Goal: Task Accomplishment & Management: Complete application form

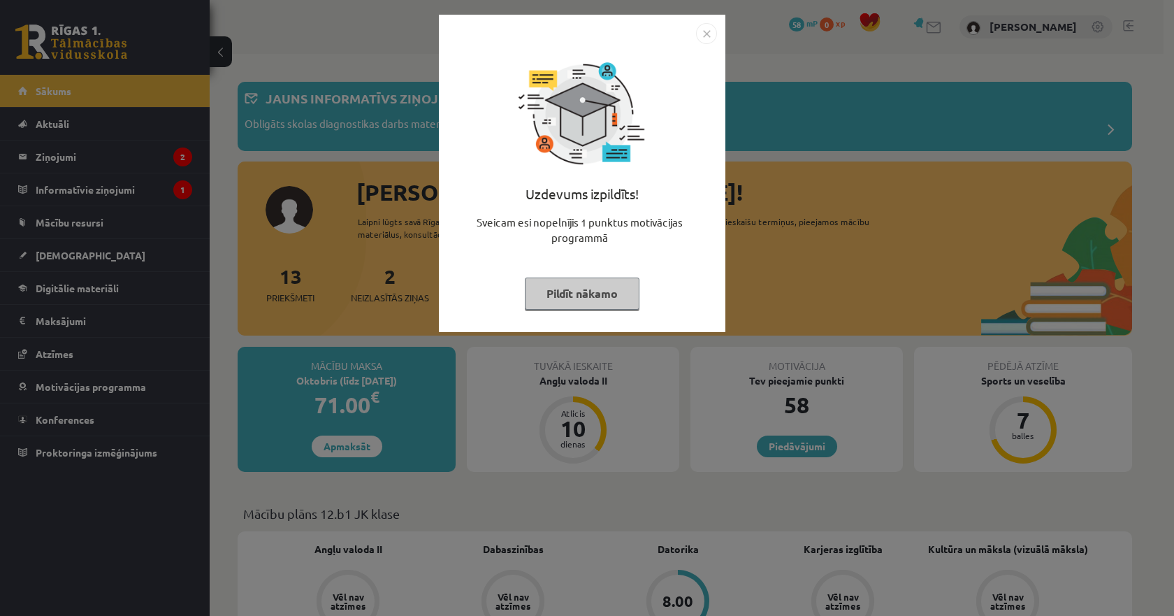
click at [220, 228] on div "Uzdevums izpildīts! Sveicam esi nopelnījis 1 punktus motivācijas programmā Pild…" at bounding box center [587, 308] width 1174 height 616
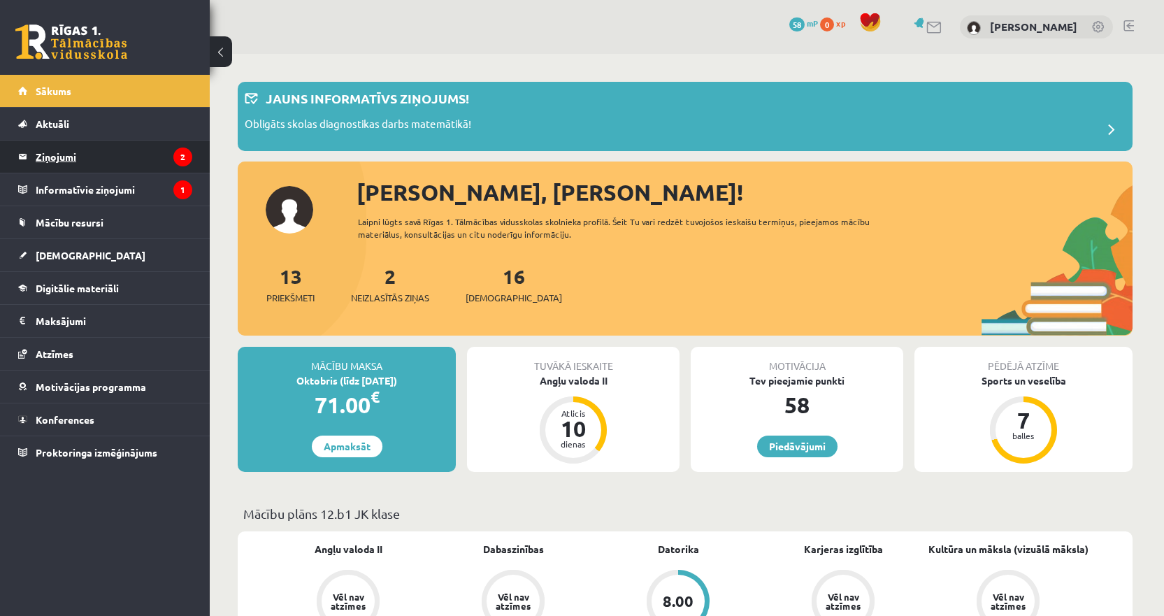
click at [126, 162] on legend "Ziņojumi 2" at bounding box center [114, 157] width 157 height 32
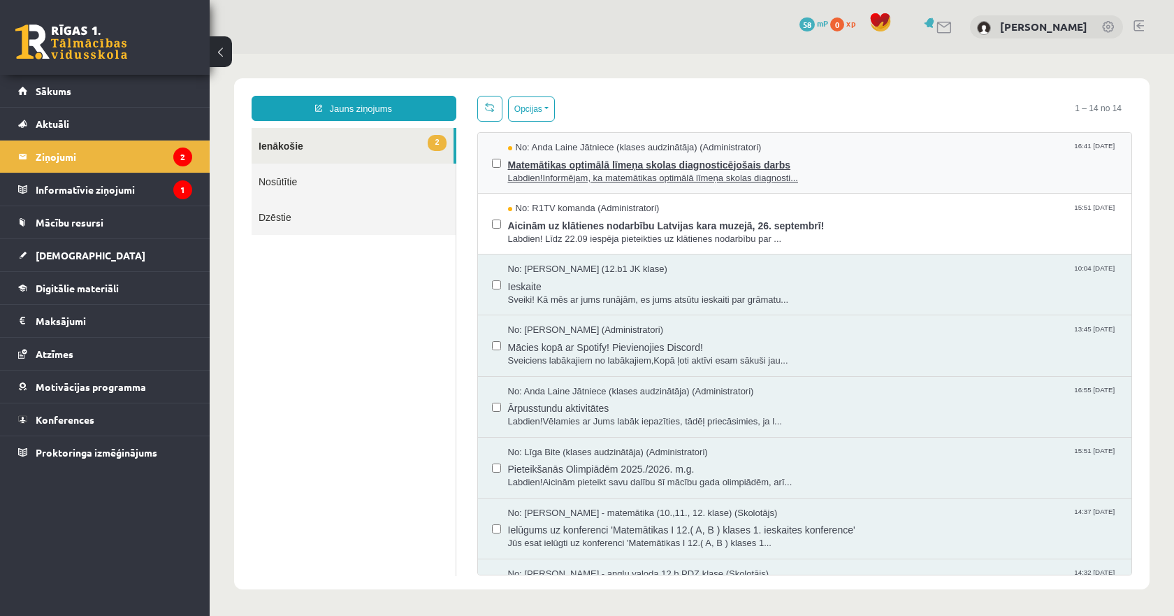
click at [573, 172] on span "Labdien!Informējam, ka matemātikas optimālā līmeņa skolas diagnosti..." at bounding box center [813, 178] width 610 height 13
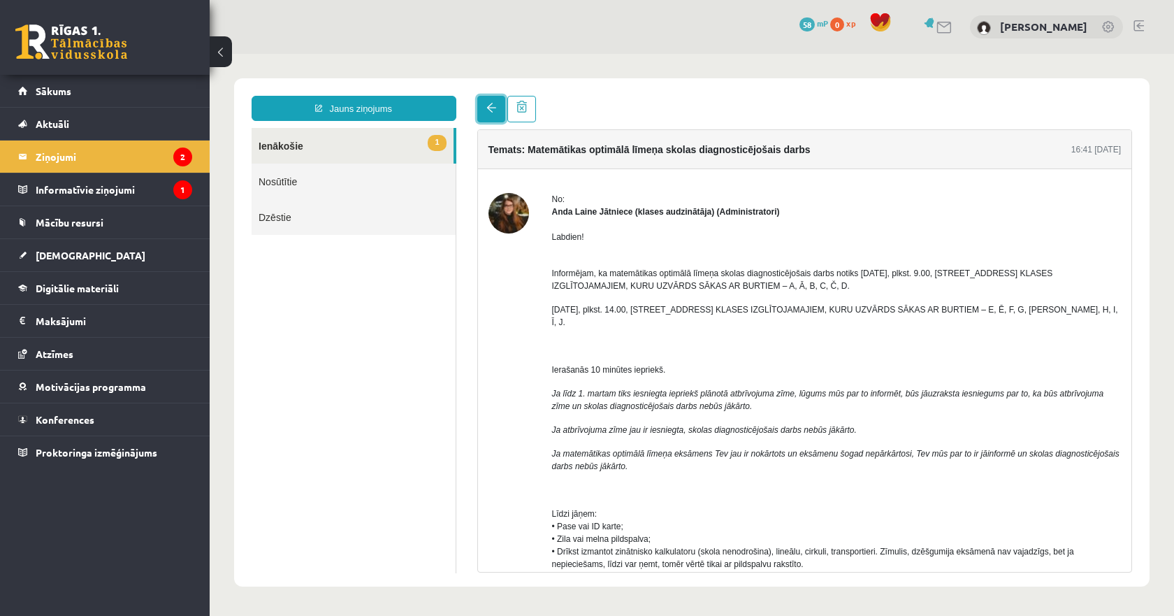
click at [494, 110] on span at bounding box center [492, 108] width 10 height 10
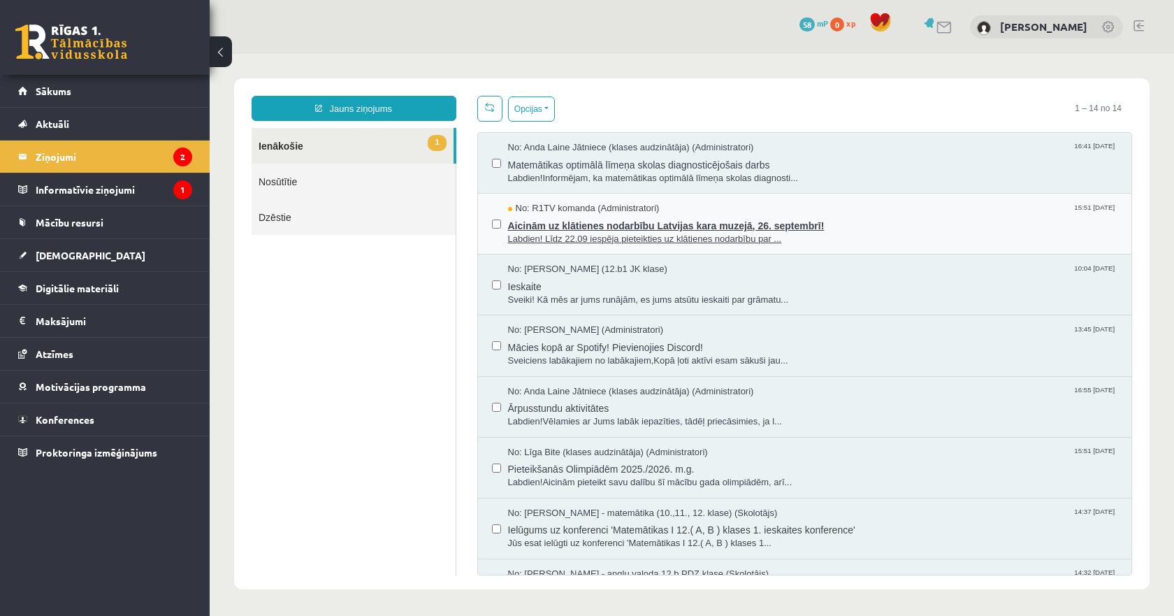
click at [633, 233] on span "Labdien! Līdz 22.09 iespēja pieteikties uz klātienes nodarbību par ..." at bounding box center [813, 239] width 610 height 13
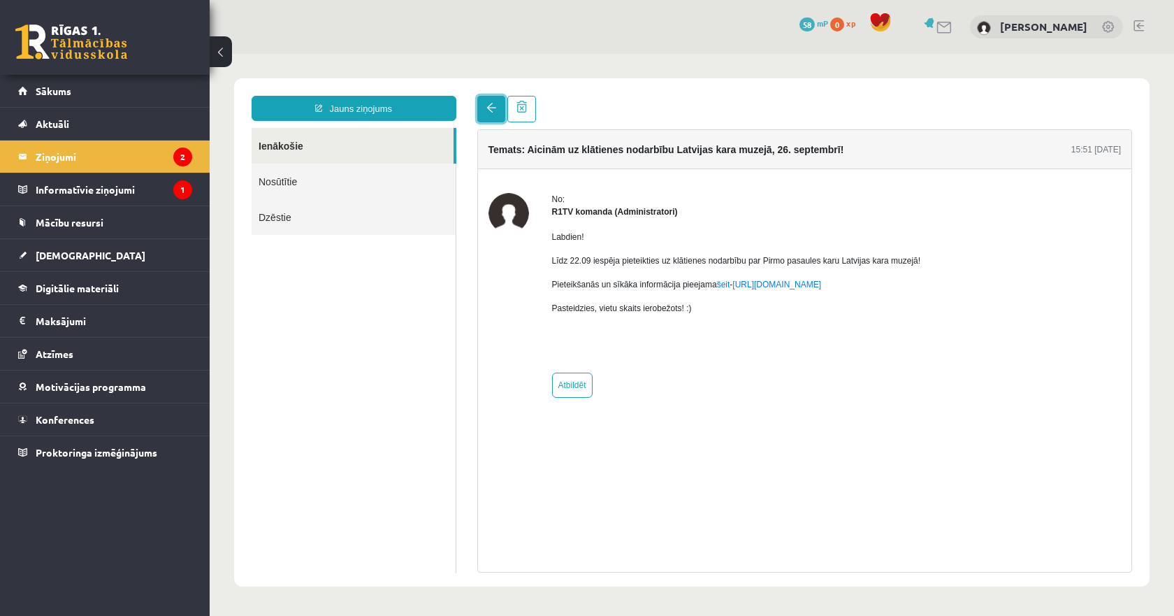
click at [483, 112] on link at bounding box center [491, 109] width 28 height 27
click at [107, 196] on legend "Informatīvie ziņojumi 1" at bounding box center [114, 189] width 157 height 32
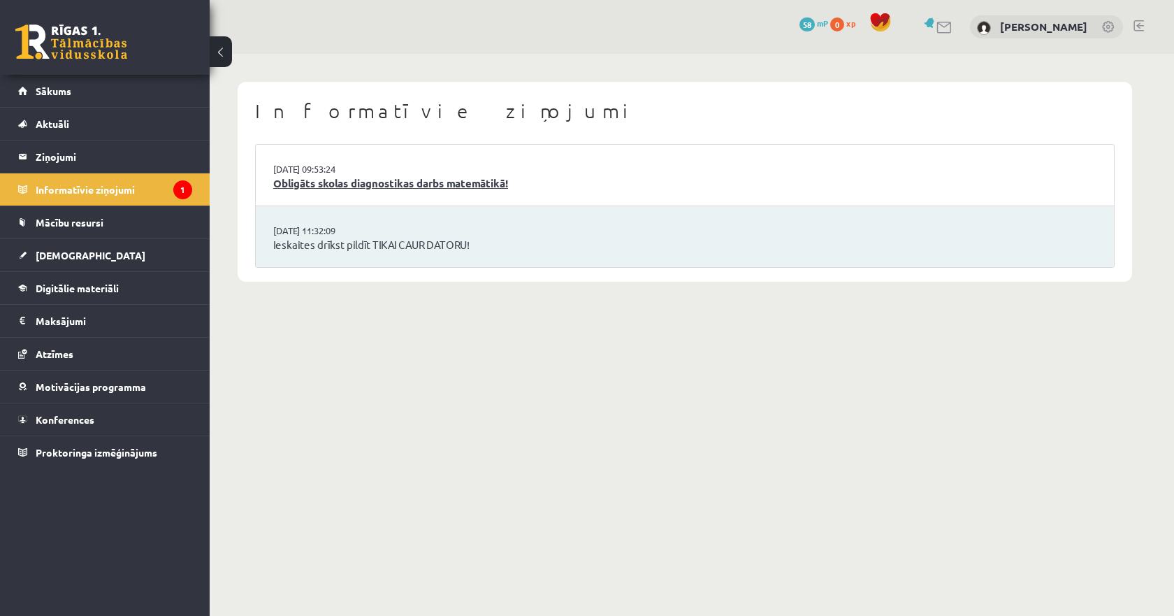
click at [378, 186] on link "Obligāts skolas diagnostikas darbs matemātikā!" at bounding box center [685, 183] width 824 height 16
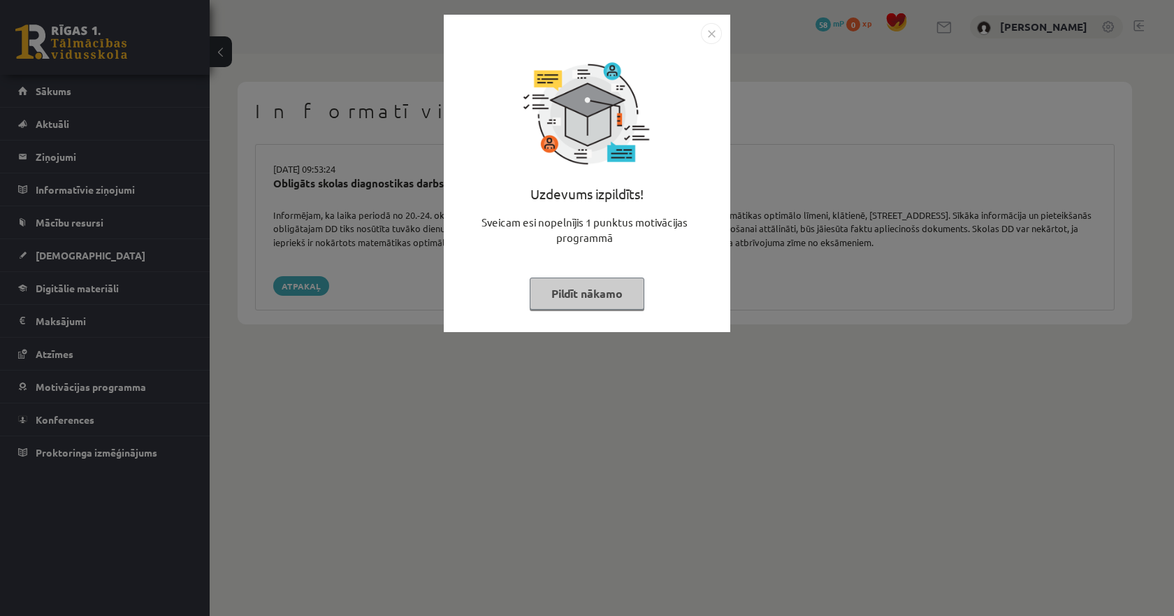
click at [709, 36] on img "Close" at bounding box center [711, 33] width 21 height 21
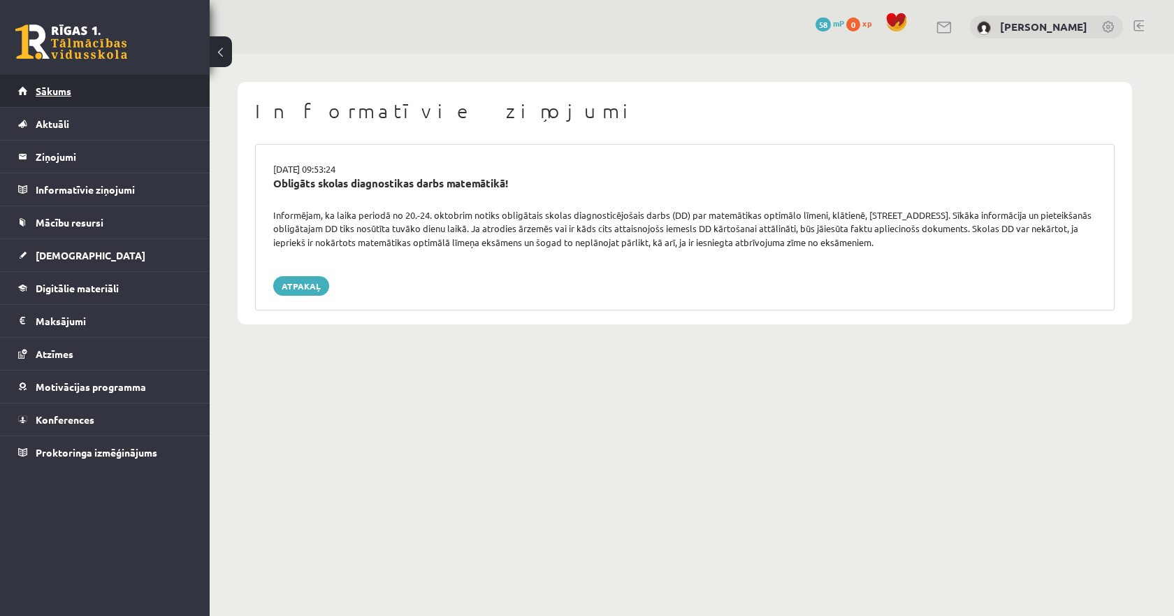
click at [102, 96] on link "Sākums" at bounding box center [105, 91] width 174 height 32
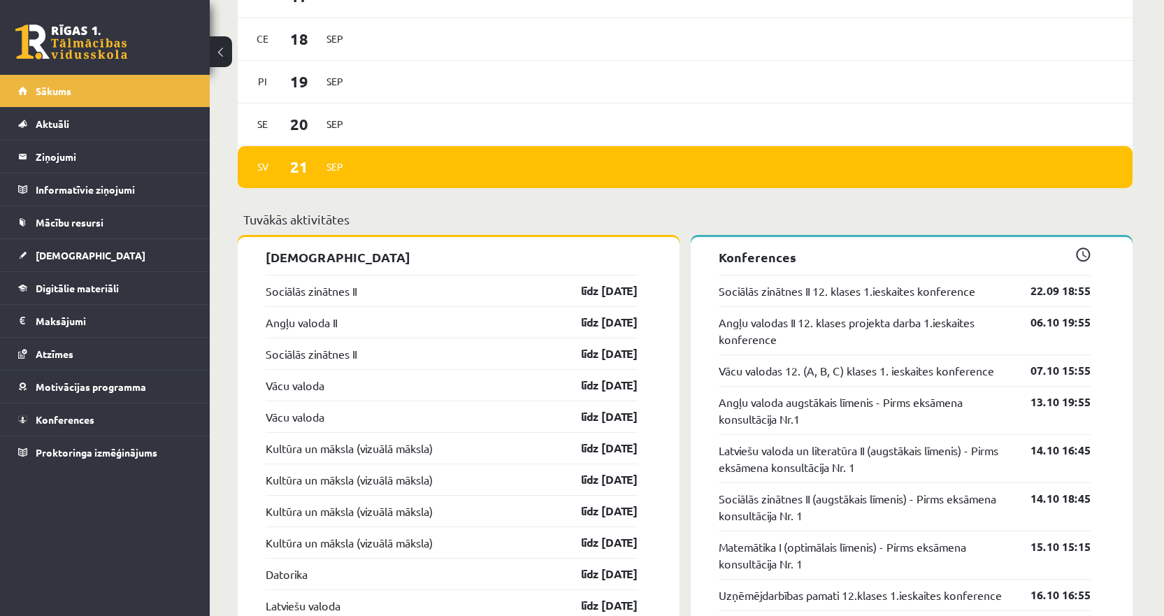
scroll to position [1119, 0]
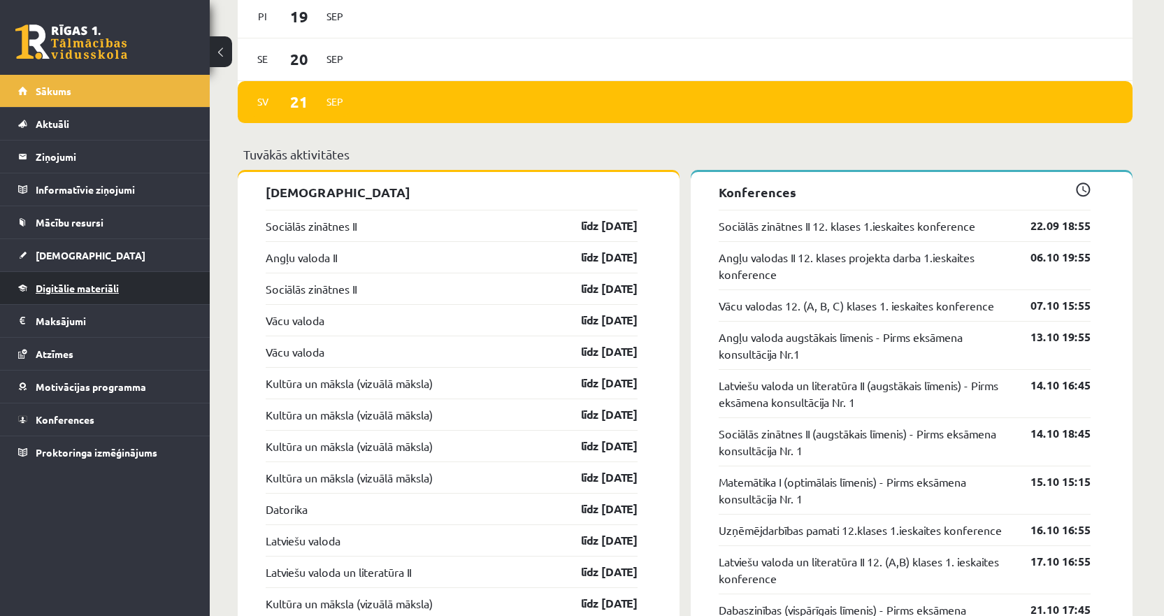
click at [99, 296] on link "Digitālie materiāli" at bounding box center [105, 288] width 174 height 32
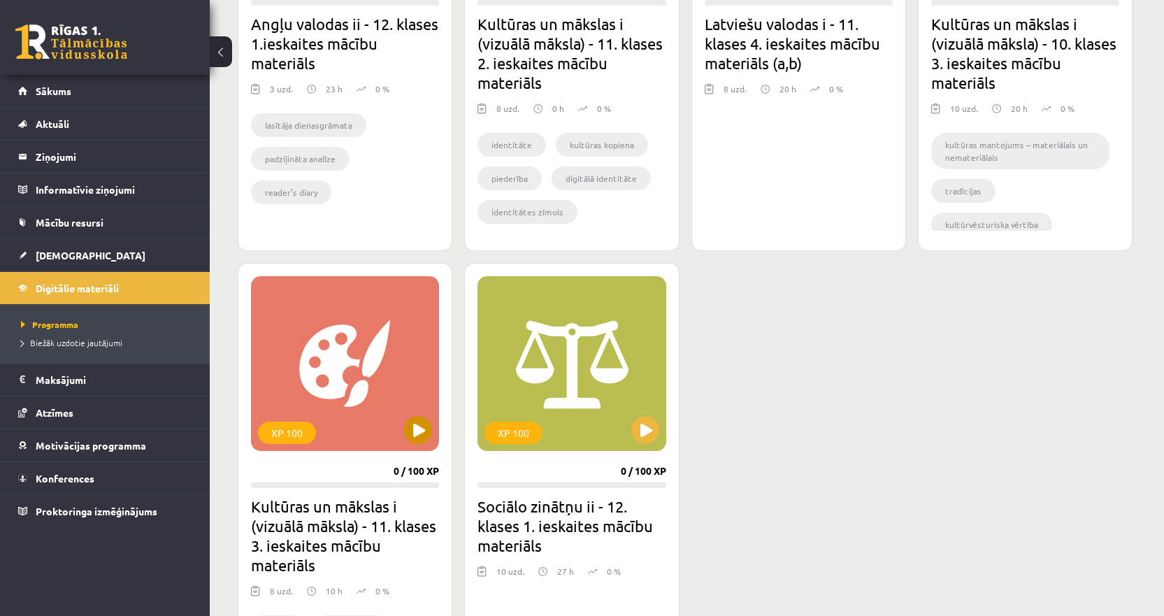
scroll to position [1608, 0]
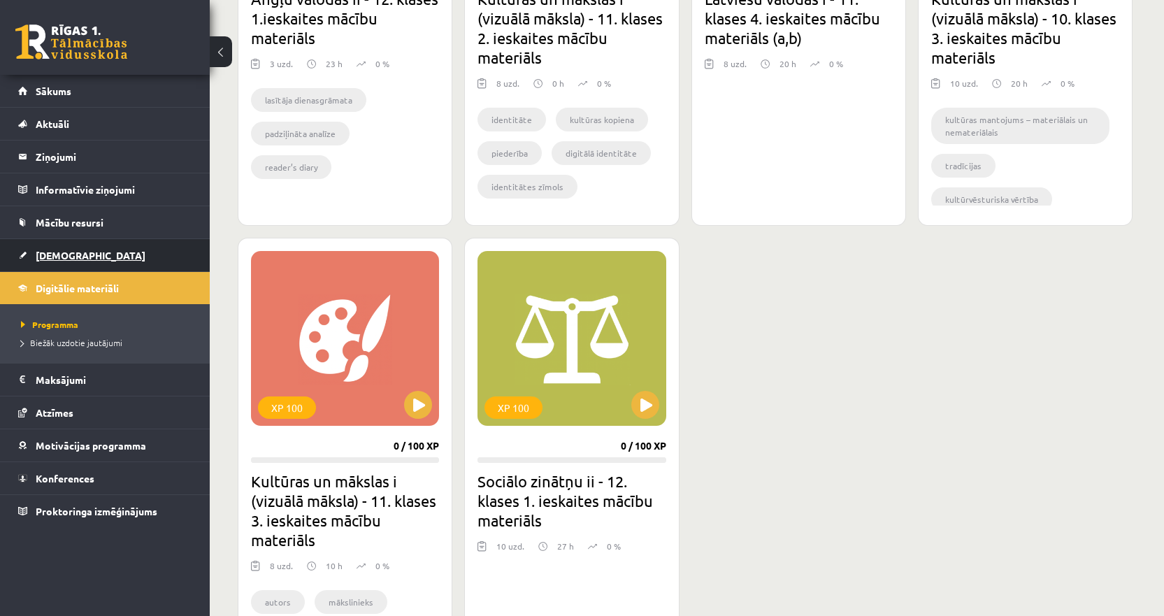
click at [78, 259] on span "[DEMOGRAPHIC_DATA]" at bounding box center [91, 255] width 110 height 13
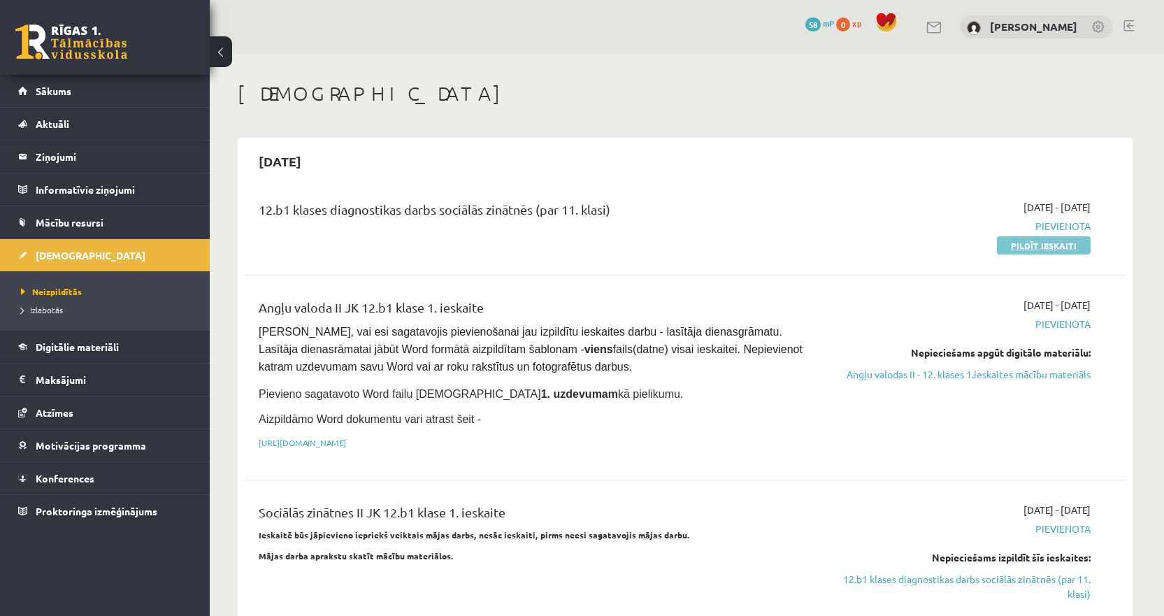
click at [1061, 247] on link "Pildīt ieskaiti" at bounding box center [1044, 245] width 94 height 18
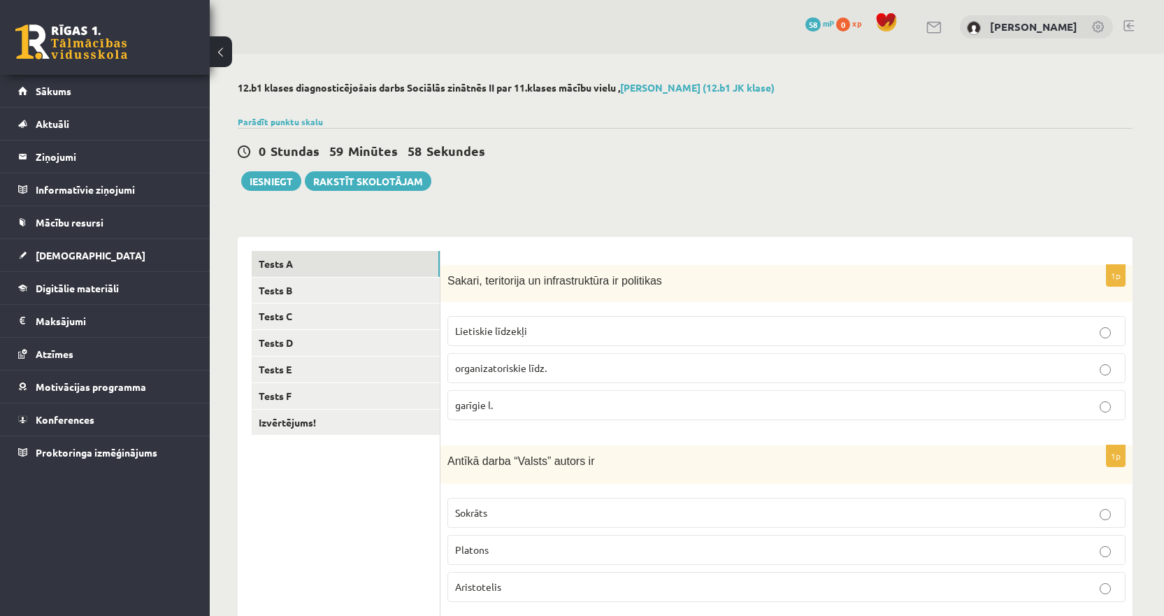
click at [582, 285] on span "Sakari, teritorija un infrastruktūra ir politikas" at bounding box center [554, 281] width 215 height 12
click at [608, 284] on span "Sakari, teritorija un infrastruktūra ir politikas" at bounding box center [554, 281] width 215 height 12
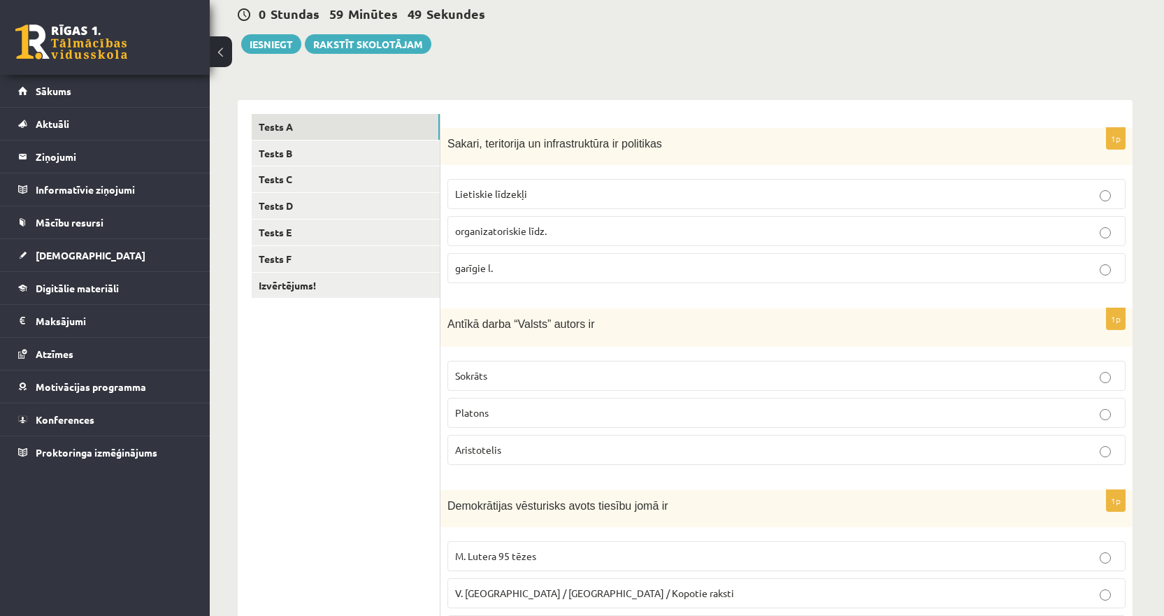
scroll to position [140, 0]
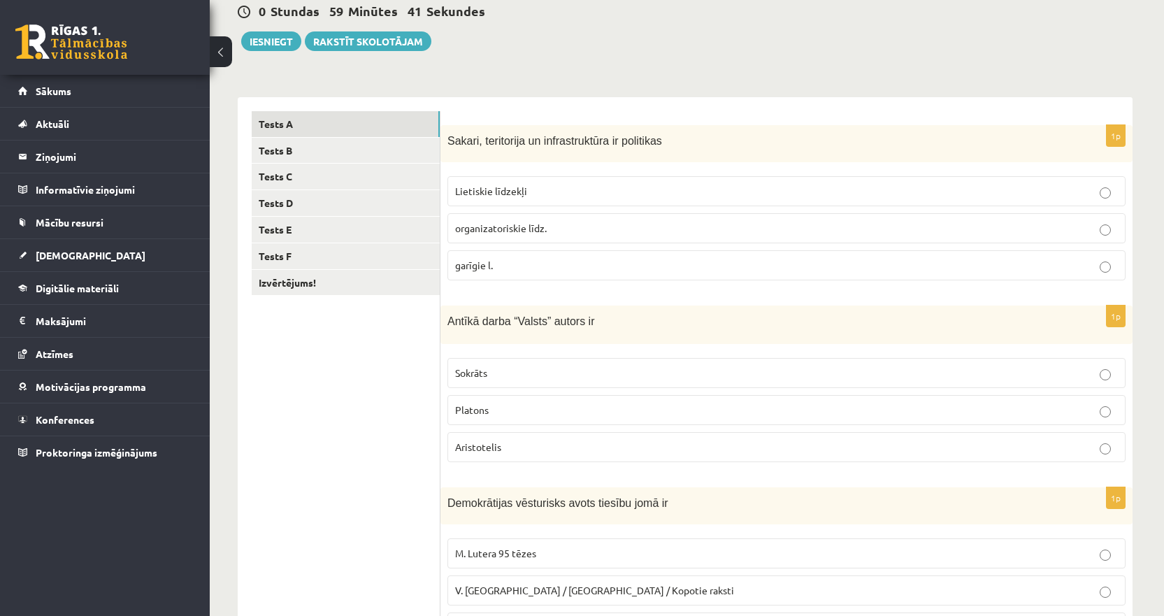
click at [519, 322] on span "Antīkā darba “Valsts” autors ir" at bounding box center [520, 321] width 147 height 12
click at [491, 404] on p "Platons" at bounding box center [786, 410] width 663 height 15
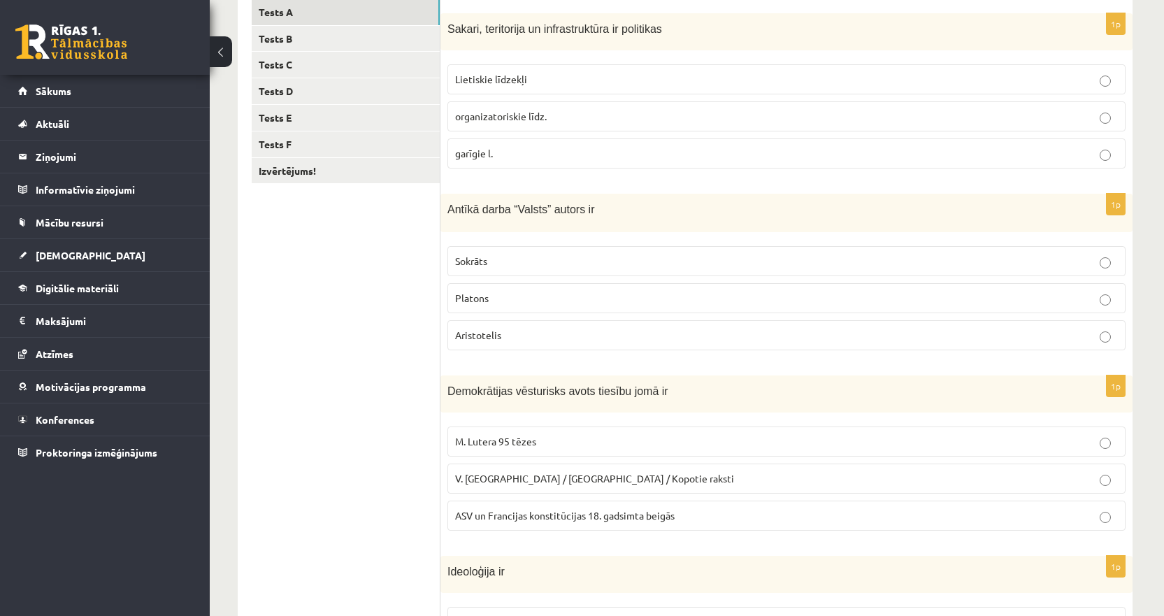
scroll to position [280, 0]
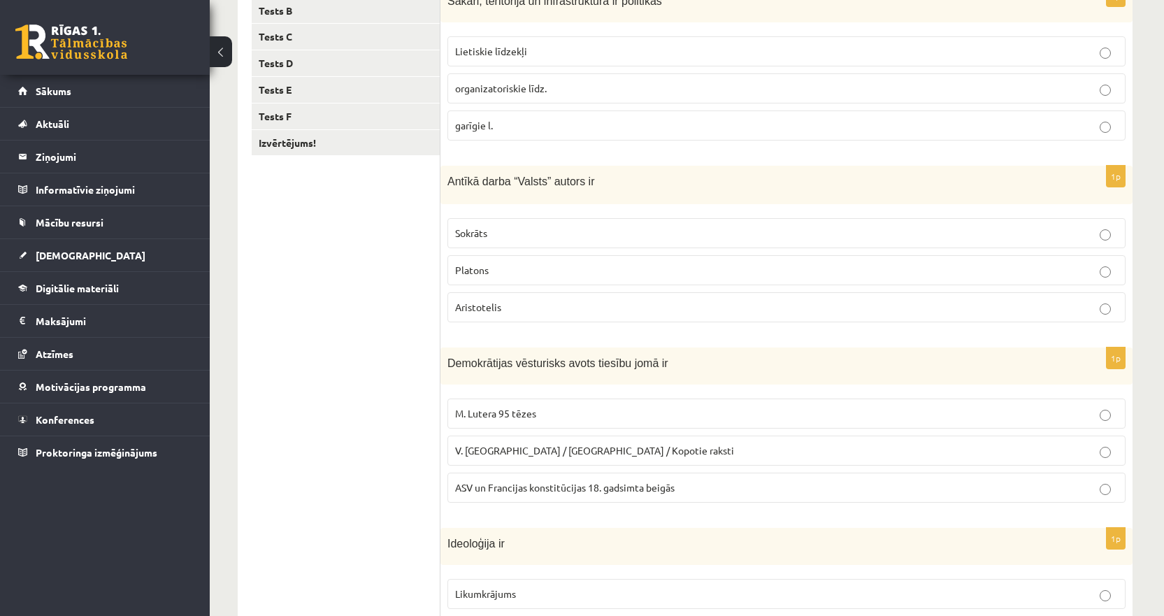
click at [554, 364] on span "Demokrātijas vēsturisks avots tiesību jomā ir" at bounding box center [557, 363] width 221 height 12
click at [541, 364] on span "Demokrātijas vēsturisks avots tiesību jomā ir" at bounding box center [557, 363] width 221 height 12
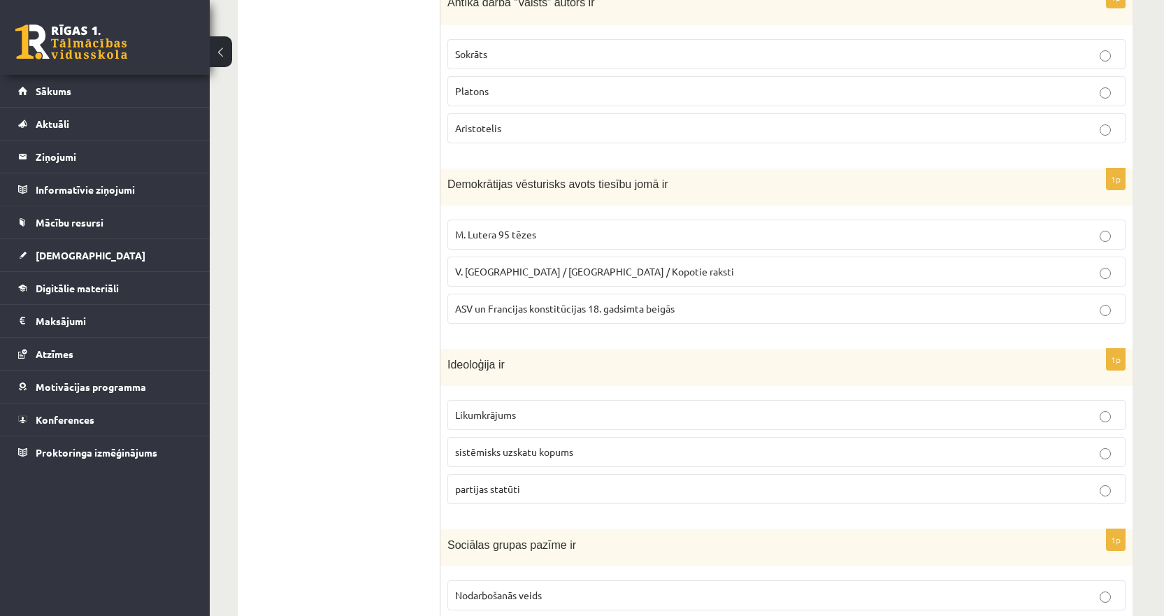
scroll to position [489, 0]
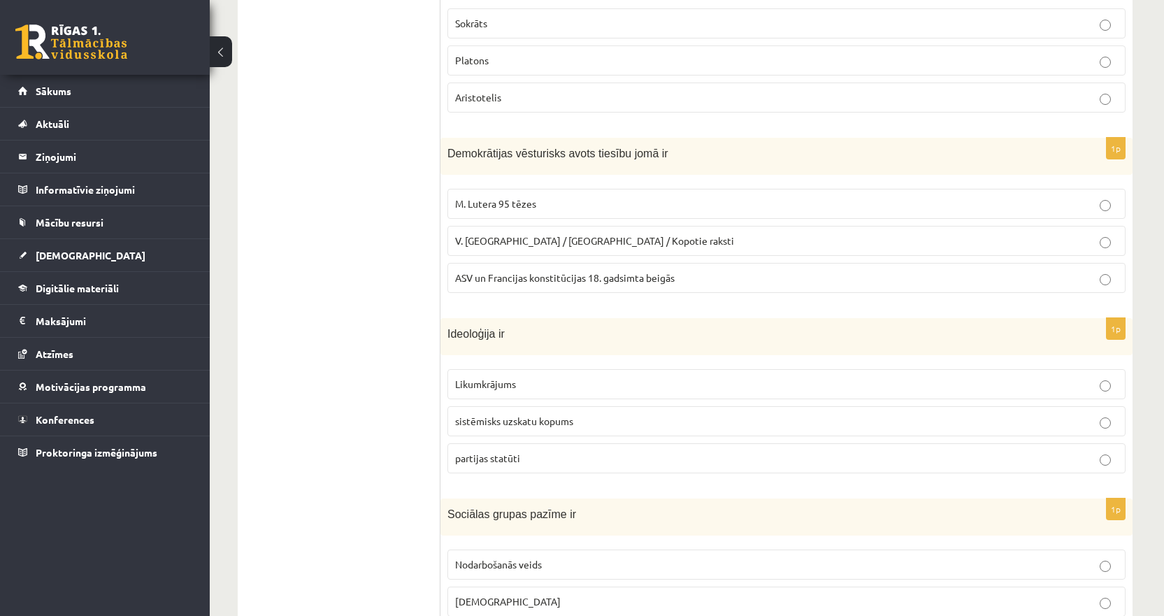
click at [536, 426] on span "sistēmisks uzskatu kopums" at bounding box center [514, 421] width 118 height 13
click at [471, 333] on span "Ideoloģija ir" at bounding box center [475, 334] width 57 height 12
drag, startPoint x: 444, startPoint y: 380, endPoint x: 526, endPoint y: 390, distance: 82.5
click at [526, 390] on div "1p Ideoloģija ir Likumkrājums sistēmisks uzskatu kopums partijas statūti" at bounding box center [786, 401] width 692 height 166
click at [503, 345] on div "Ideoloģija ir" at bounding box center [786, 336] width 692 height 37
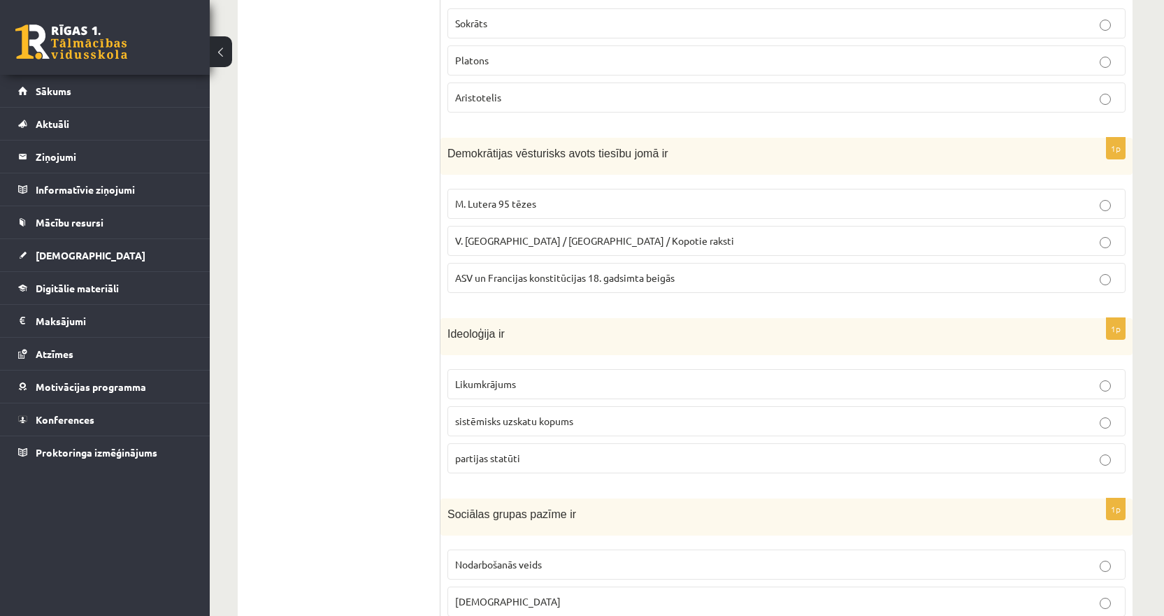
drag, startPoint x: 429, startPoint y: 459, endPoint x: 512, endPoint y: 466, distance: 84.1
click at [512, 466] on div "**********" at bounding box center [685, 214] width 895 height 932
click at [443, 484] on div "1p Ideoloģija ir Likumkrājums sistēmisks uzskatu kopums partijas statūti" at bounding box center [786, 401] width 692 height 166
drag, startPoint x: 548, startPoint y: 487, endPoint x: 443, endPoint y: 457, distance: 109.1
click at [454, 457] on form "1p Sakari, teritorija un infrastruktūra ir politikas Lietiskie līdzekļi organiz…" at bounding box center [786, 214] width 664 height 904
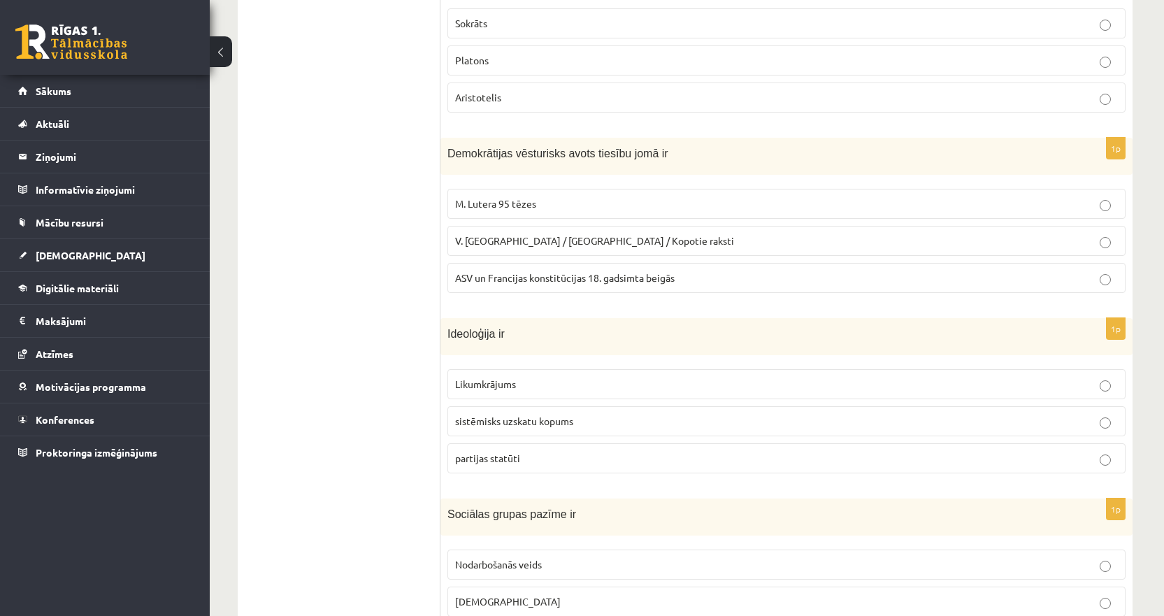
click at [434, 473] on ul "Tests A Tests B Tests C Tests D Tests E Tests F Izvērtējums!" at bounding box center [346, 214] width 189 height 904
drag, startPoint x: 434, startPoint y: 471, endPoint x: 516, endPoint y: 466, distance: 81.9
click at [516, 466] on div "**********" at bounding box center [685, 214] width 895 height 932
click at [515, 486] on form "1p Sakari, teritorija un infrastruktūra ir politikas Lietiskie līdzekļi organiz…" at bounding box center [786, 214] width 664 height 904
drag, startPoint x: 542, startPoint y: 482, endPoint x: 448, endPoint y: 474, distance: 94.1
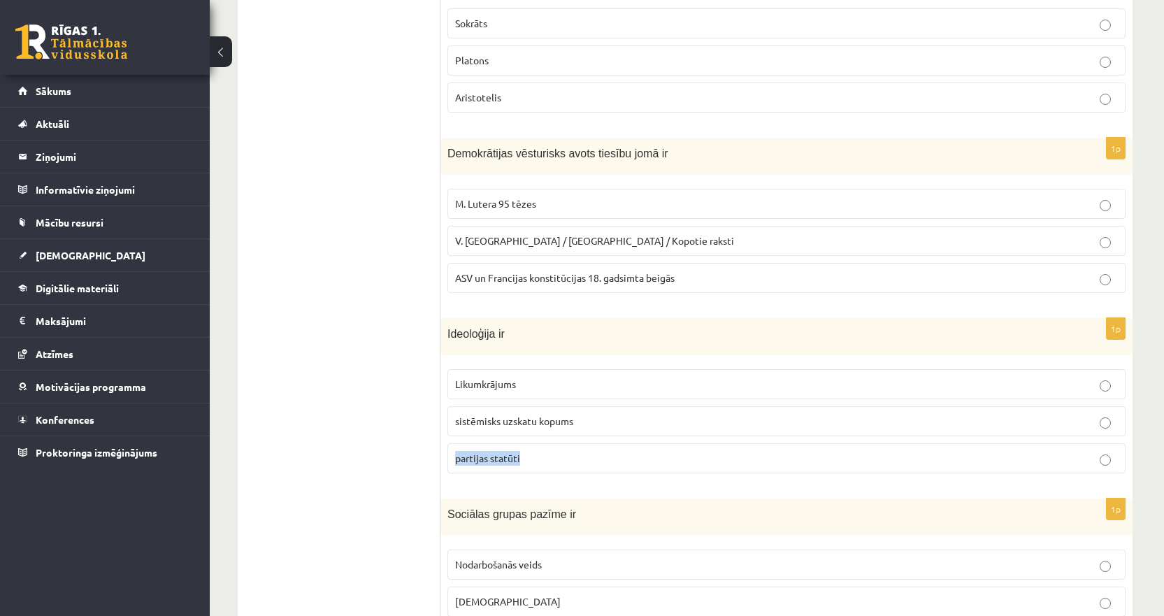
click at [448, 474] on div "1p Ideoloģija ir Likumkrājums sistēmisks uzskatu kopums partijas statūti" at bounding box center [786, 401] width 692 height 166
click at [349, 410] on ul "Tests A Tests B Tests C Tests D Tests E Tests F Izvērtējums!" at bounding box center [346, 214] width 189 height 904
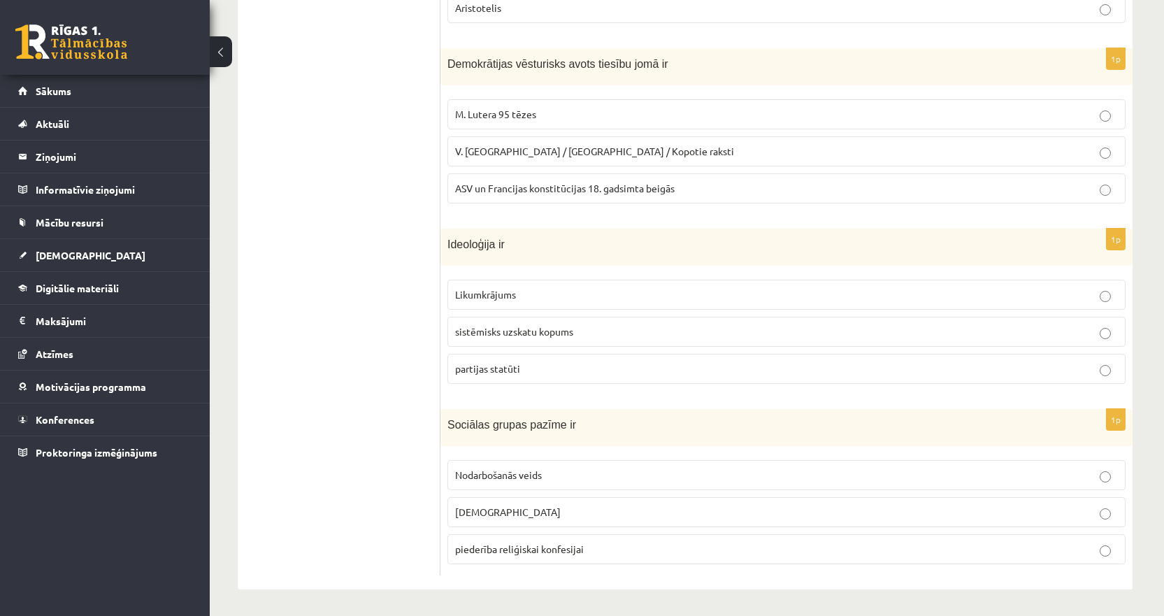
scroll to position [581, 0]
click at [526, 422] on span "Sociālas grupas pazīme ir" at bounding box center [511, 423] width 129 height 12
click at [542, 422] on span "Sociālas grupas pazīme ir" at bounding box center [511, 423] width 129 height 12
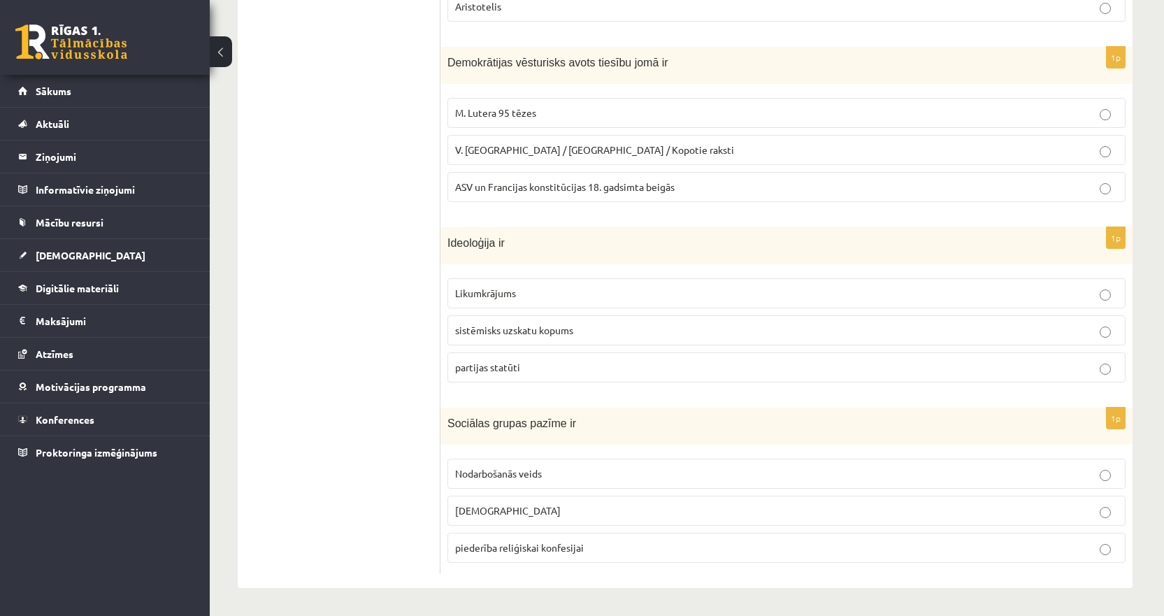
click at [482, 511] on span "individuālisms" at bounding box center [508, 510] width 106 height 13
click at [470, 443] on div "Sociālas grupas pazīme ir" at bounding box center [786, 426] width 692 height 37
drag, startPoint x: 446, startPoint y: 466, endPoint x: 562, endPoint y: 484, distance: 117.5
click at [562, 484] on div "1p Sociālas grupas pazīme ir Nodarbošanās veids individuālisms piederība reliģi…" at bounding box center [786, 491] width 692 height 166
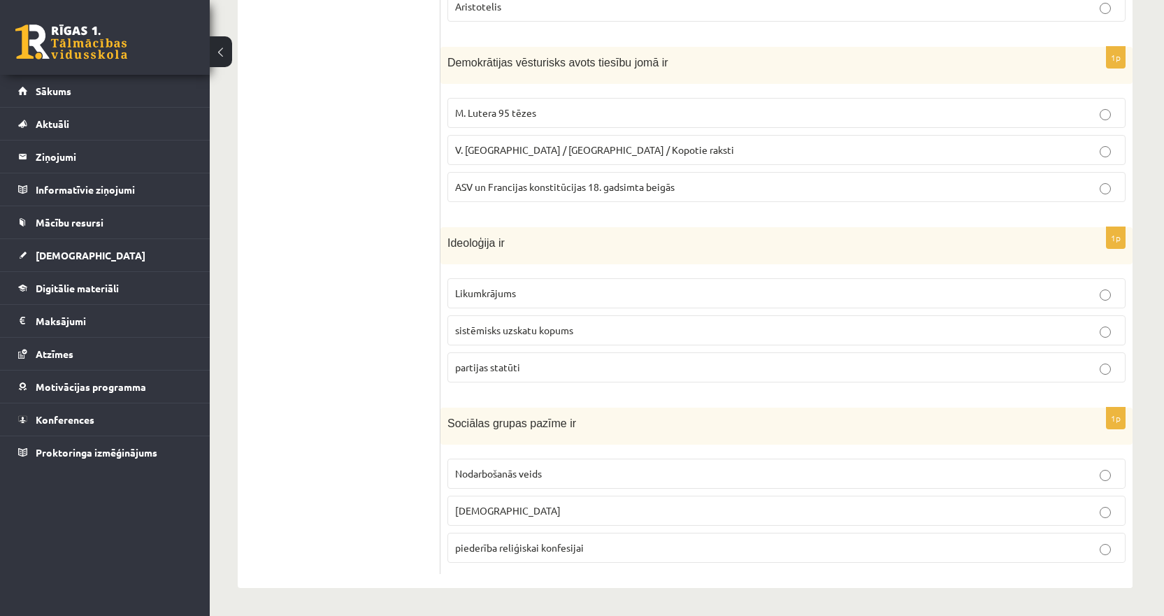
click at [298, 473] on ul "Tests A Tests B Tests C Tests D Tests E Tests F Izvērtējums!" at bounding box center [346, 123] width 189 height 904
click at [538, 424] on span "Sociālas grupas pazīme ir" at bounding box center [511, 423] width 129 height 12
click at [551, 414] on div "Sociālas grupas pazīme ir" at bounding box center [786, 426] width 692 height 37
drag, startPoint x: 446, startPoint y: 511, endPoint x: 568, endPoint y: 512, distance: 122.4
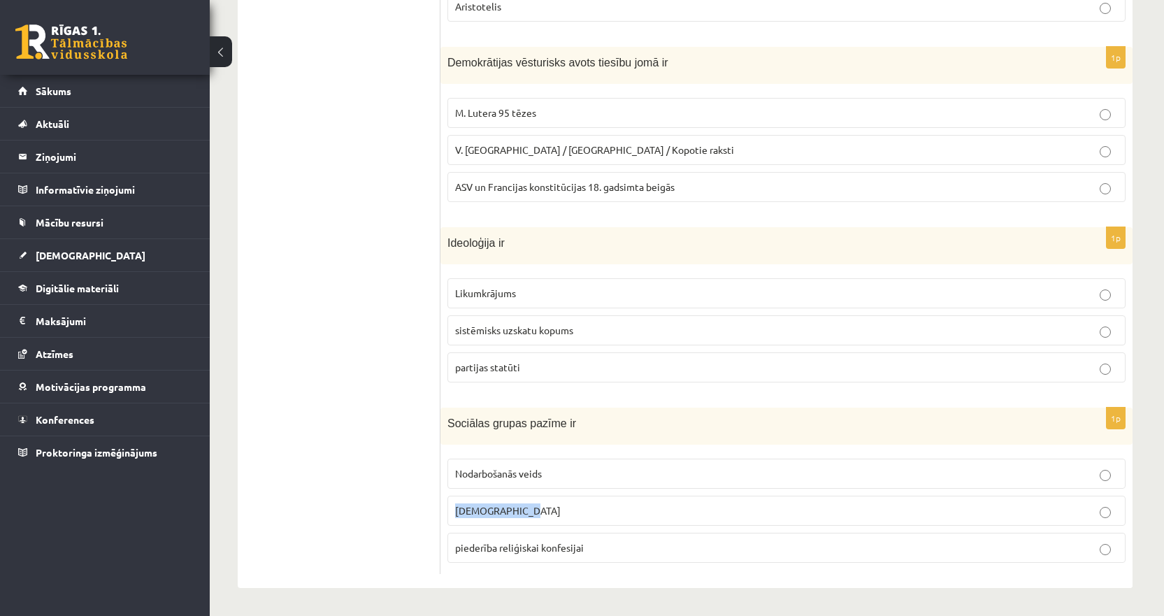
click at [568, 512] on div "1p Sociālas grupas pazīme ir Nodarbošanās veids individuālisms piederība reliģi…" at bounding box center [786, 491] width 692 height 166
click at [526, 431] on div "Sociālas grupas pazīme ir" at bounding box center [786, 426] width 692 height 37
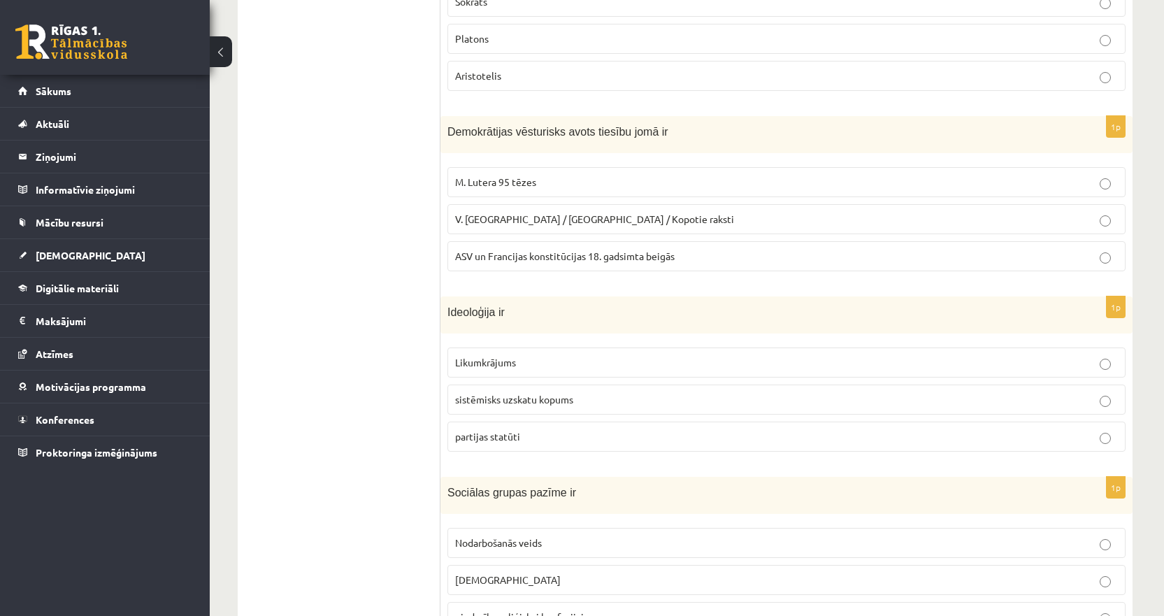
scroll to position [441, 0]
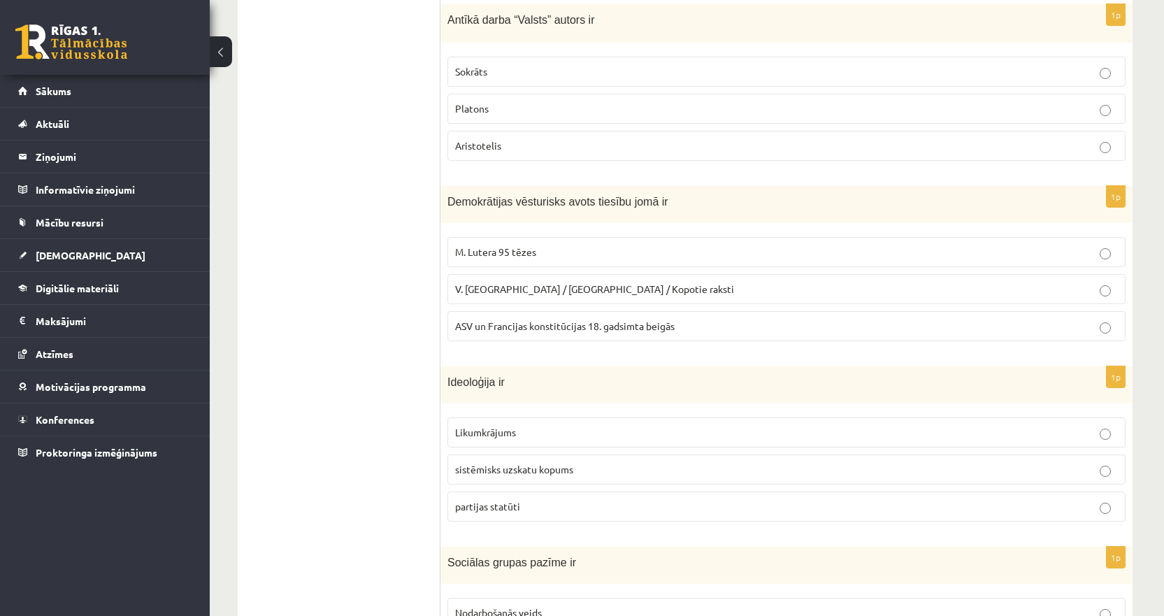
click at [491, 203] on span "Demokrātijas vēsturisks avots tiesību jomā ir" at bounding box center [557, 202] width 221 height 12
copy div "Demokrātijas vēsturisks avots tiesību jomā ir"
click at [584, 205] on span "Demokrātijas vēsturisks avots tiesību jomā ir" at bounding box center [557, 202] width 221 height 12
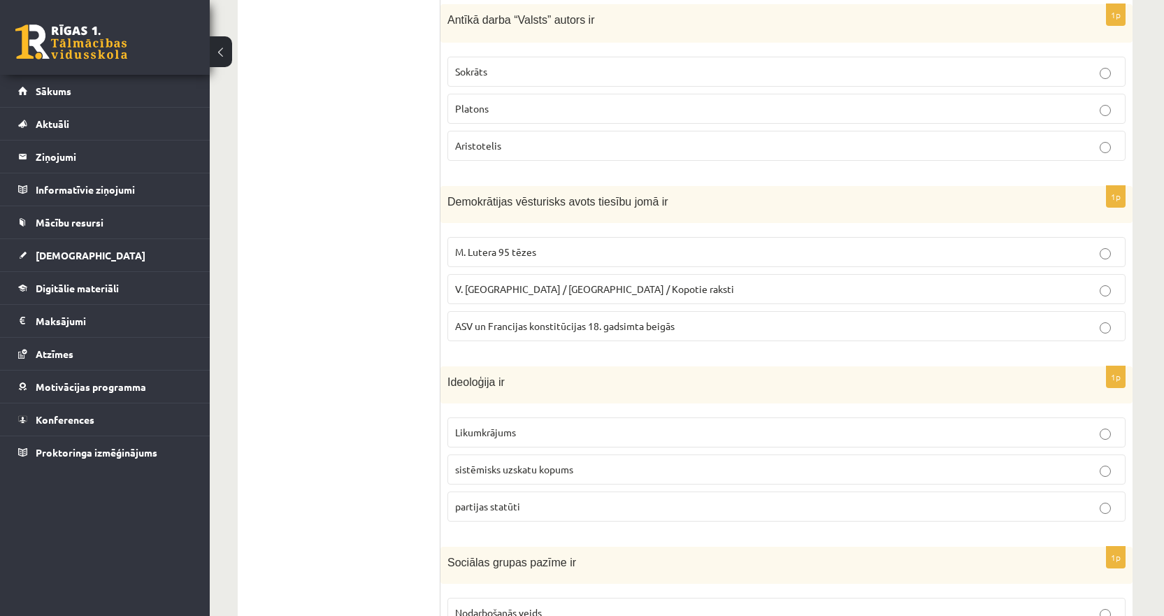
click at [602, 322] on span "ASV un Francijas konstitūcijas 18. gadsimta beigās" at bounding box center [565, 325] width 220 height 13
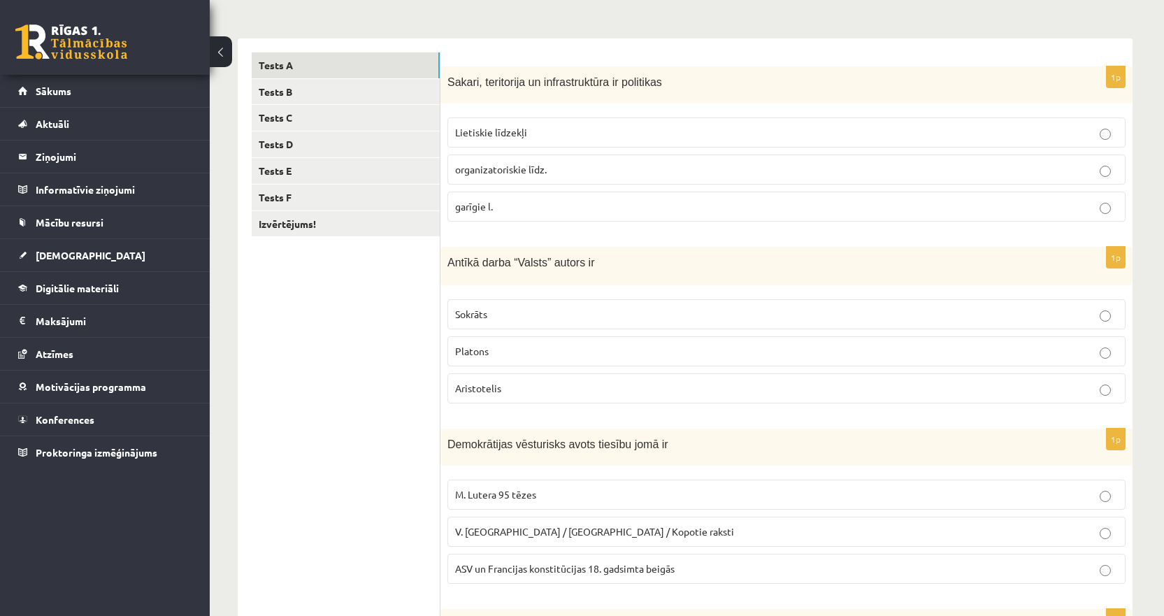
scroll to position [161, 0]
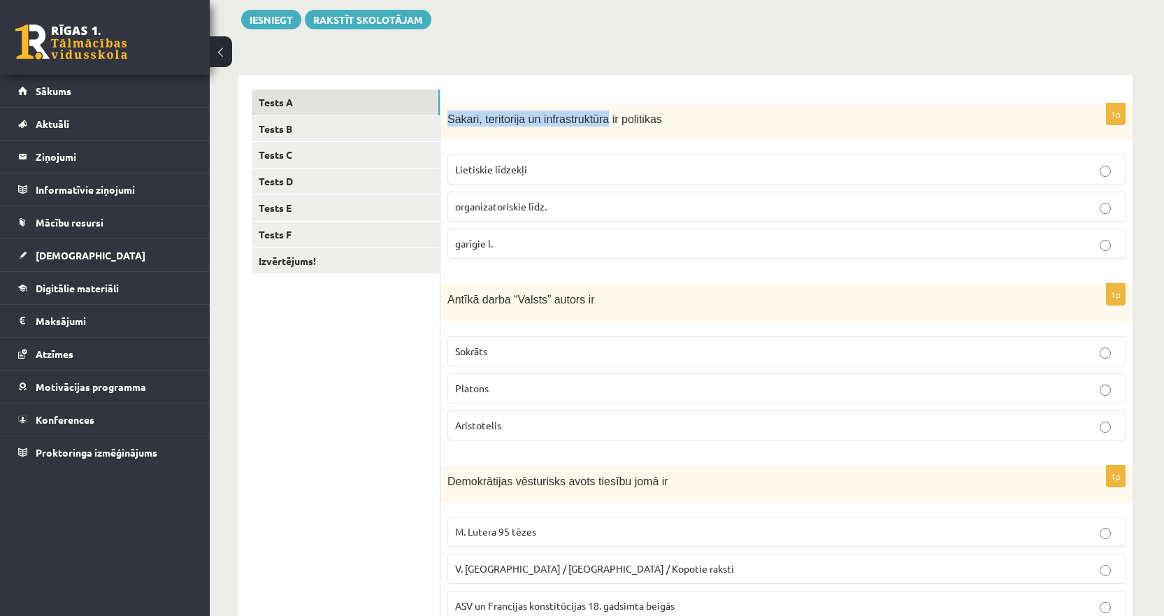
drag, startPoint x: 598, startPoint y: 119, endPoint x: 450, endPoint y: 119, distance: 148.9
click at [450, 119] on span "Sakari, teritorija un infrastruktūra ir politikas" at bounding box center [554, 119] width 215 height 12
copy span "Sakari, teritorija un infrastruktūra"
click at [656, 120] on p "Sakari, teritorija un infrastruktūra ir politikas" at bounding box center [751, 118] width 608 height 16
drag, startPoint x: 444, startPoint y: 176, endPoint x: 546, endPoint y: 166, distance: 102.5
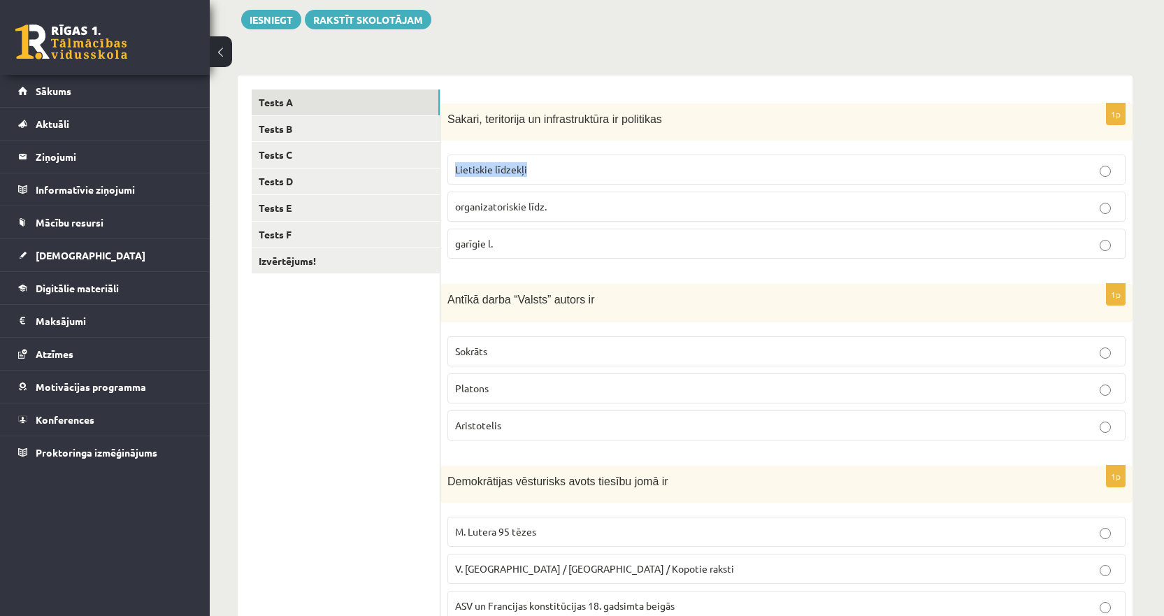
click at [546, 166] on div "1p Sakari, teritorija un infrastruktūra ir politikas Lietiskie līdzekļi organiz…" at bounding box center [786, 186] width 692 height 166
copy span "Lietiskie līdzekļi"
click at [375, 386] on ul "Tests A Tests B Tests C Tests D Tests E Tests F Izvērtējums!" at bounding box center [346, 541] width 189 height 904
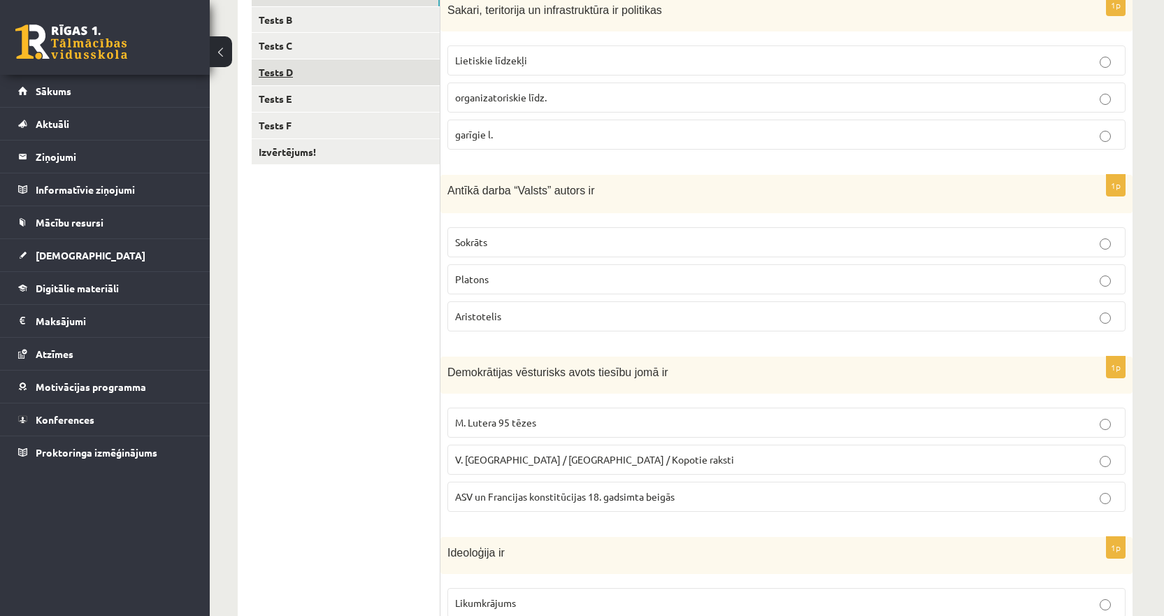
scroll to position [92, 0]
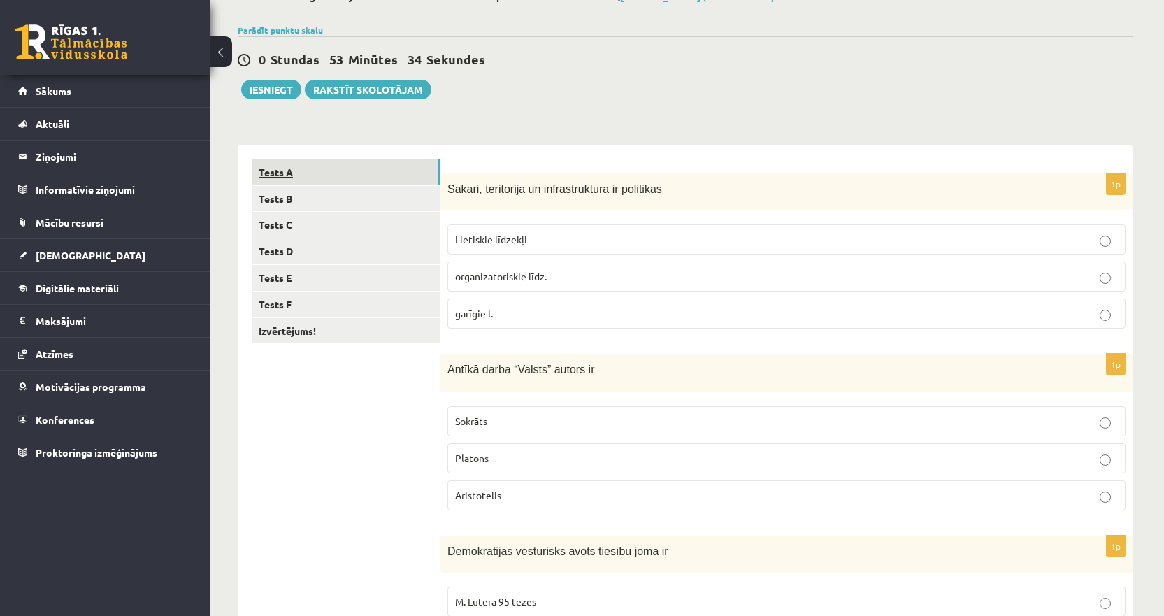
drag, startPoint x: 598, startPoint y: 185, endPoint x: 426, endPoint y: 182, distance: 171.3
click at [426, 182] on div "**********" at bounding box center [685, 611] width 895 height 932
click at [294, 467] on ul "Tests A Tests B Tests C Tests D Tests E Tests F Izvērtējums!" at bounding box center [346, 611] width 189 height 904
click at [636, 187] on span "Sakari, teritorija un infrastruktūra ir politikas" at bounding box center [554, 189] width 215 height 12
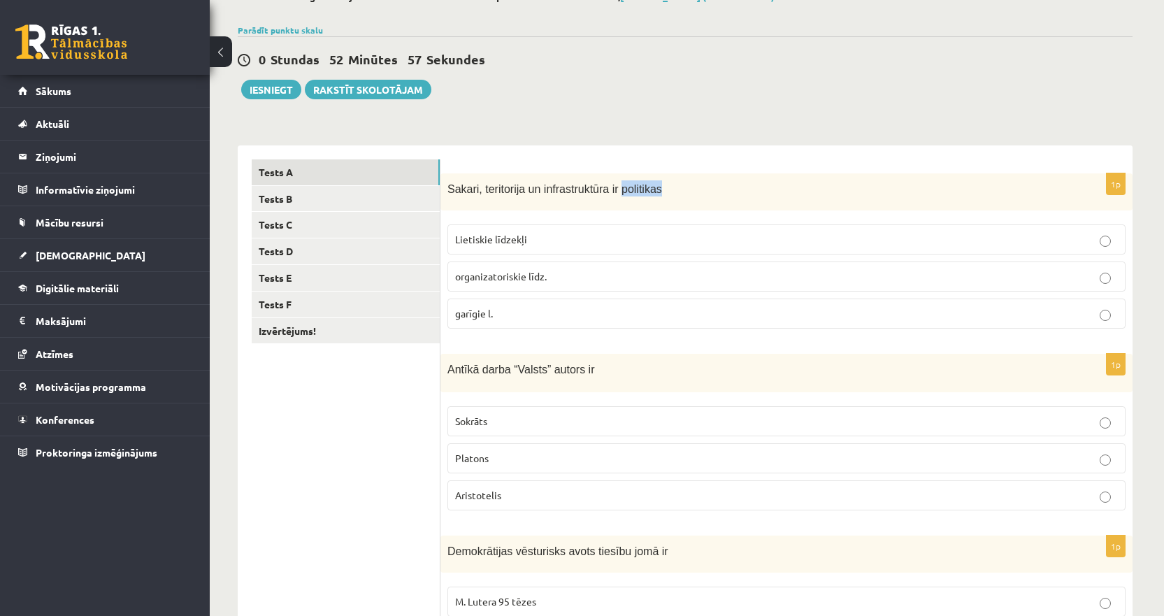
copy span "politikas"
drag, startPoint x: 444, startPoint y: 311, endPoint x: 501, endPoint y: 315, distance: 57.4
click at [501, 315] on div "1p Sakari, teritorija un infrastruktūra ir politikas Lietiskie līdzekļi organiz…" at bounding box center [786, 256] width 692 height 166
copy span "garīgie l."
click at [469, 273] on span "organizatoriskie līdz." at bounding box center [501, 276] width 92 height 13
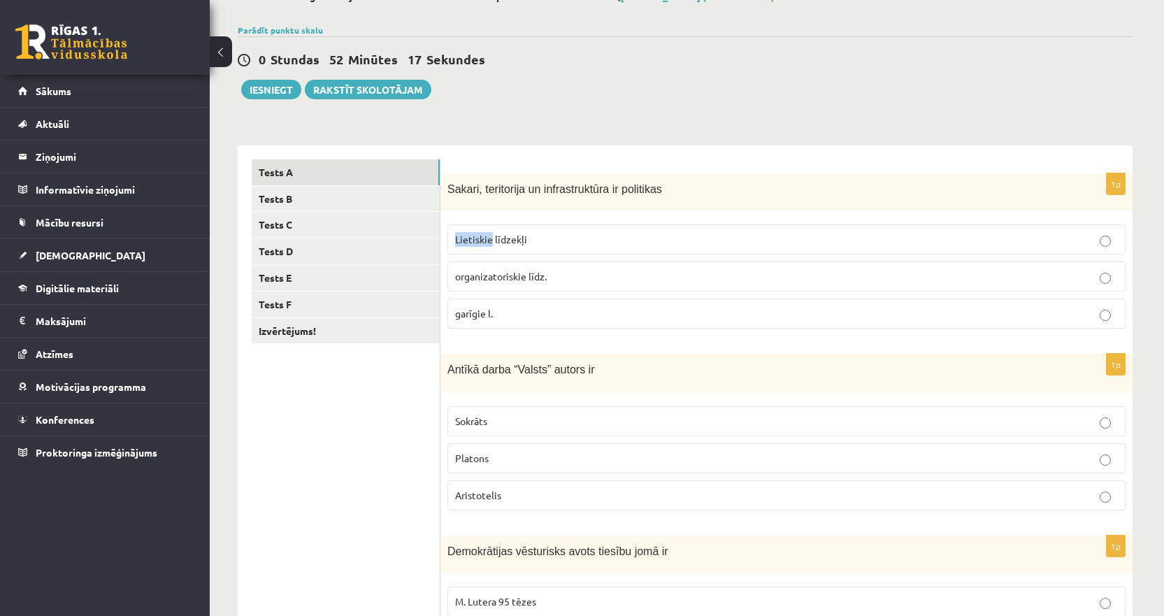
drag, startPoint x: 449, startPoint y: 238, endPoint x: 490, endPoint y: 241, distance: 41.3
click at [490, 241] on label "Lietiskie līdzekļi" at bounding box center [786, 239] width 678 height 30
copy span "Lietiskie"
click at [535, 168] on form "1p Sakari, teritorija un infrastruktūra ir politikas Lietiskie līdzekļi organiz…" at bounding box center [786, 611] width 664 height 904
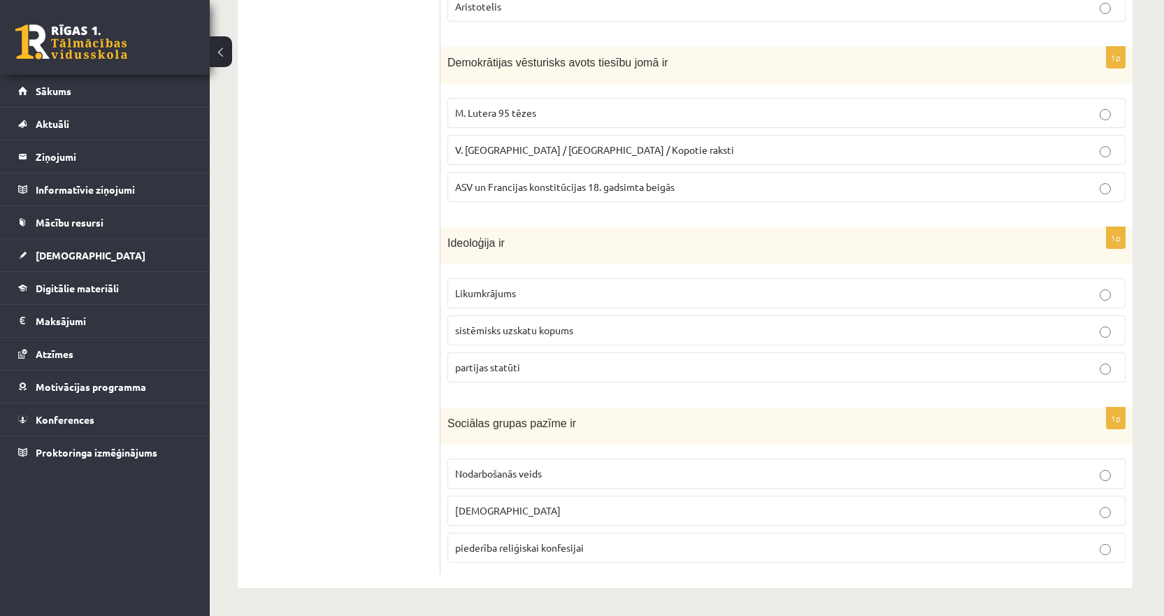
scroll to position [161, 0]
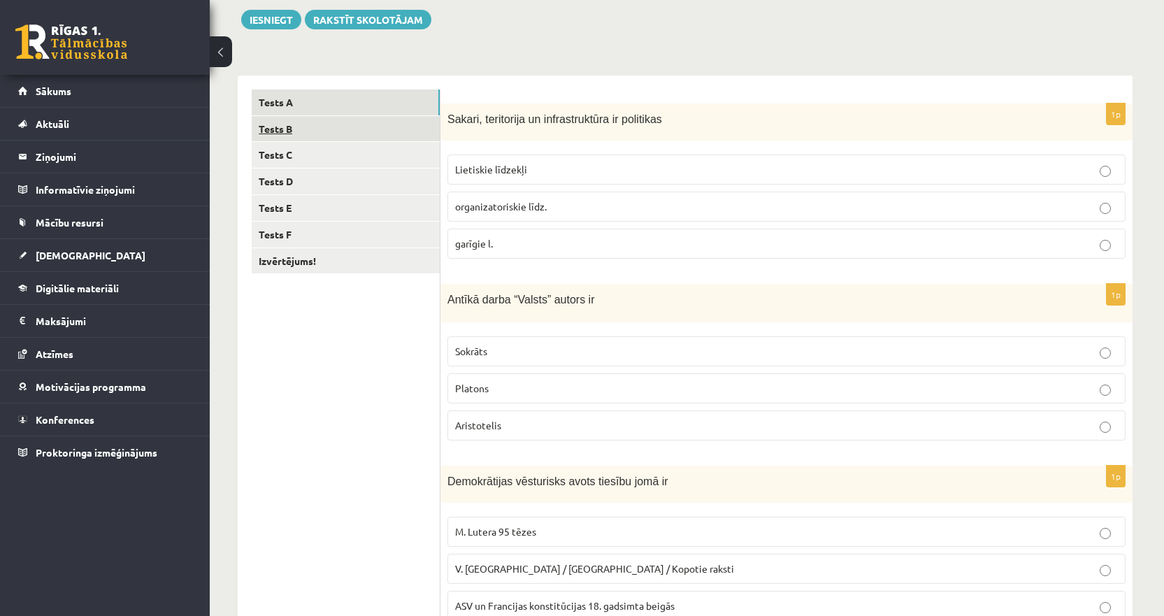
click at [277, 129] on link "Tests B" at bounding box center [346, 129] width 188 height 26
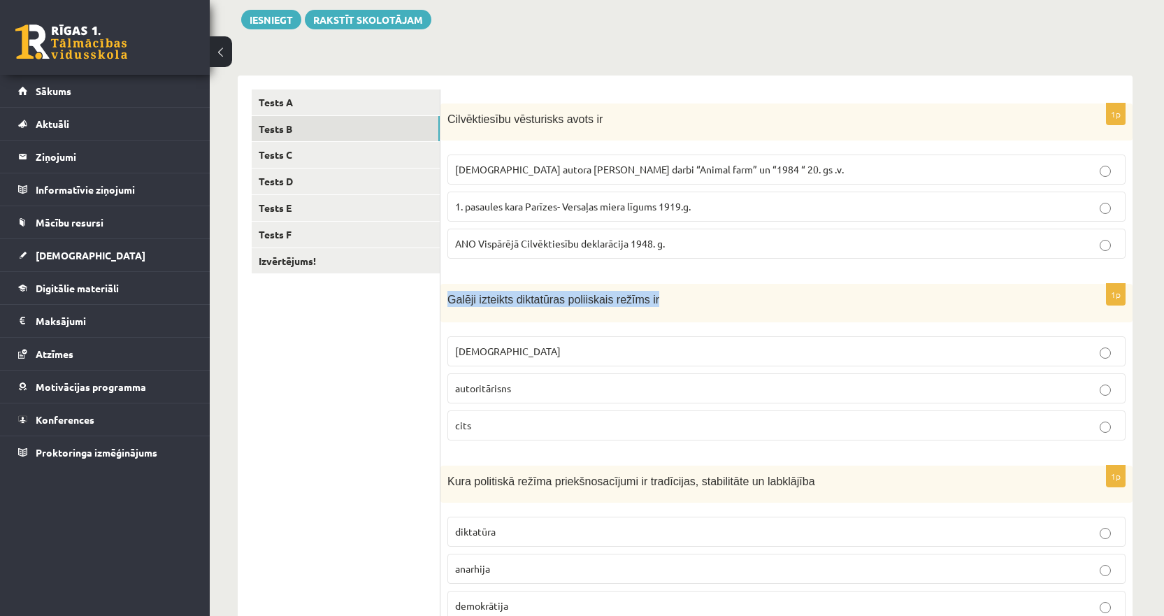
drag, startPoint x: 654, startPoint y: 301, endPoint x: 447, endPoint y: 305, distance: 206.3
click at [447, 305] on p "Galēji izteikts diktatūras poliiskais režīms ir" at bounding box center [751, 299] width 608 height 16
copy span "Galēji izteikts diktatūras poliiskais režīms ir"
click at [383, 384] on ul "Tests A Tests B Tests C Tests D Tests E Tests F Izvērtējums!" at bounding box center [346, 541] width 189 height 904
drag, startPoint x: 508, startPoint y: 299, endPoint x: 468, endPoint y: 300, distance: 39.2
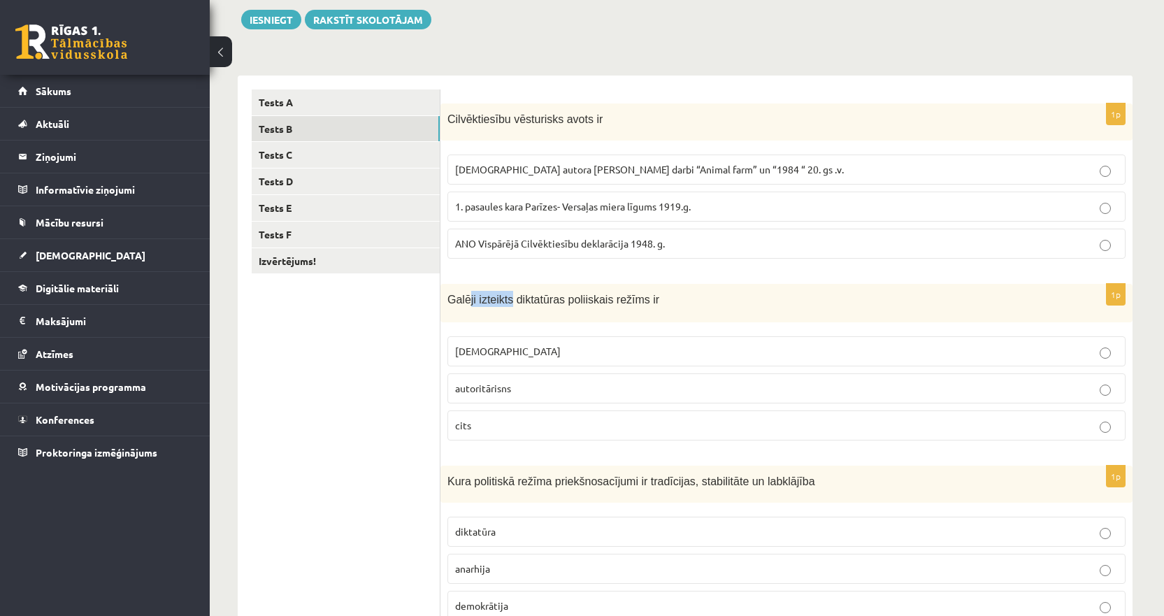
click at [468, 300] on span "Galēji izteikts diktatūras poliiskais režīms ir" at bounding box center [553, 300] width 212 height 12
click at [422, 338] on ul "Tests A Tests B Tests C Tests D Tests E Tests F Izvērtējums!" at bounding box center [346, 541] width 189 height 904
click at [519, 354] on p "totalitārisms" at bounding box center [786, 351] width 663 height 15
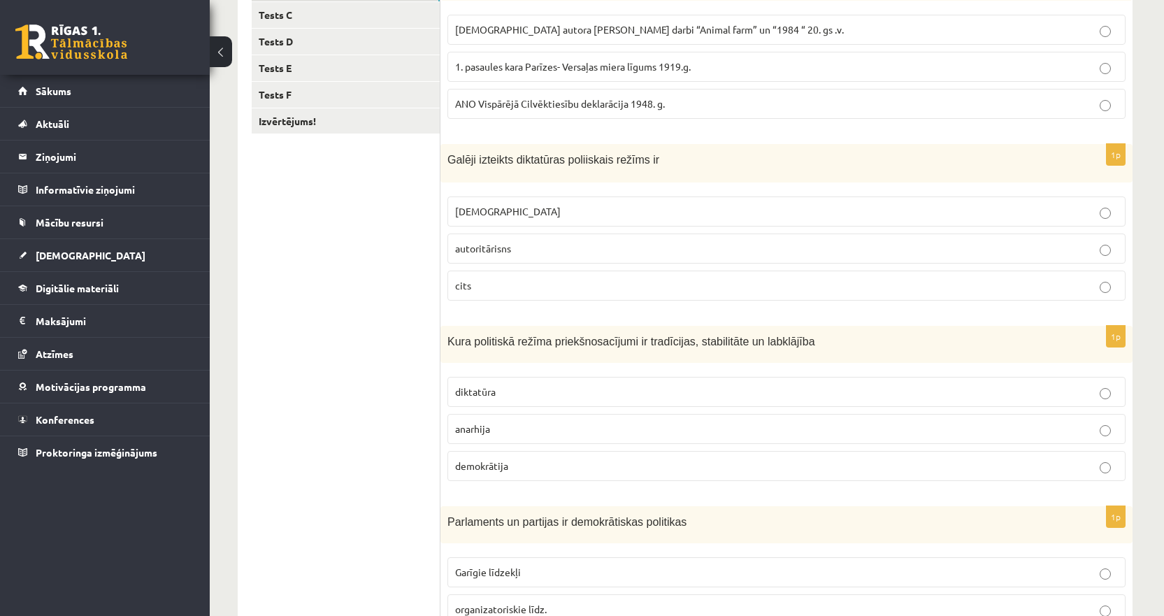
click at [476, 475] on label "demokrātija" at bounding box center [786, 466] width 678 height 30
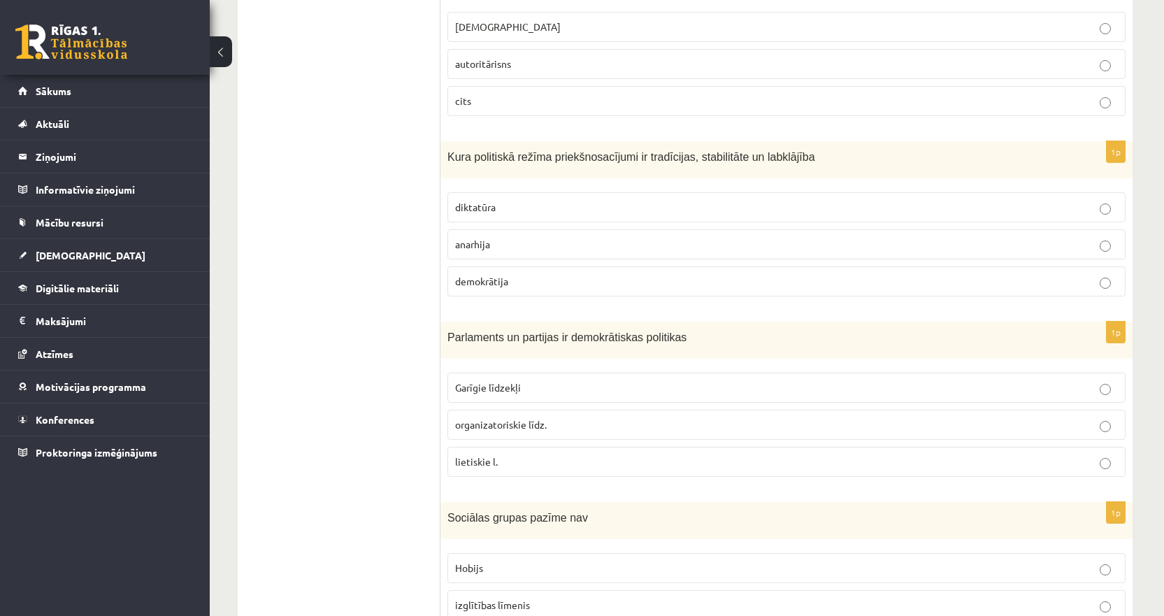
scroll to position [511, 0]
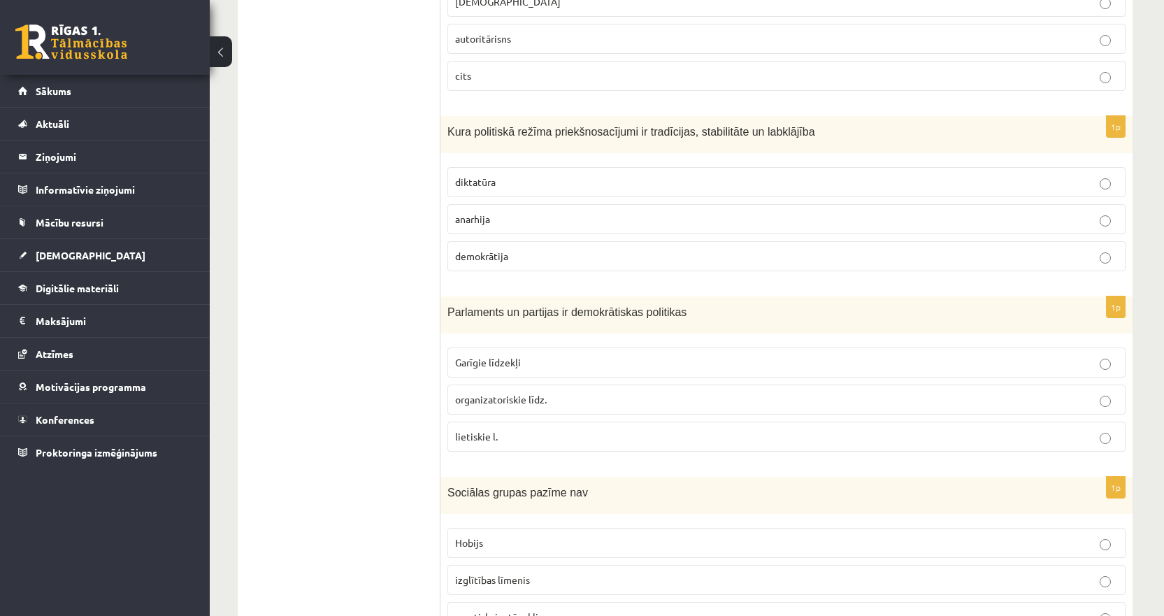
click at [535, 407] on p "organizatoriskie līdz." at bounding box center [786, 399] width 663 height 15
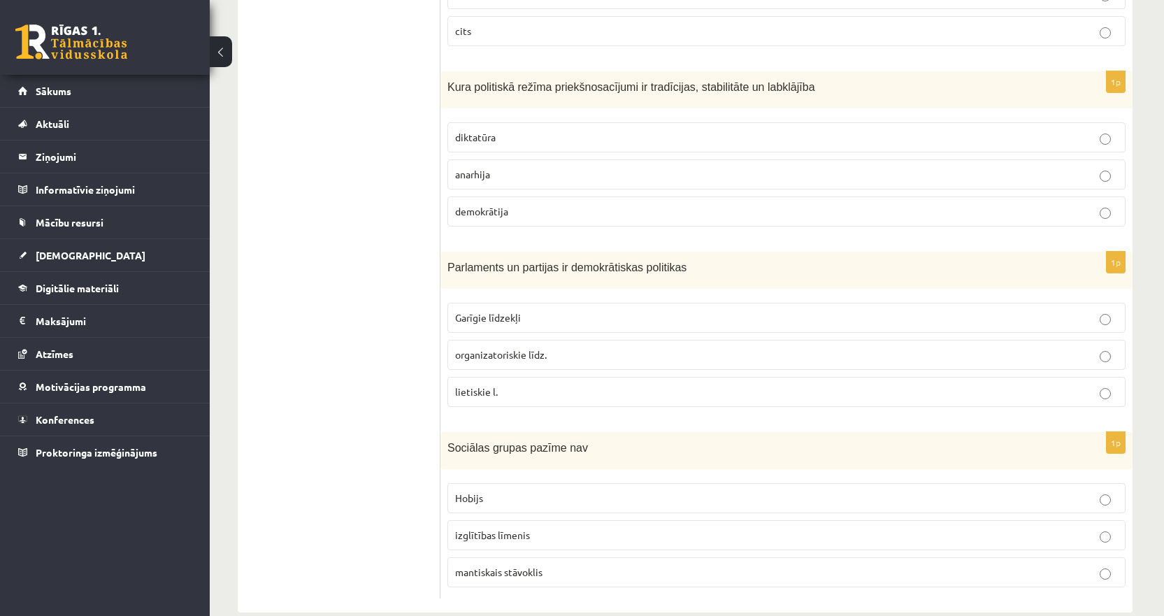
scroll to position [581, 0]
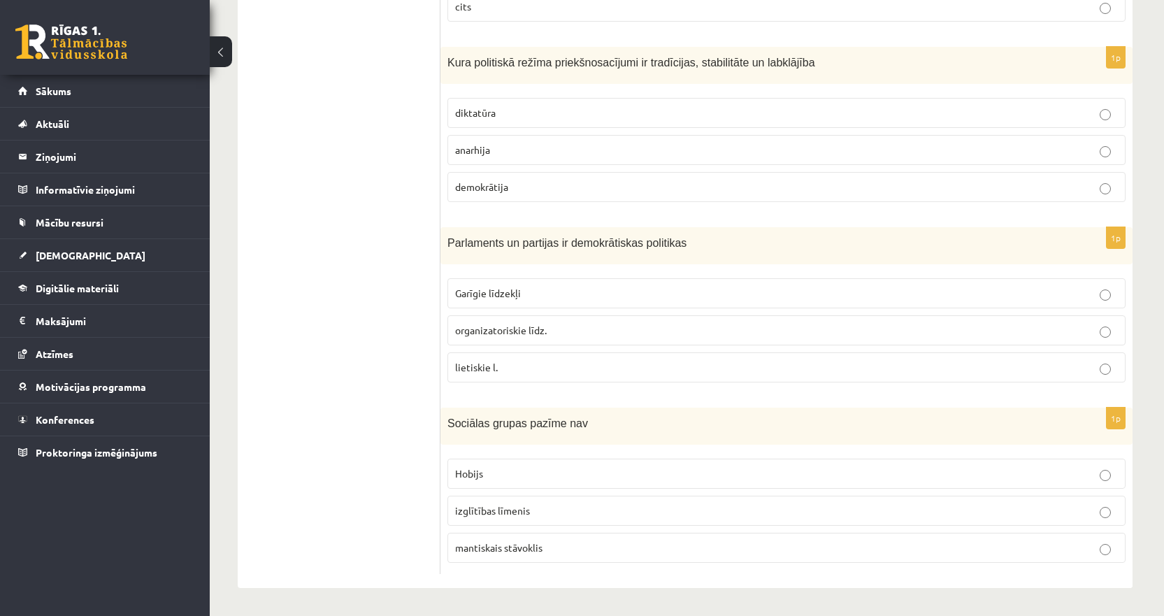
drag, startPoint x: 582, startPoint y: 429, endPoint x: 437, endPoint y: 419, distance: 145.1
click at [437, 419] on div "**********" at bounding box center [685, 123] width 895 height 932
click at [492, 424] on span "Sociālas grupas pazīme nav" at bounding box center [517, 423] width 141 height 12
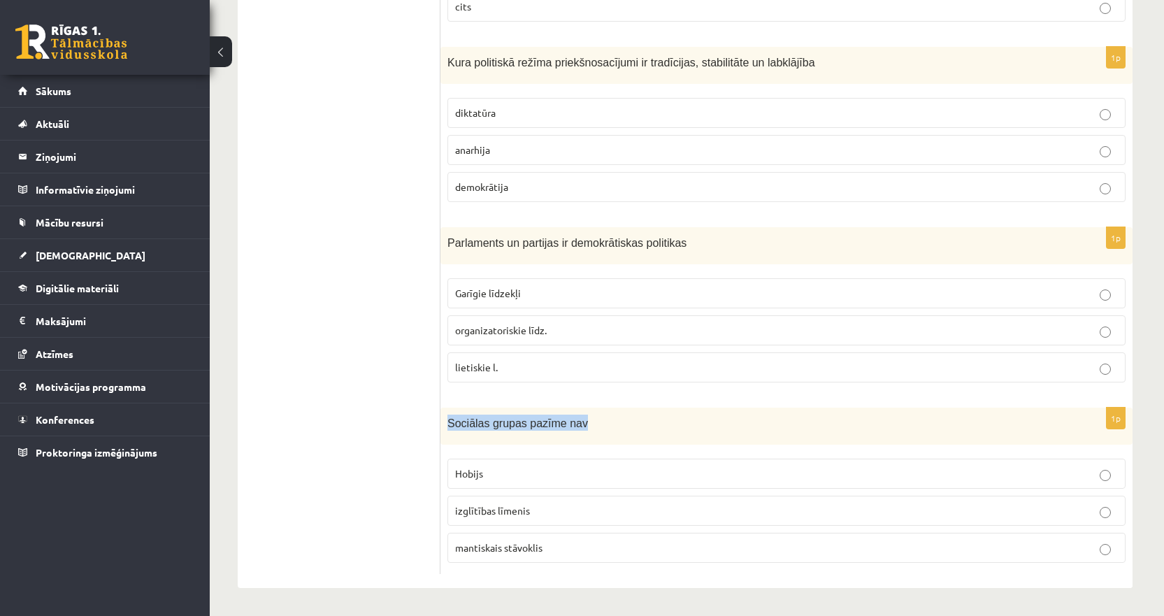
click at [561, 422] on span "Sociālas grupas pazīme nav" at bounding box center [517, 423] width 141 height 12
click at [565, 424] on span "Sociālas grupas pazīme nav" at bounding box center [517, 423] width 141 height 12
copy div "Sociālas grupas pazīme nav"
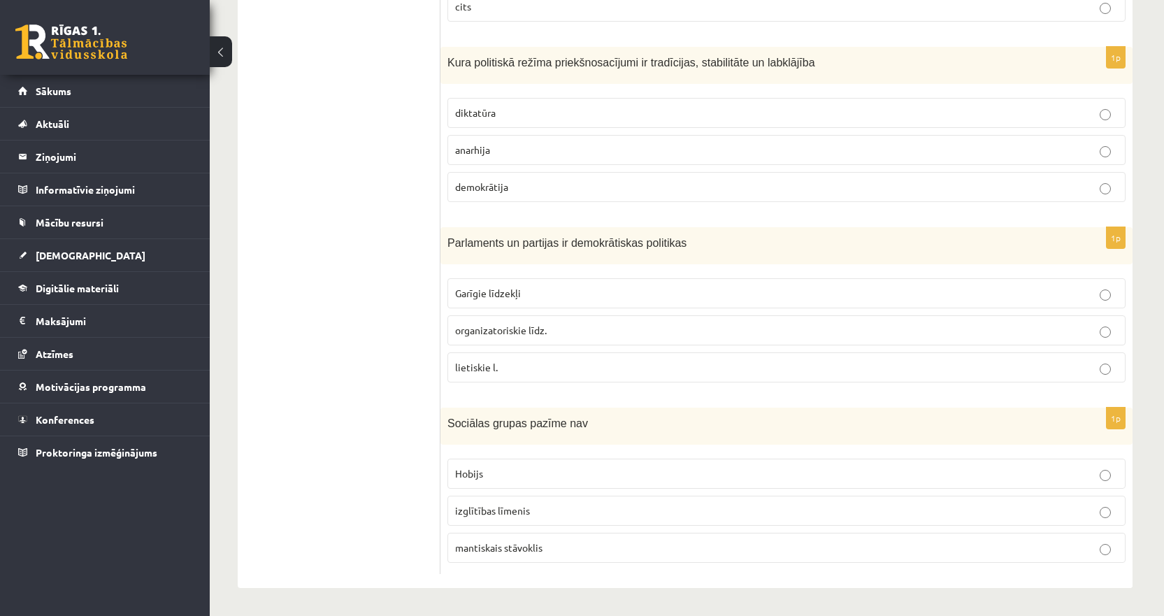
click at [447, 557] on div "1p Sociālas grupas pazīme nav Hobijs izglītības līmenis mantiskais stāvoklis" at bounding box center [786, 491] width 692 height 166
drag, startPoint x: 443, startPoint y: 552, endPoint x: 577, endPoint y: 551, distance: 134.2
click at [577, 551] on div "1p Sociālas grupas pazīme nav Hobijs izglītības līmenis mantiskais stāvoklis" at bounding box center [786, 491] width 692 height 166
click at [360, 445] on ul "Tests A Tests B Tests C Tests D Tests E Tests F Izvērtējums!" at bounding box center [346, 123] width 189 height 904
drag, startPoint x: 438, startPoint y: 551, endPoint x: 545, endPoint y: 558, distance: 107.2
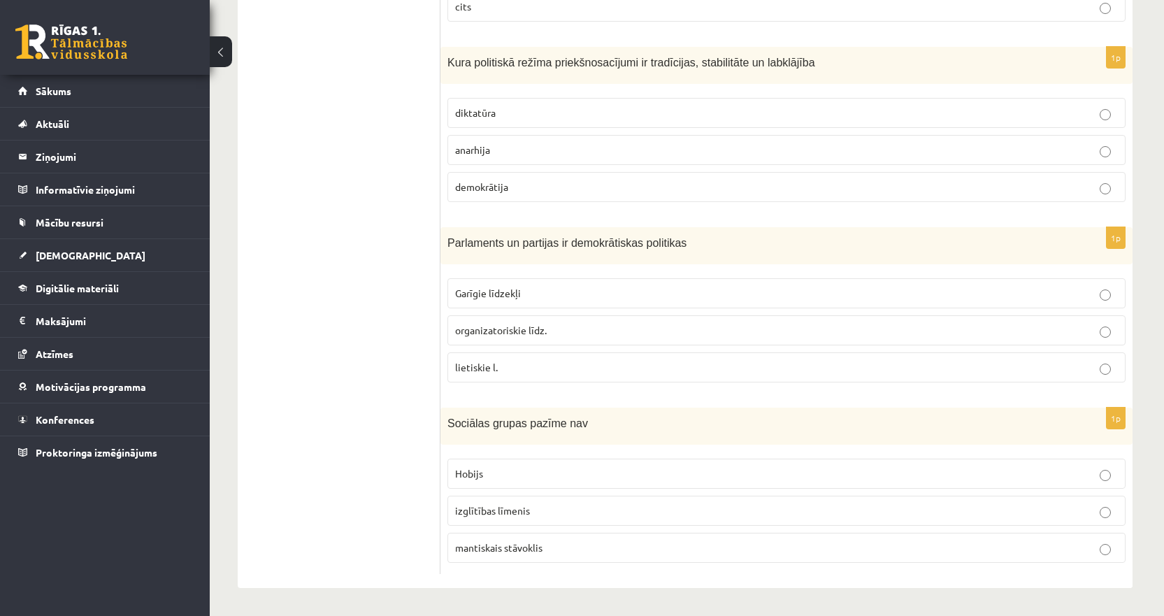
click at [545, 558] on div "**********" at bounding box center [685, 123] width 895 height 932
click at [421, 563] on ul "Tests A Tests B Tests C Tests D Tests E Tests F Izvērtējums!" at bounding box center [346, 123] width 189 height 904
drag, startPoint x: 447, startPoint y: 558, endPoint x: 569, endPoint y: 561, distance: 122.4
click at [569, 561] on div "1p Sociālas grupas pazīme nav Hobijs izglītības līmenis mantiskais stāvoklis" at bounding box center [786, 491] width 692 height 166
copy span "mantiskais stāvoklis"
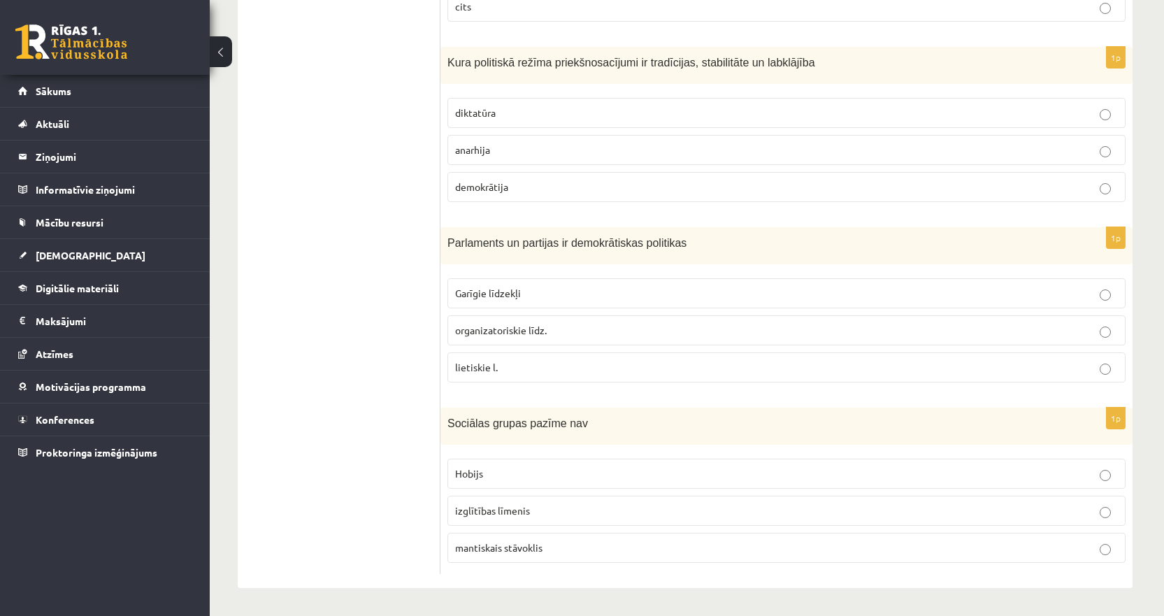
click at [561, 465] on label "Hobijs" at bounding box center [786, 474] width 678 height 30
click at [340, 480] on ul "Tests A Tests B Tests C Tests D Tests E Tests F Izvērtējums!" at bounding box center [346, 123] width 189 height 904
drag, startPoint x: 441, startPoint y: 512, endPoint x: 534, endPoint y: 516, distance: 93.0
click at [534, 516] on div "**********" at bounding box center [685, 123] width 895 height 932
drag, startPoint x: 436, startPoint y: 522, endPoint x: 443, endPoint y: 517, distance: 8.2
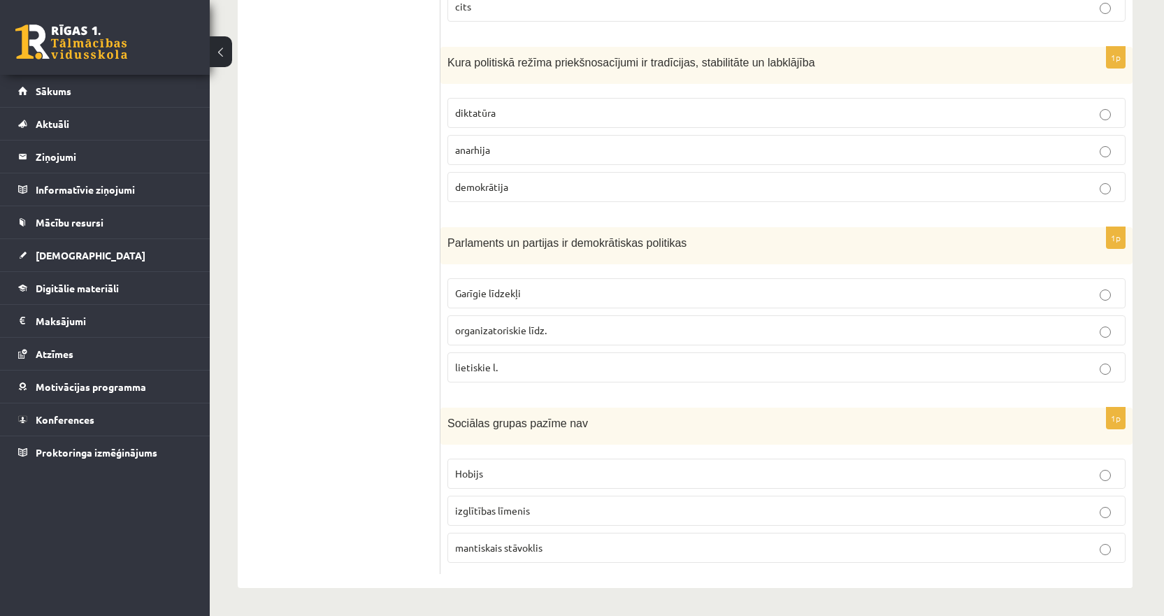
click at [437, 522] on ul "Tests A Tests B Tests C Tests D Tests E Tests F Izvērtējums!" at bounding box center [346, 123] width 189 height 904
click at [445, 515] on div "1p Sociālas grupas pazīme nav Hobijs izglītības līmenis mantiskais stāvoklis" at bounding box center [786, 491] width 692 height 166
drag, startPoint x: 445, startPoint y: 515, endPoint x: 582, endPoint y: 523, distance: 137.3
click at [582, 523] on div "1p Sociālas grupas pazīme nav Hobijs izglītības līmenis mantiskais stāvoklis" at bounding box center [786, 491] width 692 height 166
copy span "izglītības līmenis"
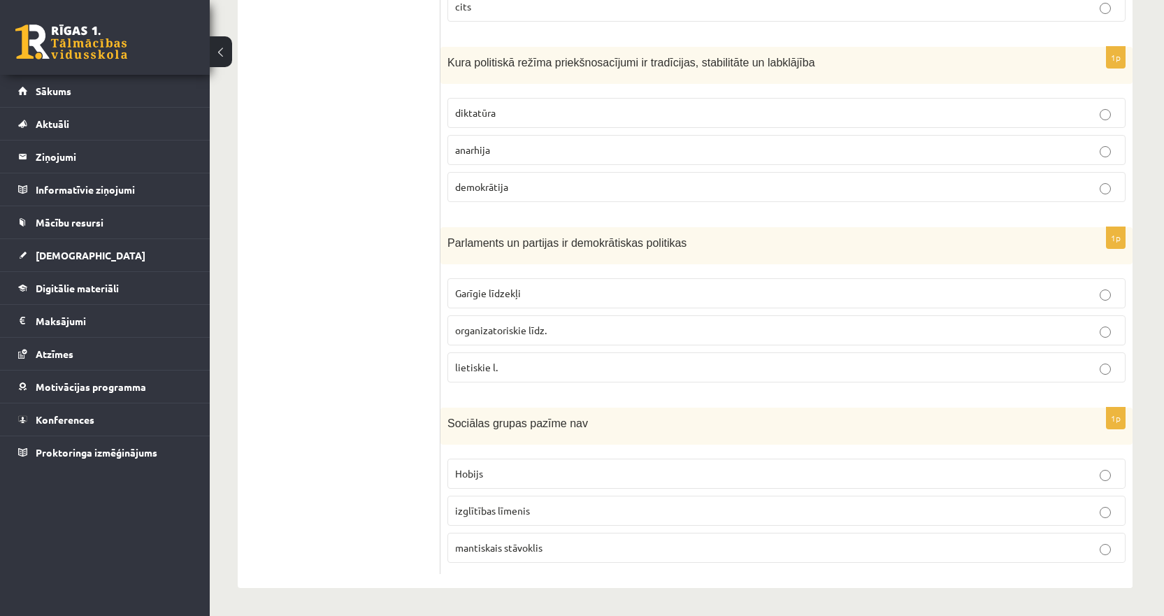
click at [387, 410] on ul "Tests A Tests B Tests C Tests D Tests E Tests F Izvērtējums!" at bounding box center [346, 123] width 189 height 904
drag, startPoint x: 489, startPoint y: 552, endPoint x: 581, endPoint y: 561, distance: 92.7
click at [581, 561] on div "**********" at bounding box center [685, 123] width 895 height 932
drag, startPoint x: 399, startPoint y: 565, endPoint x: 432, endPoint y: 563, distance: 32.9
click at [398, 565] on ul "Tests A Tests B Tests C Tests D Tests E Tests F Izvērtējums!" at bounding box center [346, 123] width 189 height 904
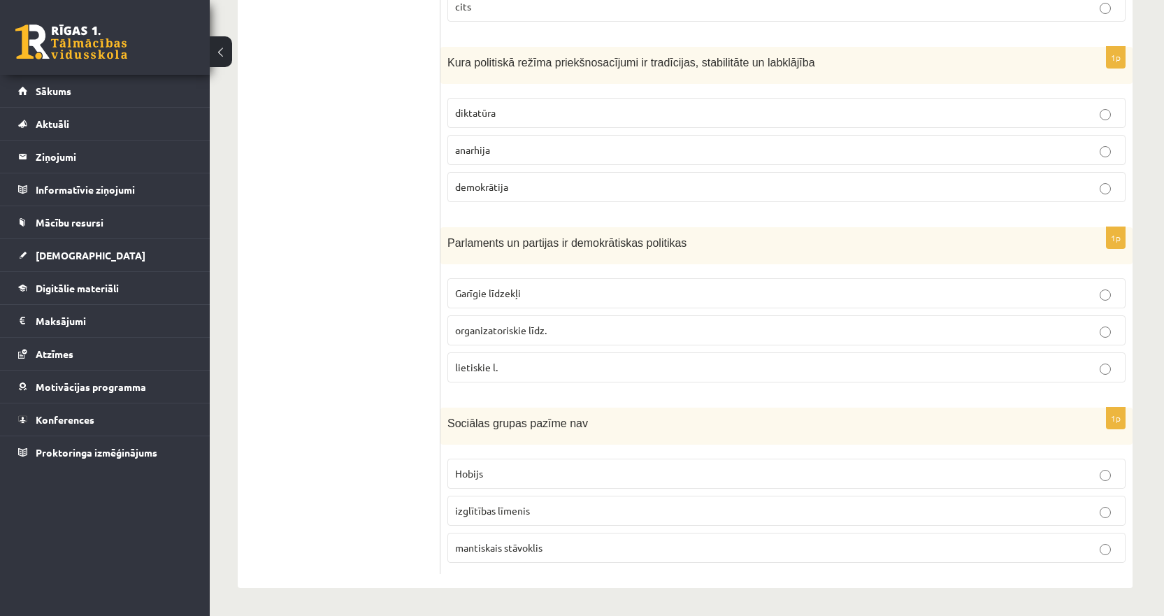
click at [433, 563] on ul "Tests A Tests B Tests C Tests D Tests E Tests F Izvērtējums!" at bounding box center [346, 123] width 189 height 904
drag, startPoint x: 443, startPoint y: 552, endPoint x: 556, endPoint y: 552, distance: 113.3
click at [556, 552] on div "1p Sociālas grupas pazīme nav Hobijs izglītības līmenis mantiskais stāvoklis" at bounding box center [786, 491] width 692 height 166
click at [496, 385] on fieldset "Garīgie līdzekļi organizatoriskie līdz. lietiskie l." at bounding box center [786, 328] width 678 height 115
click at [516, 535] on label "mantiskais stāvoklis" at bounding box center [786, 548] width 678 height 30
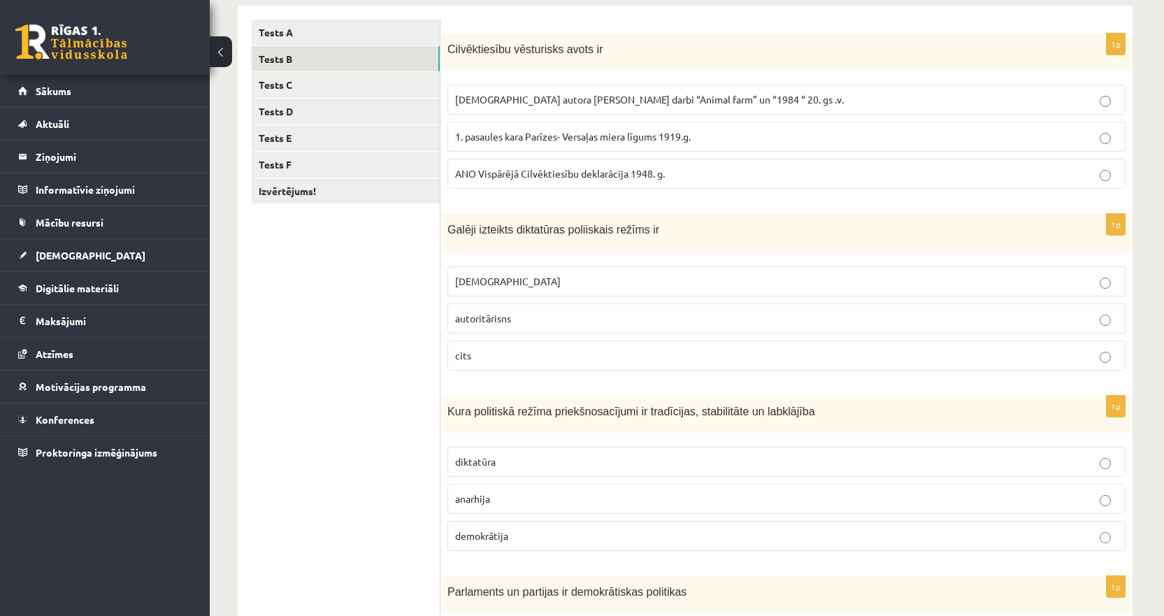
scroll to position [92, 0]
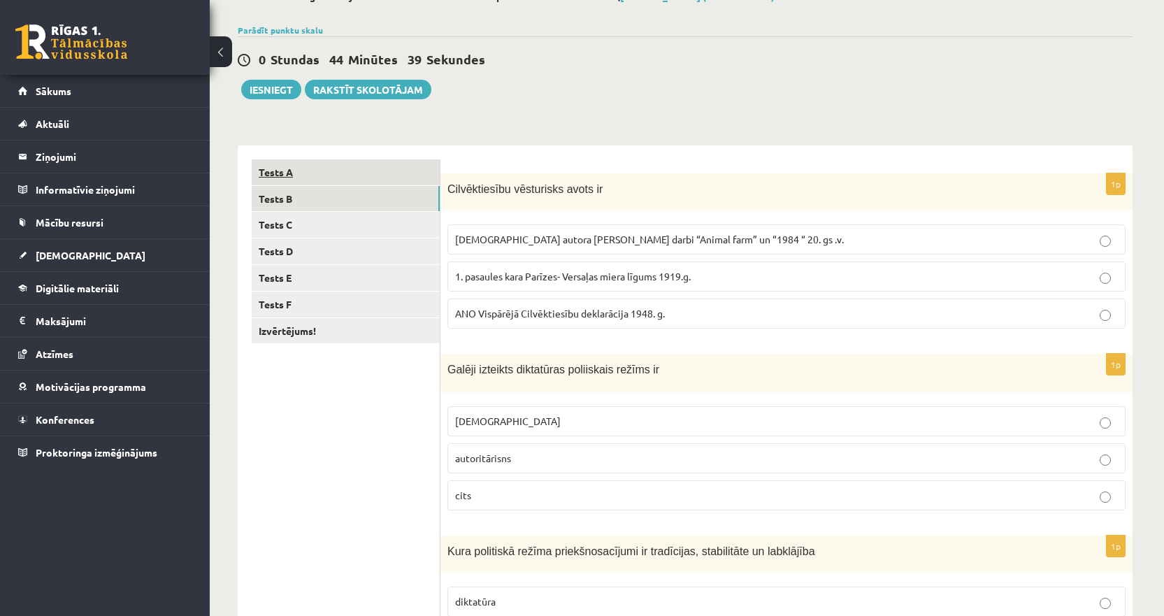
drag, startPoint x: 589, startPoint y: 191, endPoint x: 408, endPoint y: 174, distance: 181.8
click at [408, 174] on div "**********" at bounding box center [685, 611] width 895 height 932
click at [594, 187] on p "Cilvēktiesību vēsturisks avots ir" at bounding box center [751, 188] width 608 height 16
drag, startPoint x: 594, startPoint y: 187, endPoint x: 584, endPoint y: 186, distance: 9.2
click at [591, 187] on p "Cilvēktiesību vēsturisks avots ir" at bounding box center [751, 188] width 608 height 16
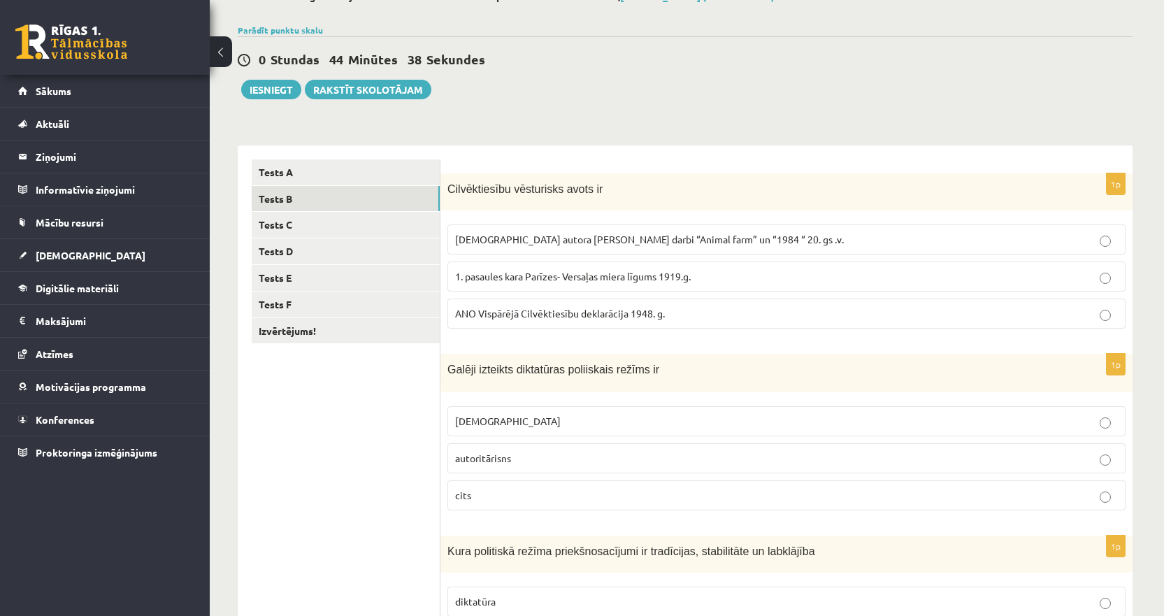
click at [582, 185] on span "Cilvēktiesību vēsturisks avots ir" at bounding box center [524, 189] width 155 height 12
click at [563, 319] on span "ANO Vispārējā Cilvēktiesību deklarācija 1948. g." at bounding box center [560, 313] width 210 height 13
drag, startPoint x: 443, startPoint y: 275, endPoint x: 735, endPoint y: 282, distance: 292.3
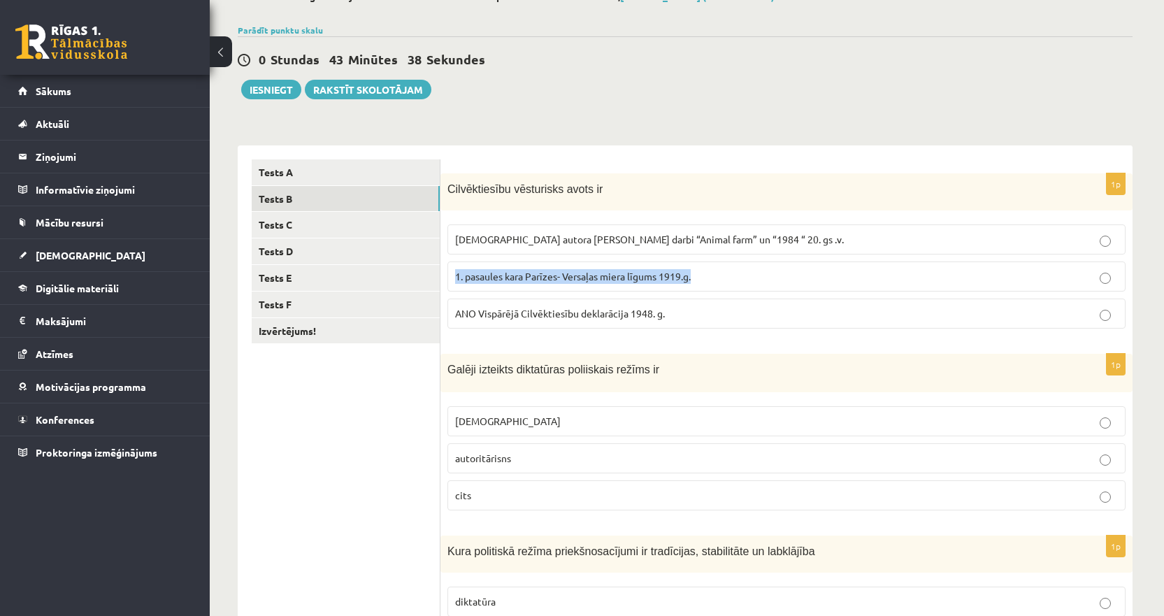
click at [735, 282] on div "1p Cilvēktiesību vēsturisks avots ir Angļu autora George Orwell darbi “Animal f…" at bounding box center [786, 256] width 692 height 166
click at [539, 91] on div "0 Stundas 43 Minūtes 37 Sekundes Ieskaite saglabāta! Iesniegt Rakstīt skolotājam" at bounding box center [685, 67] width 895 height 63
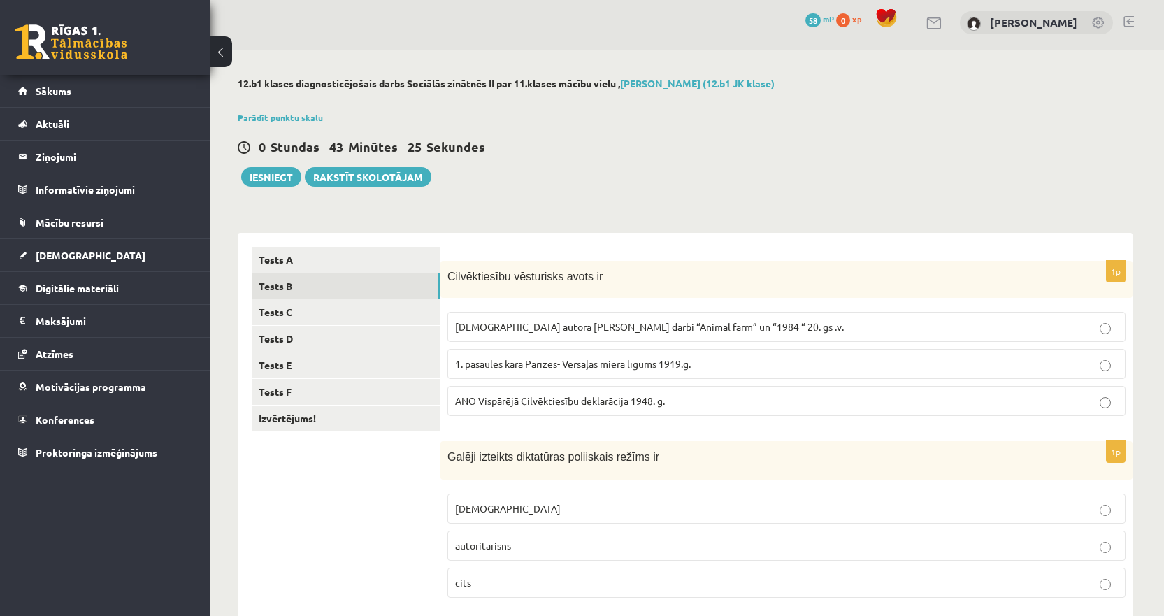
scroll to position [0, 0]
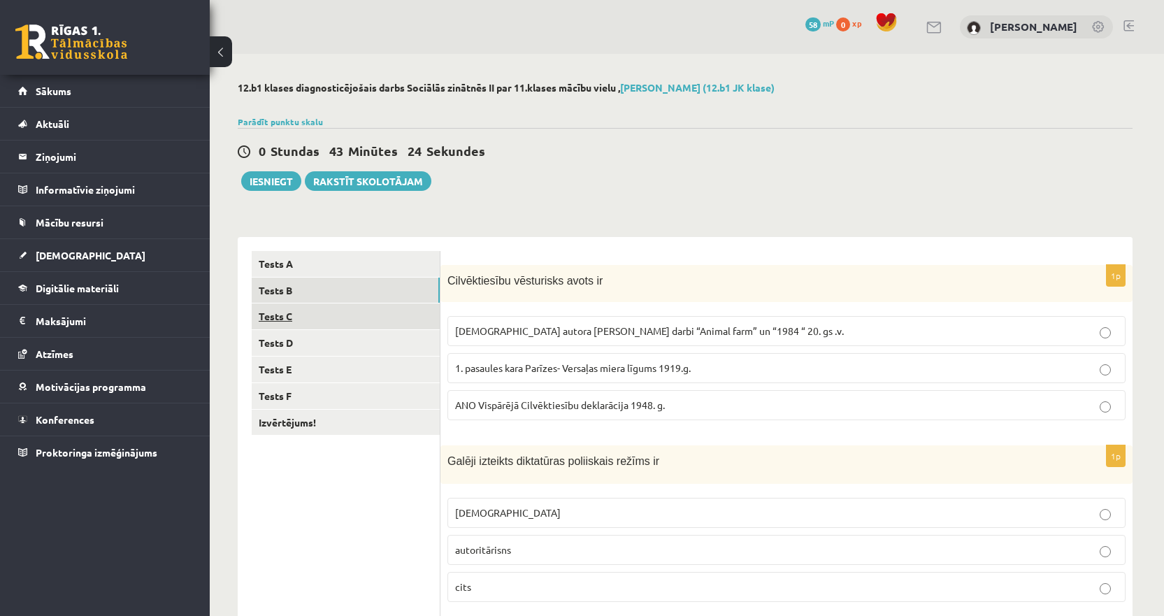
click at [288, 318] on link "Tests C" at bounding box center [346, 316] width 188 height 26
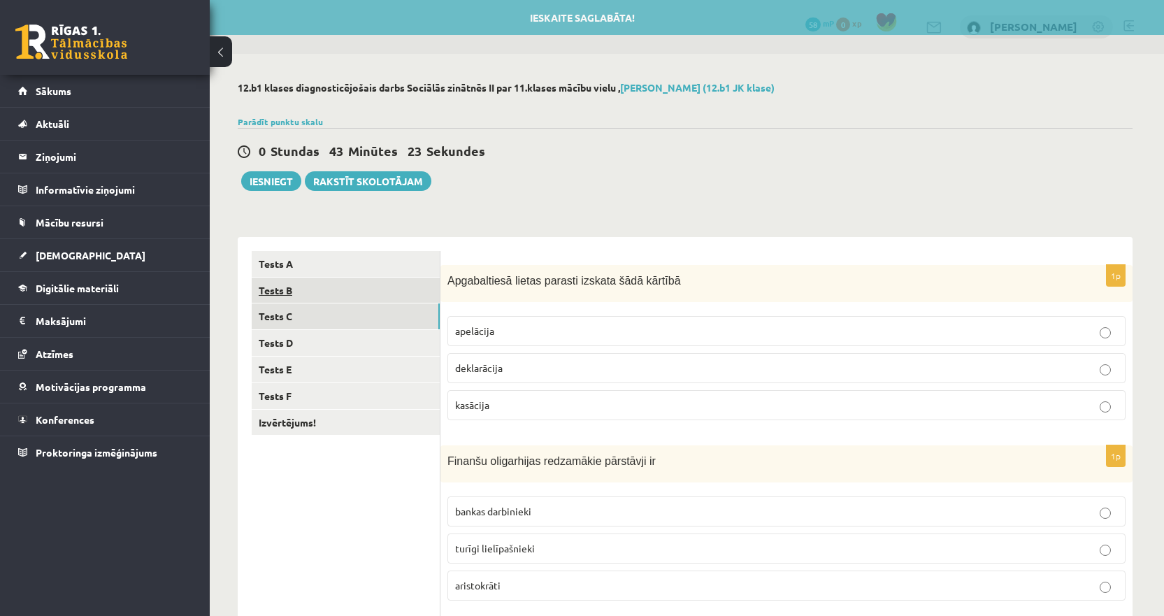
click at [292, 296] on link "Tests B" at bounding box center [346, 291] width 188 height 26
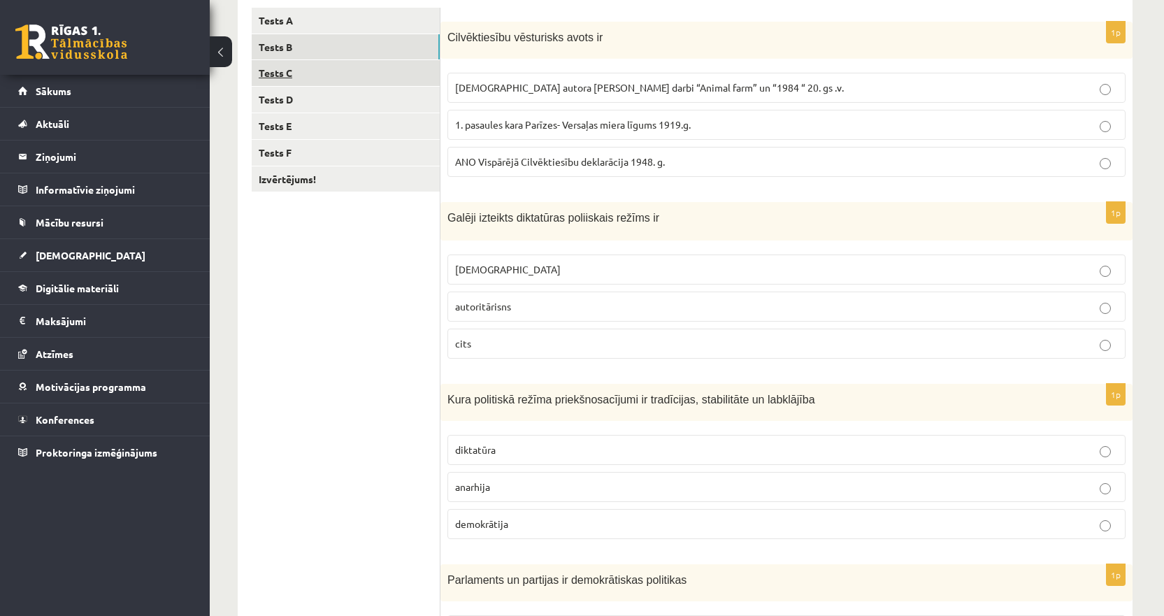
scroll to position [92, 0]
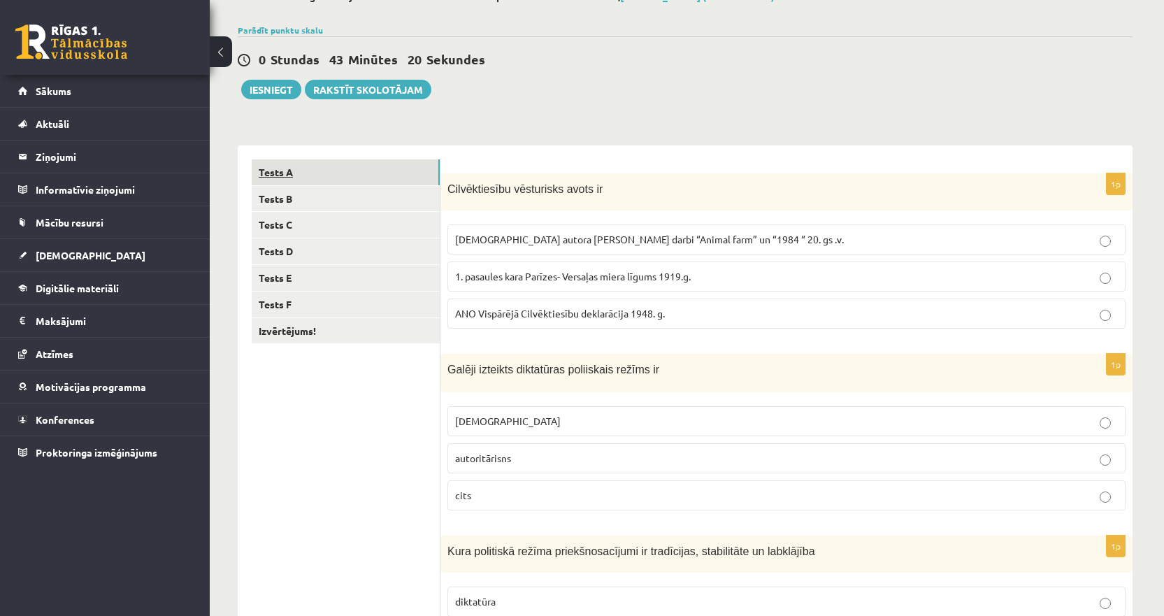
click at [280, 178] on link "Tests A" at bounding box center [346, 172] width 188 height 26
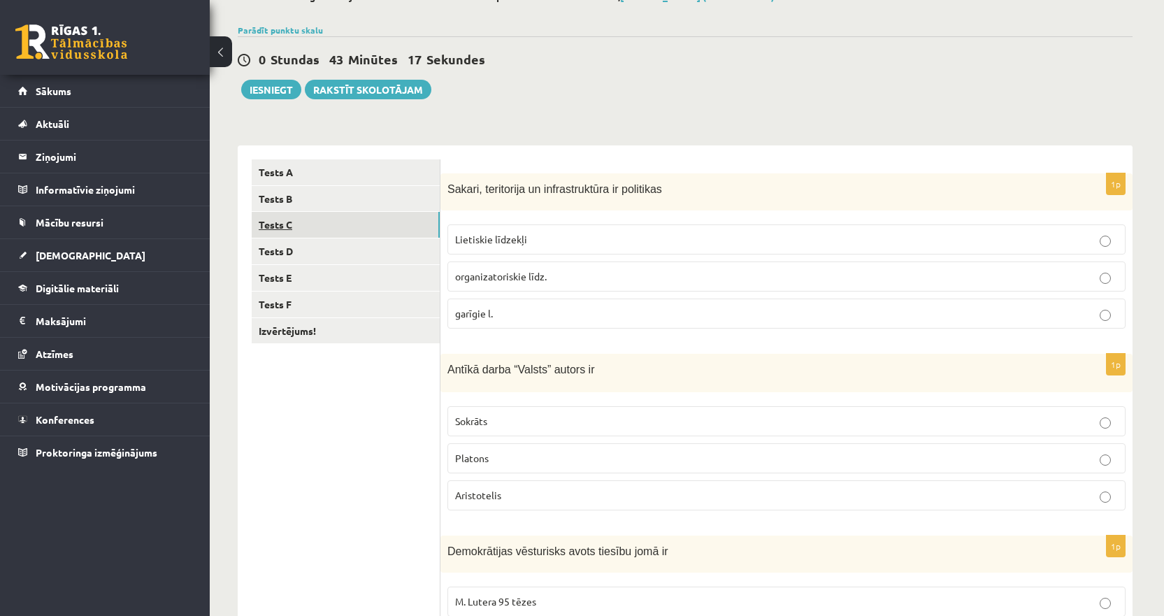
click at [283, 234] on link "Tests C" at bounding box center [346, 225] width 188 height 26
click at [510, 185] on span "Apgabaltiesā lietas parasti izskata šādā kārtībā" at bounding box center [564, 189] width 234 height 12
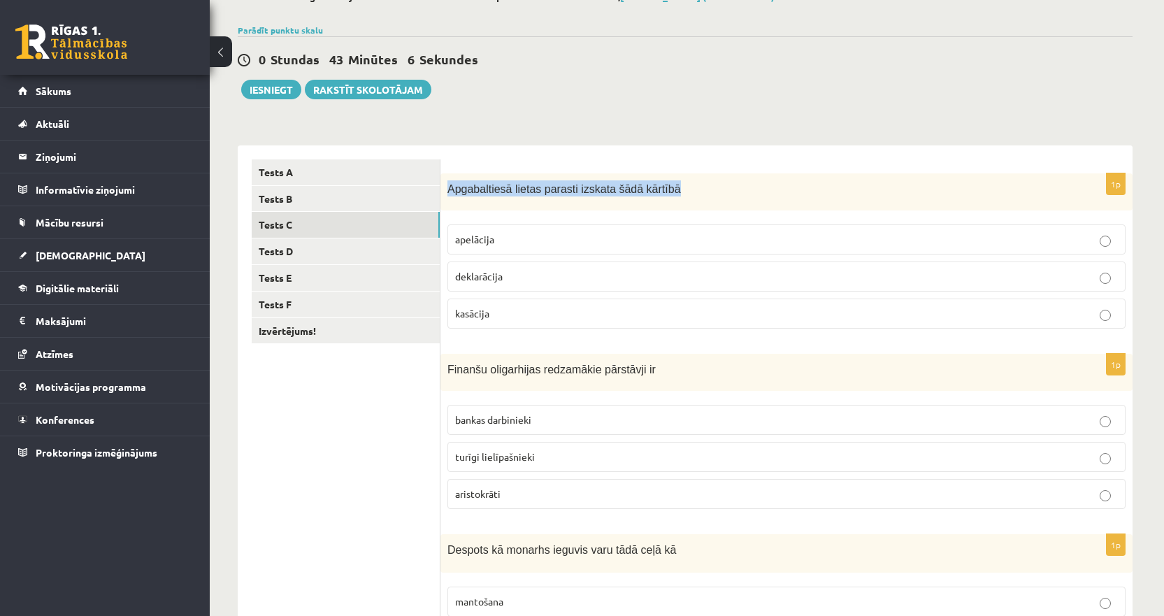
click at [510, 185] on span "Apgabaltiesā lietas parasti izskata šādā kārtībā" at bounding box center [564, 189] width 234 height 12
click at [618, 148] on div "1p Apgabaltiesā lietas parasti izskata šādā kārtībā apelācija deklarācija kasāc…" at bounding box center [786, 611] width 692 height 933
drag, startPoint x: 443, startPoint y: 191, endPoint x: 505, endPoint y: 191, distance: 62.2
click at [505, 191] on div "Apgabaltiesā lietas parasti izskata šādā kārtībā" at bounding box center [786, 191] width 692 height 37
click at [496, 235] on p "apelācija" at bounding box center [786, 239] width 663 height 15
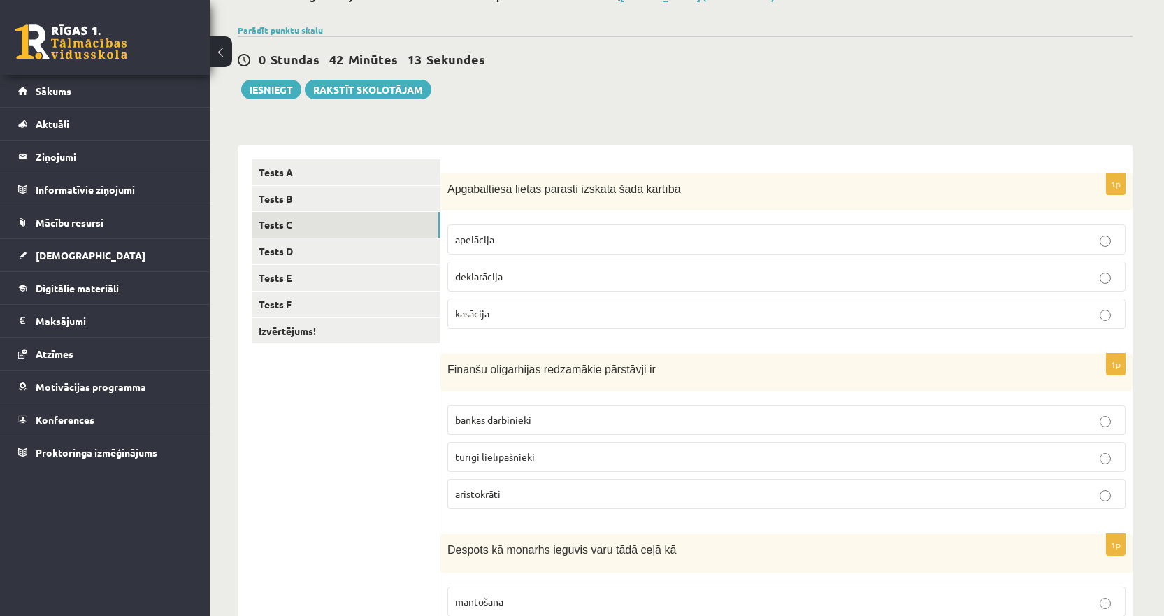
click at [543, 140] on div "**********" at bounding box center [685, 604] width 895 height 947
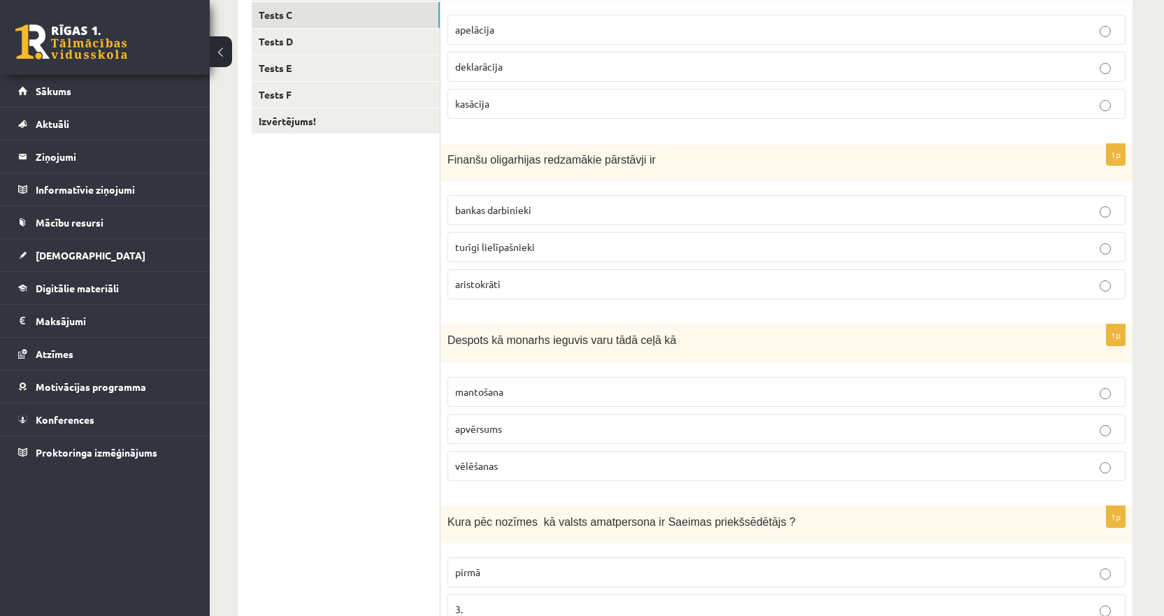
scroll to position [161, 0]
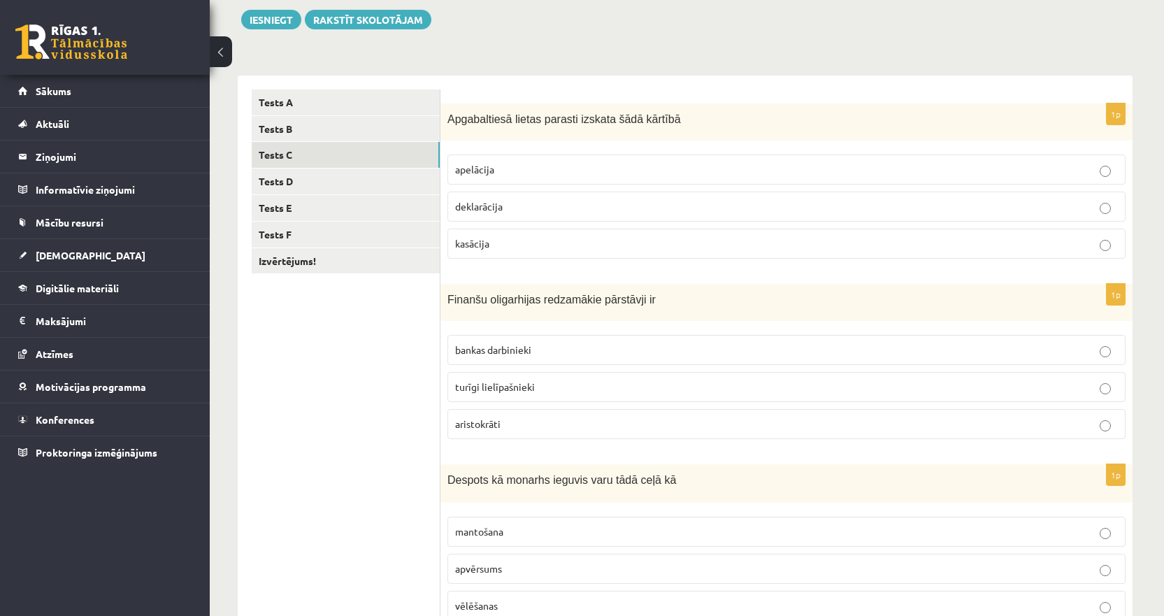
click at [513, 300] on span "Finanšu oligarhijas redzamākie pārstāvji ir" at bounding box center [551, 300] width 208 height 12
click at [320, 375] on ul "Tests A Tests B Tests C Tests D Tests E Tests F Izvērtējums!" at bounding box center [346, 541] width 189 height 905
drag, startPoint x: 440, startPoint y: 387, endPoint x: 543, endPoint y: 387, distance: 102.8
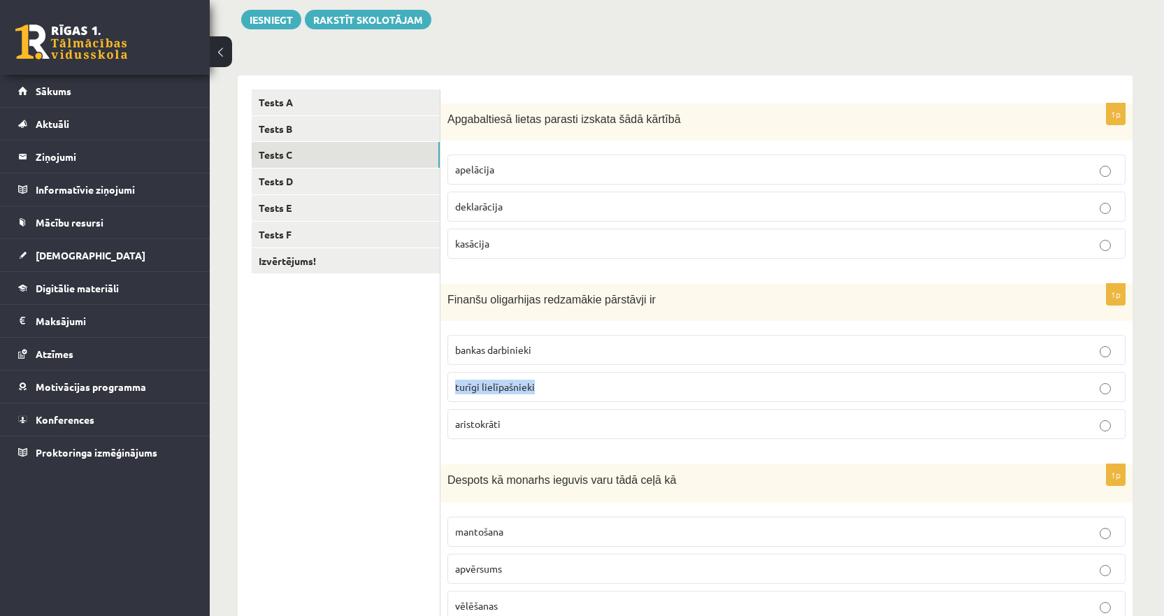
click at [543, 387] on div "1p Finanšu oligarhijas redzamākie pārstāvji ir bankas darbinieki turīgi lielīpa…" at bounding box center [786, 367] width 692 height 166
click at [325, 383] on ul "Tests A Tests B Tests C Tests D Tests E Tests F Izvērtējums!" at bounding box center [346, 541] width 189 height 905
drag, startPoint x: 445, startPoint y: 383, endPoint x: 478, endPoint y: 389, distance: 33.5
click at [478, 389] on div "1p Finanšu oligarhijas redzamākie pārstāvji ir bankas darbinieki turīgi lielīpa…" at bounding box center [786, 367] width 692 height 166
click at [290, 351] on ul "Tests A Tests B Tests C Tests D Tests E Tests F Izvērtējums!" at bounding box center [346, 541] width 189 height 905
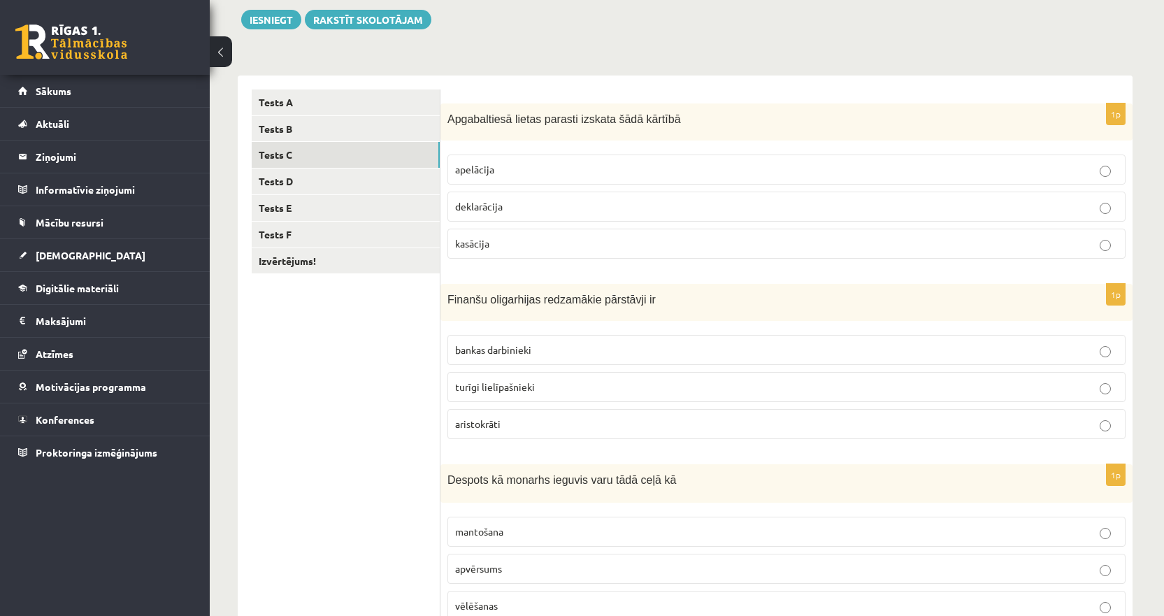
click at [438, 424] on ul "Tests A Tests B Tests C Tests D Tests E Tests F Izvērtējums!" at bounding box center [346, 541] width 189 height 905
click at [491, 424] on span "aristokrāti" at bounding box center [477, 423] width 45 height 13
click at [445, 384] on div "1p Finanšu oligarhijas redzamākie pārstāvji ir bankas darbinieki turīgi lielīpa…" at bounding box center [786, 367] width 692 height 166
click at [531, 349] on span "bankas darbinieki" at bounding box center [493, 349] width 76 height 13
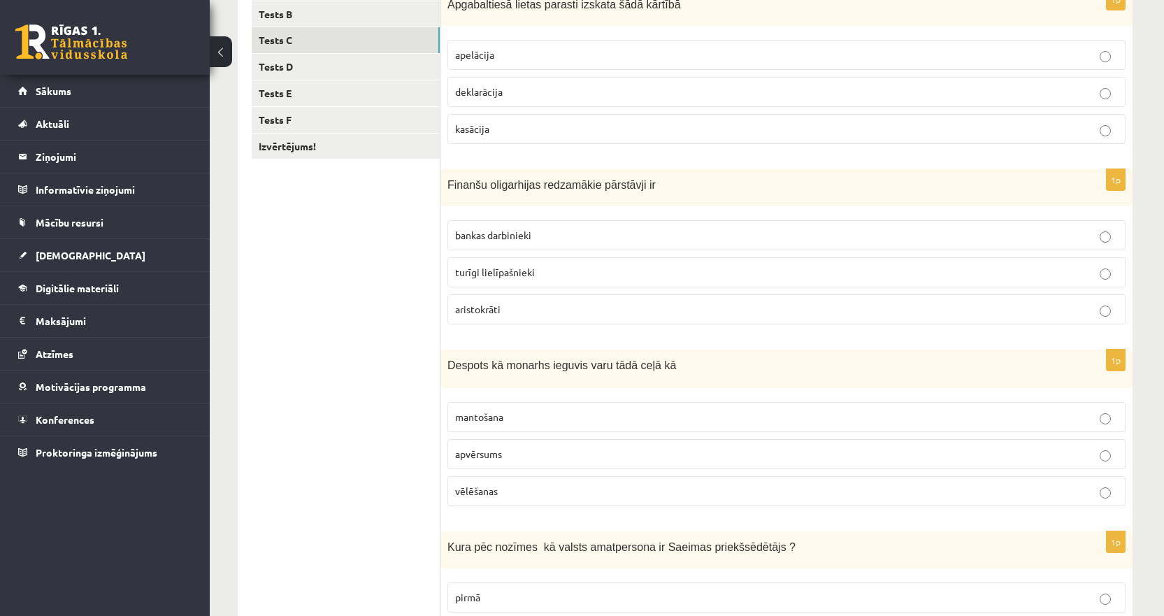
scroll to position [301, 0]
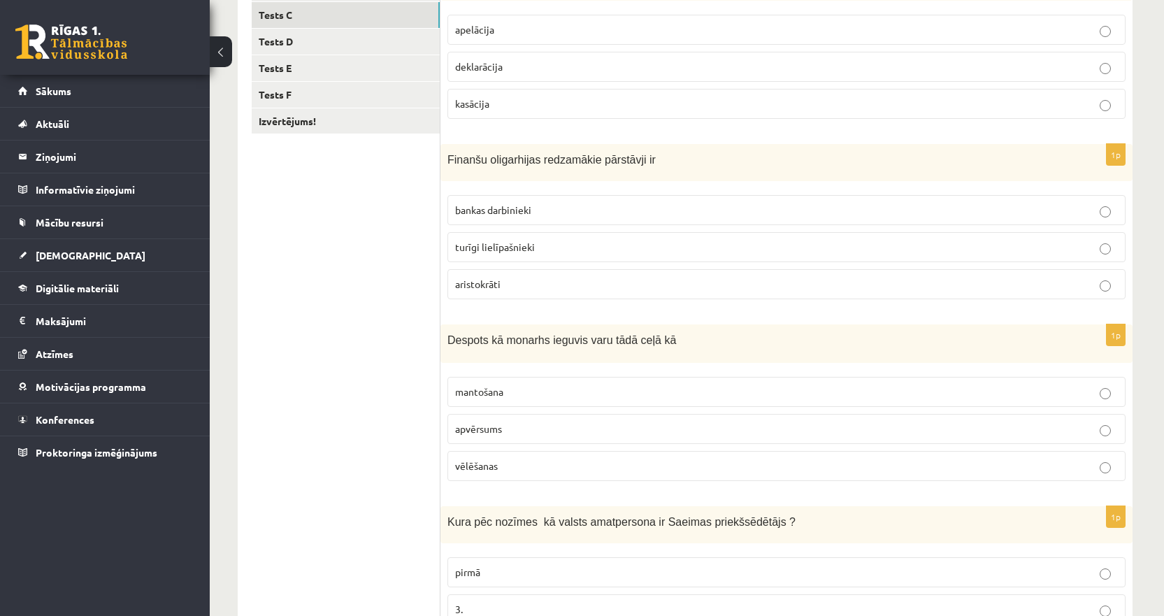
click at [643, 340] on span "Despots kā monarhs ieguvis varu tādā ceļā kā" at bounding box center [561, 340] width 229 height 12
click at [394, 350] on ul "Tests A Tests B Tests C Tests D Tests E Tests F Izvērtējums!" at bounding box center [346, 402] width 189 height 905
drag, startPoint x: 445, startPoint y: 394, endPoint x: 515, endPoint y: 396, distance: 70.6
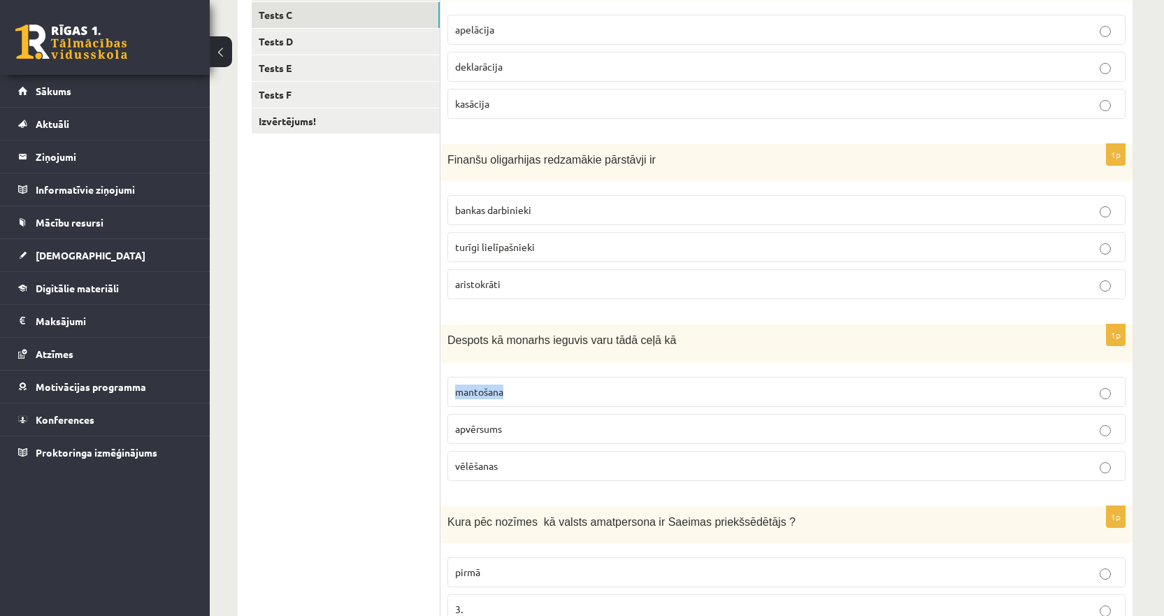
click at [515, 396] on div "1p Despots kā monarhs ieguvis varu tādā ceļā kā mantošana apvērsums vēlēšanas" at bounding box center [786, 408] width 692 height 168
click at [420, 378] on ul "Tests A Tests B Tests C Tests D Tests E Tests F Izvērtējums!" at bounding box center [346, 402] width 189 height 905
drag, startPoint x: 443, startPoint y: 436, endPoint x: 556, endPoint y: 436, distance: 114.0
click at [556, 436] on div "1p Despots kā monarhs ieguvis varu tādā ceļā kā mantošana apvērsums vēlēšanas" at bounding box center [786, 408] width 692 height 168
click at [370, 391] on ul "Tests A Tests B Tests C Tests D Tests E Tests F Izvērtējums!" at bounding box center [346, 402] width 189 height 905
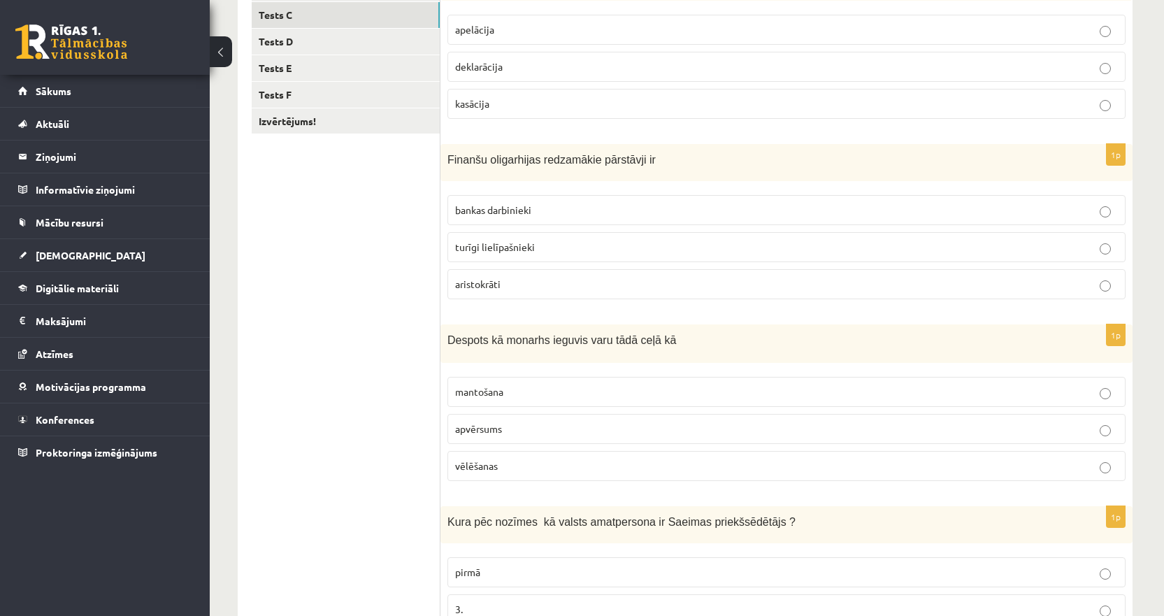
click at [529, 338] on span "Despots kā monarhs ieguvis varu tādā ceļā kā" at bounding box center [561, 340] width 229 height 12
click at [507, 389] on p "mantošana" at bounding box center [786, 392] width 663 height 15
drag, startPoint x: 443, startPoint y: 394, endPoint x: 521, endPoint y: 397, distance: 77.7
click at [521, 397] on div "1p Despots kā monarhs ieguvis varu tādā ceļā kā mantošana apvērsums vēlēšanas" at bounding box center [786, 408] width 692 height 168
click at [389, 392] on ul "Tests A Tests B Tests C Tests D Tests E Tests F Izvērtējums!" at bounding box center [346, 402] width 189 height 905
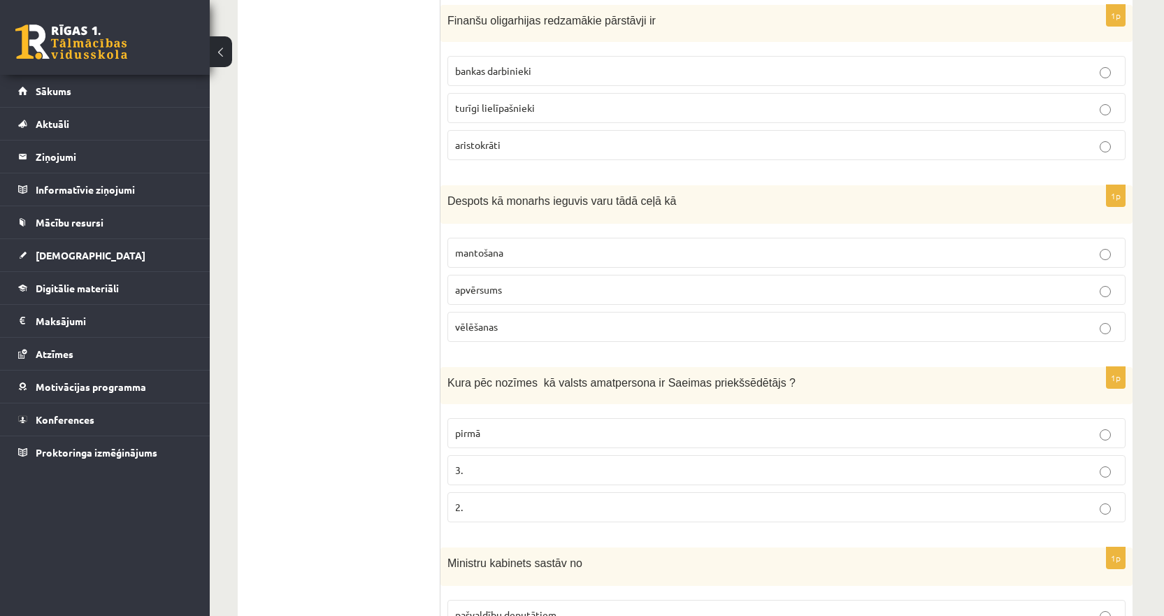
scroll to position [441, 0]
drag, startPoint x: 642, startPoint y: 387, endPoint x: 747, endPoint y: 382, distance: 105.6
click at [747, 382] on span "Kura pēc nozīmes kā valsts amatpersona ir Saeimas priekšsēdētājs ?" at bounding box center [621, 382] width 348 height 12
click at [430, 394] on ul "Tests A Tests B Tests C Tests D Tests E Tests F Izvērtējums!" at bounding box center [346, 262] width 189 height 905
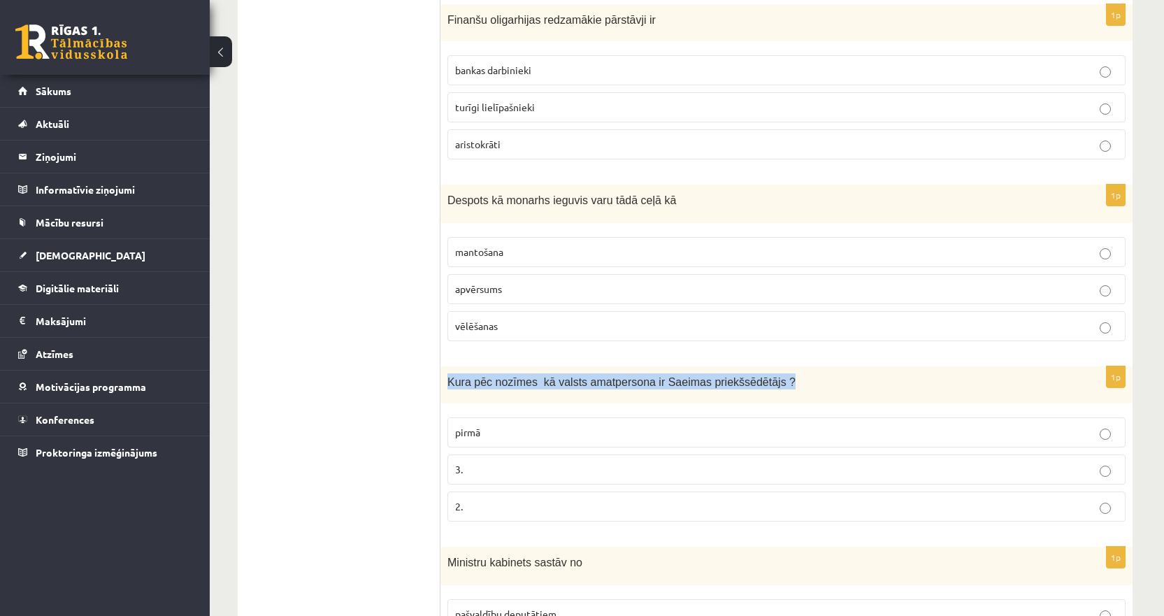
drag, startPoint x: 450, startPoint y: 380, endPoint x: 835, endPoint y: 386, distance: 385.3
click at [835, 386] on p "Kura pēc nozīmes kā valsts amatpersona ir Saeimas priekšsēdētājs ?" at bounding box center [751, 381] width 608 height 16
click at [618, 364] on form "1p Apgabaltiesā lietas parasti izskata šādā kārtībā apelācija deklarācija kasāc…" at bounding box center [786, 262] width 664 height 905
click at [638, 376] on span "Kura pēc nozīmes kā valsts amatpersona ir Saeimas priekšsēdētājs ?" at bounding box center [621, 382] width 348 height 12
drag, startPoint x: 748, startPoint y: 383, endPoint x: 646, endPoint y: 391, distance: 102.4
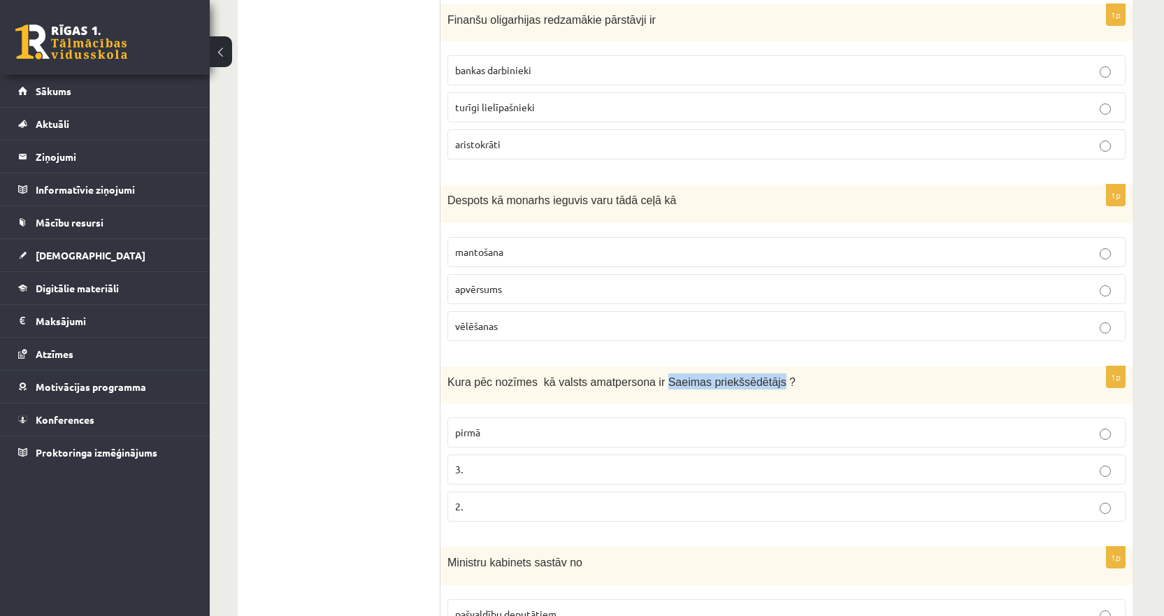
click at [646, 391] on div "Kura pēc nozīmes kā valsts amatpersona ir Saeimas priekšsēdētājs ?" at bounding box center [786, 384] width 692 height 37
click at [450, 373] on div "Kura pēc nozīmes kā valsts amatpersona ir Saeimas priekšsēdētājs ?" at bounding box center [786, 384] width 692 height 37
drag, startPoint x: 446, startPoint y: 374, endPoint x: 831, endPoint y: 371, distance: 384.5
click at [831, 371] on div "Kura pēc nozīmes kā valsts amatpersona ir Saeimas priekšsēdētājs ?" at bounding box center [786, 384] width 692 height 37
click at [501, 497] on label "2." at bounding box center [786, 506] width 678 height 30
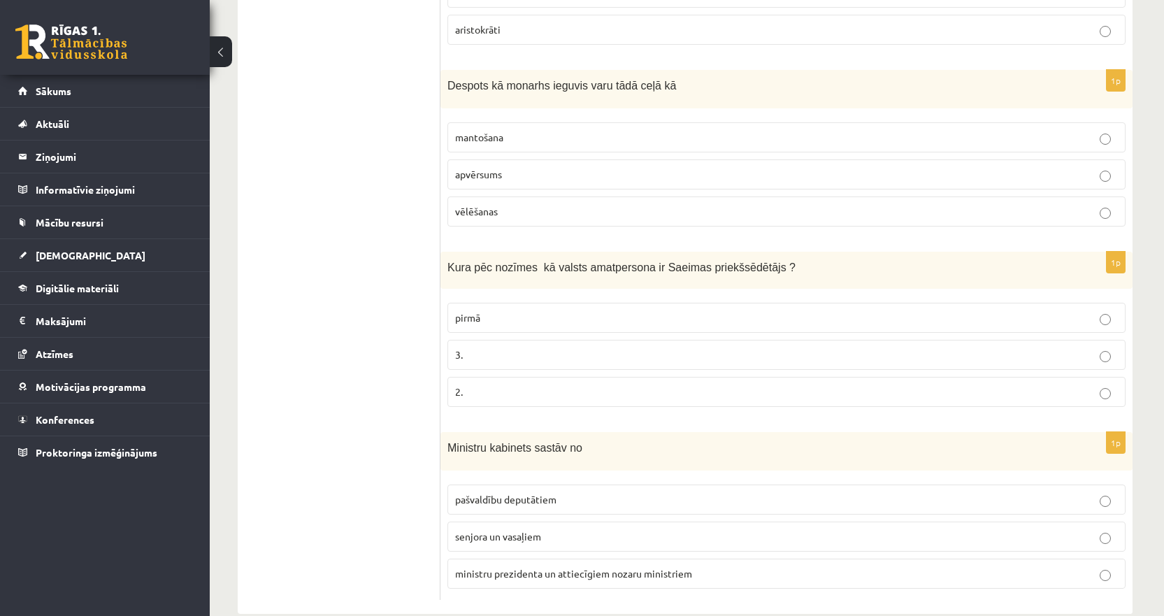
scroll to position [582, 0]
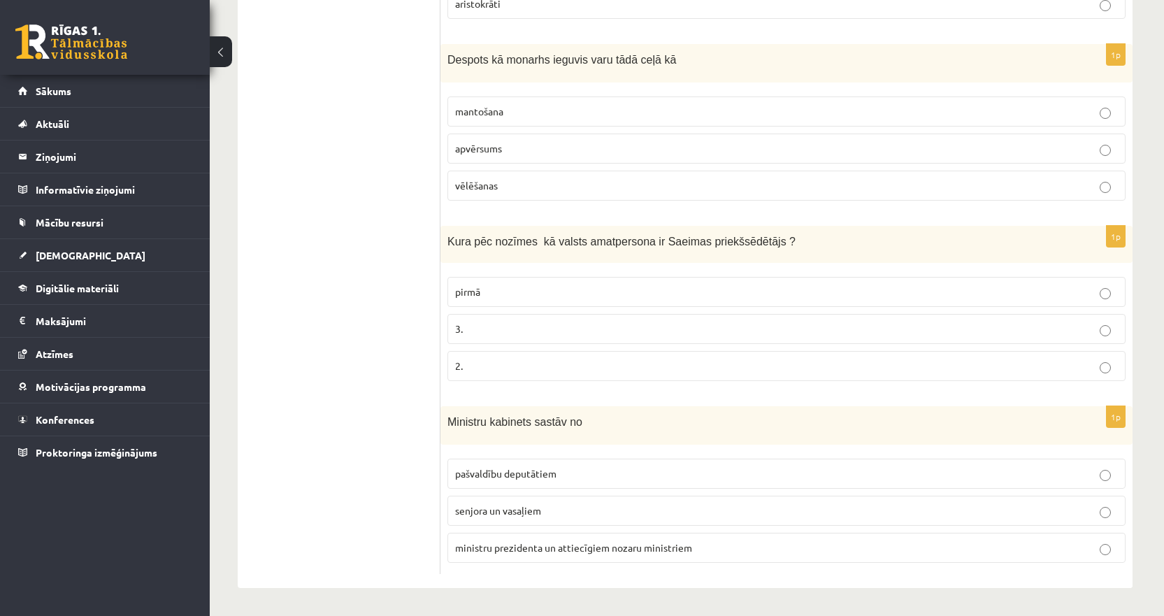
click at [543, 468] on span "pašvaldību deputātiem" at bounding box center [505, 473] width 101 height 13
click at [625, 547] on span "ministru prezidenta un attiecīgiem nozaru ministriem" at bounding box center [573, 547] width 237 height 13
click at [553, 425] on span "Ministru kabinets sastāv no" at bounding box center [514, 422] width 135 height 12
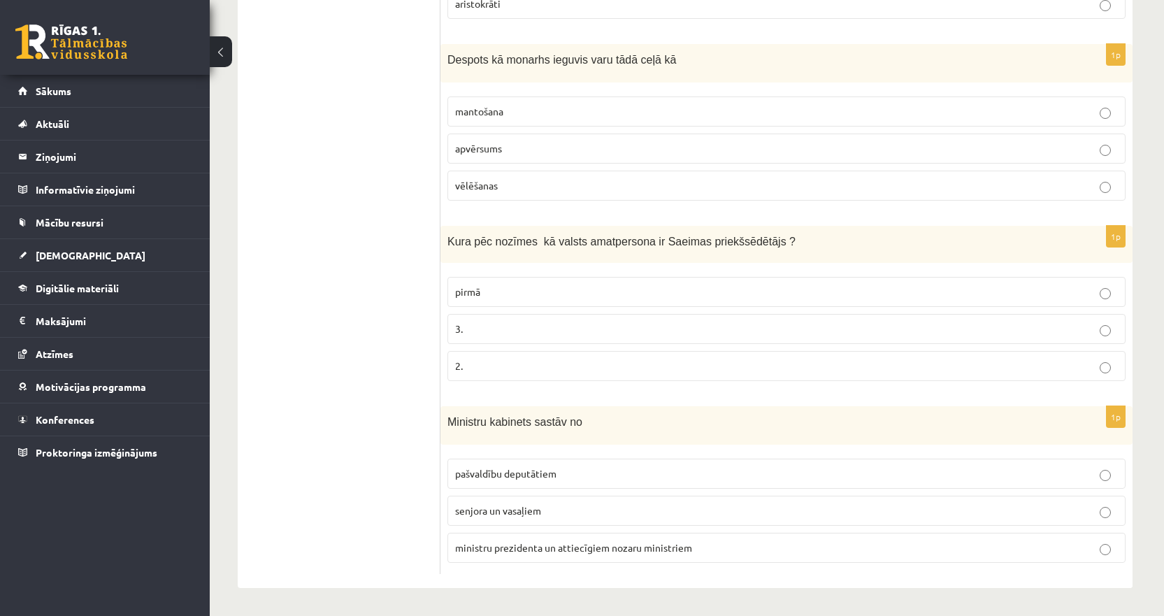
click at [584, 568] on div "1p Ministru kabinets sastāv no pašvaldību deputātiem senjora un vasaļiem minist…" at bounding box center [786, 490] width 692 height 168
click at [367, 498] on ul "Tests A Tests B Tests C Tests D Tests E Tests F Izvērtējums!" at bounding box center [346, 121] width 189 height 905
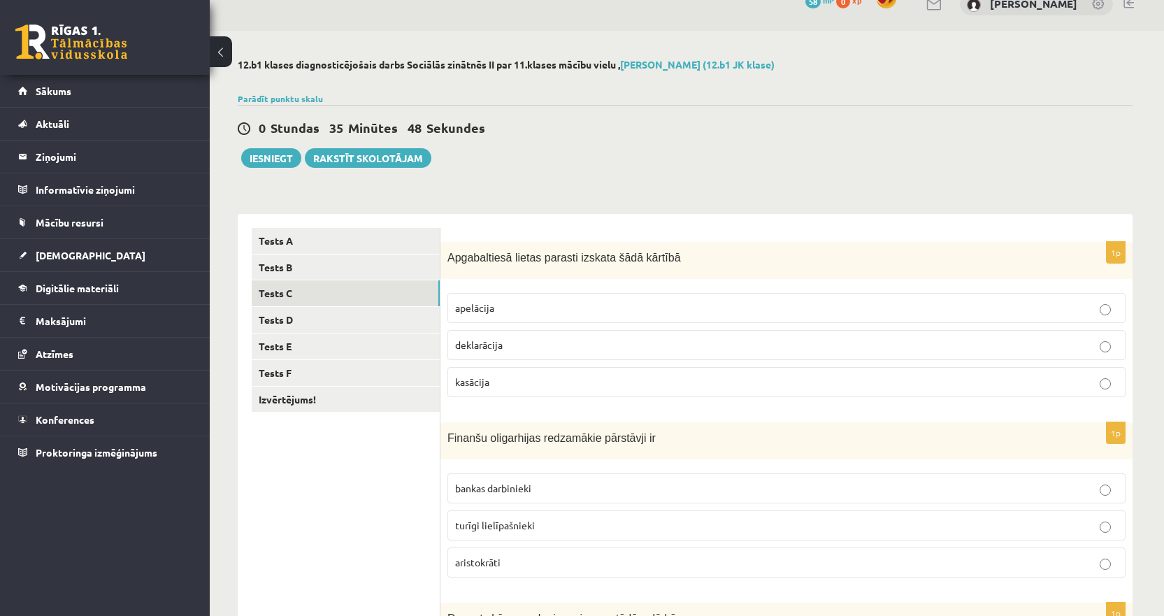
scroll to position [93, 0]
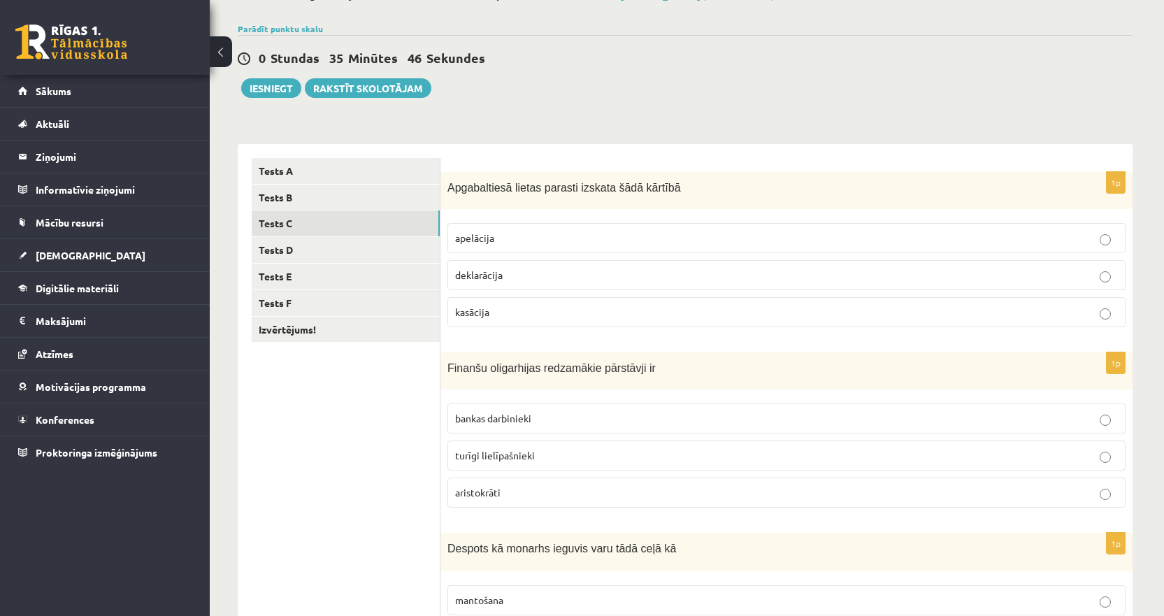
click at [560, 367] on span "Finanšu oligarhijas redzamākie pārstāvji ir" at bounding box center [551, 368] width 208 height 12
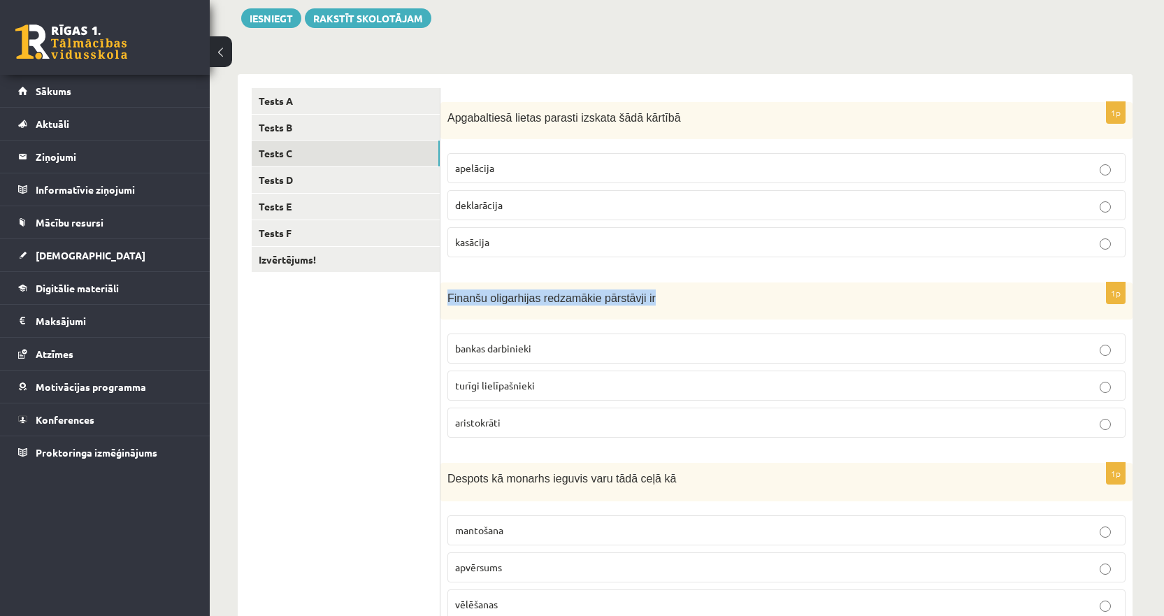
scroll to position [303, 0]
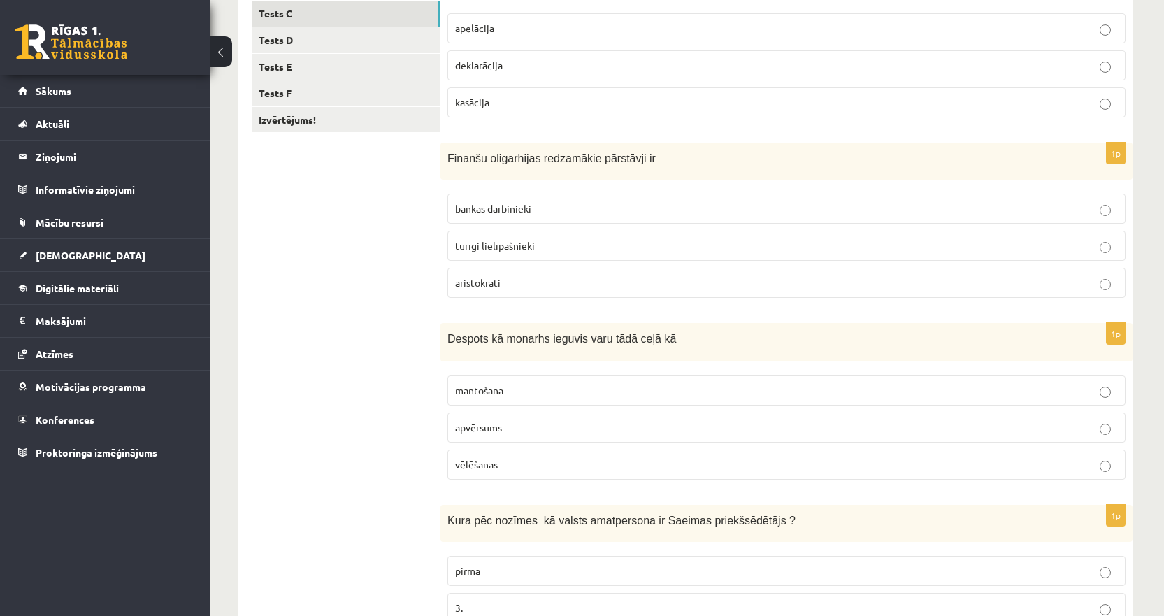
click at [557, 344] on span "Despots kā monarhs ieguvis varu tādā ceļā kā" at bounding box center [561, 339] width 229 height 12
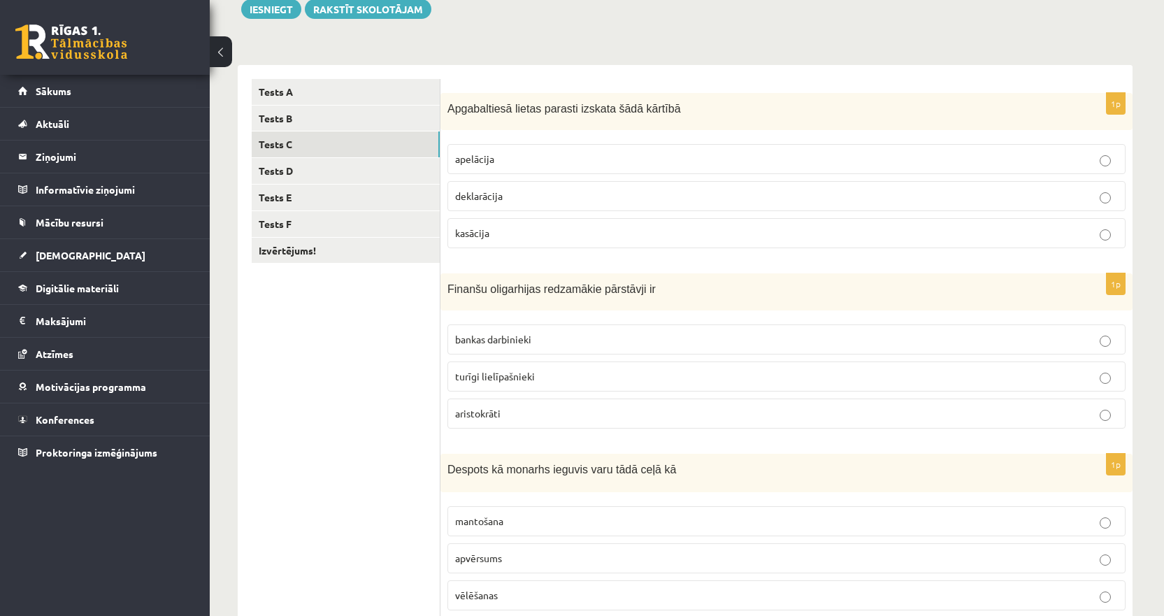
scroll to position [163, 0]
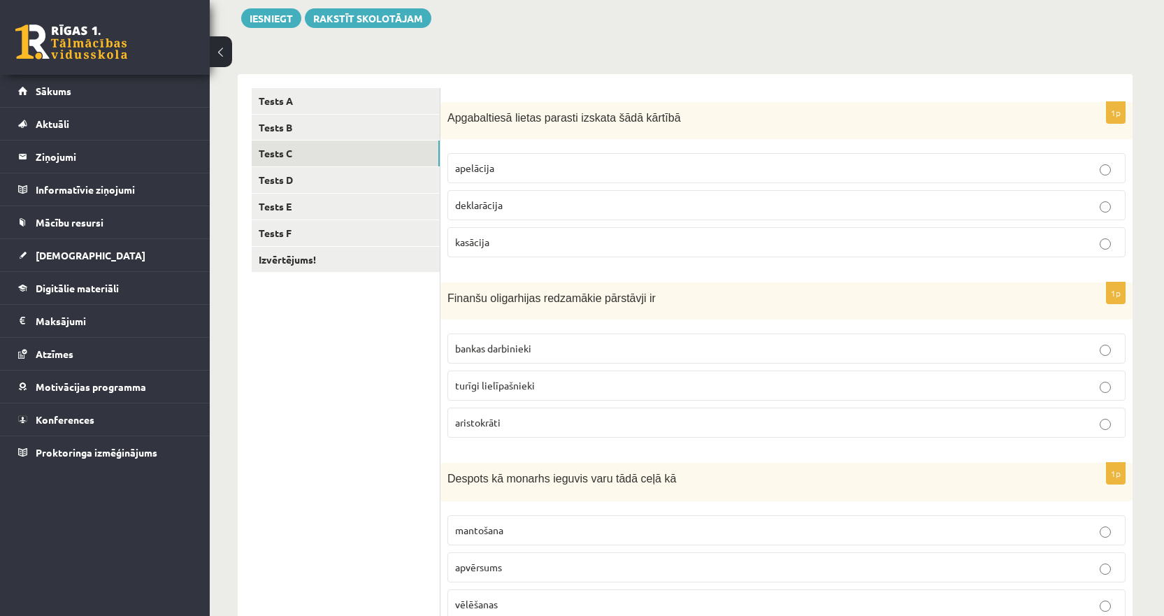
click at [496, 117] on span "Apgabaltiesā lietas parasti izskata šādā kārtībā" at bounding box center [564, 118] width 234 height 12
click at [501, 113] on span "Apgabaltiesā lietas parasti izskata šādā kārtībā" at bounding box center [564, 118] width 234 height 12
click at [321, 187] on link "Tests D" at bounding box center [346, 180] width 188 height 26
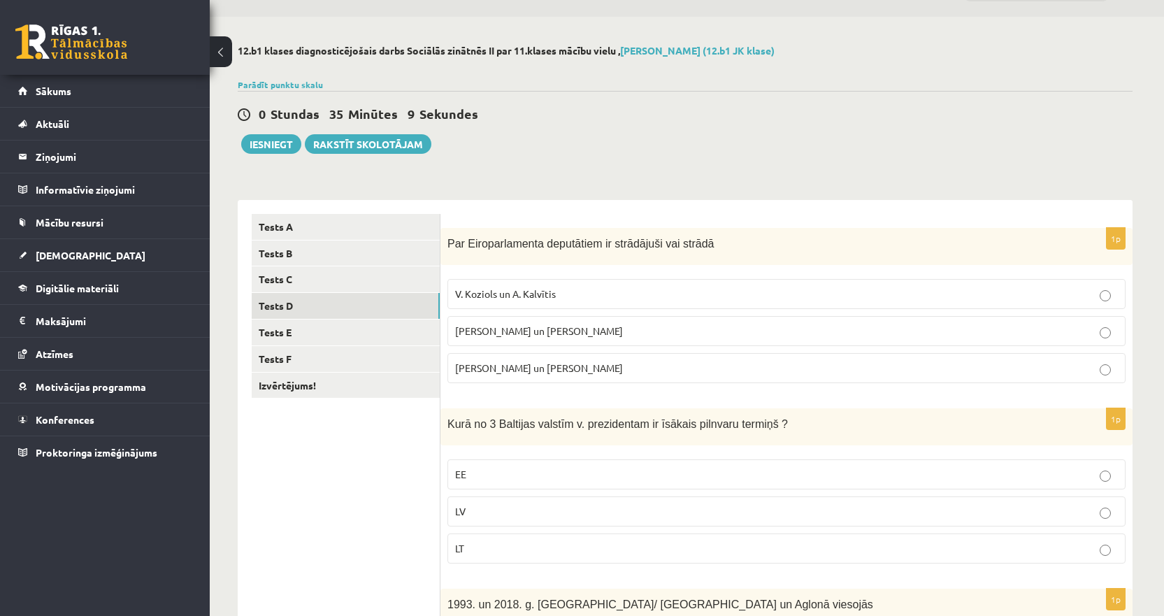
scroll to position [23, 0]
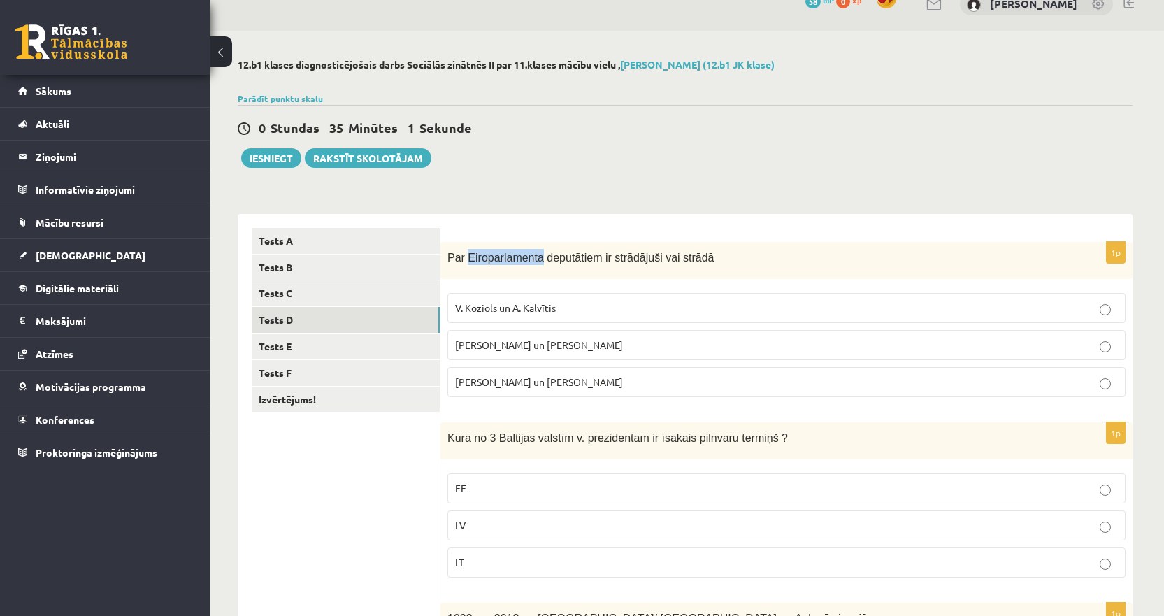
drag, startPoint x: 533, startPoint y: 254, endPoint x: 467, endPoint y: 257, distance: 66.5
click at [467, 257] on span "Par Eiroparlamenta deputātiem ir strādājuši vai strādā" at bounding box center [580, 258] width 267 height 12
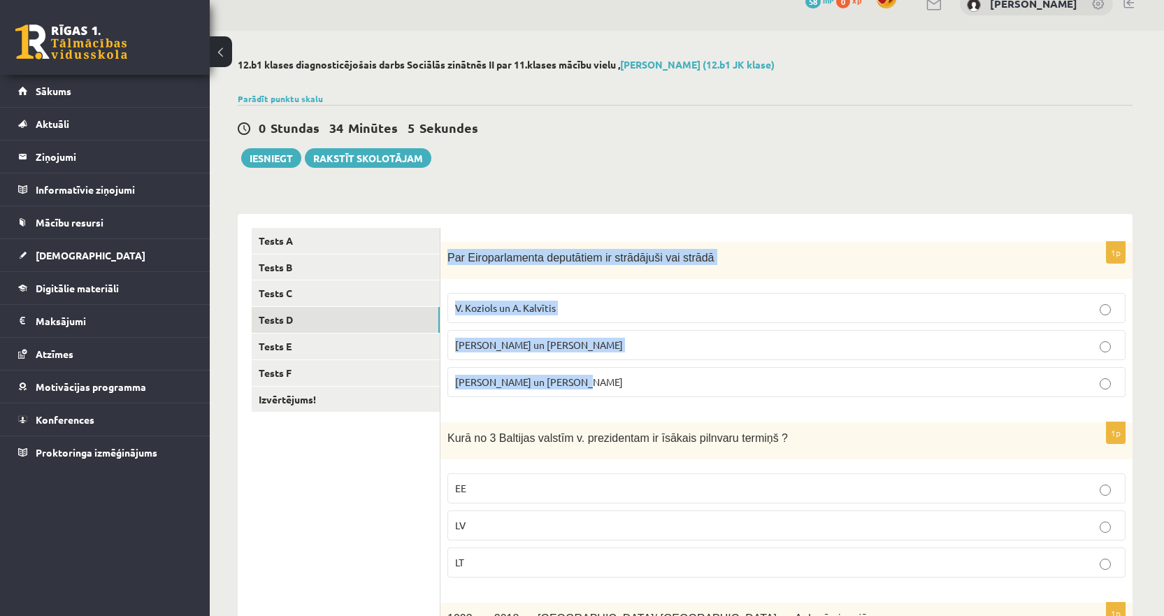
drag, startPoint x: 443, startPoint y: 247, endPoint x: 643, endPoint y: 394, distance: 248.6
click at [643, 394] on div "1p Par Eiroparlamenta deputātiem ir strādājuši vai strādā V. Koziols un A. Kalv…" at bounding box center [786, 325] width 692 height 166
click at [580, 348] on p "I. Vaidere un N. Ušakovs" at bounding box center [786, 345] width 663 height 15
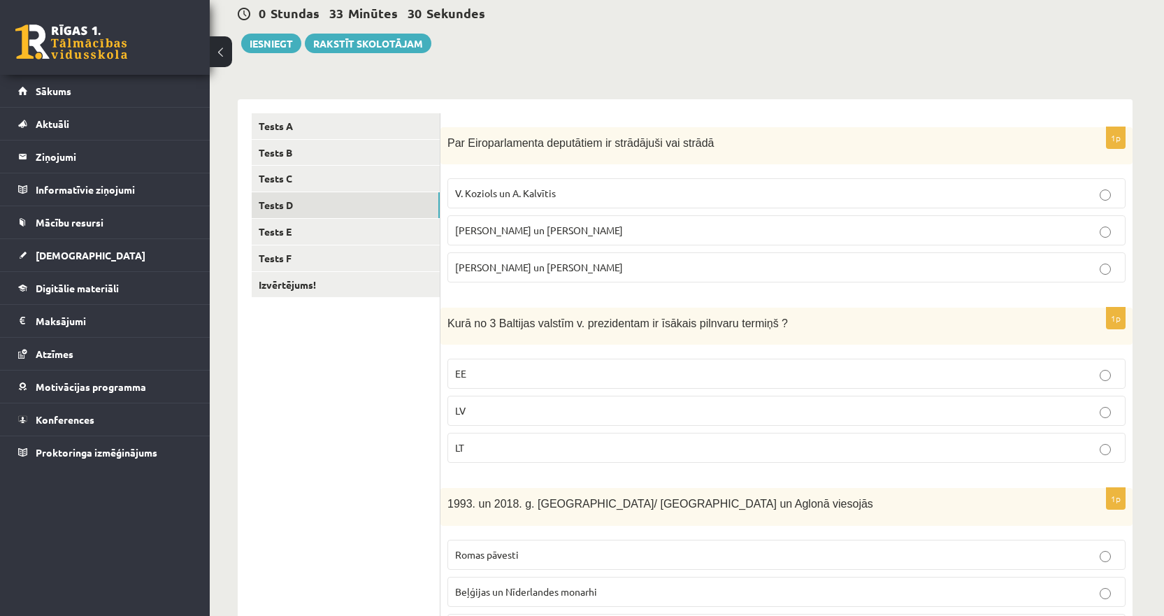
scroll to position [163, 0]
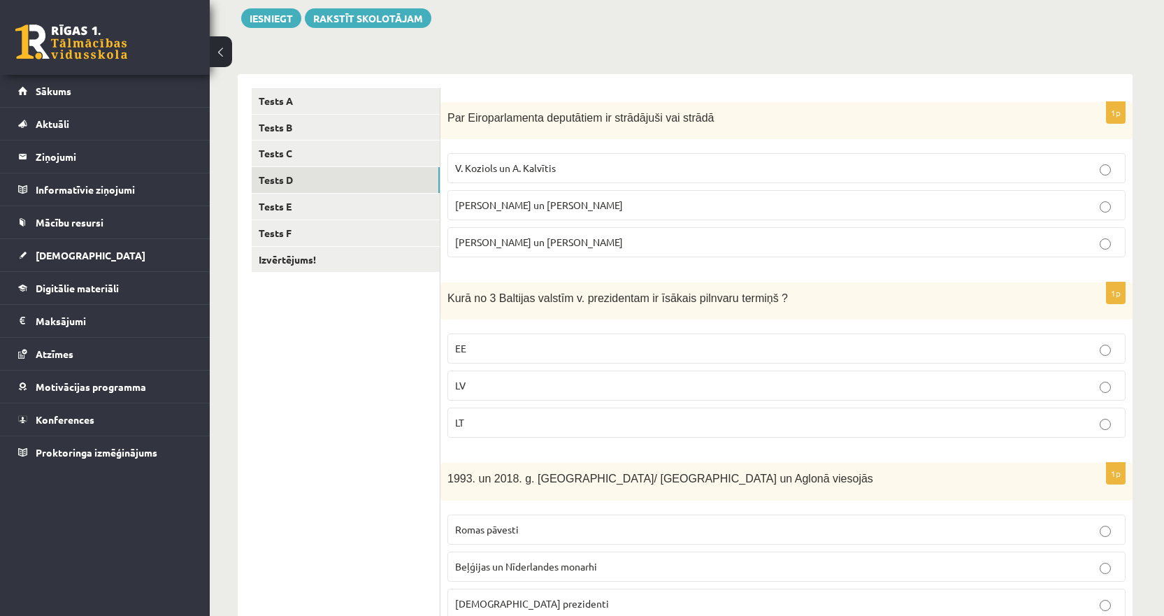
click at [742, 298] on span "Kurā no 3 Baltijas valstīm v. prezidentam ir īsākais pilnvaru termiņš ?" at bounding box center [617, 298] width 340 height 12
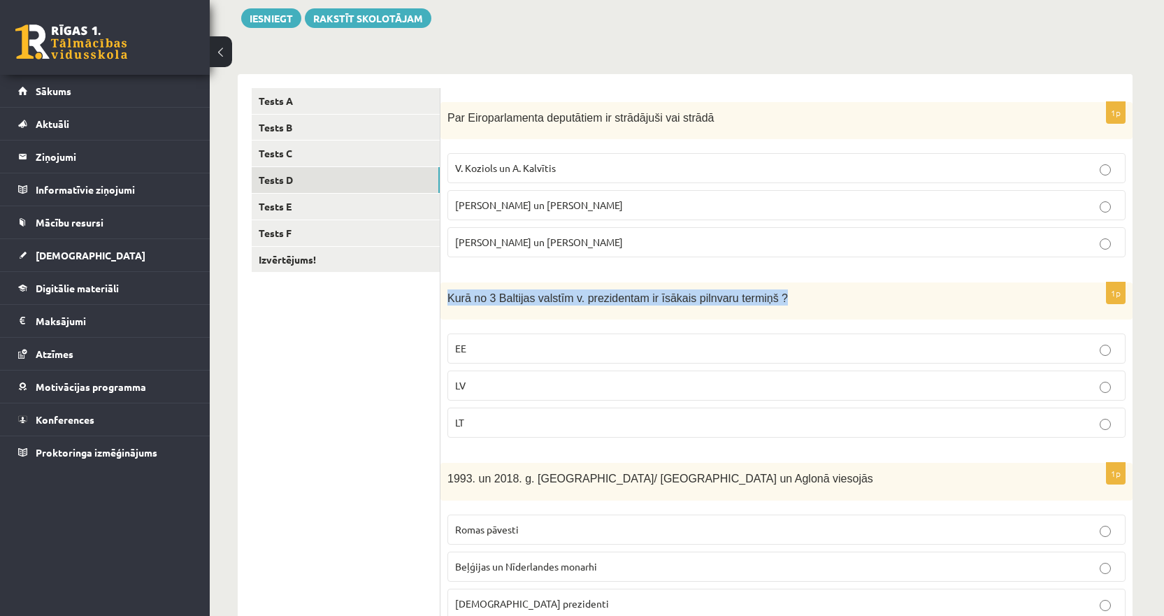
click at [742, 298] on span "Kurā no 3 Baltijas valstīm v. prezidentam ir īsākais pilnvaru termiņš ?" at bounding box center [617, 298] width 340 height 12
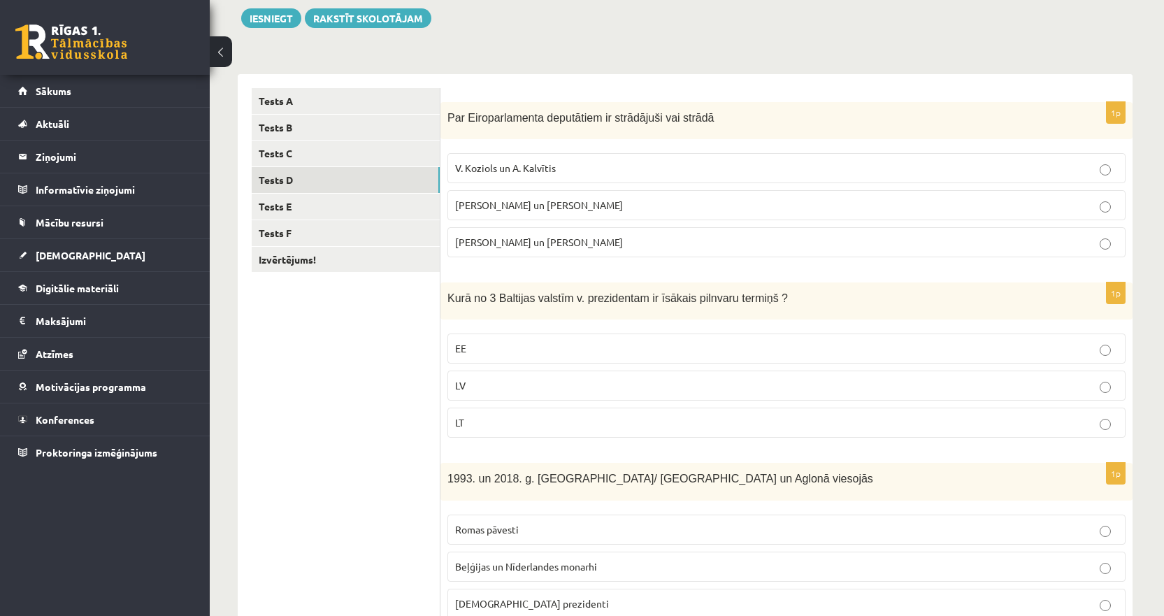
click at [514, 379] on p "LV" at bounding box center [786, 385] width 663 height 15
click at [298, 452] on ul "Tests A Tests B Tests C Tests D Tests E Tests F Izvērtējums!" at bounding box center [346, 539] width 189 height 903
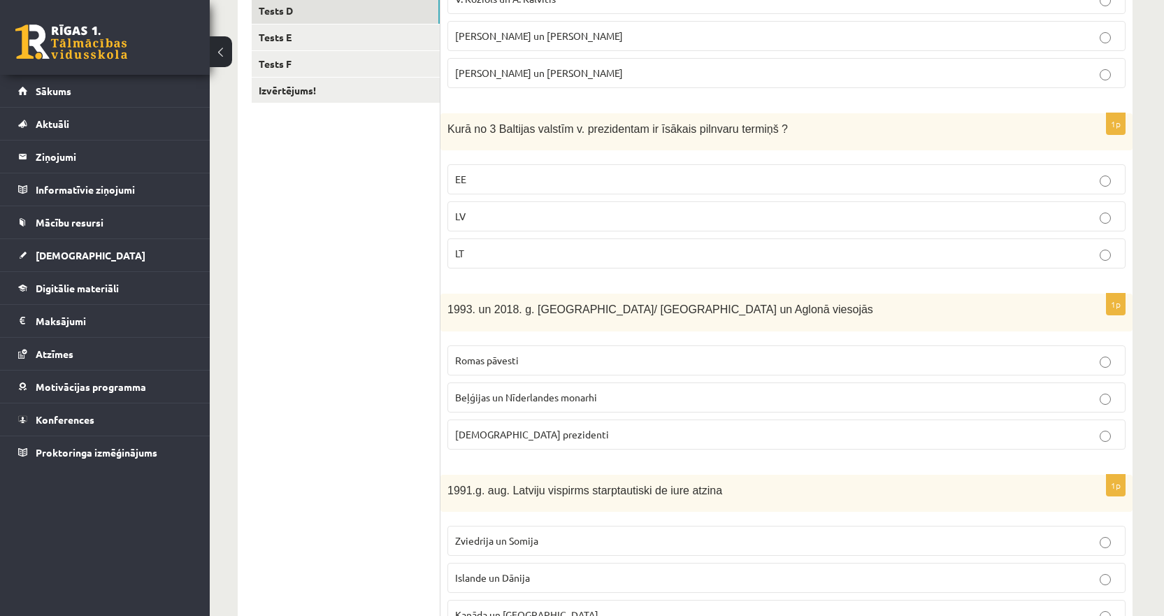
scroll to position [373, 0]
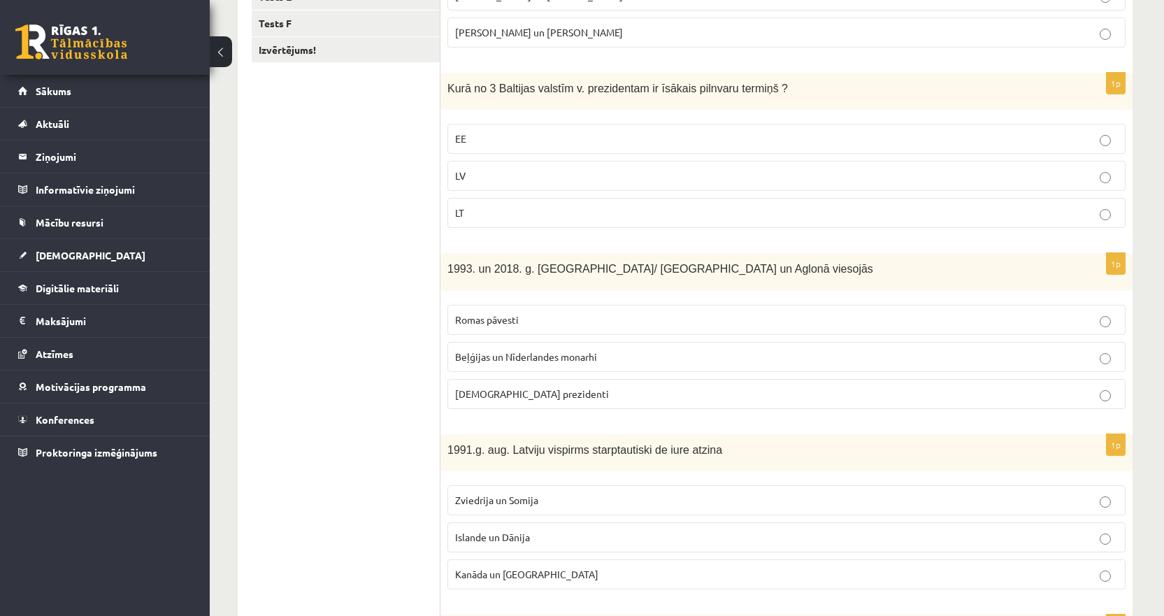
click at [659, 273] on span "1993. un 2018. g. Latvijā/ Rīgā un Aglonā viesojās" at bounding box center [660, 269] width 426 height 12
click at [640, 260] on div "1993. un 2018. g. Latvijā/ Rīgā un Aglonā viesojās" at bounding box center [786, 271] width 692 height 37
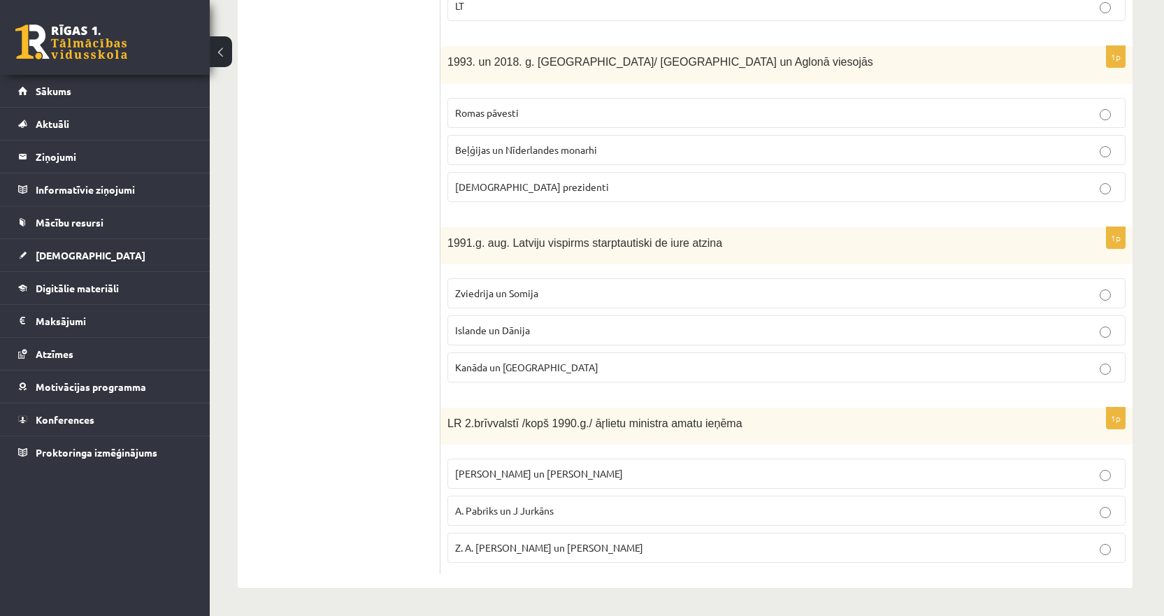
click at [677, 243] on span "1991.g. aug. Latviju vispirms starptautiski de iure atzina" at bounding box center [584, 243] width 275 height 12
click at [685, 247] on span "1991.g. aug. Latviju vispirms starptautiski de iure atzina" at bounding box center [584, 243] width 275 height 12
click at [489, 323] on p "Islande un Dānija" at bounding box center [786, 330] width 663 height 15
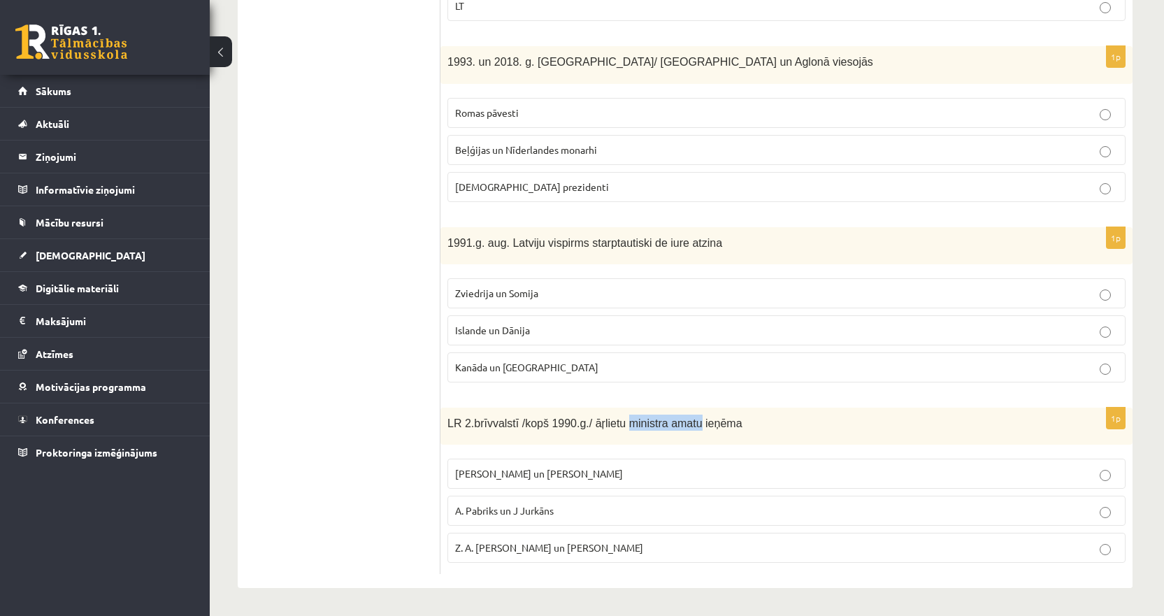
drag, startPoint x: 616, startPoint y: 423, endPoint x: 680, endPoint y: 422, distance: 64.3
click at [680, 422] on span "LR 2.brīvvalstī /kopš 1990.g./ āŗlietu ministra amatu ieņēma" at bounding box center [594, 423] width 295 height 12
drag, startPoint x: 446, startPoint y: 425, endPoint x: 742, endPoint y: 426, distance: 296.4
click at [742, 426] on div "LR 2.brīvvalstī /kopš 1990.g./ āŗlietu ministra amatu ieņēma" at bounding box center [786, 426] width 692 height 37
click at [240, 372] on div "Tests A Tests B Tests C Tests D Tests E Tests F Izvērtējums!" at bounding box center [339, 122] width 203 height 931
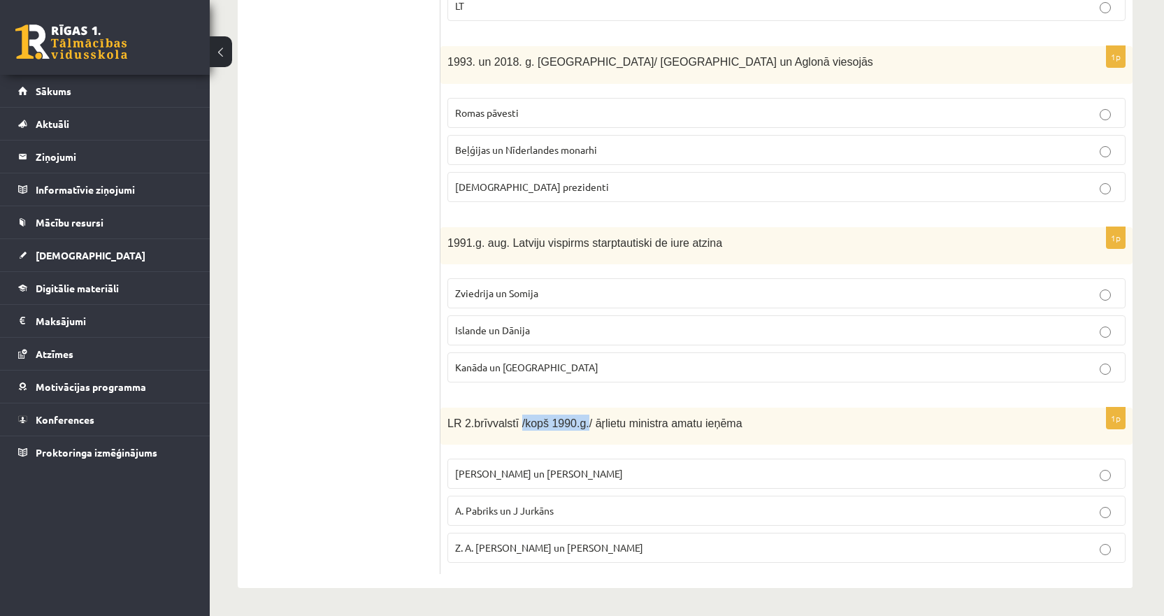
drag, startPoint x: 513, startPoint y: 422, endPoint x: 573, endPoint y: 424, distance: 60.2
click at [573, 424] on span "LR 2.brīvvalstī /kopš 1990.g./ āŗlietu ministra amatu ieņēma" at bounding box center [594, 423] width 295 height 12
drag, startPoint x: 507, startPoint y: 438, endPoint x: 491, endPoint y: 435, distance: 15.8
click at [507, 438] on div "LR 2.brīvvalstī /kopš 1990.g./ āŗlietu ministra amatu ieņēma" at bounding box center [786, 426] width 692 height 37
drag, startPoint x: 455, startPoint y: 419, endPoint x: 770, endPoint y: 409, distance: 315.4
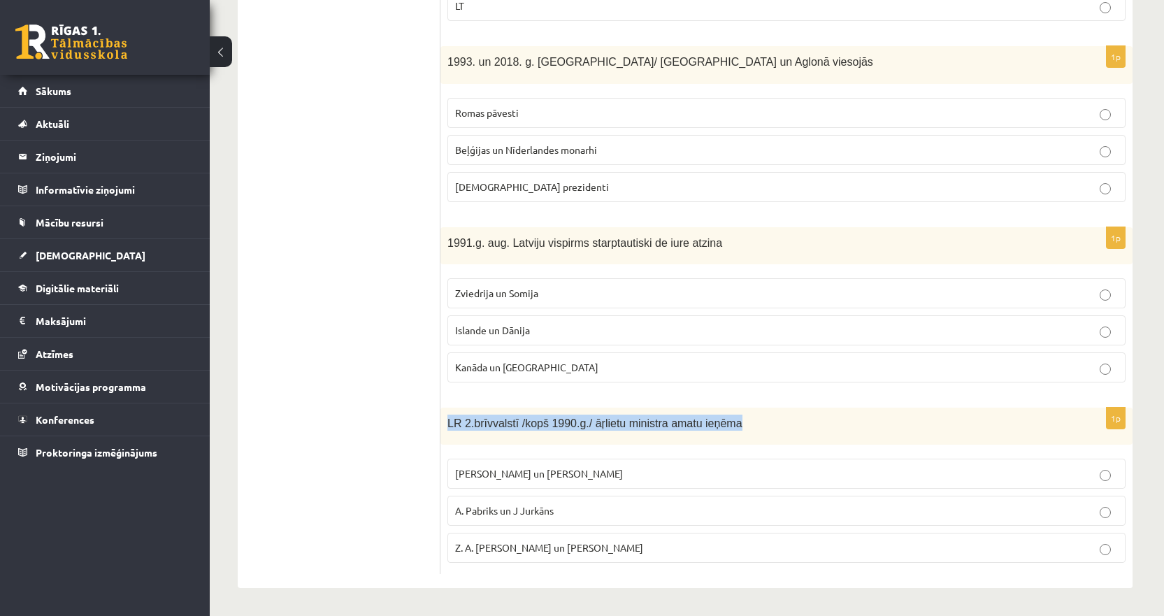
click at [770, 409] on div "LR 2.brīvvalstī /kopš 1990.g./ āŗlietu ministra amatu ieņēma" at bounding box center [786, 426] width 692 height 37
click at [271, 342] on ul "Tests A Tests B Tests C Tests D Tests E Tests F Izvērtējums!" at bounding box center [346, 122] width 189 height 903
drag, startPoint x: 438, startPoint y: 473, endPoint x: 488, endPoint y: 476, distance: 49.7
click at [488, 476] on div "**********" at bounding box center [685, 122] width 895 height 931
click at [445, 476] on div "1p LR 2.brīvvalstī /kopš 1990.g./ āŗlietu ministra amatu ieņēma A. Pinočets un …" at bounding box center [786, 491] width 692 height 166
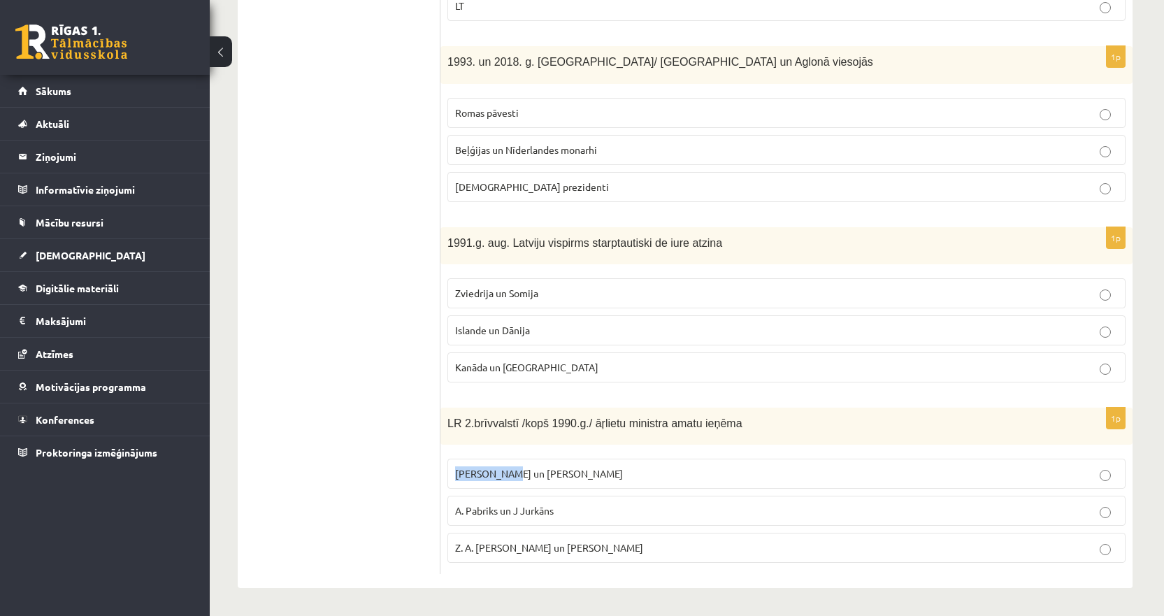
drag, startPoint x: 450, startPoint y: 475, endPoint x: 501, endPoint y: 477, distance: 51.8
click at [501, 477] on label "A. Pinočets un N. Mandela" at bounding box center [786, 474] width 678 height 30
click at [394, 491] on ul "Tests A Tests B Tests C Tests D Tests E Tests F Izvērtējums!" at bounding box center [346, 122] width 189 height 903
drag, startPoint x: 439, startPoint y: 513, endPoint x: 479, endPoint y: 515, distance: 39.9
click at [479, 515] on div "**********" at bounding box center [685, 122] width 895 height 931
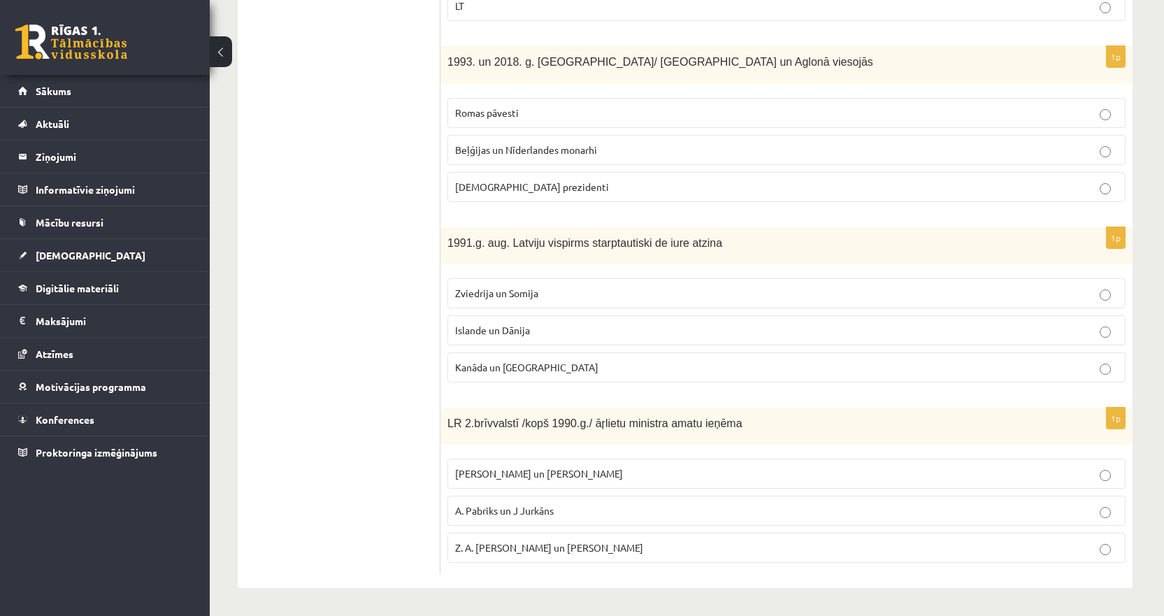
click at [459, 515] on span "A. Pabriks un J Jurkāns" at bounding box center [504, 510] width 99 height 13
drag, startPoint x: 451, startPoint y: 515, endPoint x: 498, endPoint y: 517, distance: 47.6
click at [498, 517] on label "A. Pabriks un J Jurkāns" at bounding box center [786, 511] width 678 height 30
drag, startPoint x: 447, startPoint y: 554, endPoint x: 523, endPoint y: 552, distance: 75.5
click at [523, 552] on label "Z. A. Meierovics un V. Munters" at bounding box center [786, 548] width 678 height 30
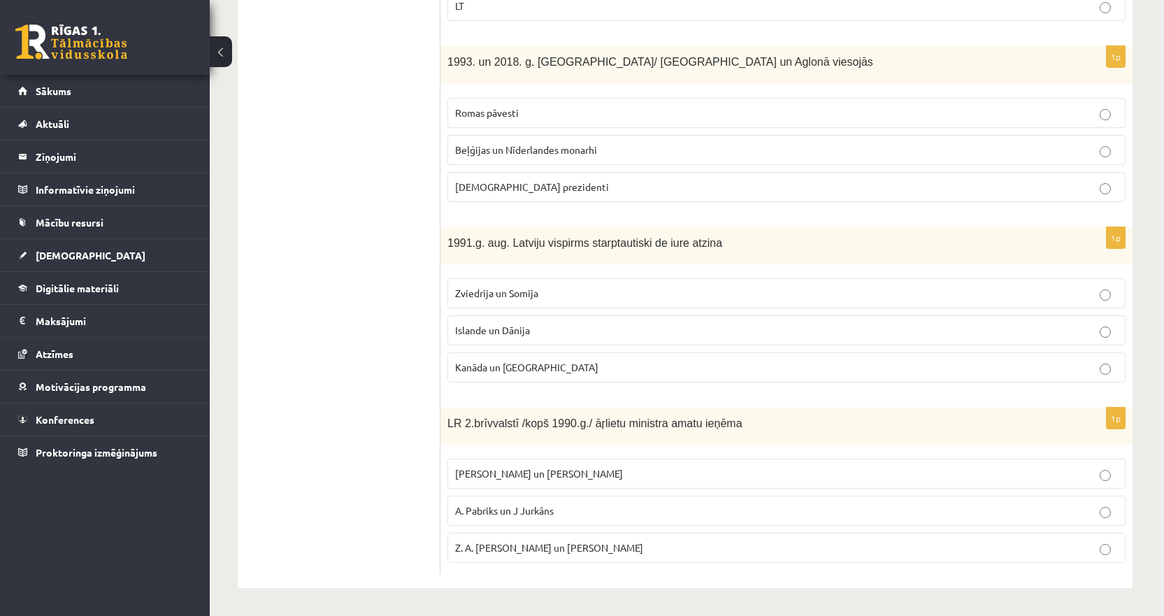
click at [431, 464] on ul "Tests A Tests B Tests C Tests D Tests E Tests F Izvērtējums!" at bounding box center [346, 122] width 189 height 903
drag, startPoint x: 566, startPoint y: 512, endPoint x: 517, endPoint y: 512, distance: 48.9
click at [517, 512] on p "A. Pabriks un J Jurkāns" at bounding box center [786, 510] width 663 height 15
click at [396, 507] on ul "Tests A Tests B Tests C Tests D Tests E Tests F Izvērtējums!" at bounding box center [346, 122] width 189 height 903
drag, startPoint x: 573, startPoint y: 476, endPoint x: 521, endPoint y: 477, distance: 52.4
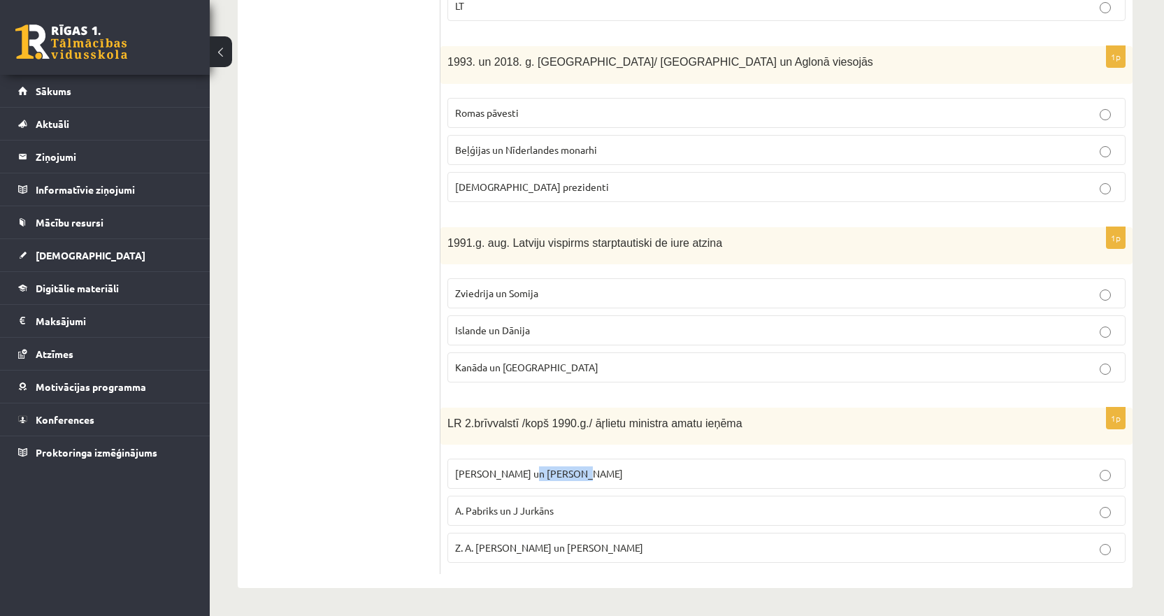
click at [521, 477] on p "A. Pinočets un N. Mandela" at bounding box center [786, 473] width 663 height 15
drag, startPoint x: 438, startPoint y: 552, endPoint x: 451, endPoint y: 552, distance: 12.6
click at [459, 554] on div "**********" at bounding box center [685, 122] width 895 height 931
click at [431, 552] on ul "Tests A Tests B Tests C Tests D Tests E Tests F Izvērtējums!" at bounding box center [346, 122] width 189 height 903
drag, startPoint x: 428, startPoint y: 552, endPoint x: 480, endPoint y: 558, distance: 52.7
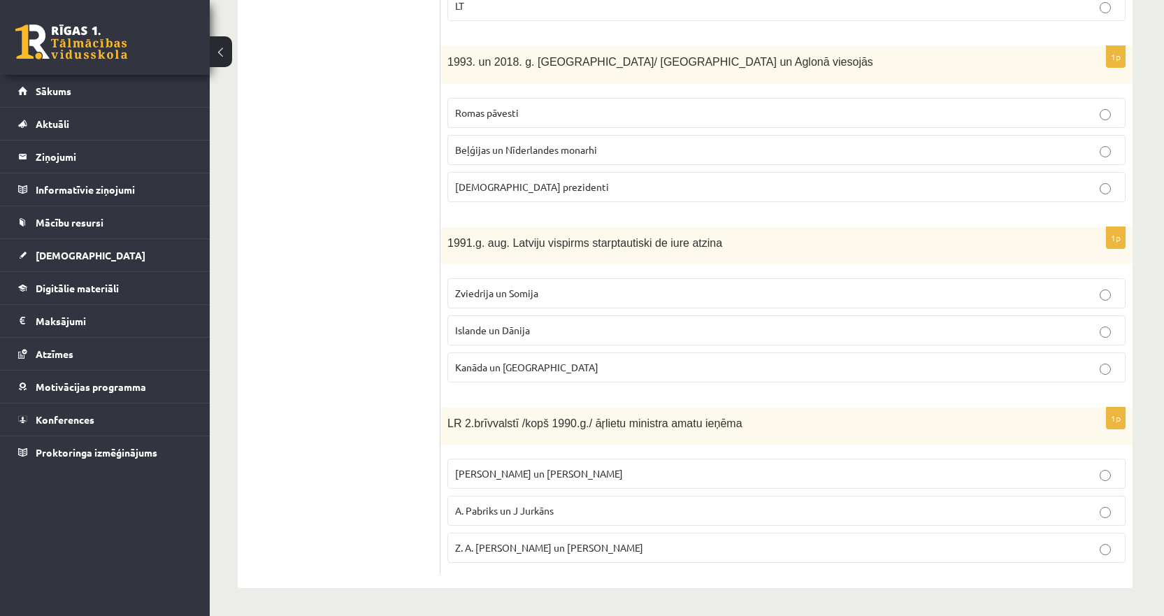
click at [480, 558] on div "**********" at bounding box center [685, 122] width 895 height 931
click at [419, 573] on ul "Tests A Tests B Tests C Tests D Tests E Tests F Izvērtējums!" at bounding box center [346, 122] width 189 height 903
drag, startPoint x: 606, startPoint y: 566, endPoint x: 543, endPoint y: 552, distance: 65.0
click at [543, 552] on div "1p LR 2.brīvvalstī /kopš 1990.g./ āŗlietu ministra amatu ieņēma A. Pinočets un …" at bounding box center [786, 491] width 692 height 166
click at [356, 437] on ul "Tests A Tests B Tests C Tests D Tests E Tests F Izvērtējums!" at bounding box center [346, 122] width 189 height 903
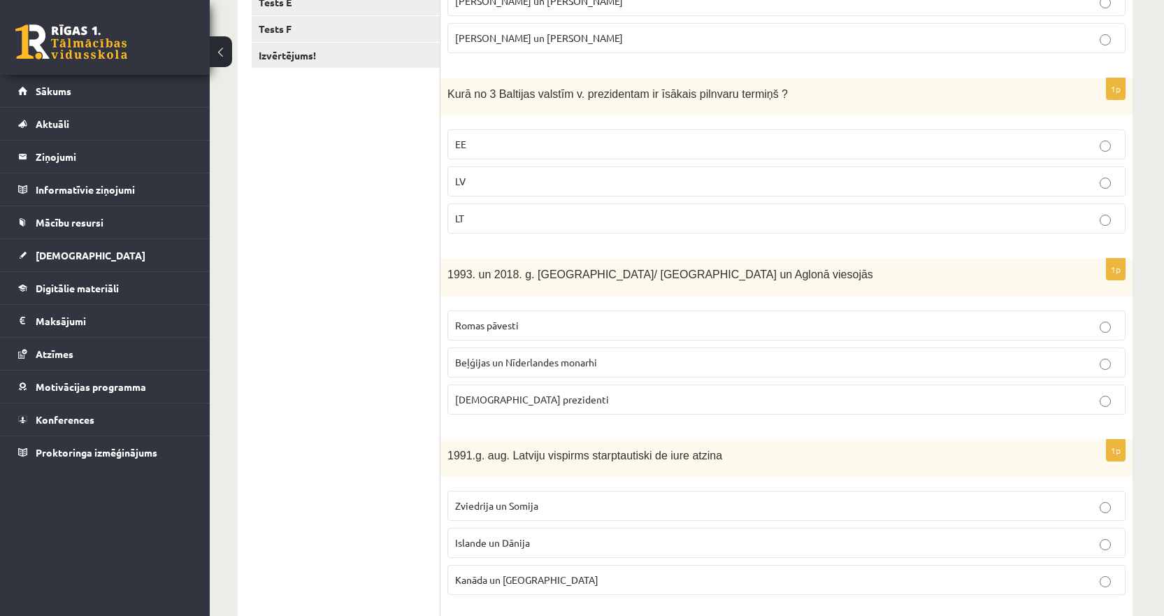
scroll to position [371, 0]
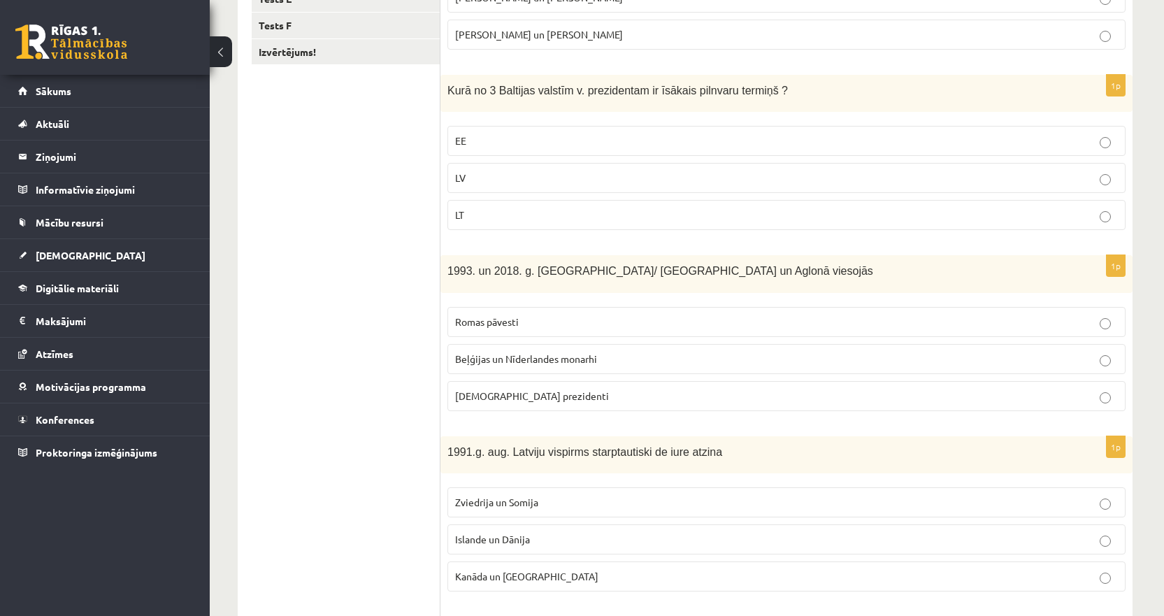
click at [534, 329] on p "Romas pāvesti" at bounding box center [786, 322] width 663 height 15
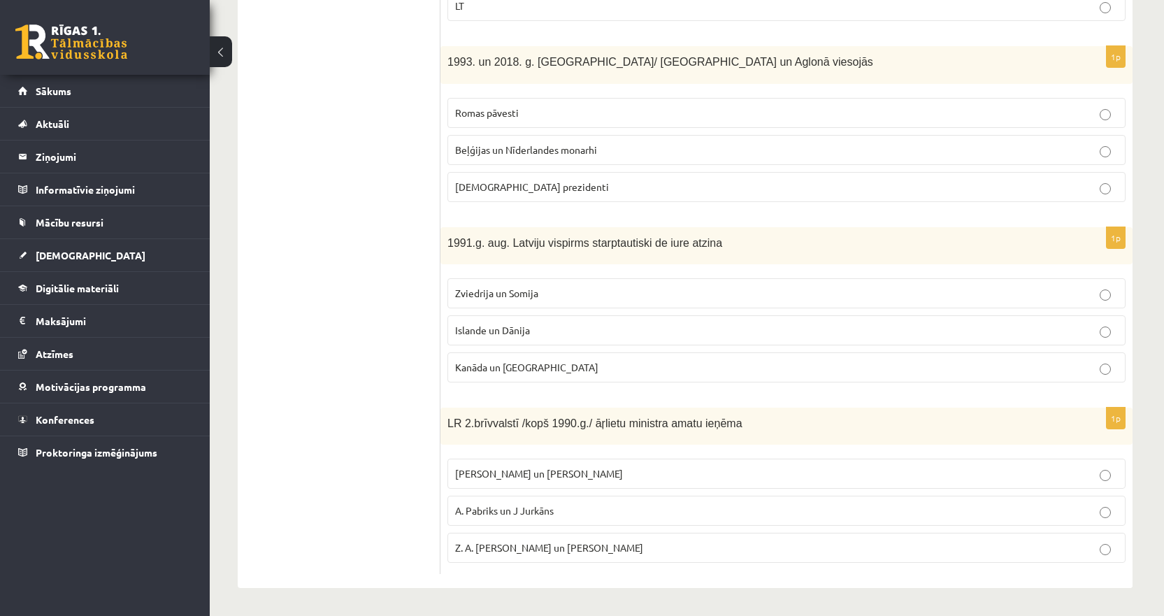
scroll to position [91, 0]
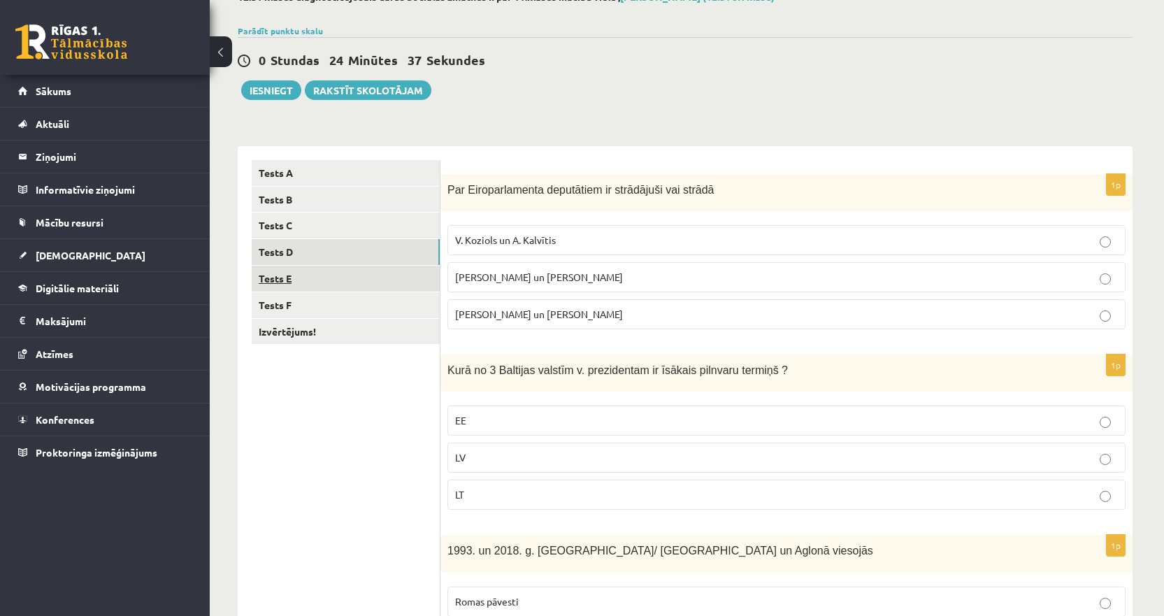
click at [313, 280] on link "Tests E" at bounding box center [346, 279] width 188 height 26
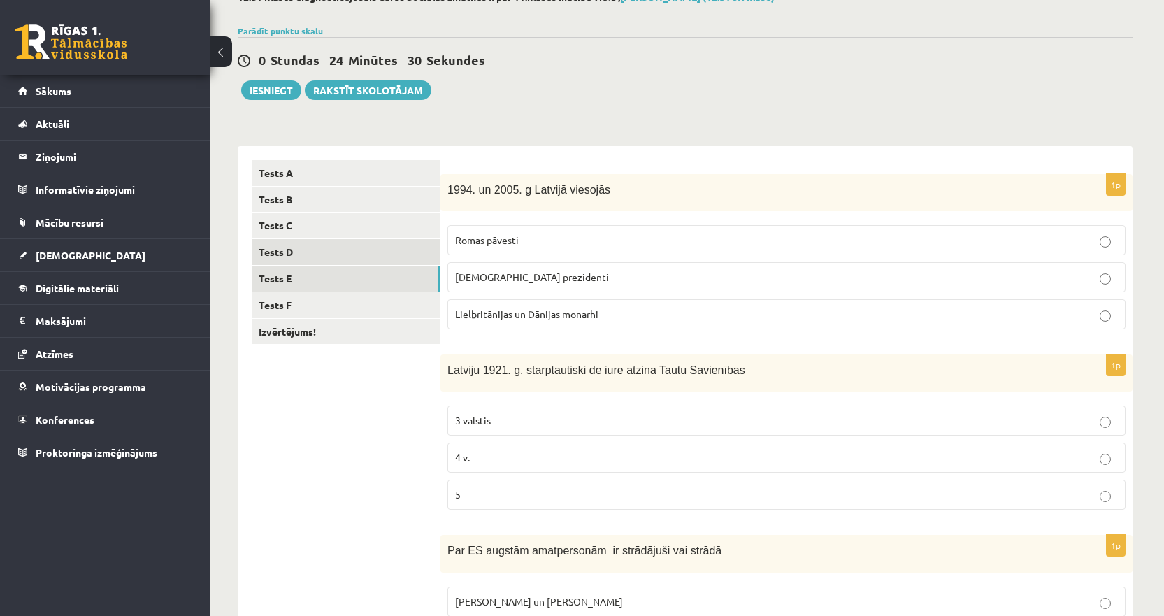
click at [296, 255] on link "Tests D" at bounding box center [346, 252] width 188 height 26
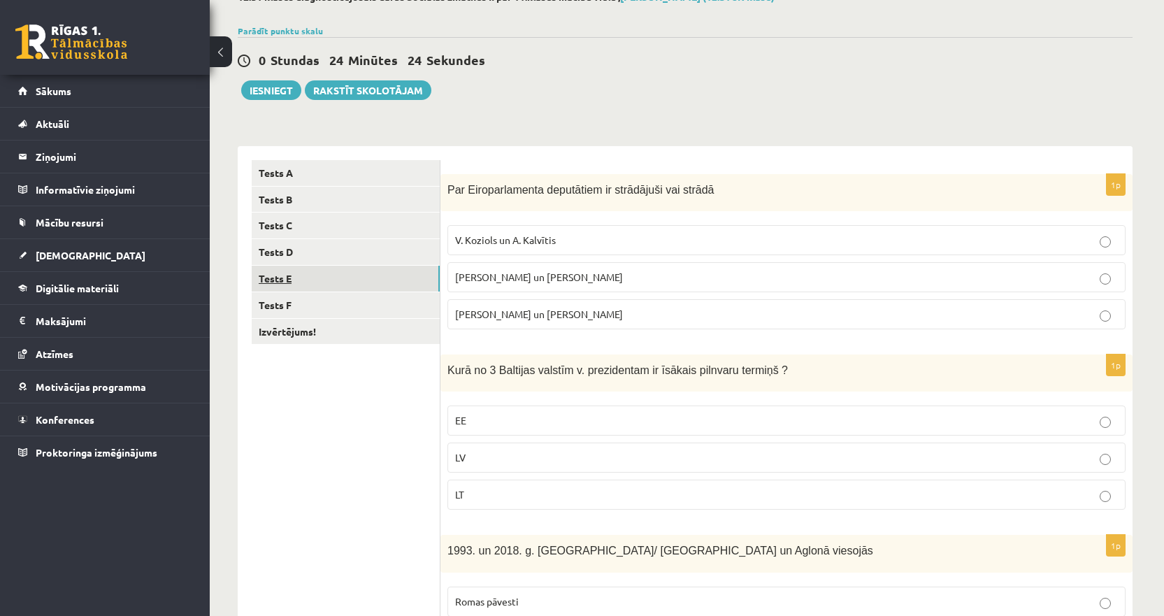
click at [319, 280] on link "Tests E" at bounding box center [346, 279] width 188 height 26
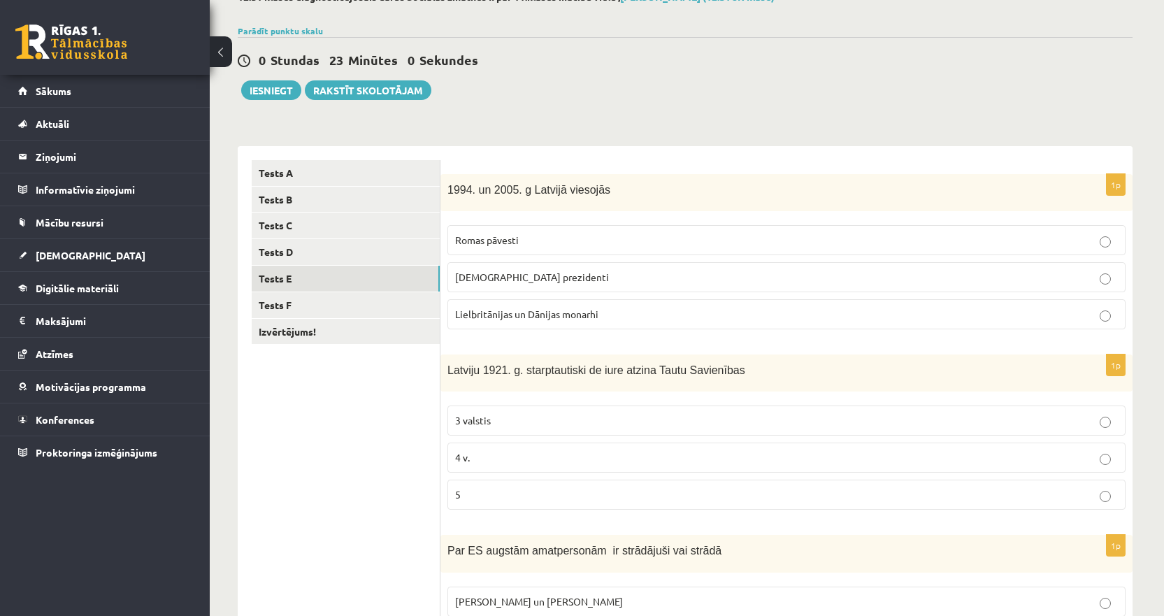
click at [623, 279] on p "ASV prezidenti" at bounding box center [786, 277] width 663 height 15
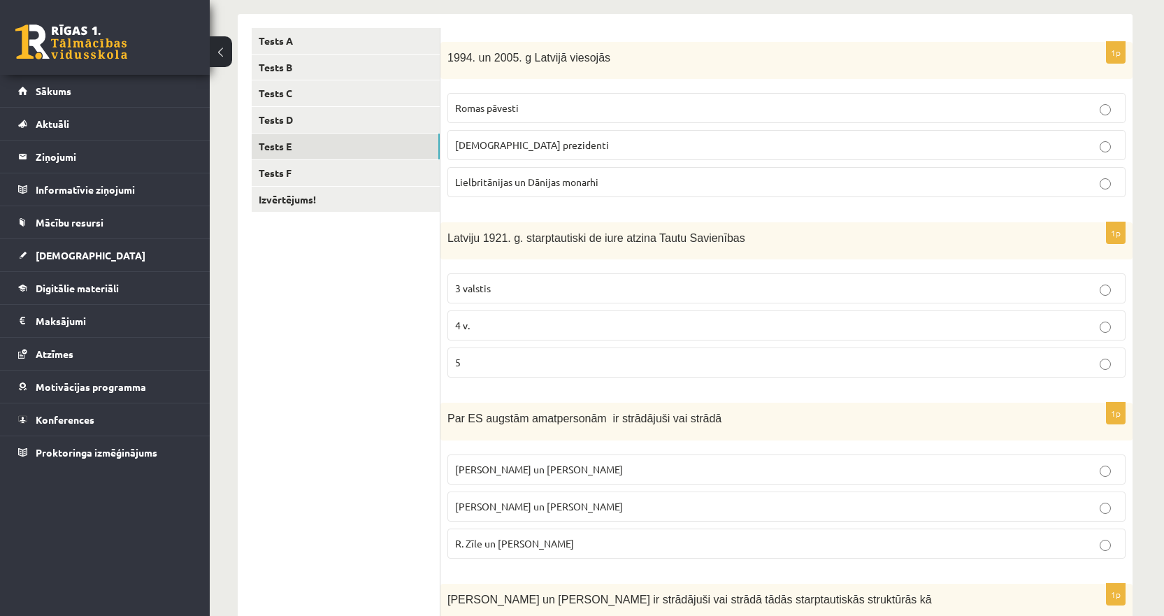
scroll to position [231, 0]
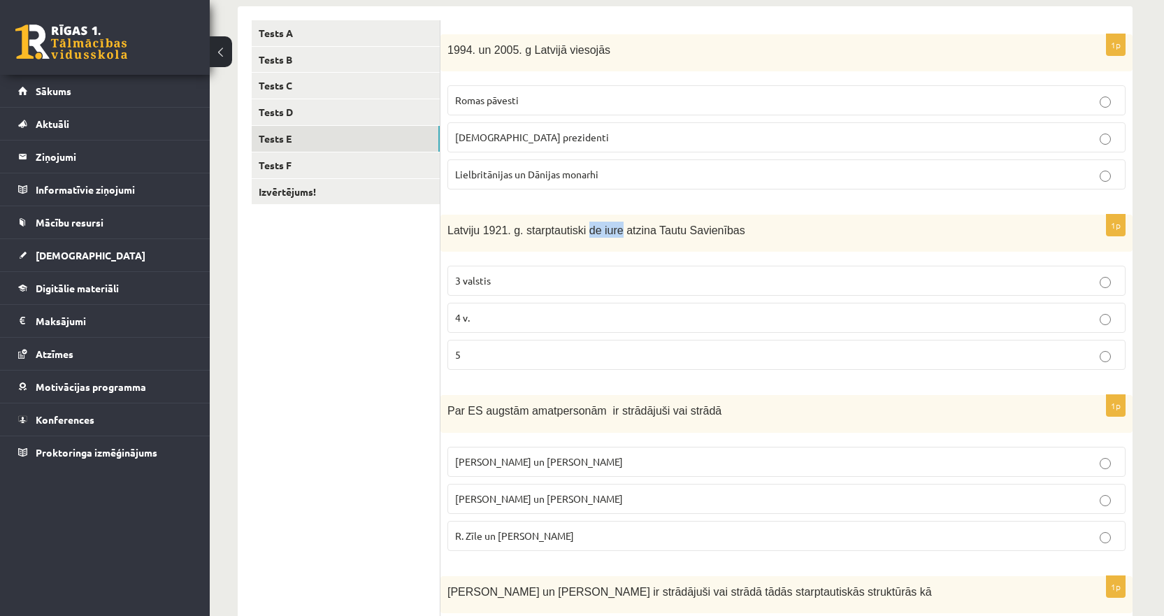
drag, startPoint x: 608, startPoint y: 231, endPoint x: 577, endPoint y: 231, distance: 30.8
click at [577, 231] on span "Latviju 1921. g. starptautiski de iure atzina Tautu Savienības" at bounding box center [596, 230] width 298 height 12
click at [568, 223] on p "Latviju 1921. g. starptautiski de iure atzina Tautu Savienības" at bounding box center [751, 230] width 608 height 16
click at [615, 230] on span "Latviju 1921. g. starptautiski de iure atzina Tautu Savienības" at bounding box center [596, 230] width 298 height 12
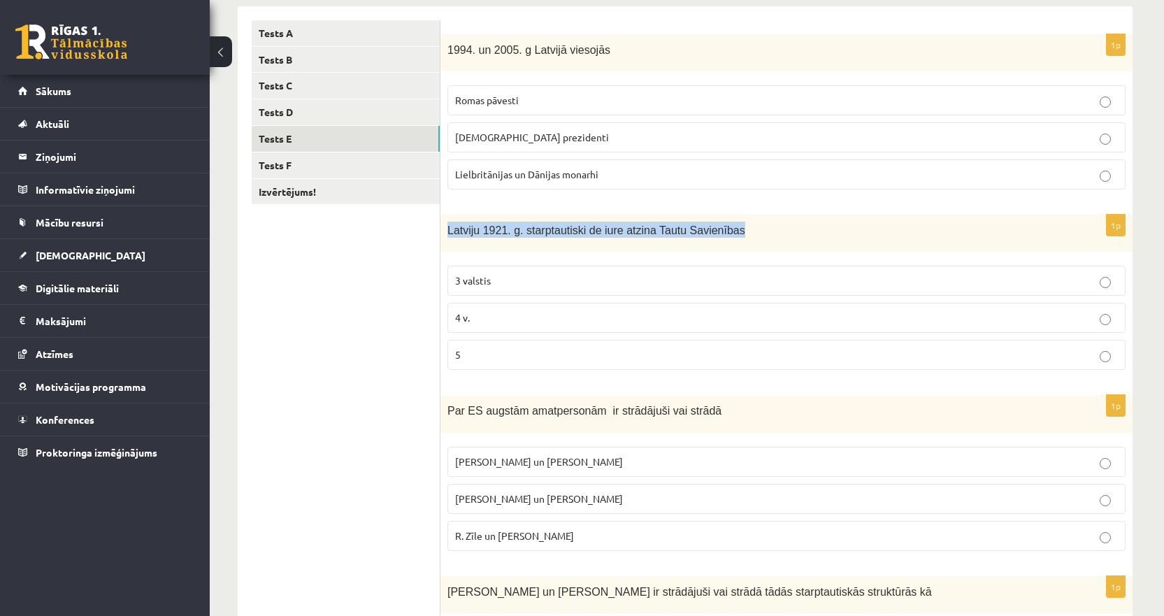
click at [615, 230] on span "Latviju 1921. g. starptautiski de iure atzina Tautu Savienības" at bounding box center [596, 230] width 298 height 12
click at [505, 312] on p "4 v." at bounding box center [786, 317] width 663 height 15
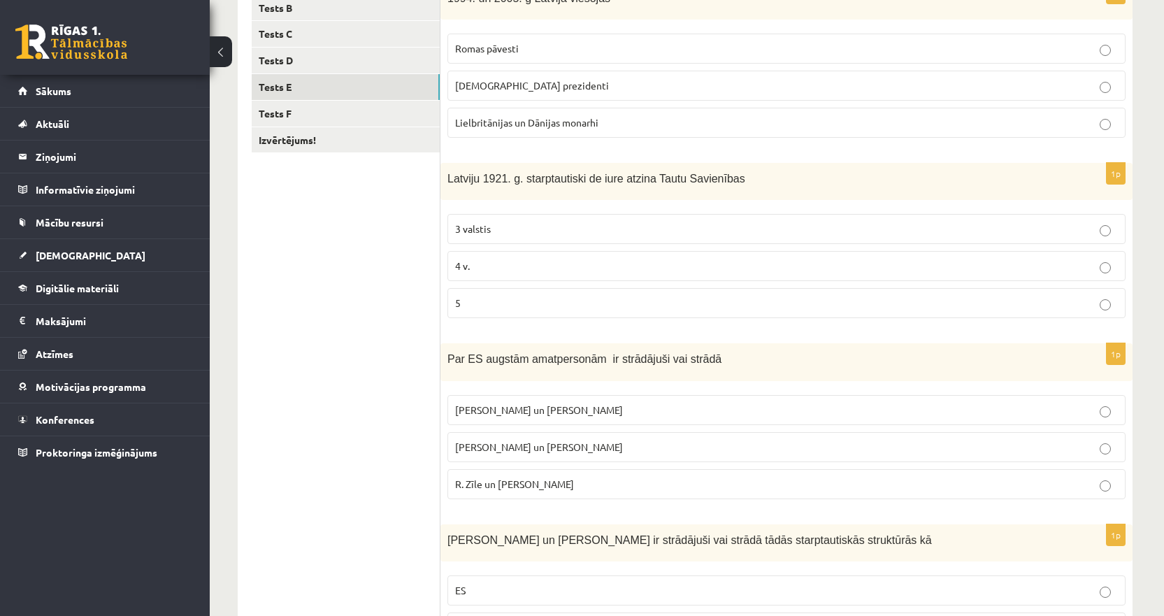
scroll to position [371, 0]
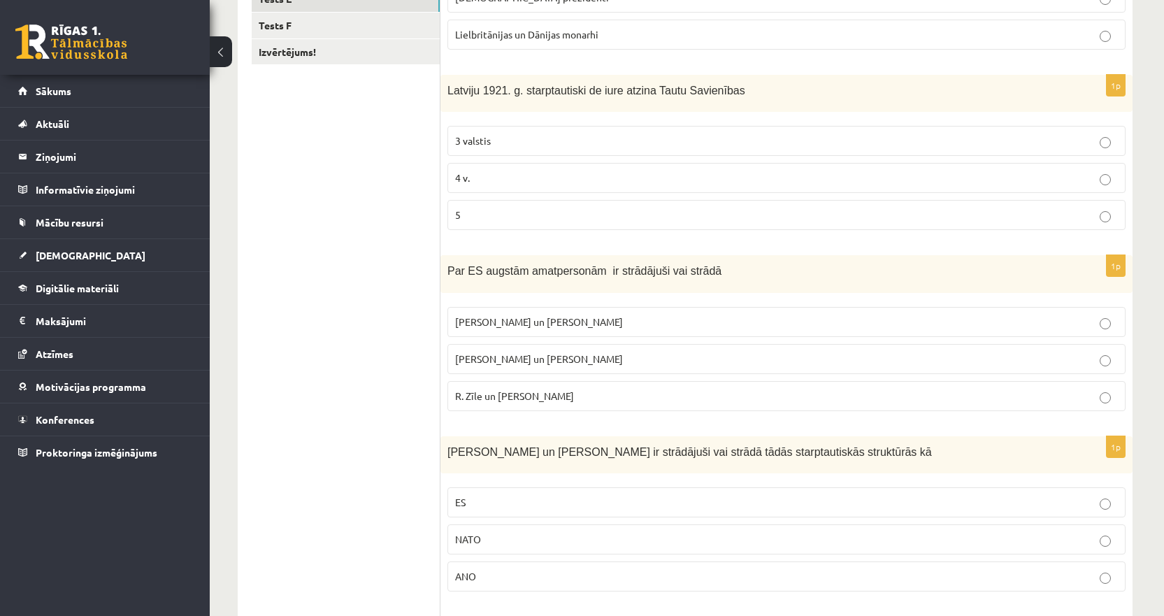
drag, startPoint x: 430, startPoint y: 268, endPoint x: 680, endPoint y: 375, distance: 271.5
click at [680, 375] on div "**********" at bounding box center [685, 331] width 895 height 931
click at [394, 301] on ul "Tests A Tests B Tests C Tests D Tests E Tests F Izvērtējums!" at bounding box center [346, 331] width 189 height 903
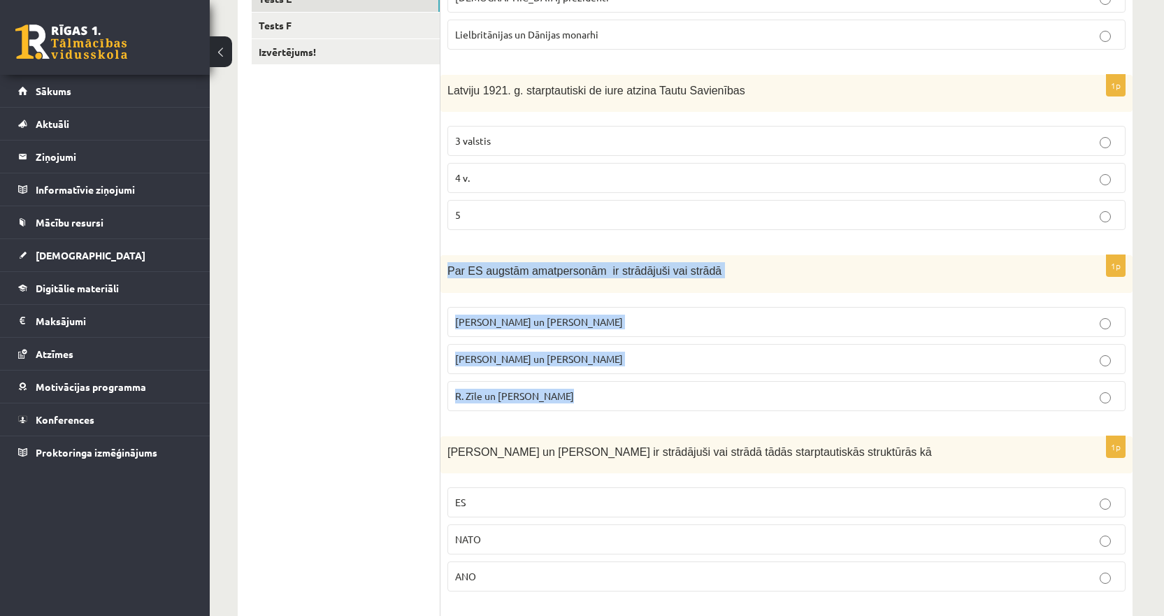
drag, startPoint x: 458, startPoint y: 278, endPoint x: 610, endPoint y: 406, distance: 199.0
click at [610, 406] on div "1p Par ES augstām amatpersonām ir strādājuši vai strādā M. Zālīte un Z. Liepiņš…" at bounding box center [786, 338] width 692 height 166
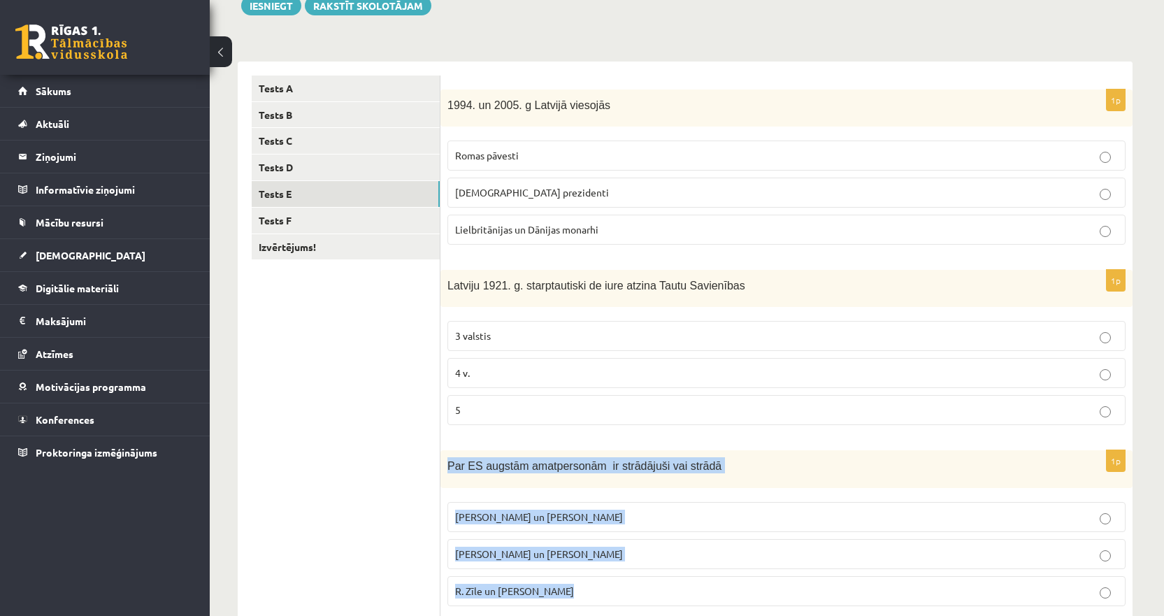
scroll to position [301, 0]
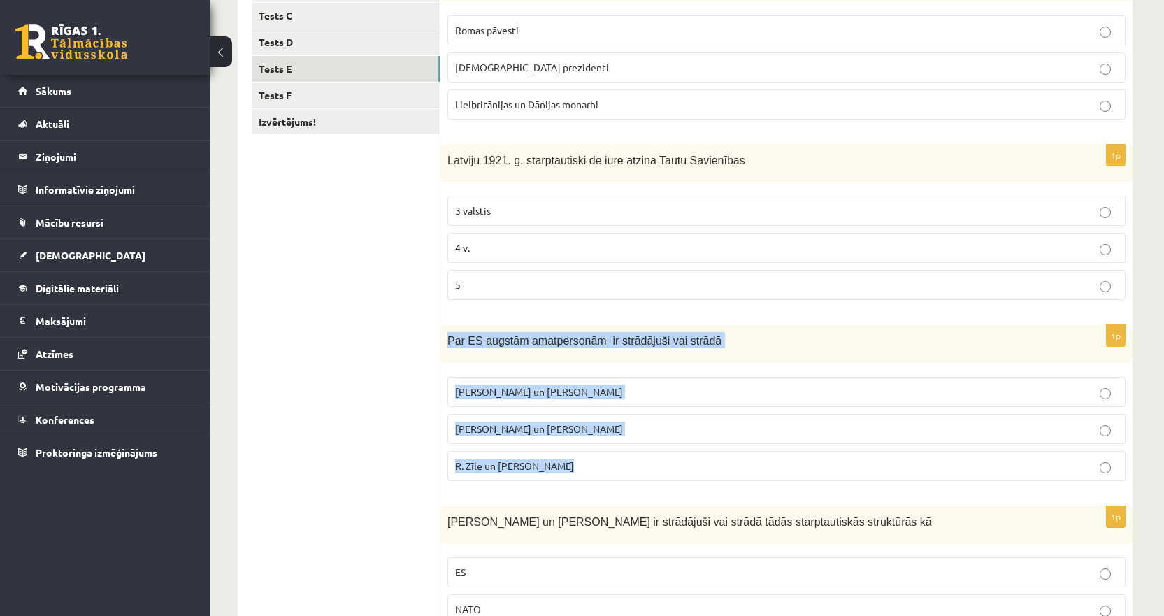
click at [519, 347] on span "Par ES augstām amatpersonām ir strādājuši vai strādā" at bounding box center [584, 341] width 274 height 12
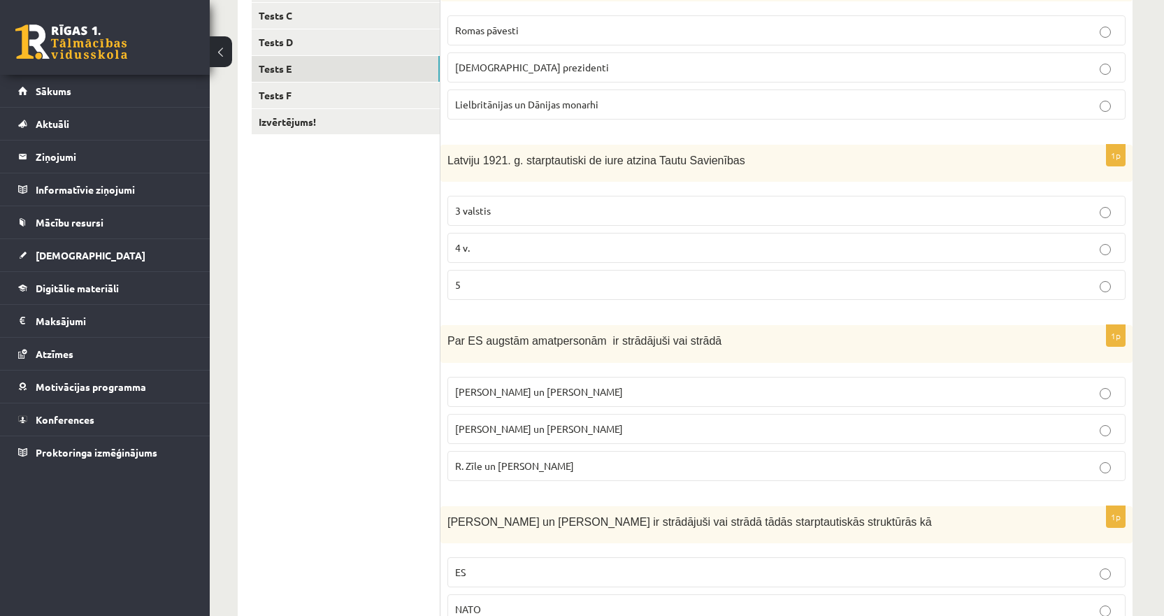
click at [513, 473] on p "R. Zīle un V.Dombrovskis" at bounding box center [786, 466] width 663 height 15
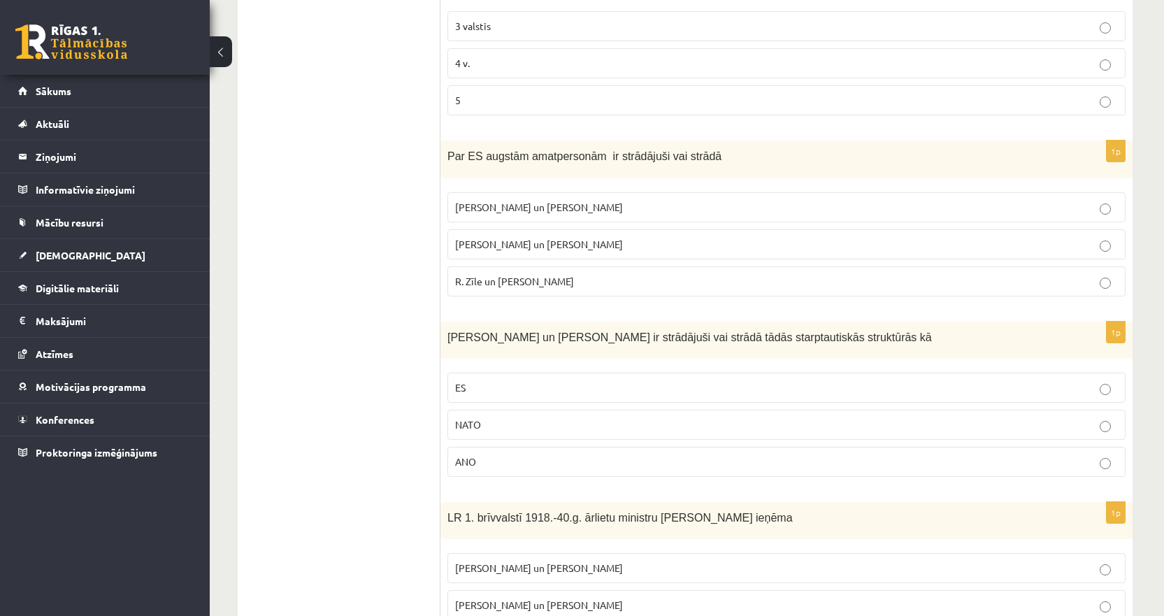
scroll to position [510, 0]
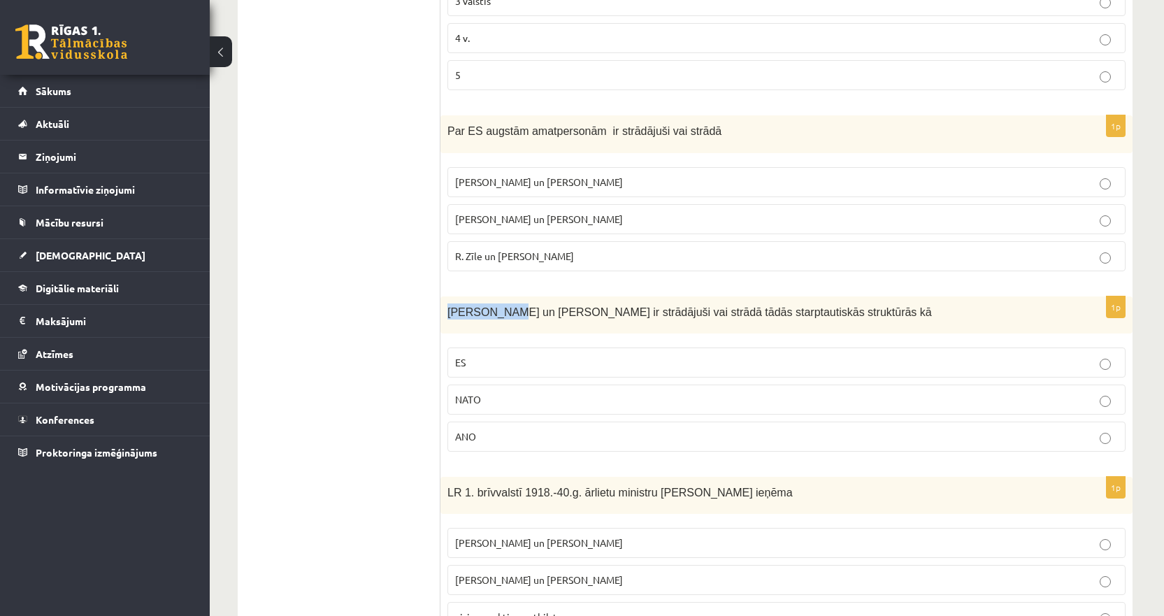
drag, startPoint x: 494, startPoint y: 312, endPoint x: 442, endPoint y: 317, distance: 52.0
click at [442, 317] on div "S. Kalniete un V. Dombrovskis ir strādājuši vai strādā tādās starptautiskās str…" at bounding box center [786, 314] width 692 height 37
click at [547, 363] on p "ES" at bounding box center [786, 362] width 663 height 15
drag, startPoint x: 577, startPoint y: 315, endPoint x: 514, endPoint y: 317, distance: 63.6
click at [514, 317] on span "S. Kalniete un V. Dombrovskis ir strādājuši vai strādā tādās starptautiskās str…" at bounding box center [689, 312] width 484 height 12
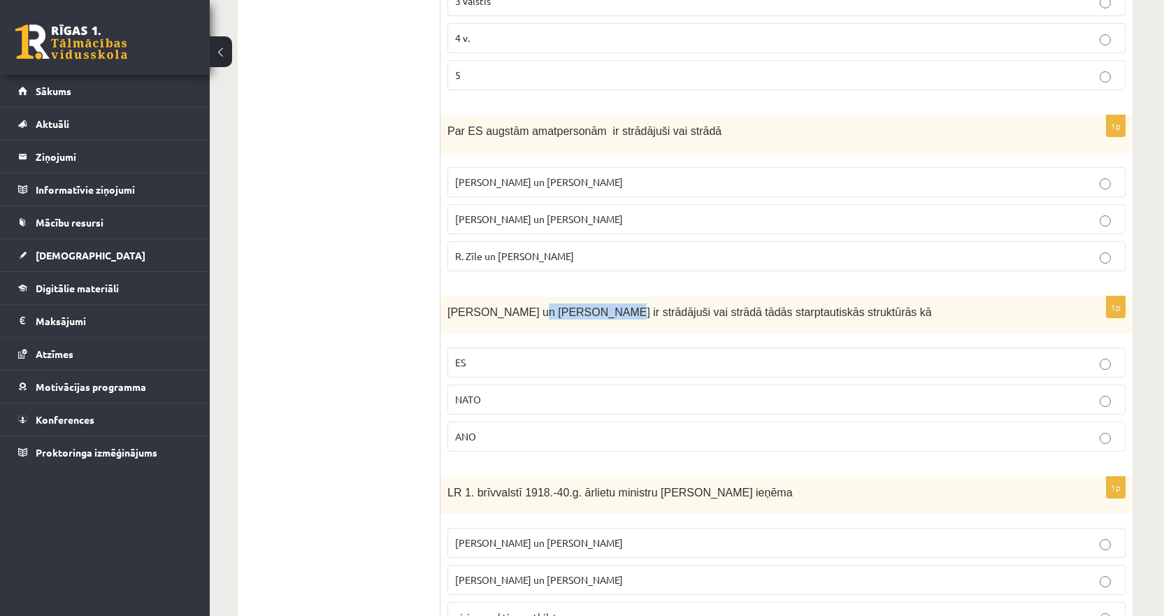
drag, startPoint x: 580, startPoint y: 313, endPoint x: 512, endPoint y: 317, distance: 67.9
click at [512, 317] on span "S. Kalniete un V. Dombrovskis ir strādājuši vai strādā tādās starptautiskās str…" at bounding box center [689, 312] width 484 height 12
click at [301, 350] on ul "Tests A Tests B Tests C Tests D Tests E Tests F Izvērtējums!" at bounding box center [346, 192] width 189 height 903
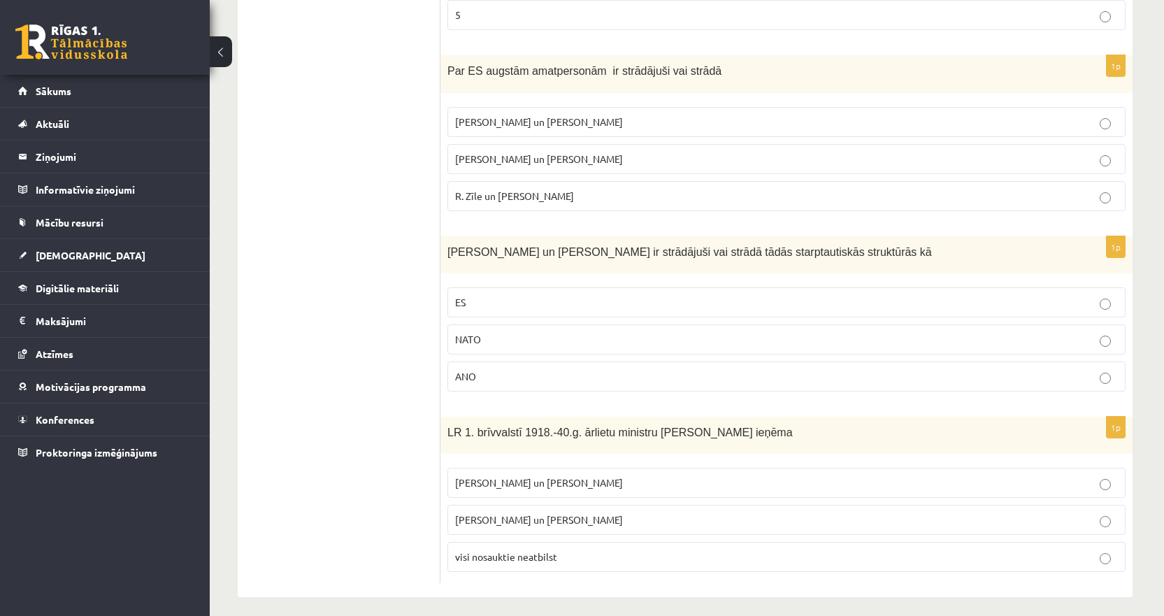
scroll to position [580, 0]
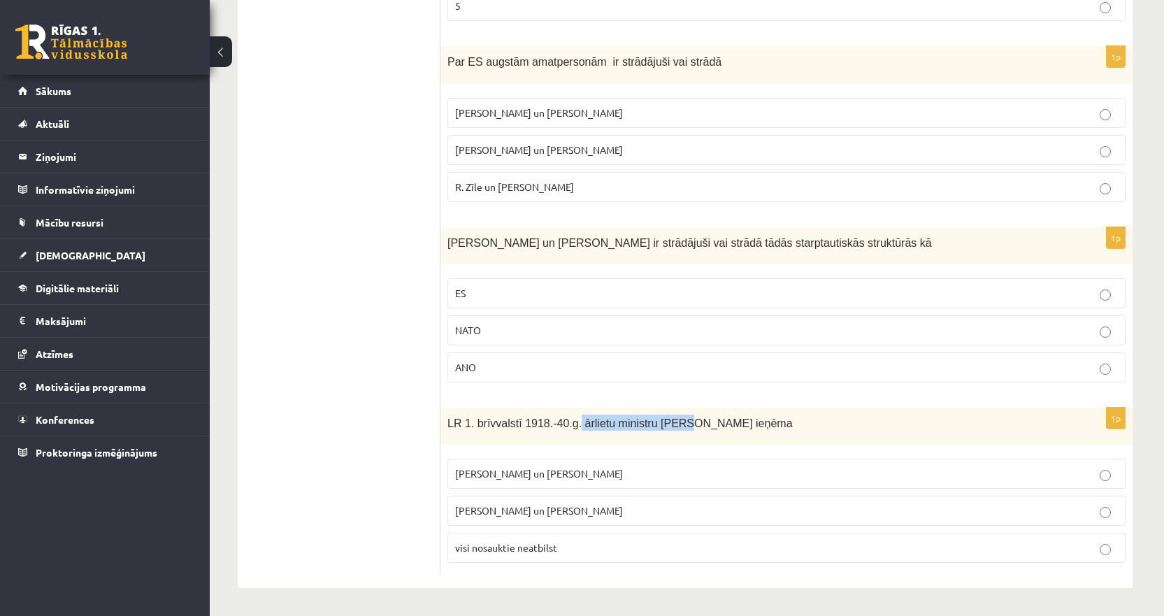
drag, startPoint x: 566, startPoint y: 427, endPoint x: 668, endPoint y: 422, distance: 101.5
click at [668, 422] on span "LR 1. brīvvalstī 1918.-40.g. ārlietu ministru amatu ieņēma" at bounding box center [619, 423] width 345 height 12
click at [329, 349] on ul "Tests A Tests B Tests C Tests D Tests E Tests F Izvērtējums!" at bounding box center [346, 122] width 189 height 903
click at [494, 480] on p "Z. Meierovics un V. Munters" at bounding box center [786, 473] width 663 height 15
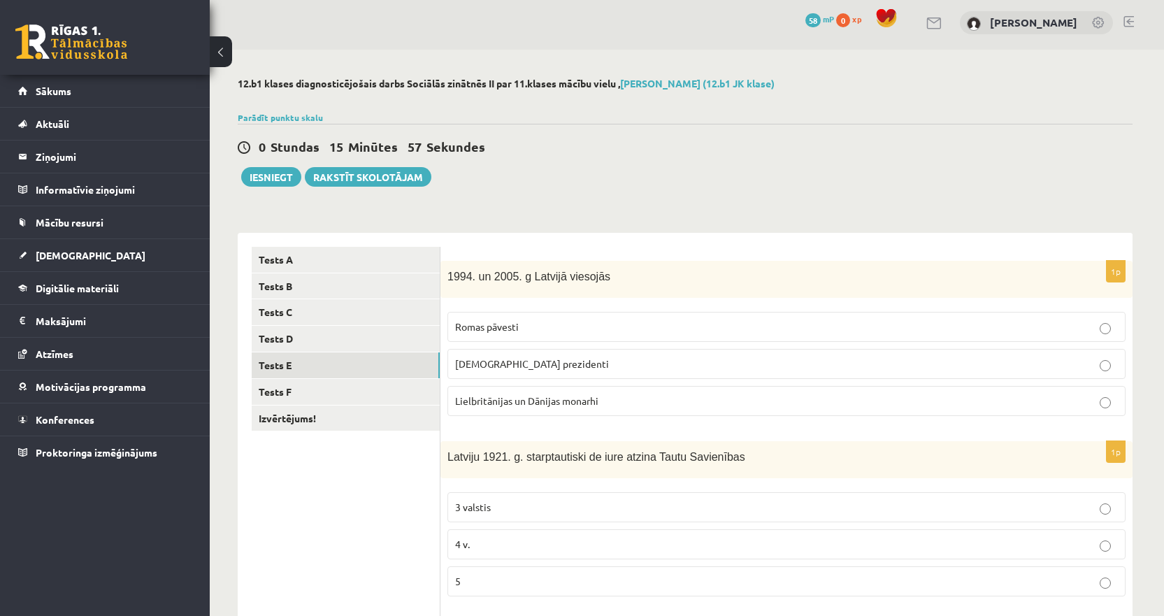
scroll to position [0, 0]
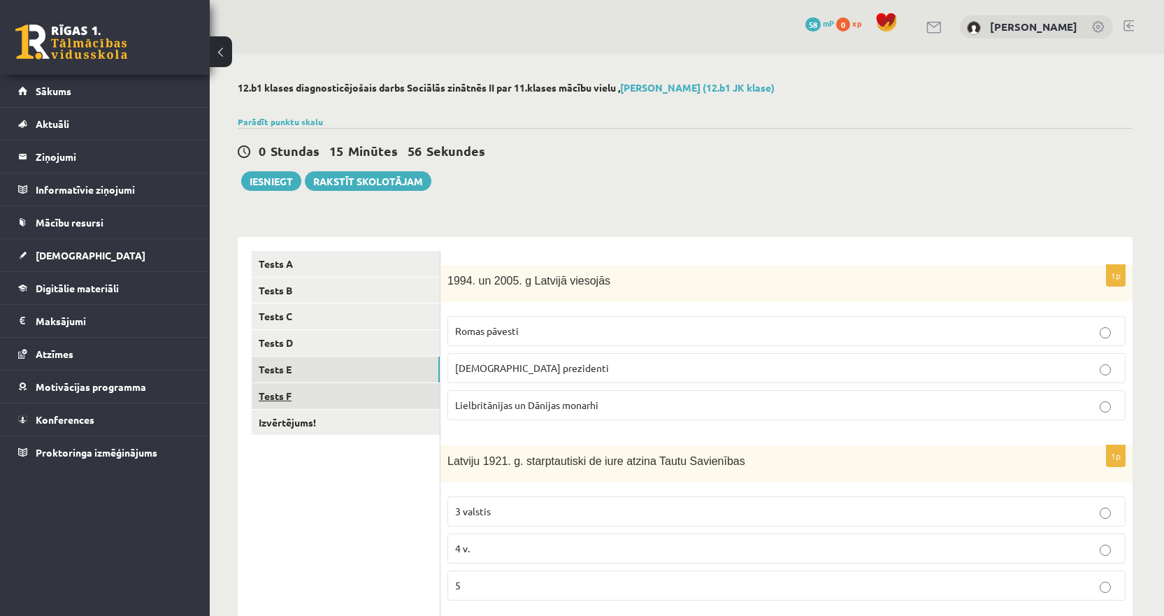
click at [310, 396] on link "Tests F" at bounding box center [346, 396] width 188 height 26
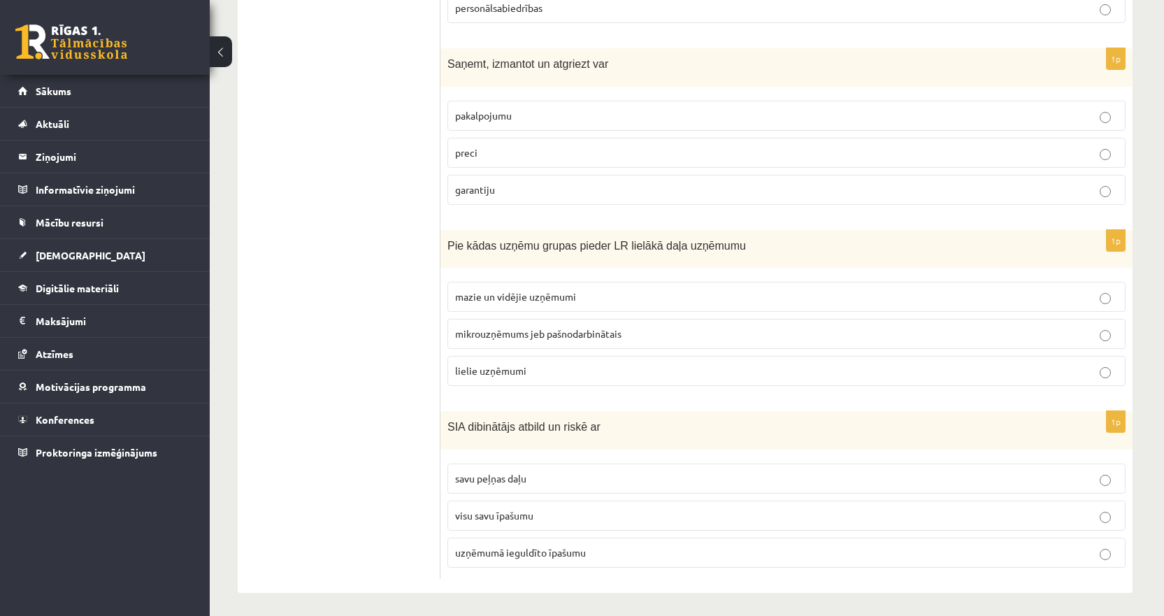
scroll to position [585, 0]
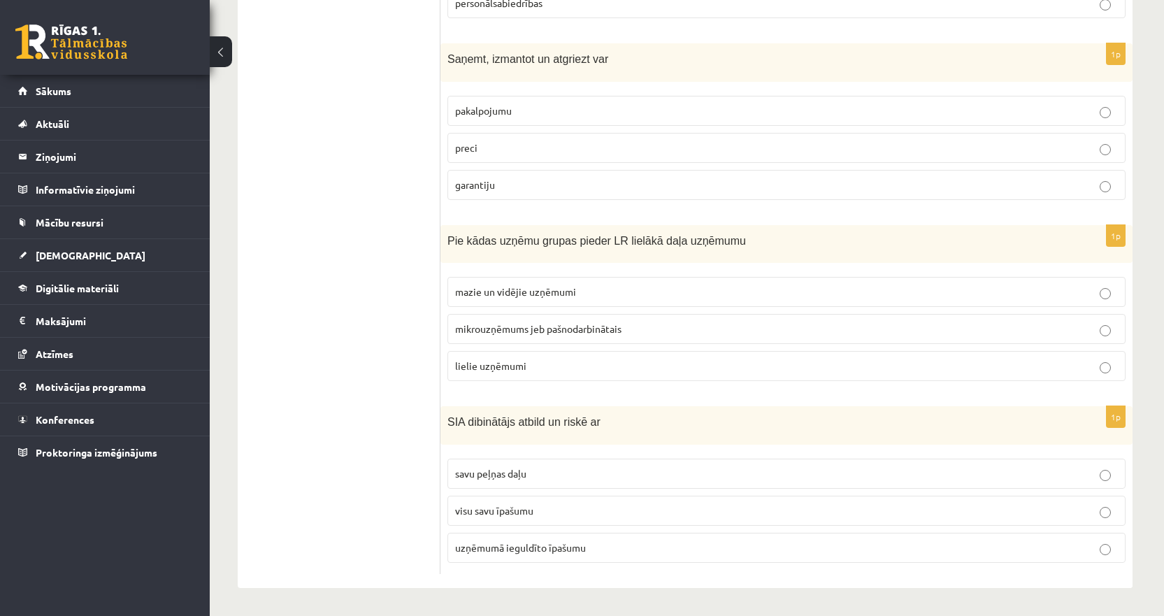
click at [549, 424] on span "SIA dibinātājs atbild un riskē ar" at bounding box center [523, 422] width 153 height 12
click at [505, 420] on span "SIA dibinātājs atbild un riskē ar" at bounding box center [523, 422] width 153 height 12
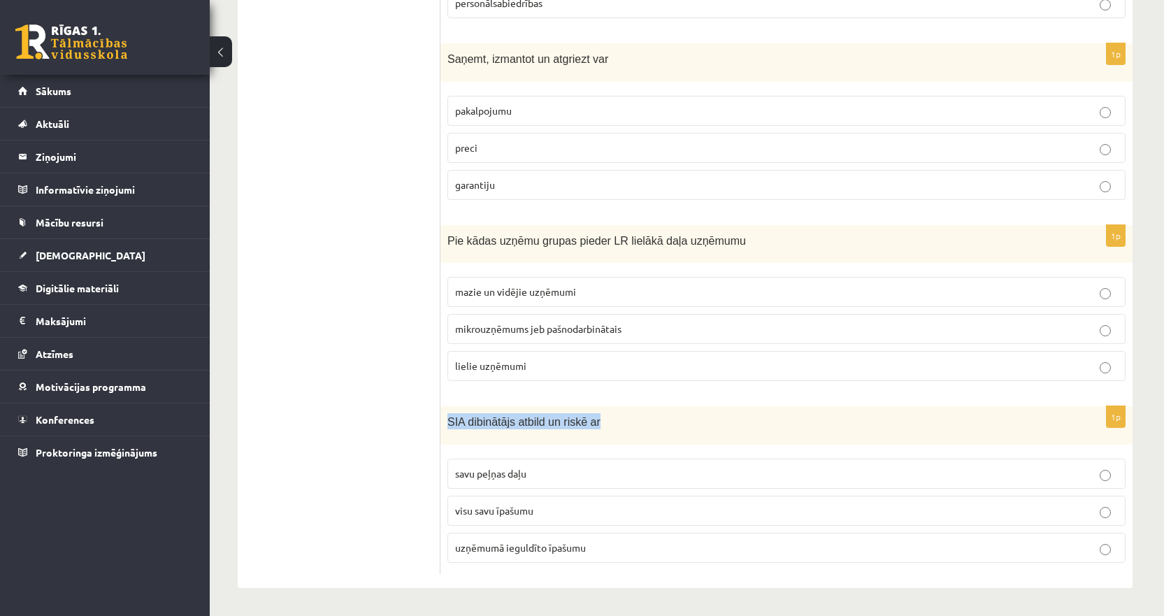
click at [505, 420] on span "SIA dibinātājs atbild un riskē ar" at bounding box center [523, 422] width 153 height 12
click at [420, 484] on ul "Tests A Tests B Tests C Tests D Tests E Tests F Izvērtējums!" at bounding box center [346, 120] width 189 height 907
click at [503, 482] on label "savu peļņas daļu" at bounding box center [786, 474] width 678 height 30
click at [520, 517] on p "visu savu īpašumu" at bounding box center [786, 510] width 663 height 15
click at [587, 243] on span "Pie kādas uzņēmu grupas pieder LR lielākā daļa uzņēmumu" at bounding box center [596, 241] width 299 height 12
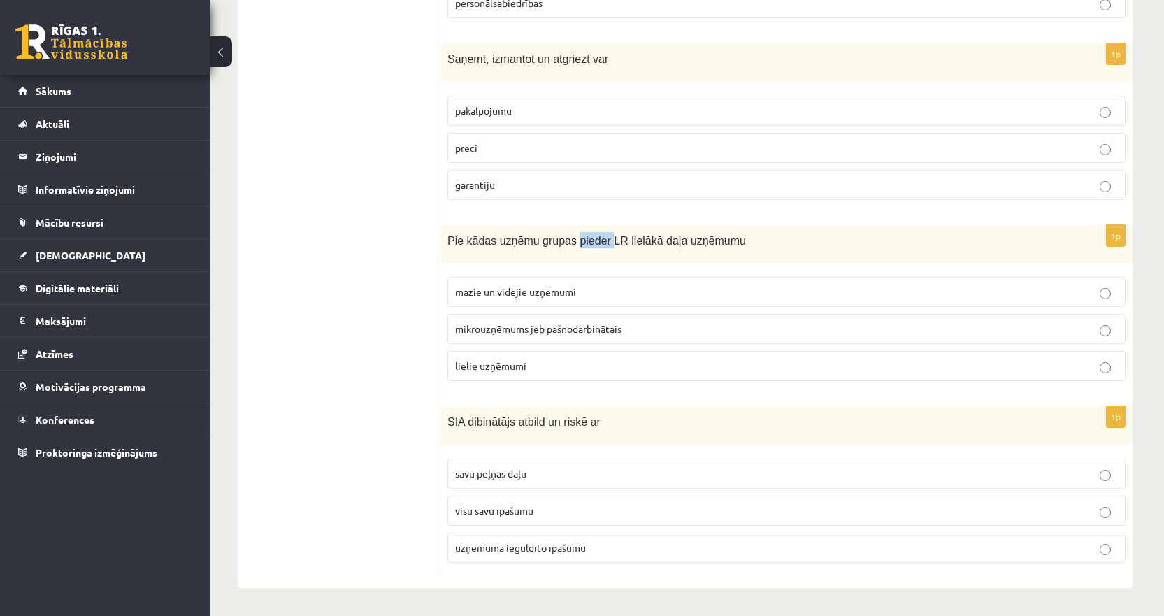
click at [587, 243] on span "Pie kādas uzņēmu grupas pieder LR lielākā daļa uzņēmumu" at bounding box center [596, 241] width 299 height 12
click at [480, 258] on div "Pie kādas uzņēmu grupas pieder LR lielākā daļa uzņēmumu" at bounding box center [786, 244] width 692 height 38
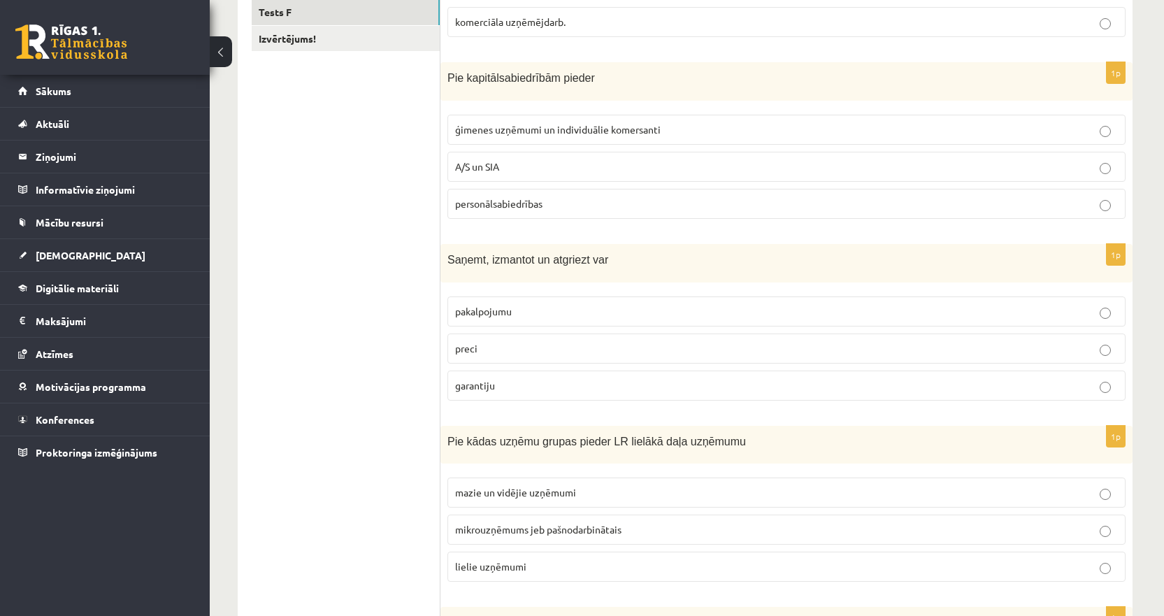
scroll to position [375, 0]
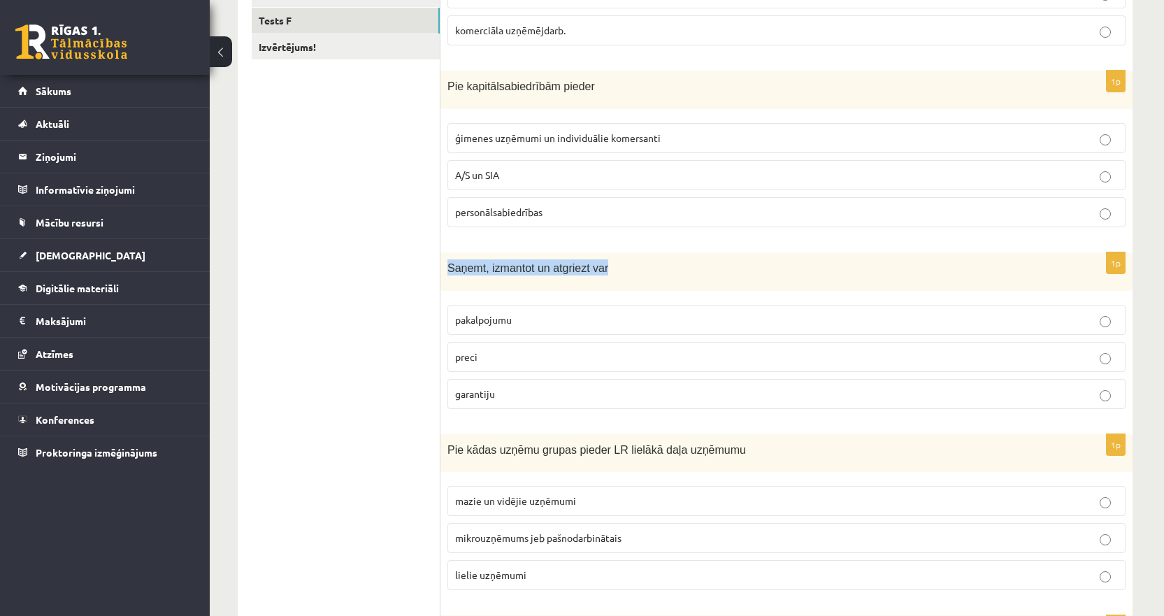
drag, startPoint x: 447, startPoint y: 267, endPoint x: 598, endPoint y: 266, distance: 151.0
click at [598, 266] on div "Saņemt, izmantot un atgriezt var" at bounding box center [786, 271] width 692 height 38
click at [578, 281] on div "Saņemt, izmantot un atgriezt var" at bounding box center [786, 271] width 692 height 38
click at [500, 394] on p "garantiju" at bounding box center [786, 394] width 663 height 15
drag, startPoint x: 444, startPoint y: 317, endPoint x: 527, endPoint y: 318, distance: 83.2
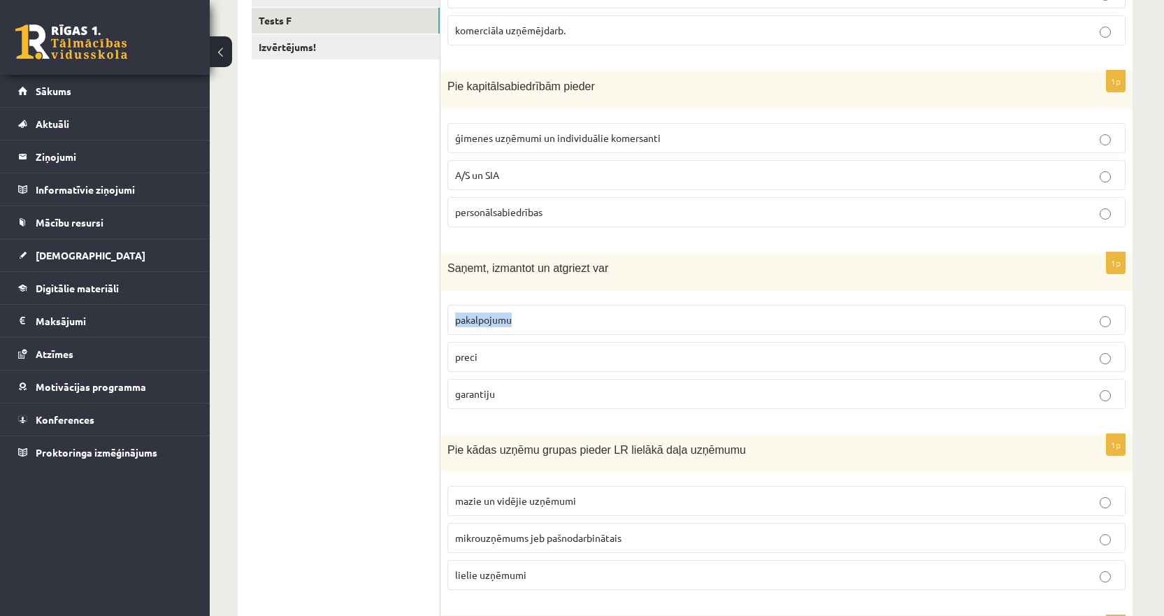
click at [527, 318] on div "1p Saņemt, izmantot un atgriezt var pakalpojumu preci garantiju" at bounding box center [786, 336] width 692 height 168
click at [544, 275] on p "Saņemt, izmantot un atgriezt var" at bounding box center [751, 267] width 608 height 16
drag, startPoint x: 435, startPoint y: 354, endPoint x: 494, endPoint y: 359, distance: 58.9
click at [494, 359] on div "**********" at bounding box center [685, 329] width 895 height 935
click at [431, 357] on ul "Tests A Tests B Tests C Tests D Tests E Tests F Izvērtējums!" at bounding box center [346, 329] width 189 height 907
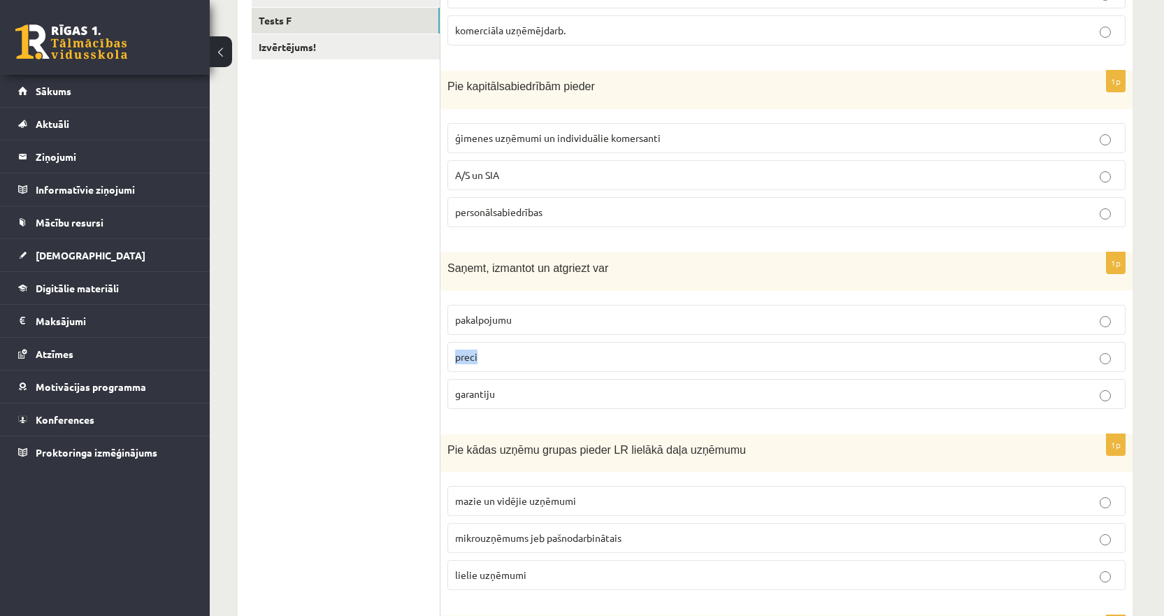
drag, startPoint x: 443, startPoint y: 361, endPoint x: 524, endPoint y: 358, distance: 80.5
click at [524, 358] on div "1p Saņemt, izmantot un atgriezt var pakalpojumu preci garantiju" at bounding box center [786, 336] width 692 height 168
click at [410, 336] on ul "Tests A Tests B Tests C Tests D Tests E Tests F Izvērtējums!" at bounding box center [346, 329] width 189 height 907
drag, startPoint x: 450, startPoint y: 318, endPoint x: 554, endPoint y: 316, distance: 104.2
click at [554, 316] on label "pakalpojumu" at bounding box center [786, 320] width 678 height 30
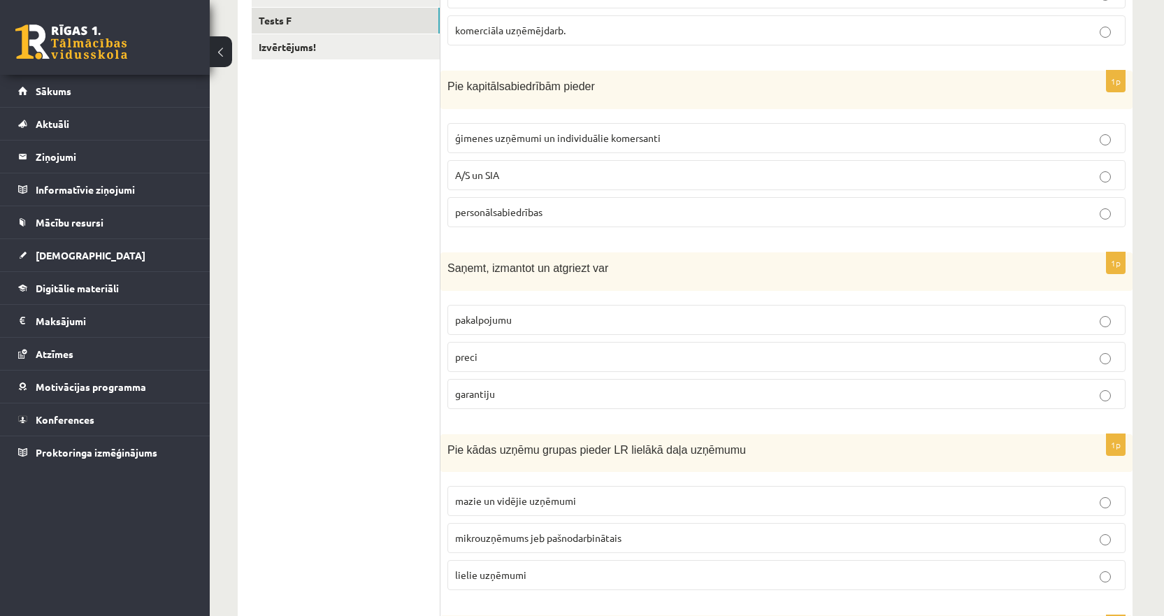
click at [455, 278] on div "Saņemt, izmantot un atgriezt var" at bounding box center [786, 271] width 692 height 38
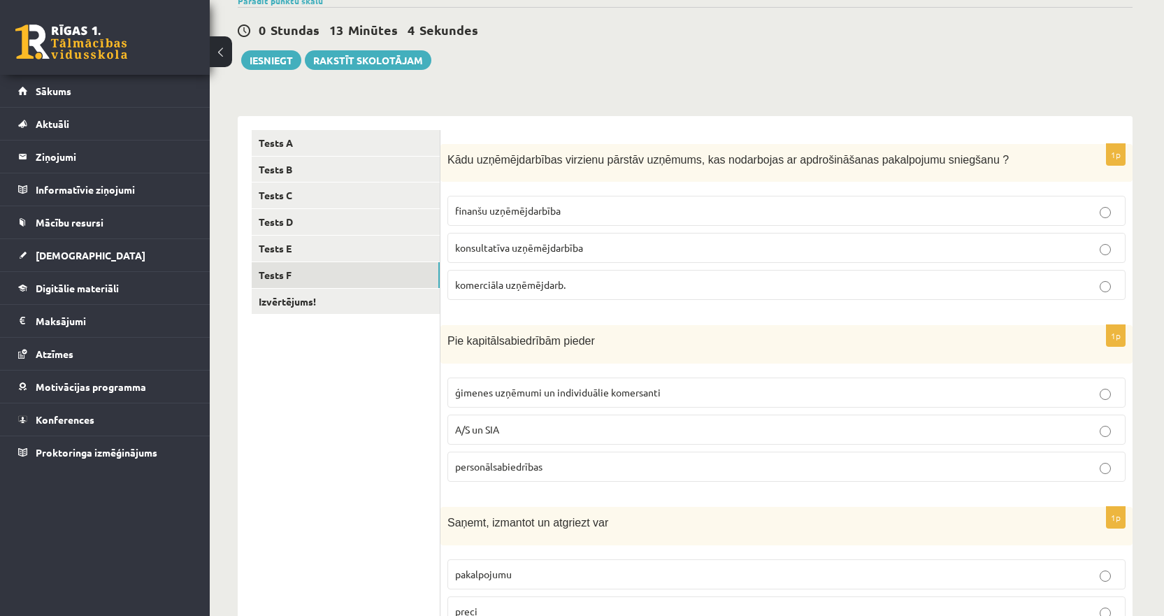
scroll to position [96, 0]
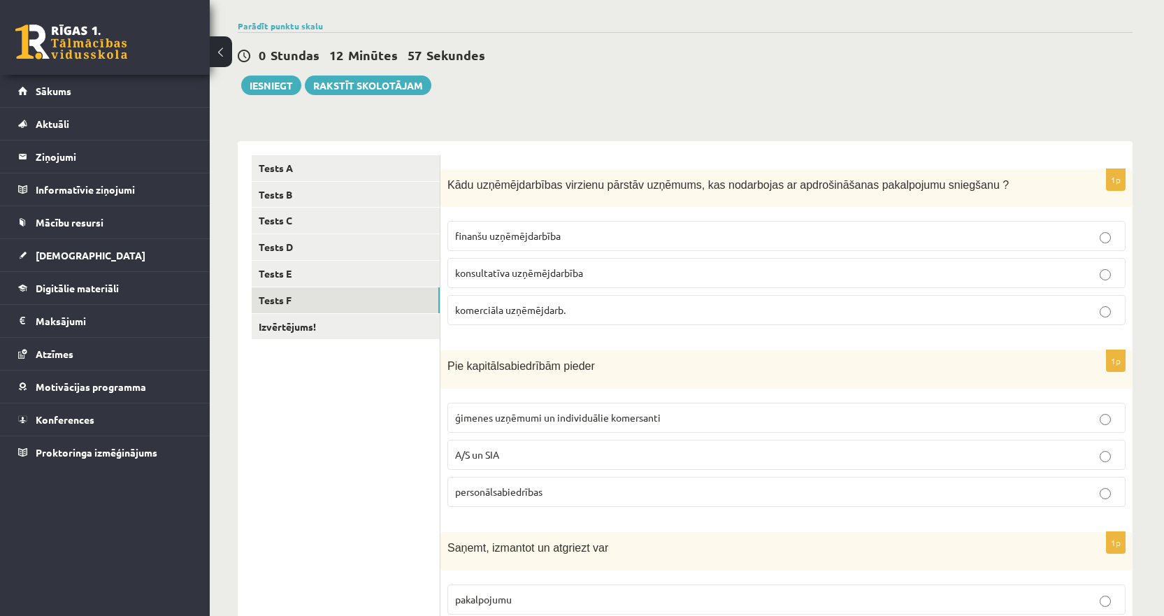
click at [563, 364] on span "Pie kapitālsabiedrībām pieder" at bounding box center [521, 366] width 148 height 12
click at [558, 372] on span "Pie kapitālsabiedrībām pieder" at bounding box center [521, 366] width 148 height 12
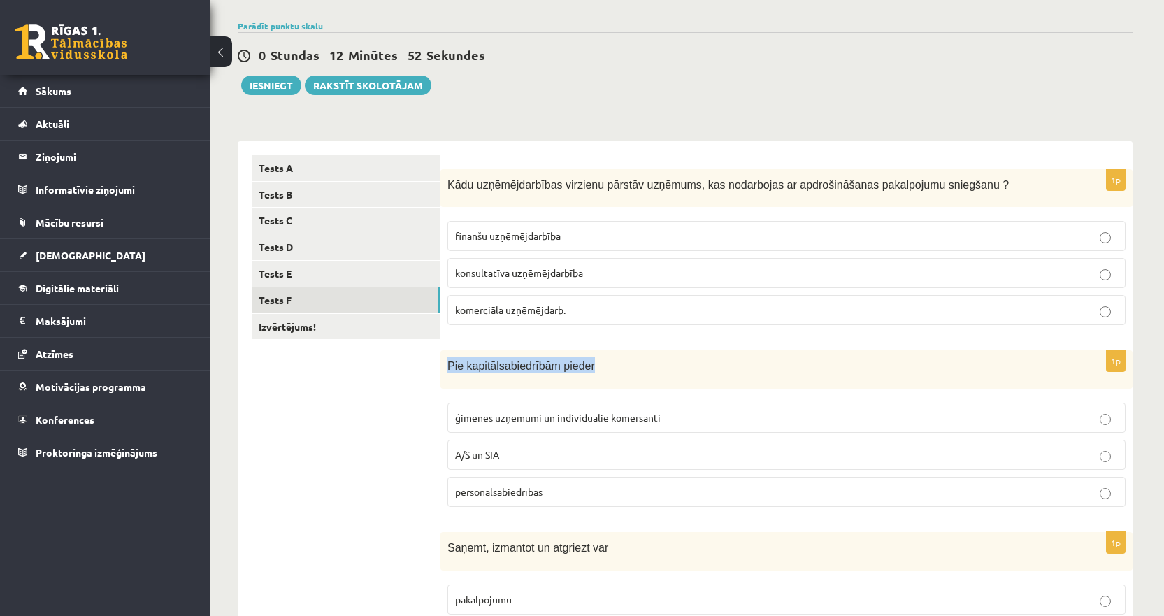
click at [558, 372] on span "Pie kapitālsabiedrībām pieder" at bounding box center [521, 366] width 148 height 12
click at [402, 440] on ul "Tests A Tests B Tests C Tests D Tests E Tests F Izvērtējums!" at bounding box center [346, 608] width 189 height 907
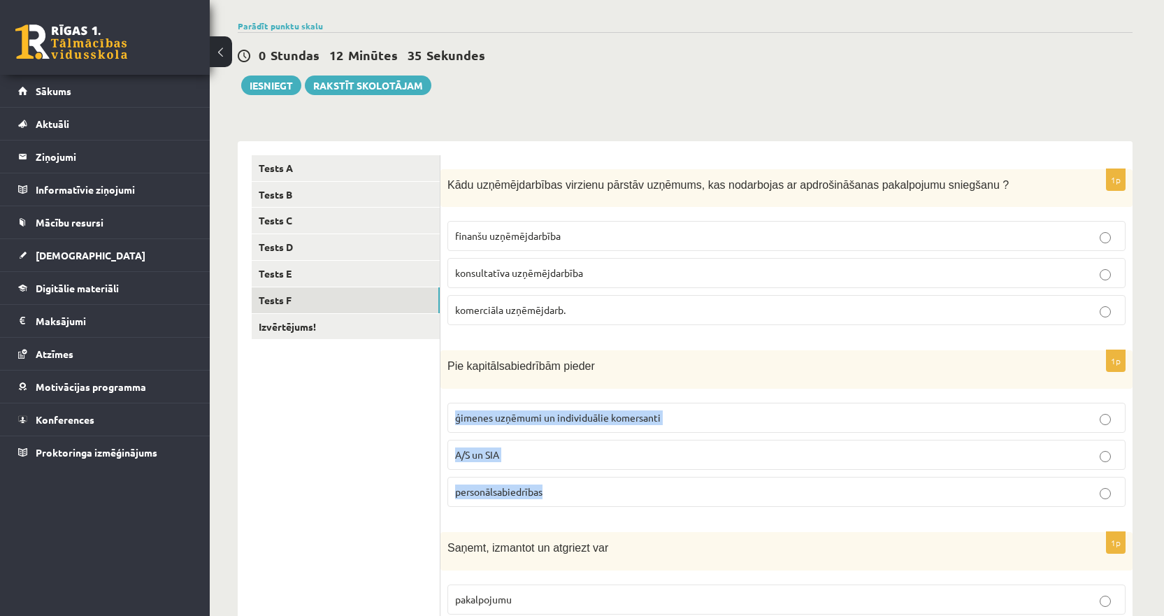
drag, startPoint x: 450, startPoint y: 405, endPoint x: 594, endPoint y: 502, distance: 173.7
click at [594, 502] on fieldset "ģimenes uzņēmumi un individuālie komersanti A/S un SIA personālsabiedrības" at bounding box center [786, 453] width 678 height 115
click at [490, 451] on span "A/S un SIA" at bounding box center [477, 454] width 44 height 13
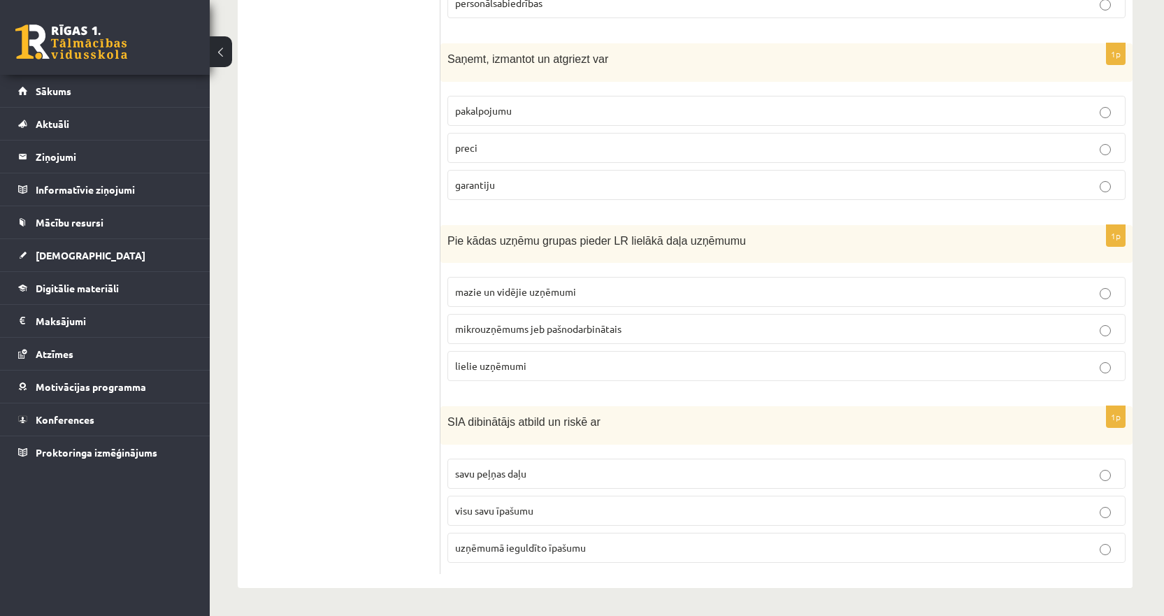
scroll to position [166, 0]
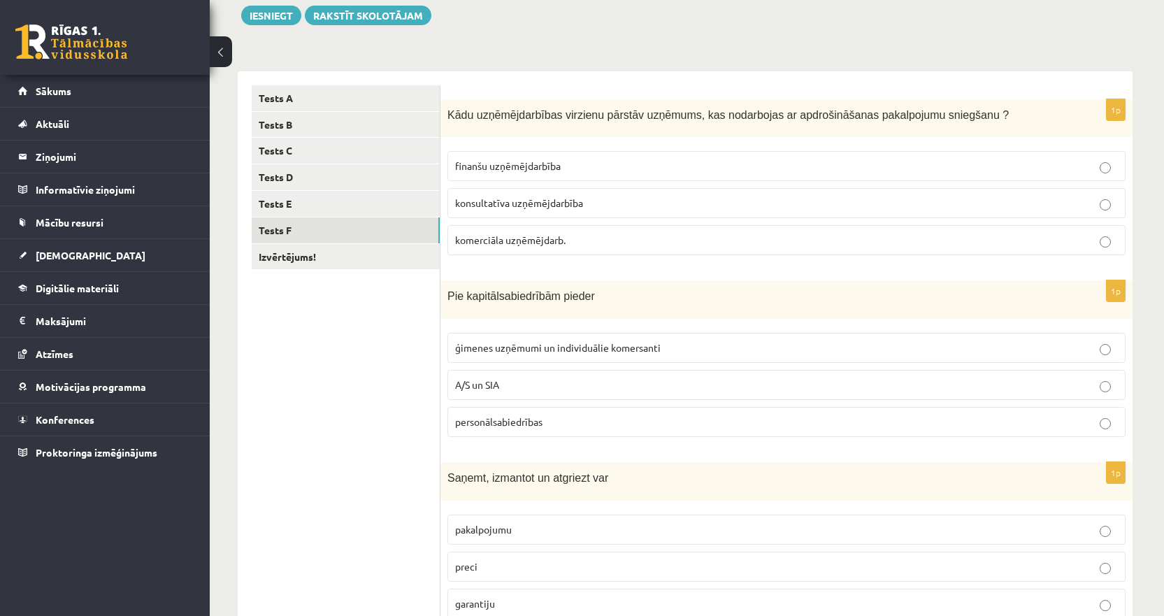
click at [617, 121] on span "Kādu uzņēmējdarbības virzienu pārstāv uzņēmums, kas nodarbojas ar apdrošināšana…" at bounding box center [727, 115] width 561 height 12
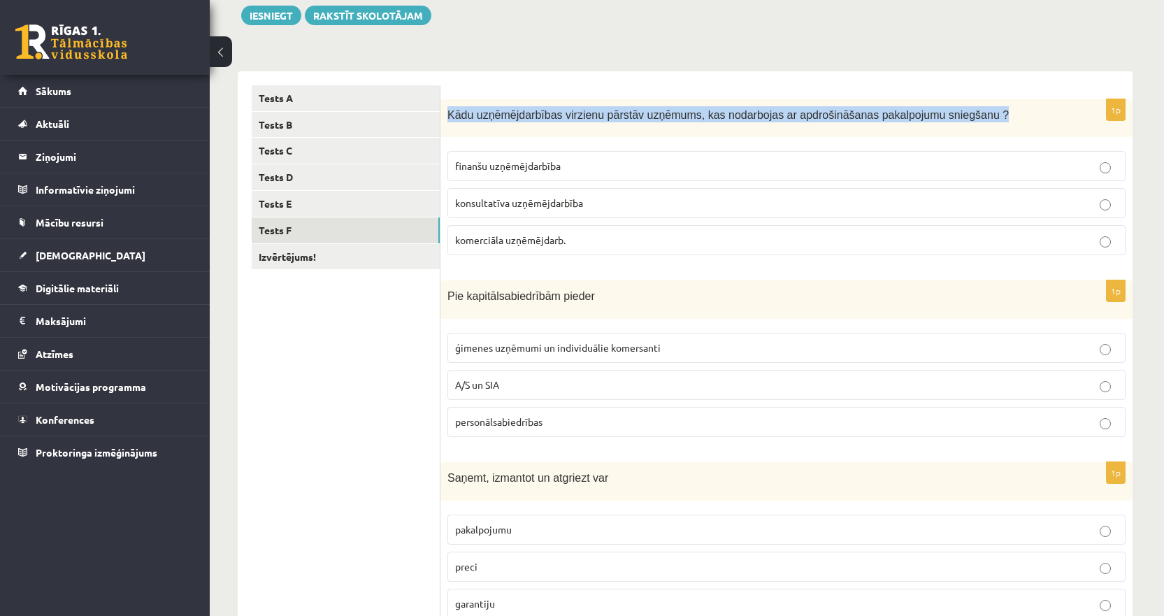
click at [617, 121] on span "Kādu uzņēmējdarbības virzienu pārstāv uzņēmums, kas nodarbojas ar apdrošināšana…" at bounding box center [727, 115] width 561 height 12
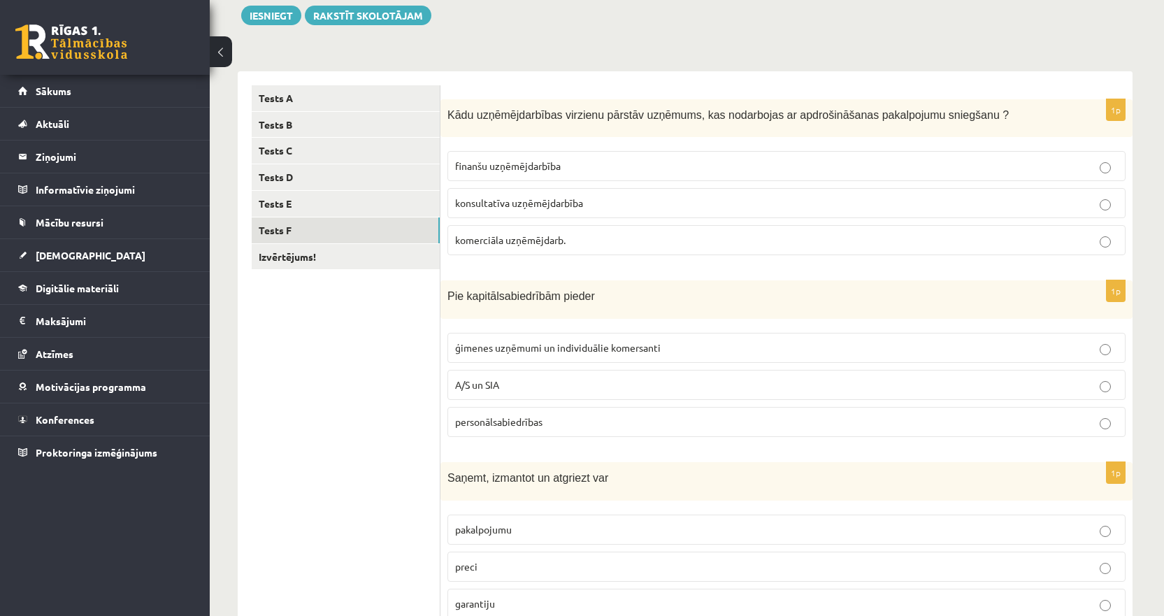
click at [411, 389] on ul "Tests A Tests B Tests C Tests D Tests E Tests F Izvērtējums!" at bounding box center [346, 538] width 189 height 907
drag, startPoint x: 450, startPoint y: 157, endPoint x: 589, endPoint y: 243, distance: 164.1
click at [589, 243] on fieldset "finanšu uzņēmējdarbība konsultatīva uzņēmējdarbība komerciāla uzņēmējdarb." at bounding box center [786, 201] width 678 height 115
click at [502, 175] on label "finanšu uzņēmējdarbība" at bounding box center [786, 166] width 678 height 30
click at [386, 385] on ul "Tests A Tests B Tests C Tests D Tests E Tests F Izvērtējums!" at bounding box center [346, 538] width 189 height 907
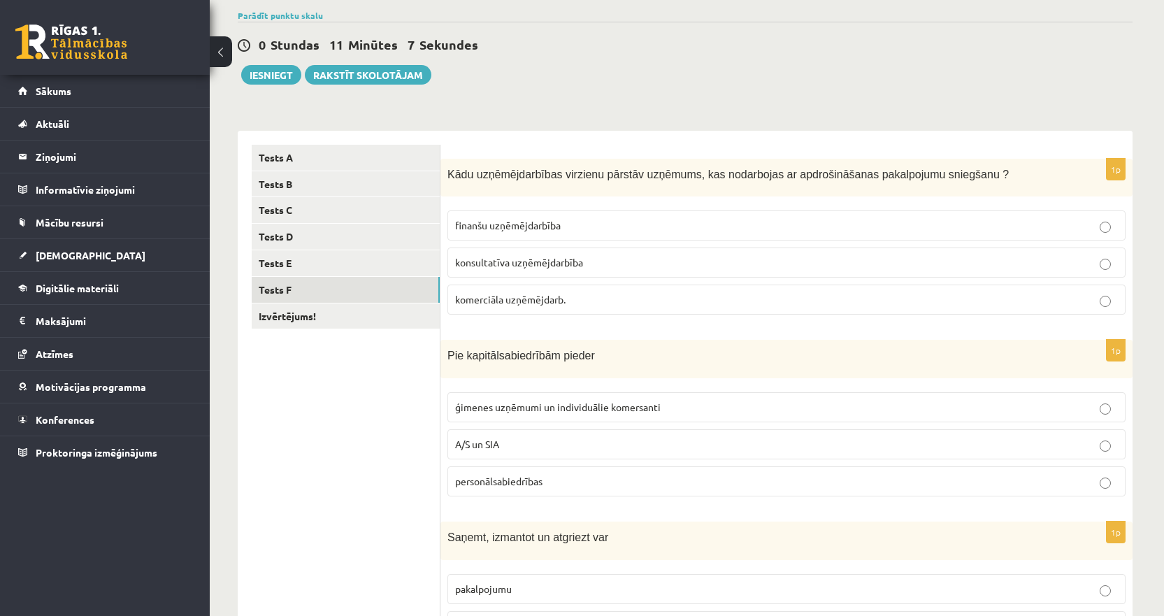
scroll to position [26, 0]
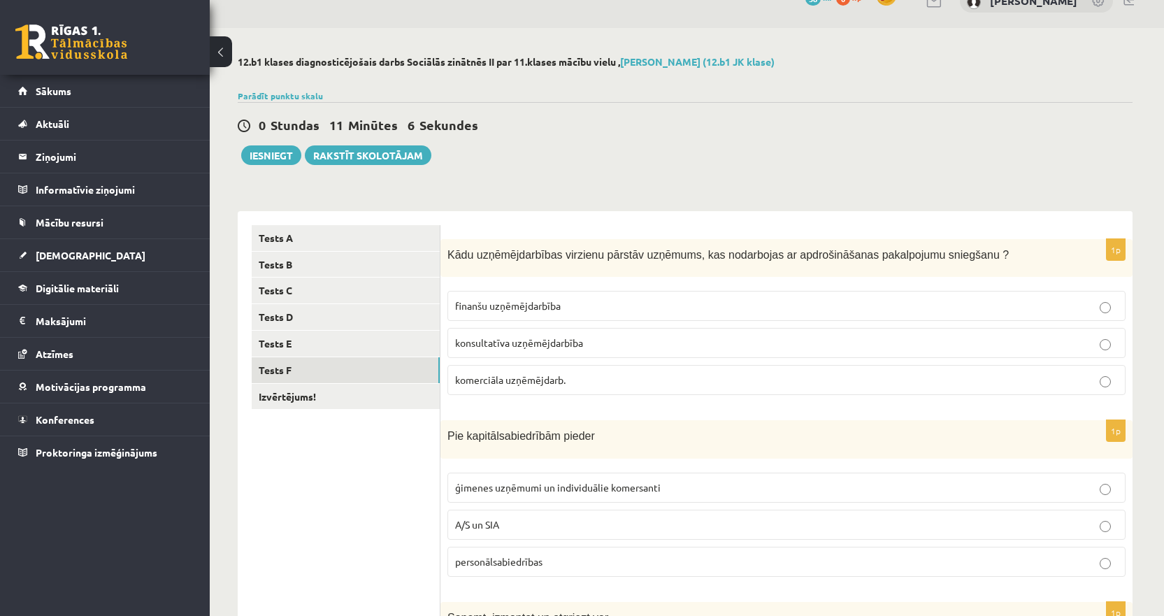
click at [650, 260] on span "Kādu uzņēmējdarbības virzienu pārstāv uzņēmums, kas nodarbojas ar apdrošināšana…" at bounding box center [727, 255] width 561 height 12
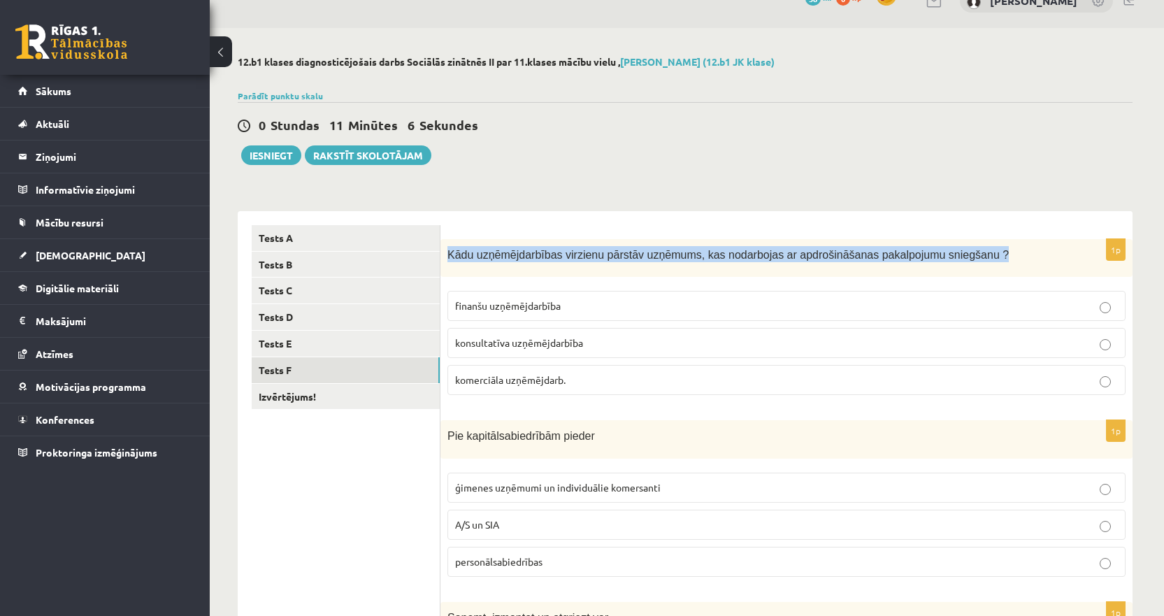
click at [650, 260] on span "Kādu uzņēmējdarbības virzienu pārstāv uzņēmums, kas nodarbojas ar apdrošināšana…" at bounding box center [727, 255] width 561 height 12
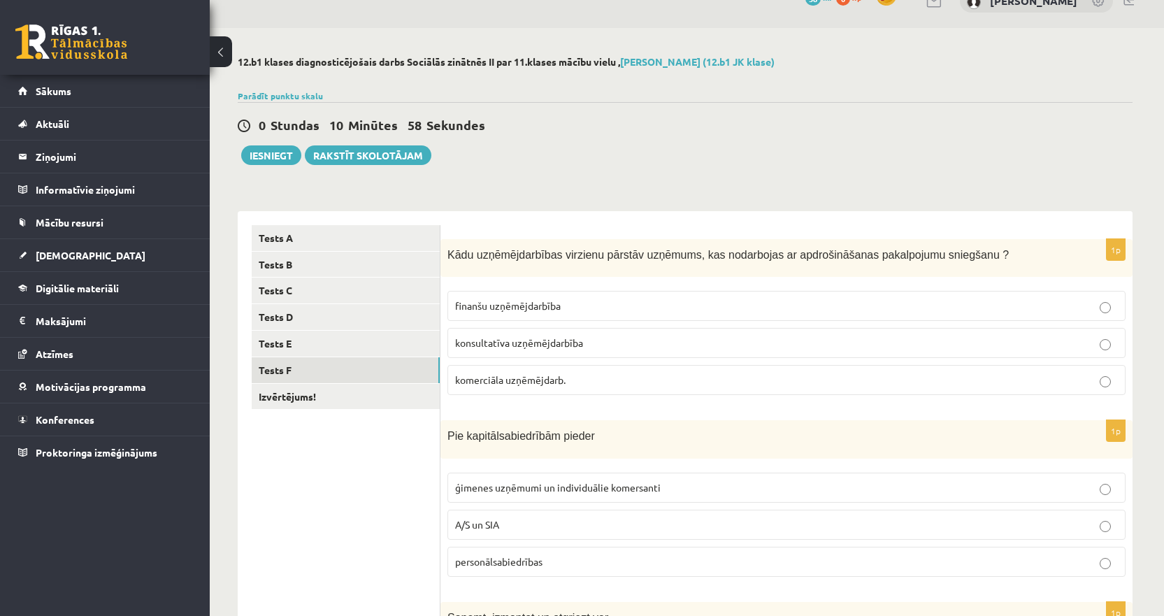
click at [742, 254] on span "Kādu uzņēmējdarbības virzienu pārstāv uzņēmums, kas nodarbojas ar apdrošināšana…" at bounding box center [727, 255] width 561 height 12
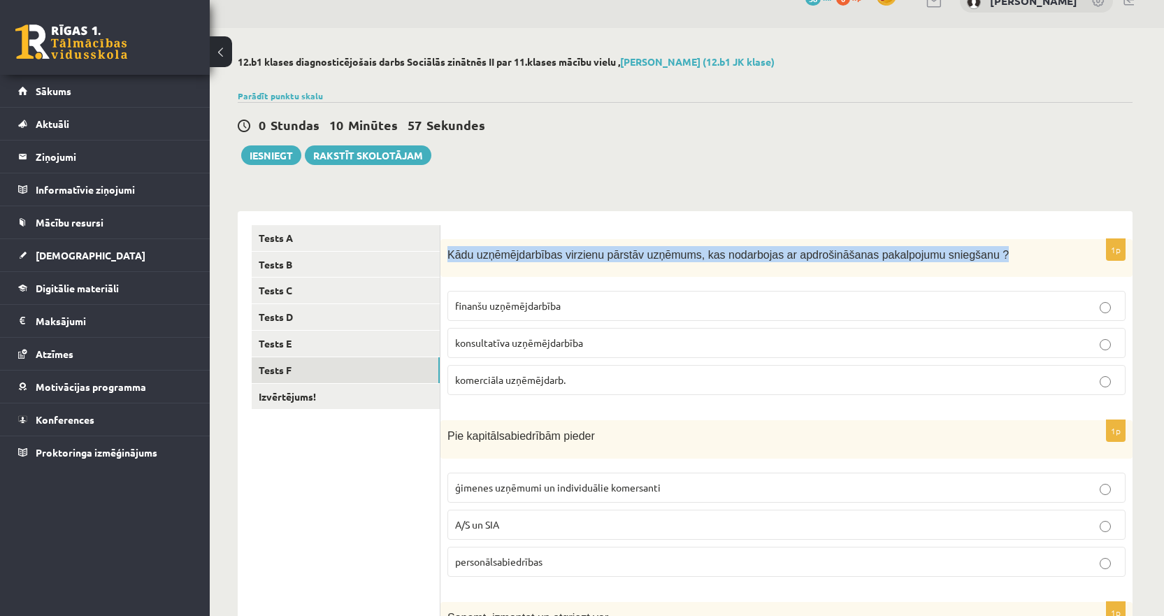
click at [742, 254] on span "Kādu uzņēmējdarbības virzienu pārstāv uzņēmums, kas nodarbojas ar apdrošināšana…" at bounding box center [727, 255] width 561 height 12
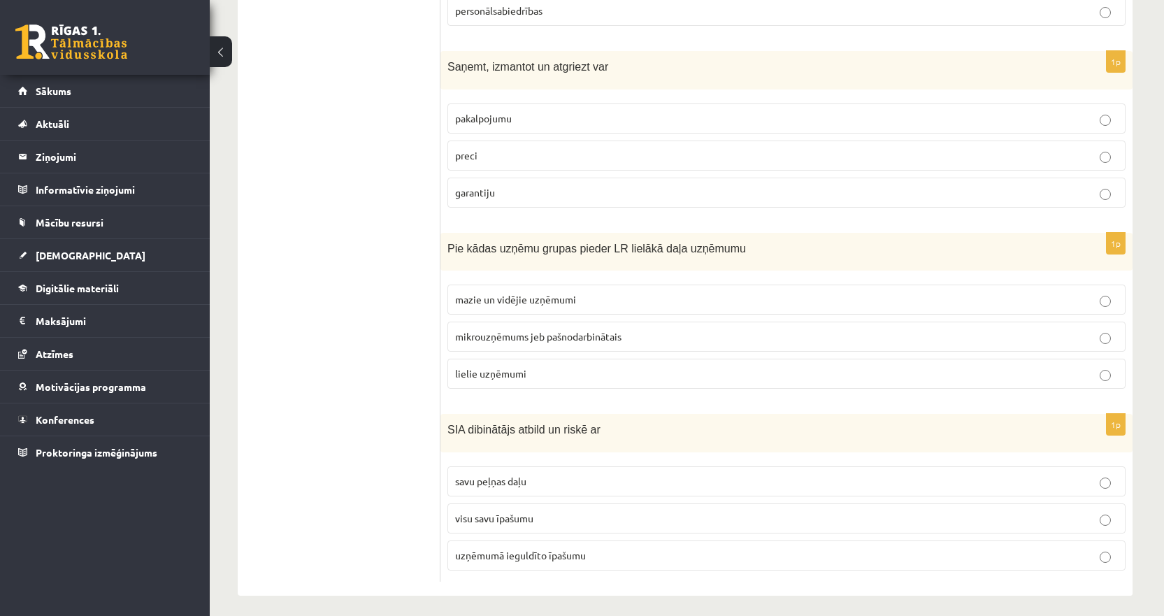
scroll to position [585, 0]
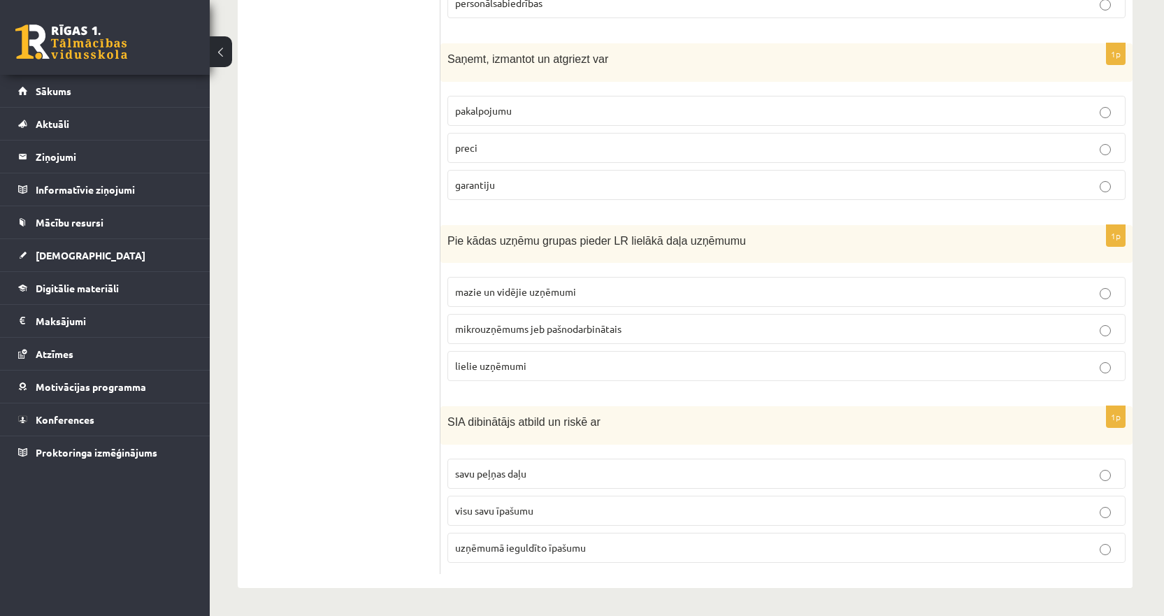
click at [608, 240] on span "Pie kādas uzņēmu grupas pieder LR lielākā daļa uzņēmumu" at bounding box center [596, 241] width 299 height 12
drag, startPoint x: 391, startPoint y: 299, endPoint x: 423, endPoint y: 290, distance: 33.4
click at [393, 299] on ul "Tests A Tests B Tests C Tests D Tests E Tests F Izvērtējums!" at bounding box center [346, 120] width 189 height 907
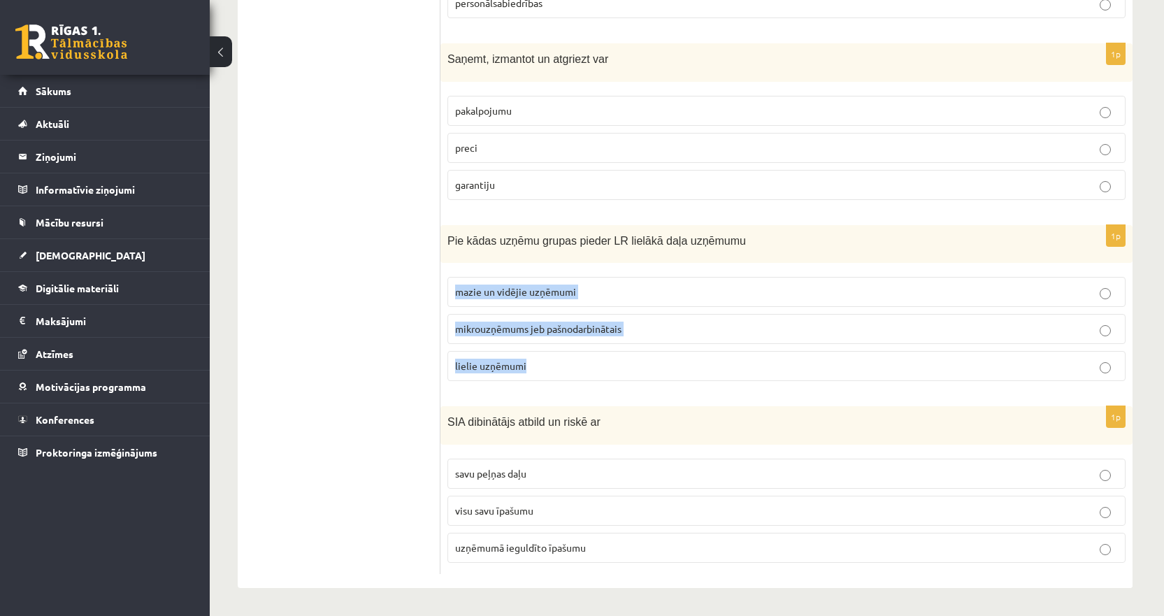
drag, startPoint x: 447, startPoint y: 293, endPoint x: 538, endPoint y: 376, distance: 123.2
click at [538, 376] on div "1p Pie kādas uzņēmu grupas pieder LR lielākā daļa uzņēmumu mazie un vidējie uzņ…" at bounding box center [786, 309] width 692 height 168
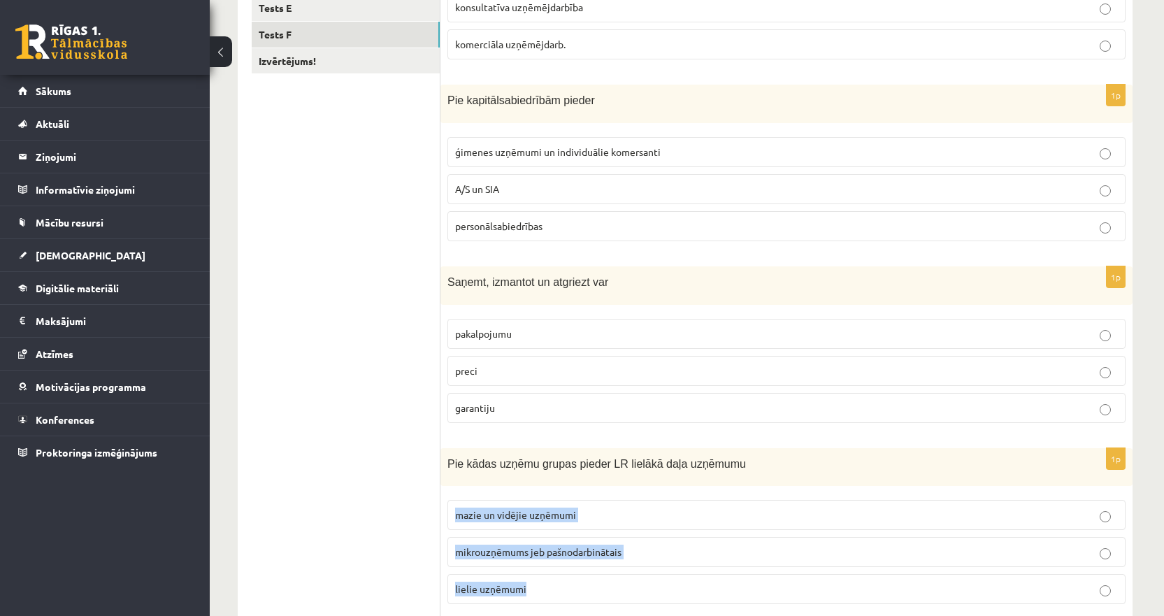
scroll to position [375, 0]
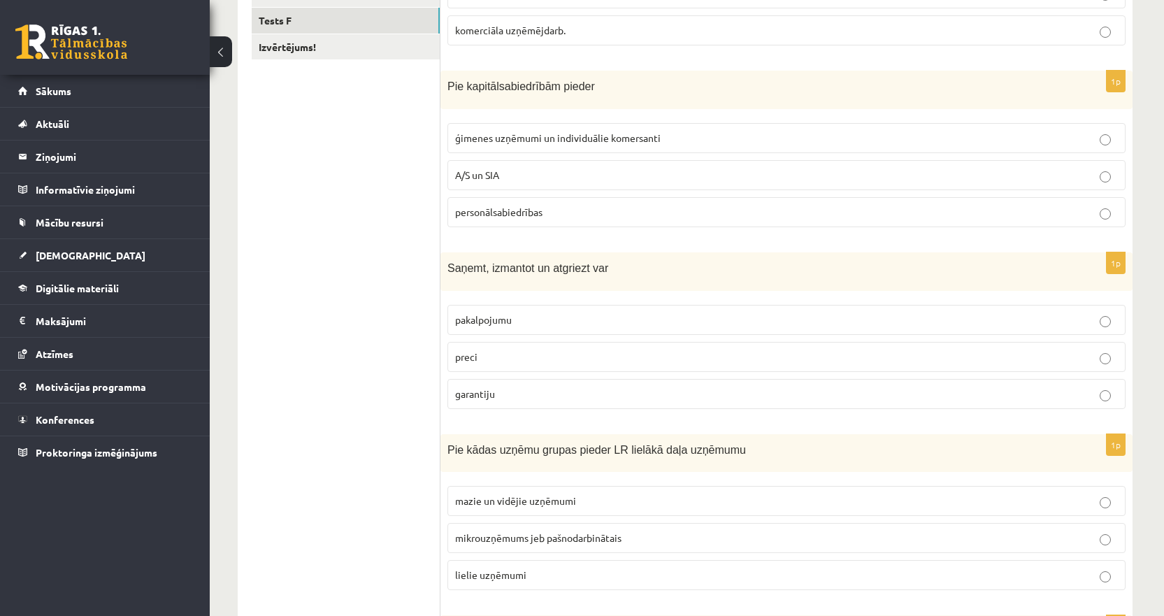
click at [349, 491] on ul "Tests A Tests B Tests C Tests D Tests E Tests F Izvērtējums!" at bounding box center [346, 329] width 189 height 907
click at [503, 486] on fieldset "mazie un vidējie uzņēmumi mikrouzņēmums jeb pašnodarbinātais lielie uzņēmumi" at bounding box center [786, 536] width 678 height 115
click at [508, 503] on span "mazie un vidējie uzņēmumi" at bounding box center [515, 500] width 121 height 13
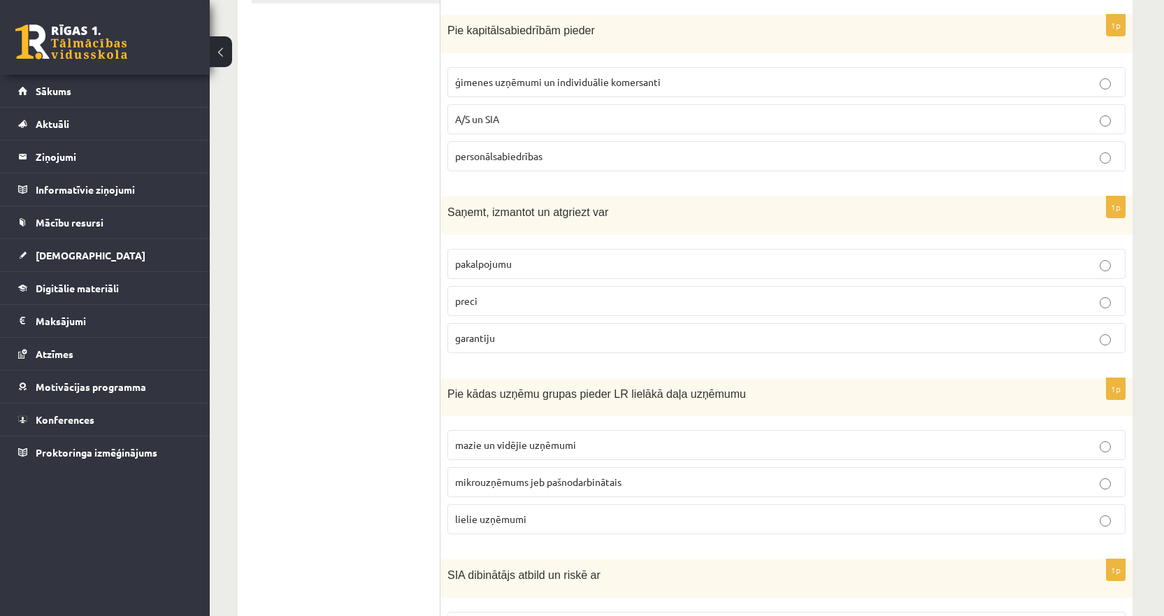
scroll to position [236, 0]
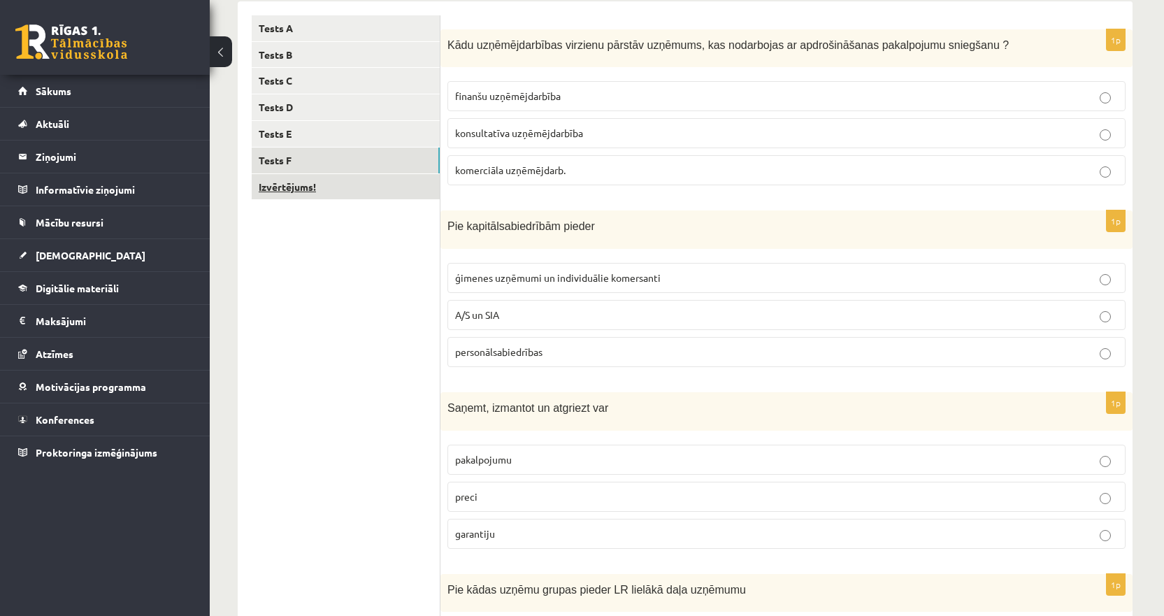
click at [303, 182] on link "Izvērtējums!" at bounding box center [346, 187] width 188 height 26
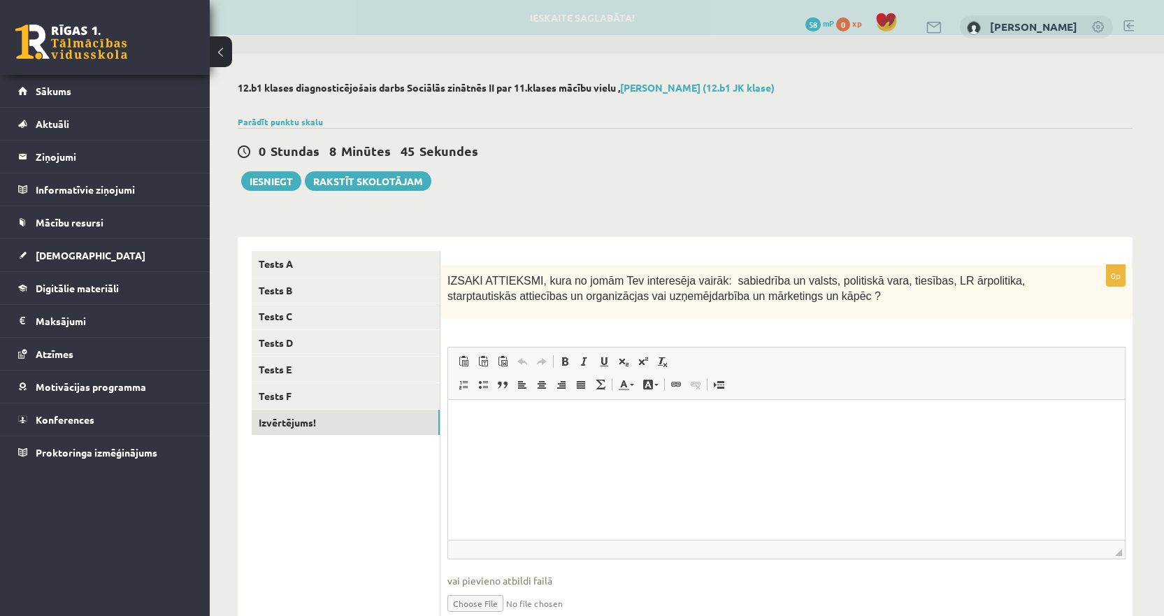
scroll to position [0, 0]
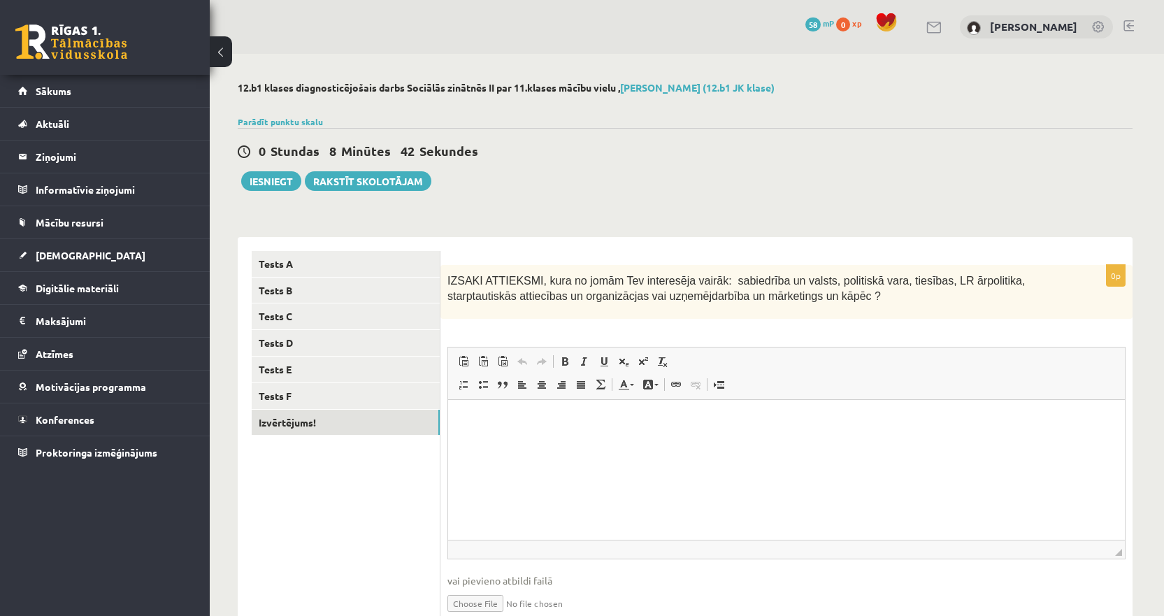
click at [617, 442] on html at bounding box center [786, 420] width 677 height 43
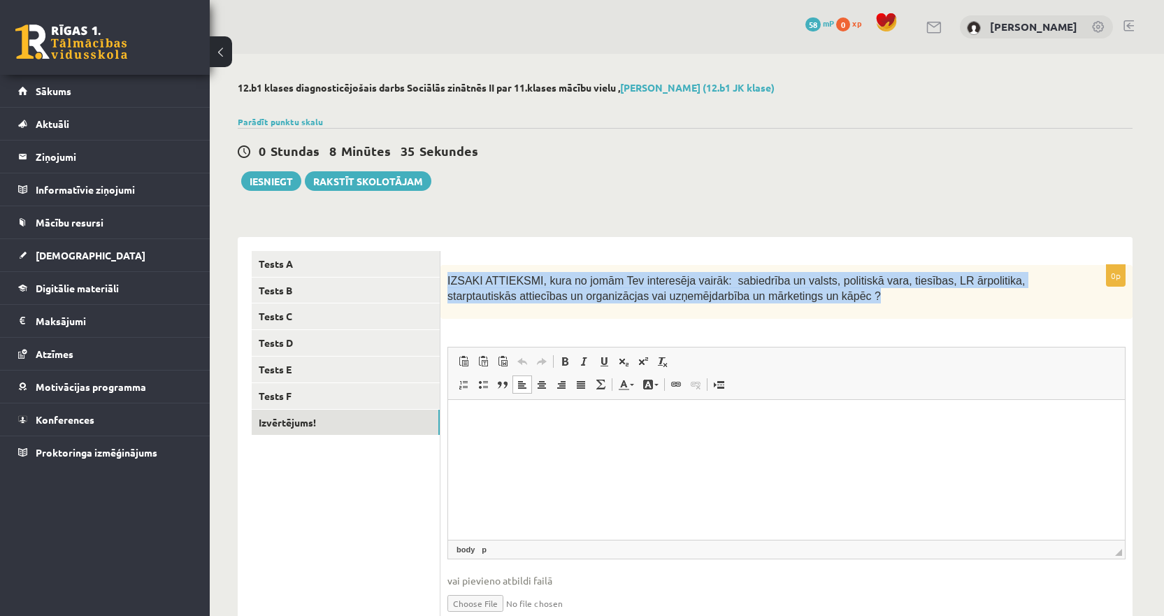
drag, startPoint x: 787, startPoint y: 301, endPoint x: 443, endPoint y: 283, distance: 345.1
click at [443, 283] on div "IZSAKI ATTIEKSMI, kura no jomām Tev interesēja vairāk: sabiedrība un valsts, po…" at bounding box center [786, 292] width 692 height 54
click at [726, 282] on span "IZSAKI ATTIEKSMI, kura no jomām Tev interesēja vairāk: sabiedrība un valsts, po…" at bounding box center [735, 289] width 577 height 28
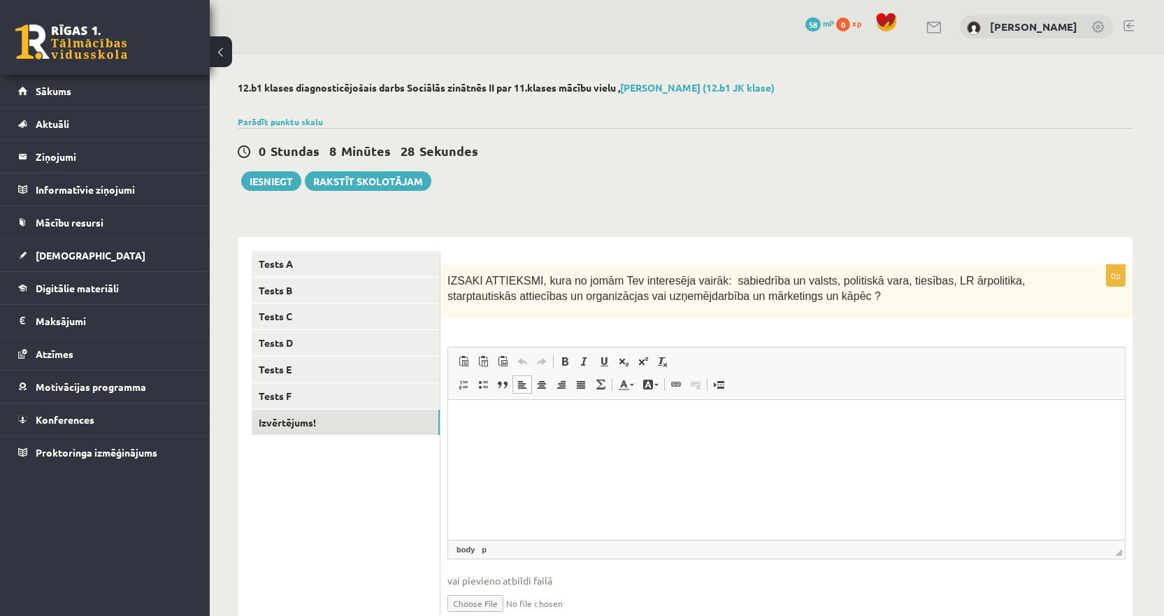
click at [679, 442] on html at bounding box center [786, 420] width 677 height 43
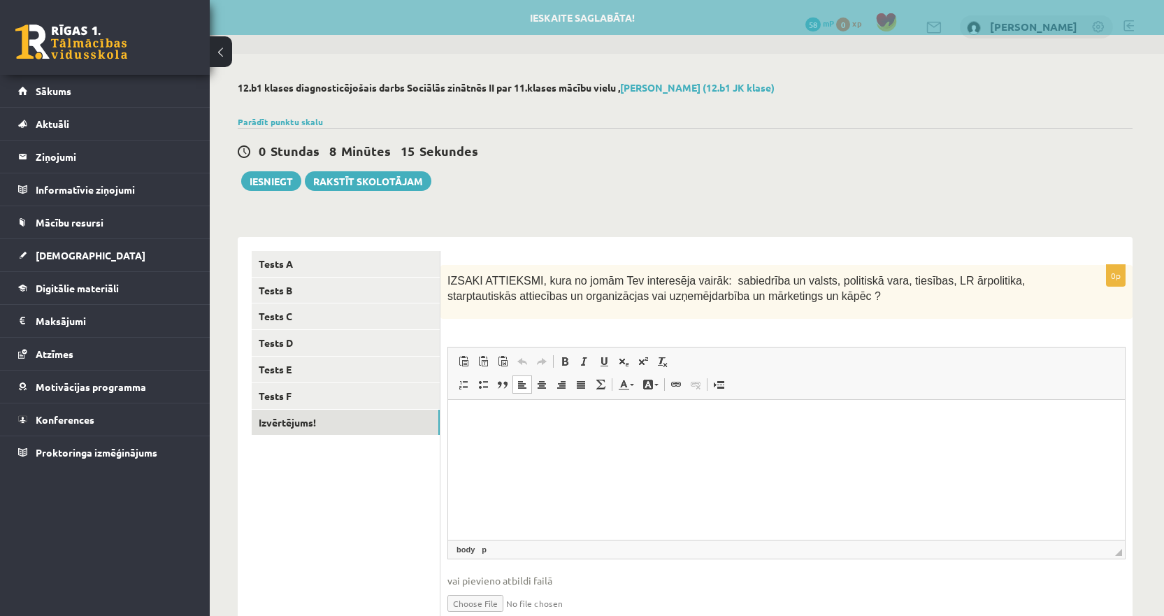
click at [528, 442] on html at bounding box center [786, 420] width 677 height 43
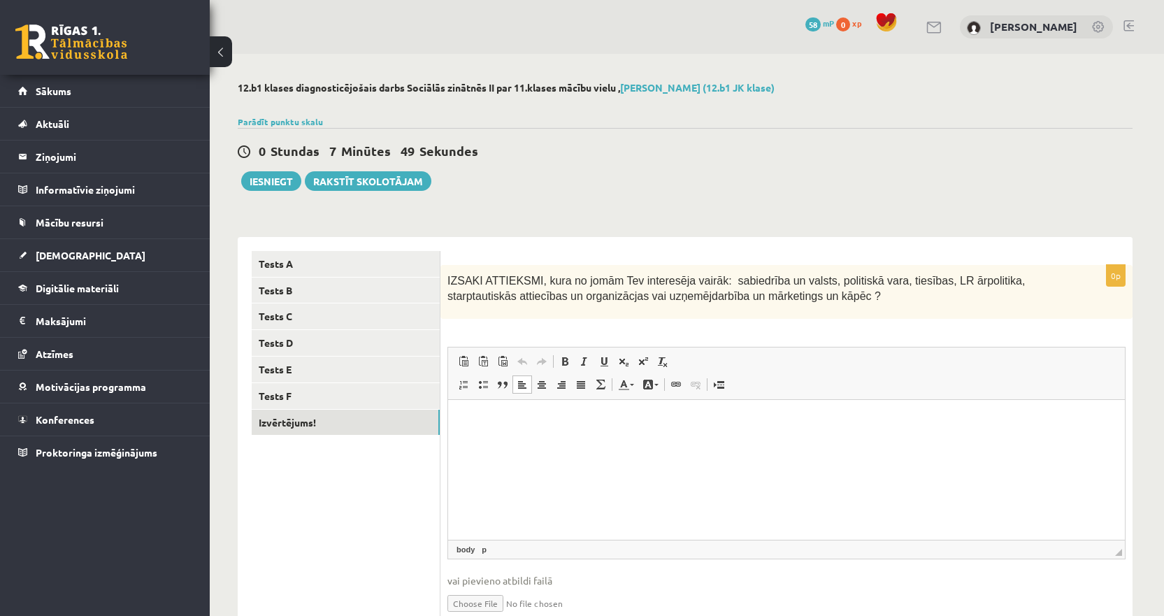
paste body "Editor, wiswyg-editor-user-answer-47433800797640"
click at [563, 422] on p "**********" at bounding box center [786, 420] width 649 height 15
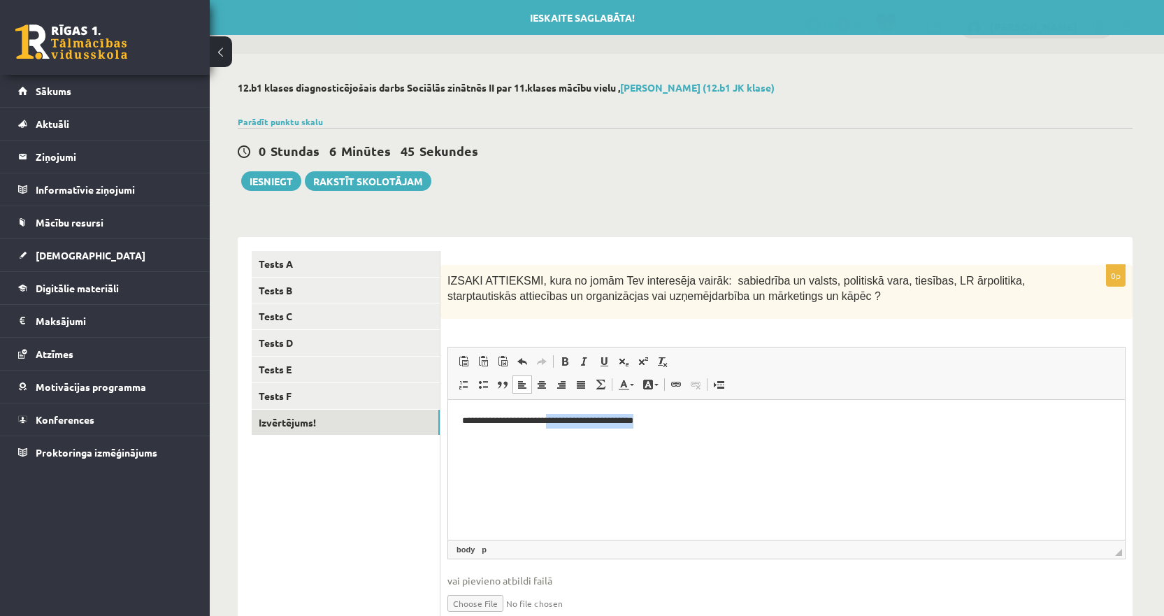
drag, startPoint x: 715, startPoint y: 429, endPoint x: 558, endPoint y: 436, distance: 157.5
click at [558, 436] on html "**********" at bounding box center [786, 420] width 677 height 43
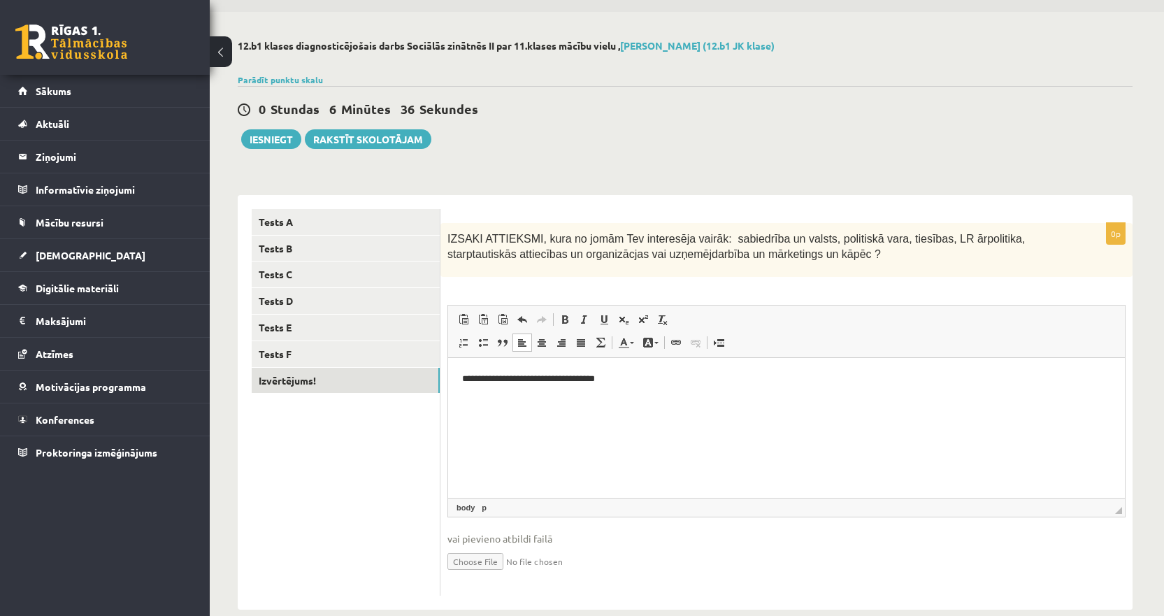
scroll to position [65, 0]
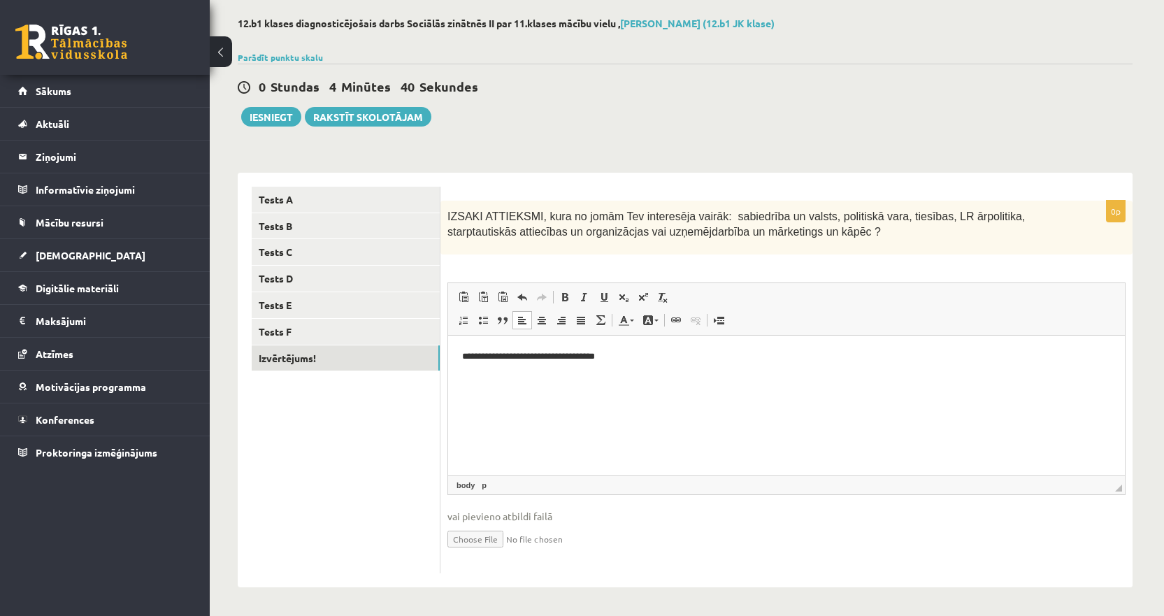
click at [630, 224] on span "IZSAKI ATTIEKSMI, kura no jomām Tev interesēja vairāk: sabiedrība un valsts, po…" at bounding box center [735, 224] width 577 height 28
click at [631, 353] on p "**********" at bounding box center [786, 356] width 649 height 15
click at [627, 357] on p "**********" at bounding box center [786, 363] width 649 height 29
click at [642, 357] on p "**********" at bounding box center [786, 363] width 649 height 29
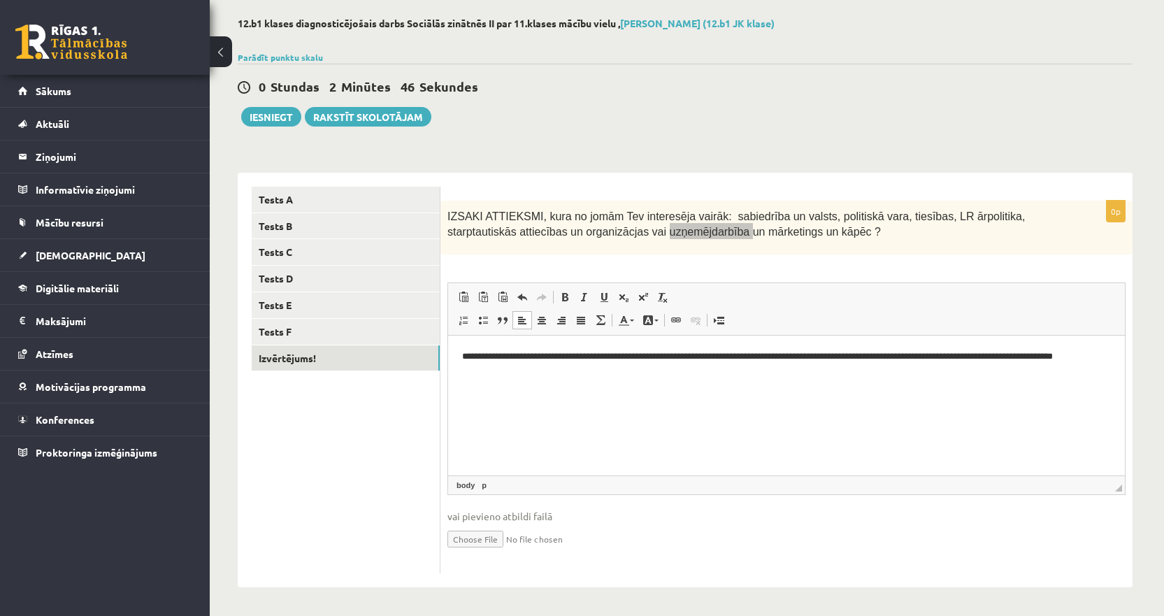
click at [675, 372] on p "**********" at bounding box center [786, 363] width 649 height 29
drag, startPoint x: 947, startPoint y: 356, endPoint x: 883, endPoint y: 356, distance: 64.3
click at [883, 356] on p "**********" at bounding box center [786, 363] width 649 height 29
click at [968, 352] on p "**********" at bounding box center [786, 363] width 649 height 29
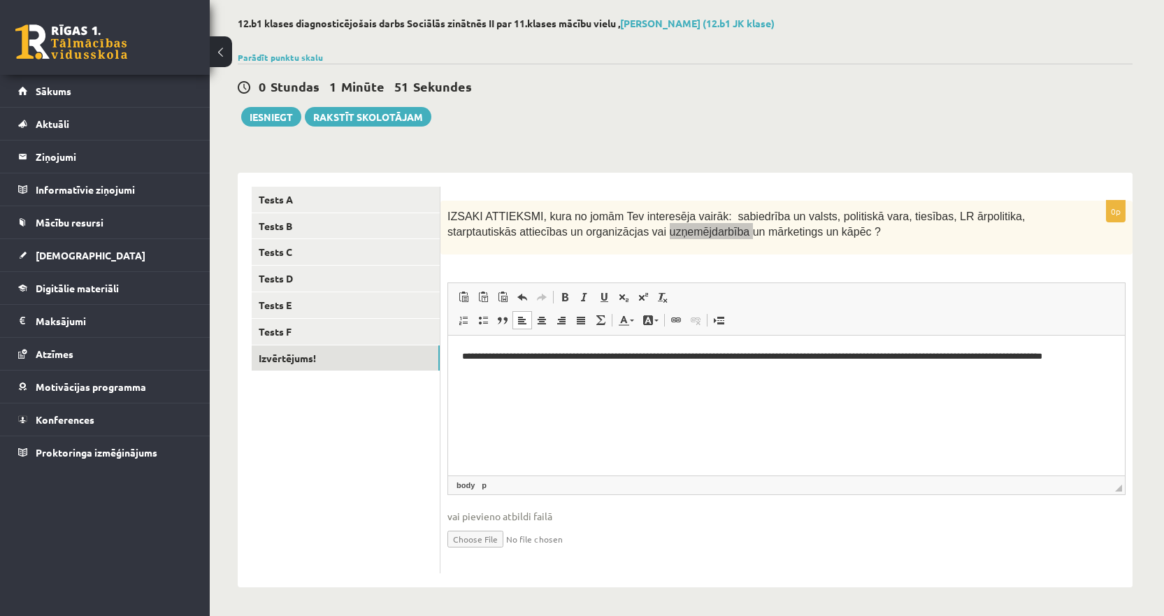
click at [635, 366] on html "**********" at bounding box center [786, 356] width 677 height 43
click at [751, 353] on p "**********" at bounding box center [786, 356] width 649 height 15
click at [831, 367] on p "**********" at bounding box center [786, 363] width 649 height 29
drag, startPoint x: 963, startPoint y: 354, endPoint x: 901, endPoint y: 360, distance: 61.8
click at [901, 360] on p "**********" at bounding box center [786, 363] width 649 height 29
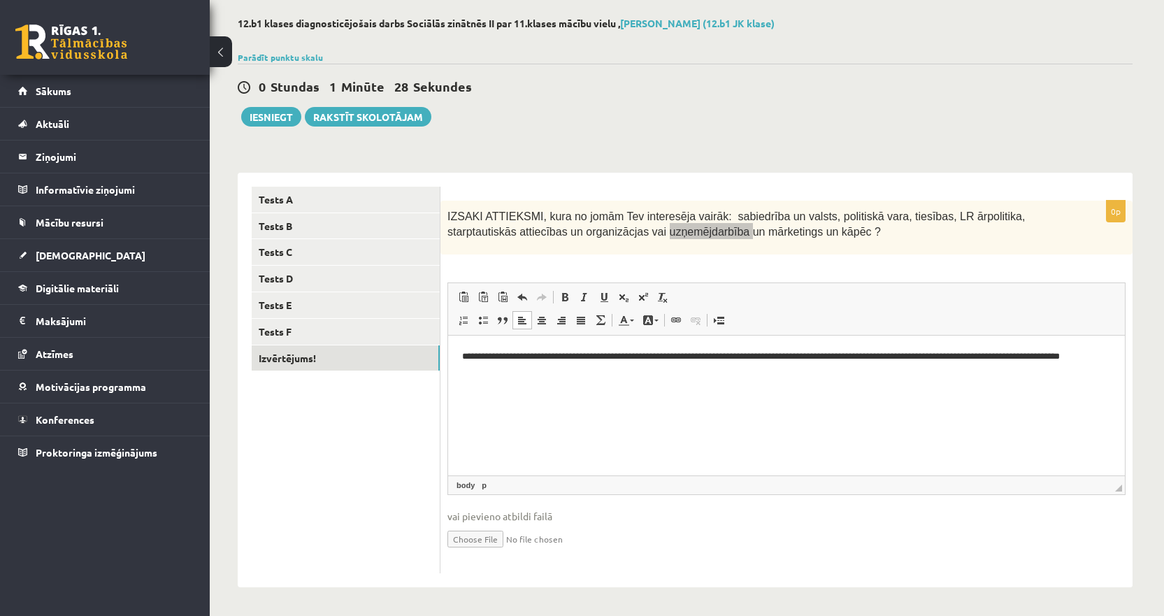
click at [611, 387] on html "**********" at bounding box center [786, 363] width 677 height 57
click at [288, 113] on button "Iesniegt" at bounding box center [271, 117] width 60 height 20
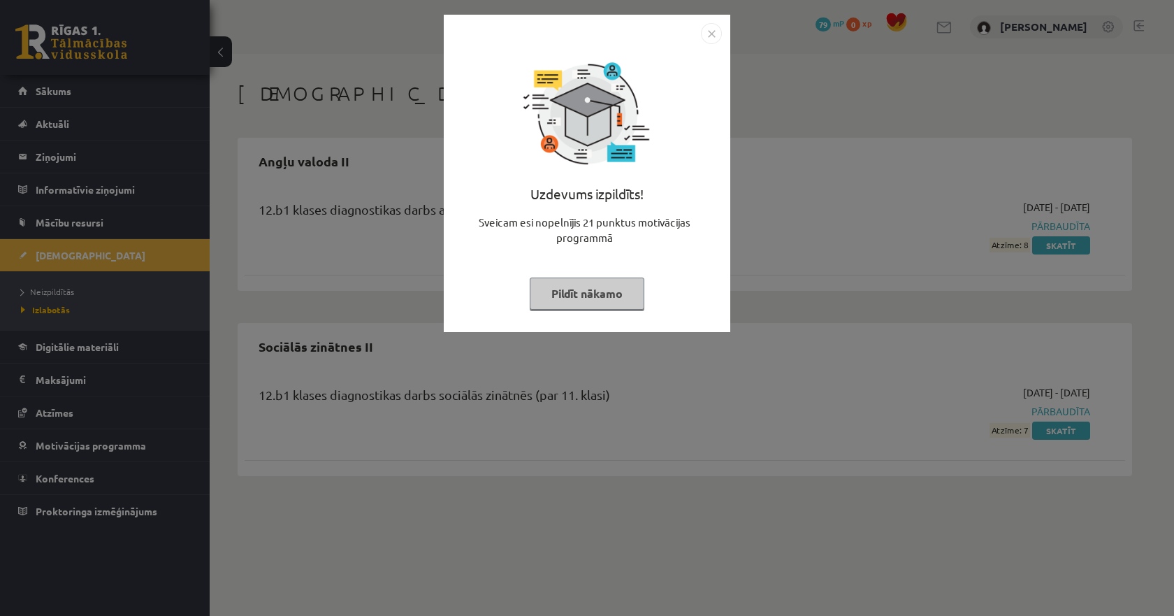
click at [709, 35] on img "Close" at bounding box center [711, 33] width 21 height 21
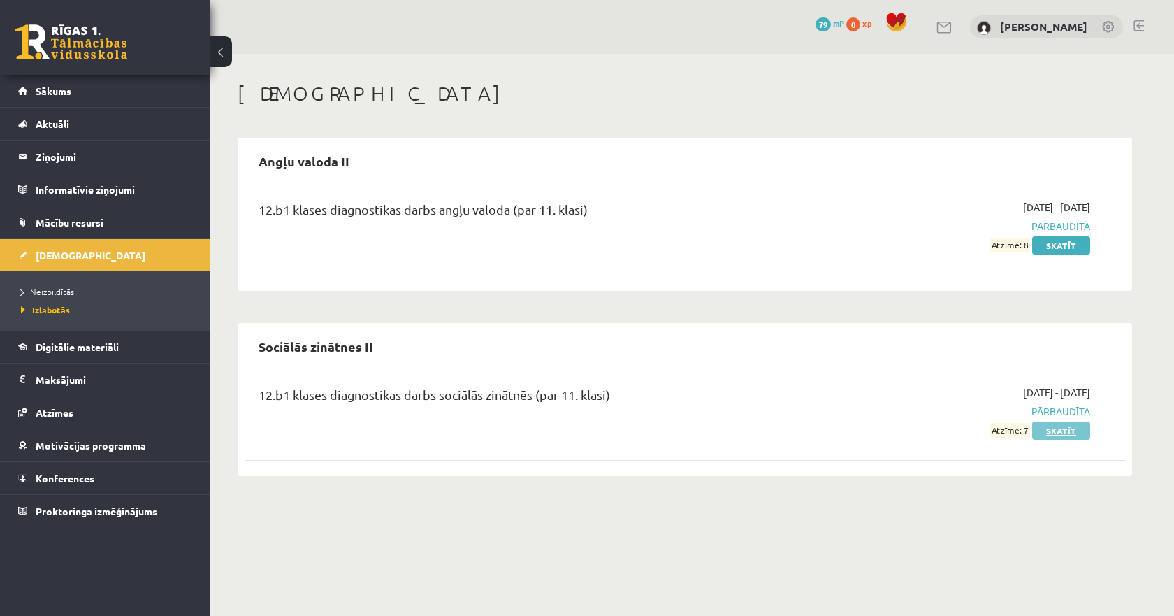
click at [1061, 429] on link "Skatīt" at bounding box center [1062, 431] width 58 height 18
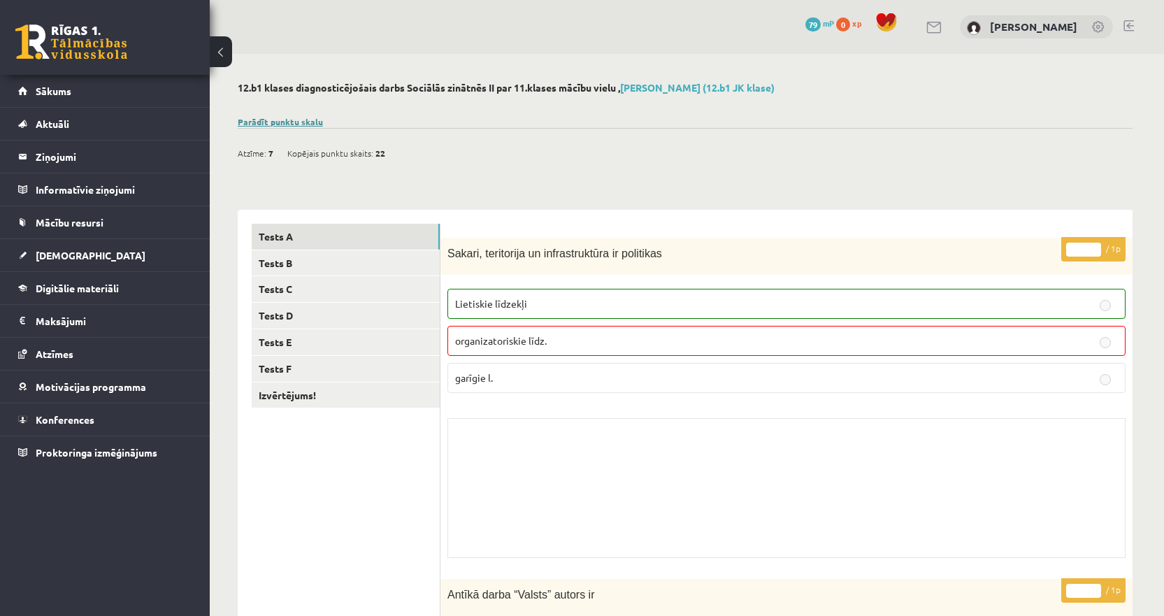
click at [301, 120] on link "Parādīt punktu skalu" at bounding box center [280, 121] width 85 height 11
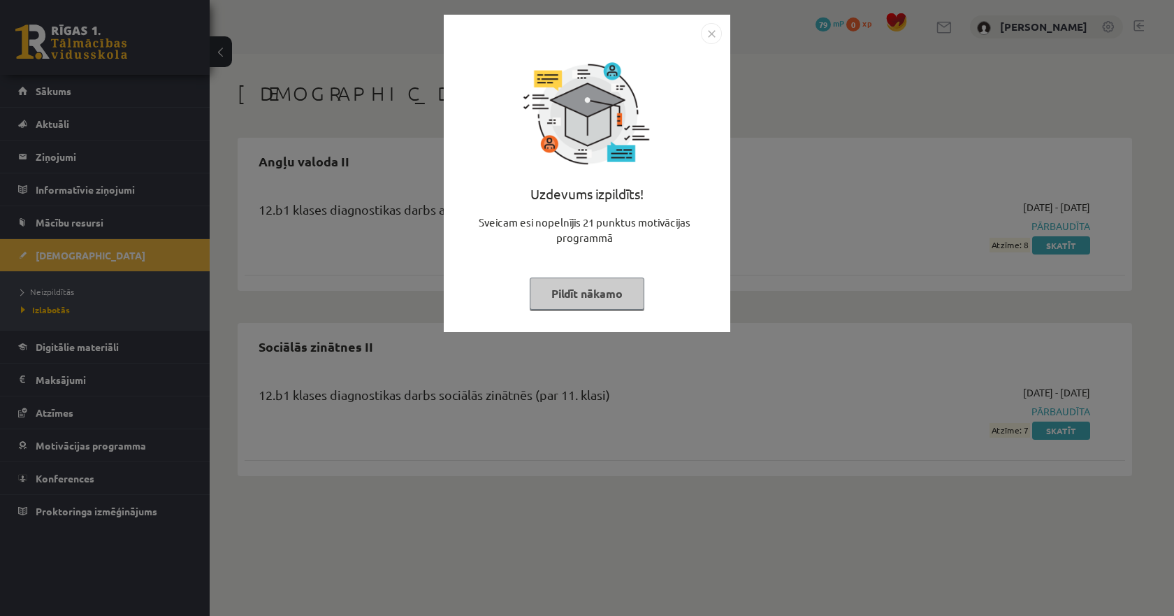
click at [720, 43] on img "Close" at bounding box center [711, 33] width 21 height 21
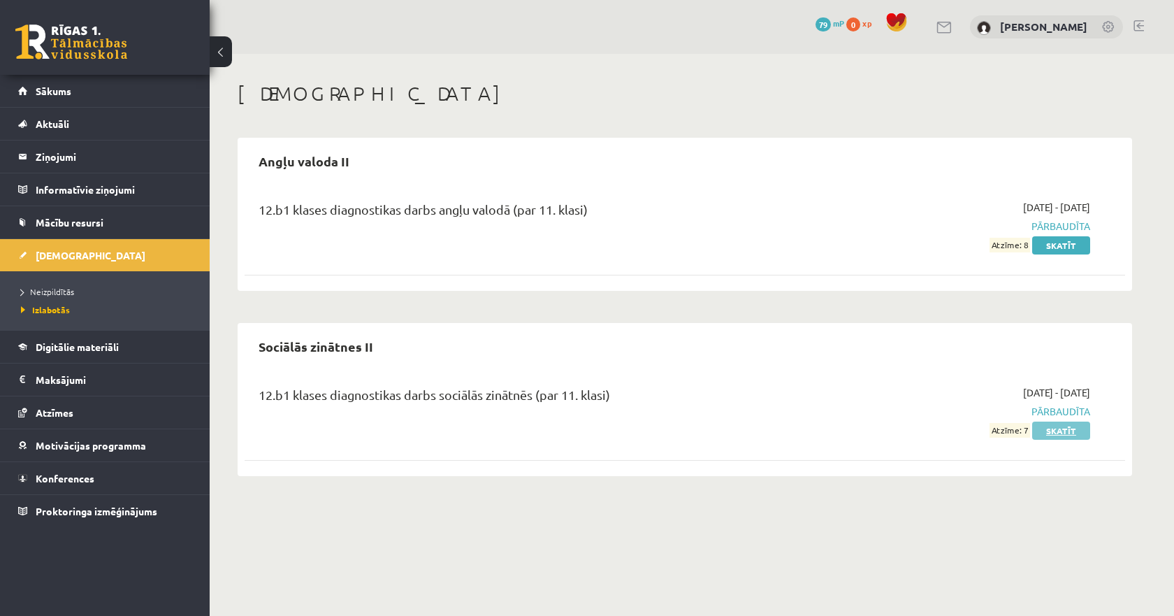
click at [1056, 429] on link "Skatīt" at bounding box center [1062, 431] width 58 height 18
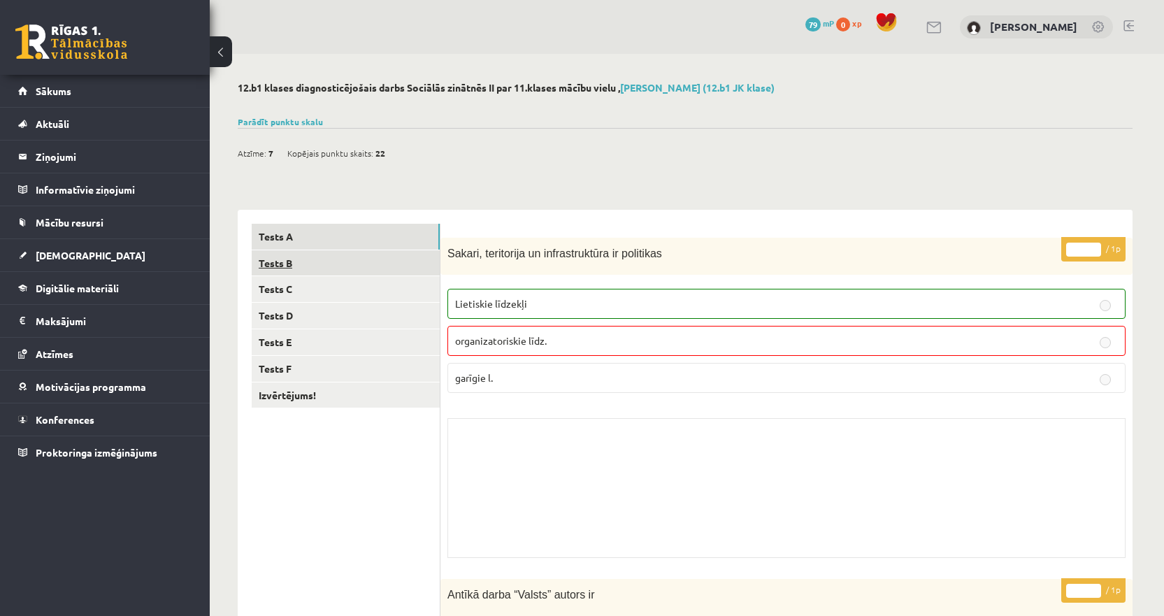
click at [302, 261] on link "Tests B" at bounding box center [346, 263] width 188 height 26
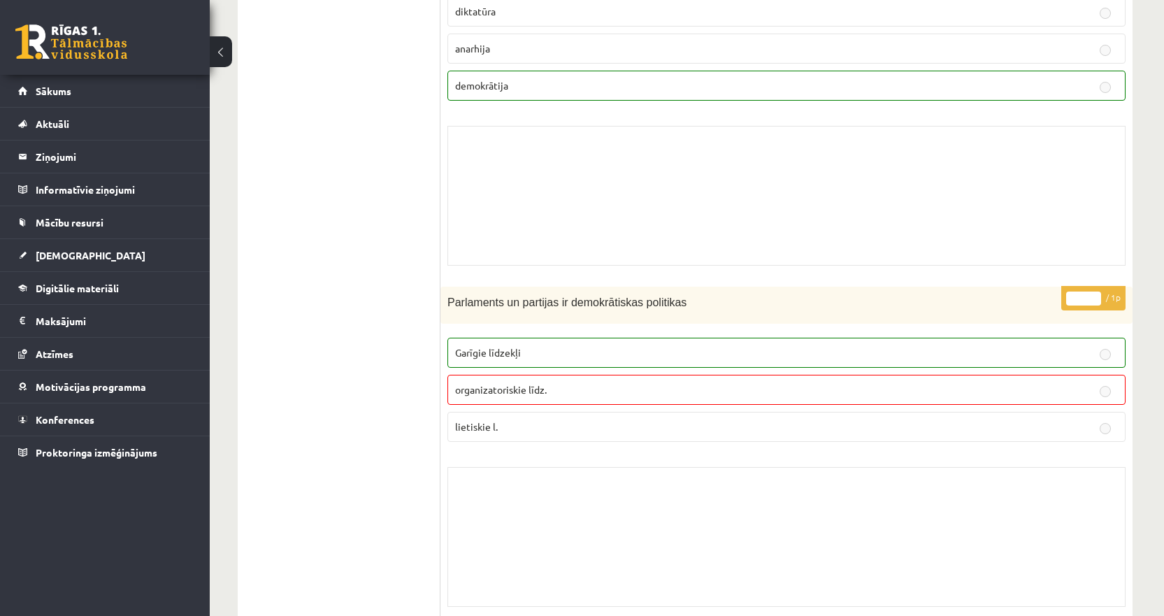
scroll to position [979, 0]
drag, startPoint x: 453, startPoint y: 350, endPoint x: 545, endPoint y: 352, distance: 91.6
click at [545, 352] on label "Garīgie līdzekļi" at bounding box center [786, 350] width 678 height 30
click at [347, 368] on ul "Tests A Tests B Tests C Tests D Tests E Tests F Izvērtējums!" at bounding box center [346, 99] width 189 height 1708
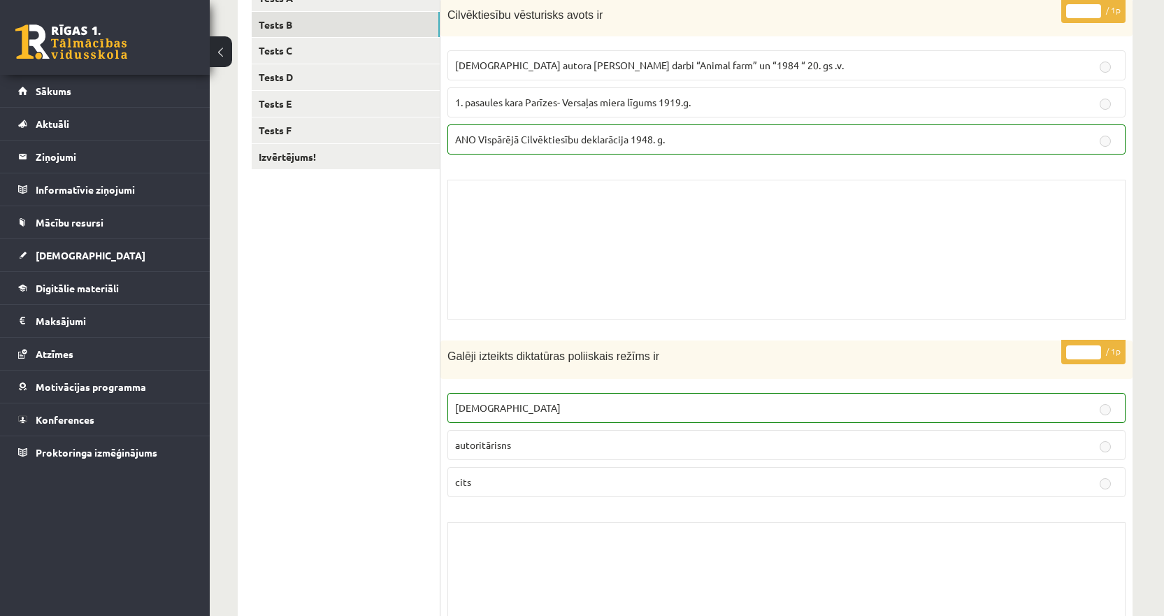
scroll to position [0, 0]
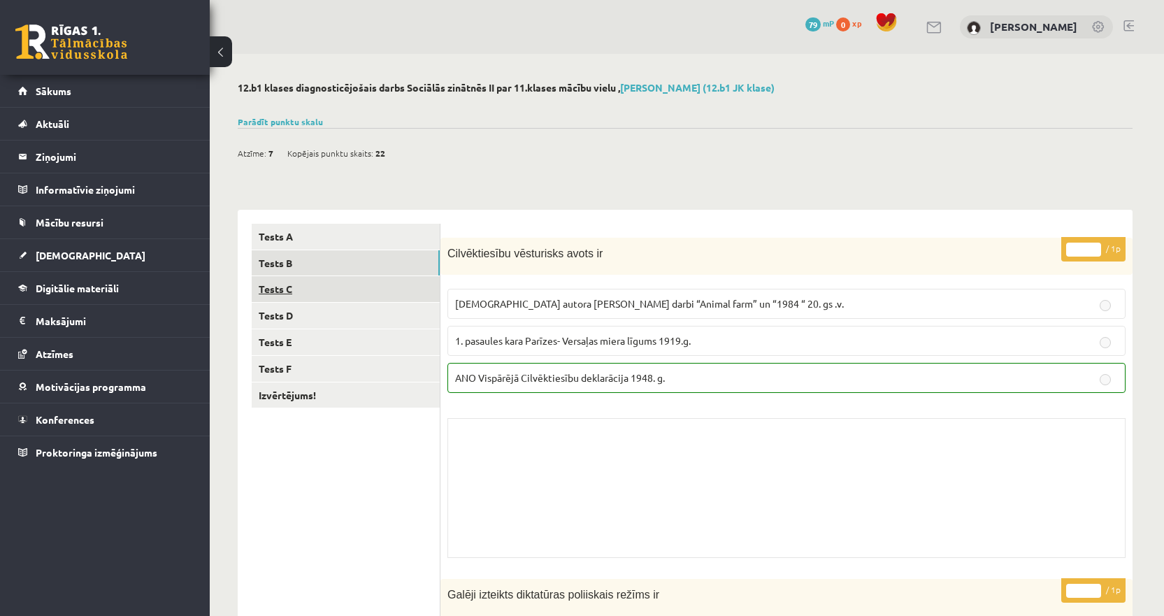
click at [309, 282] on link "Tests C" at bounding box center [346, 289] width 188 height 26
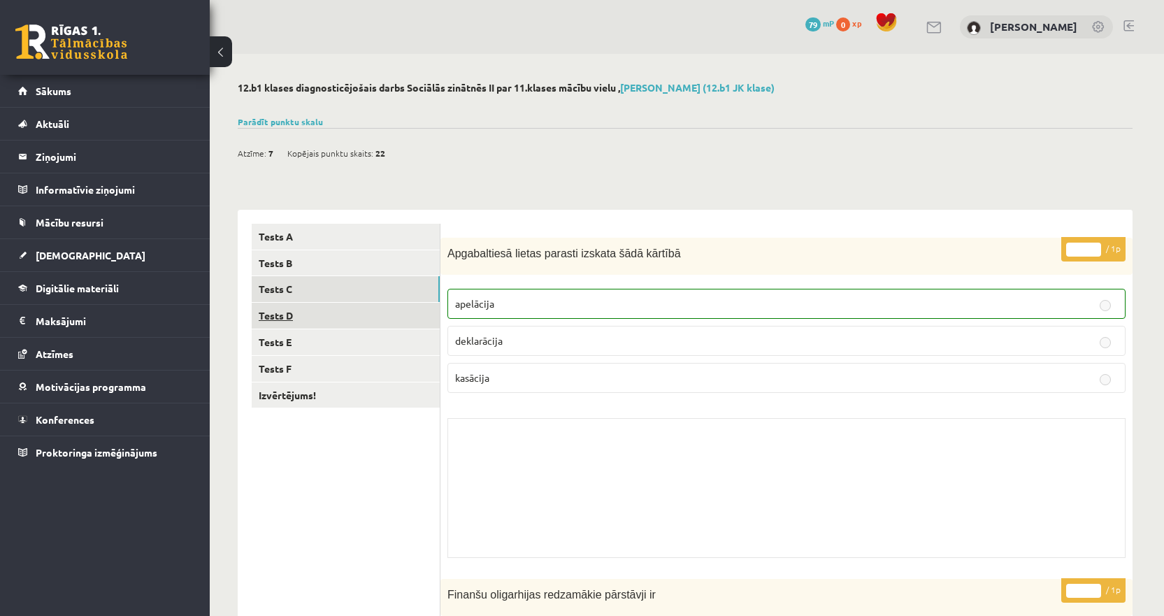
click at [302, 307] on link "Tests D" at bounding box center [346, 316] width 188 height 26
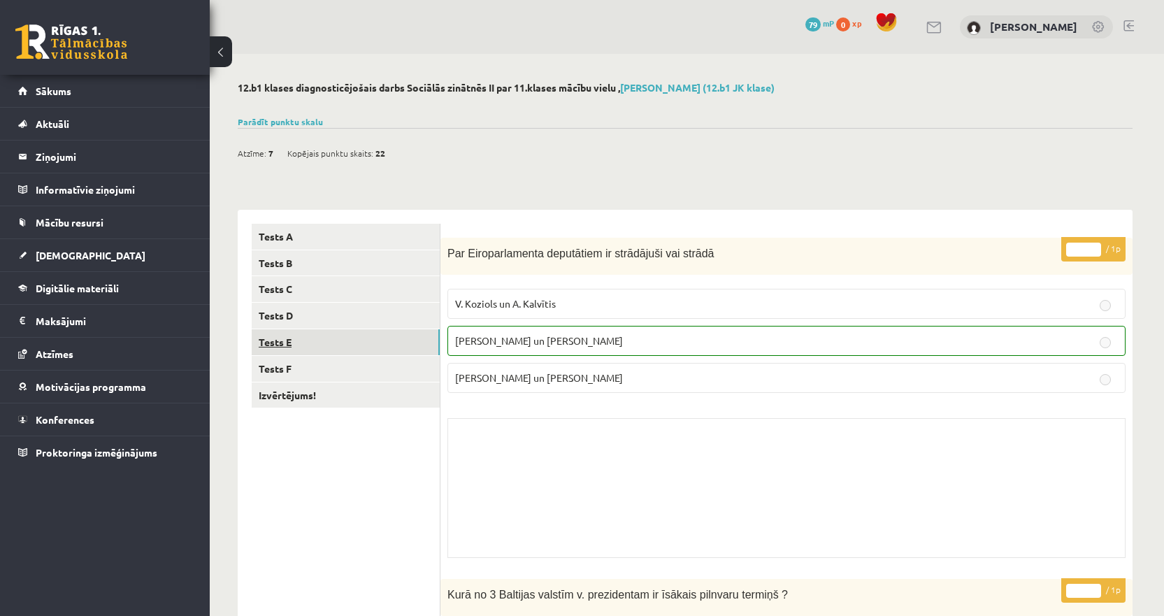
click at [354, 336] on link "Tests E" at bounding box center [346, 342] width 188 height 26
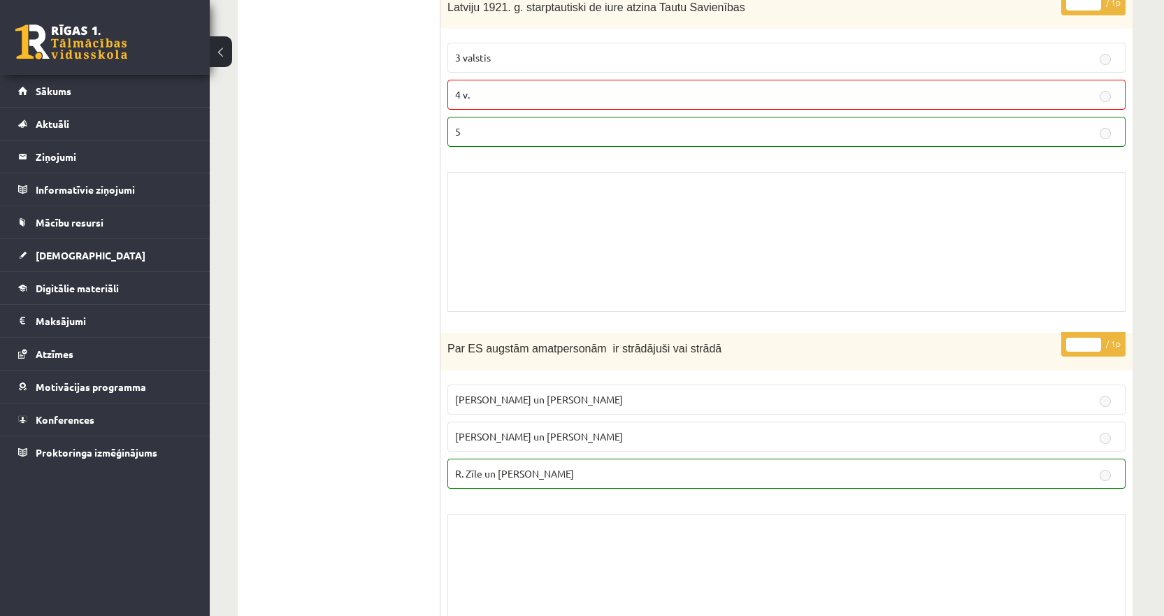
scroll to position [238, 0]
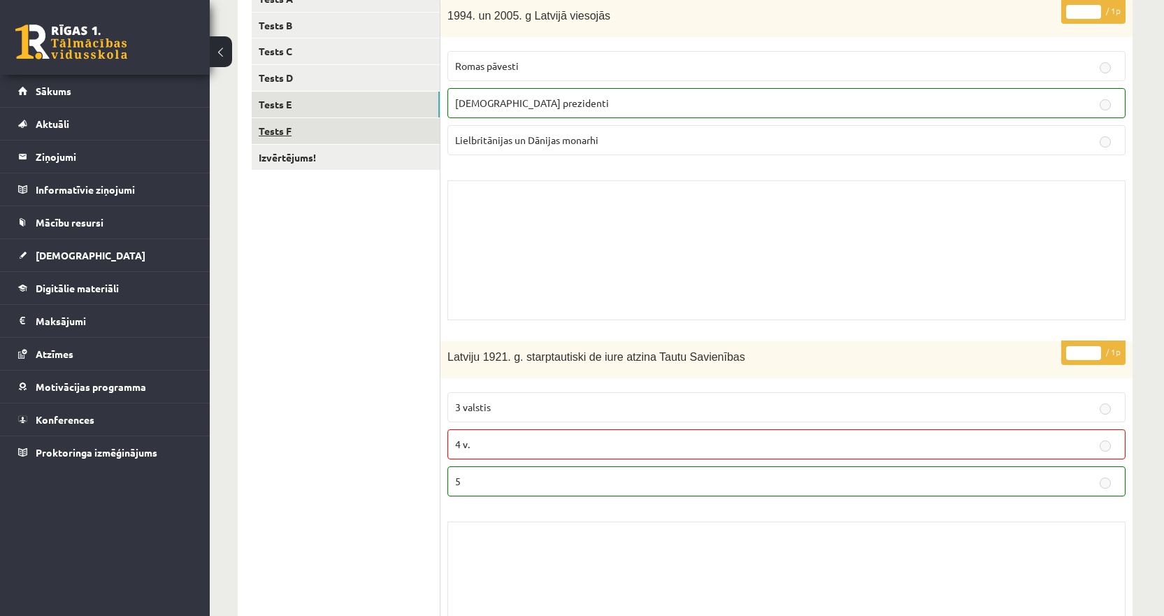
click at [301, 134] on link "Tests F" at bounding box center [346, 131] width 188 height 26
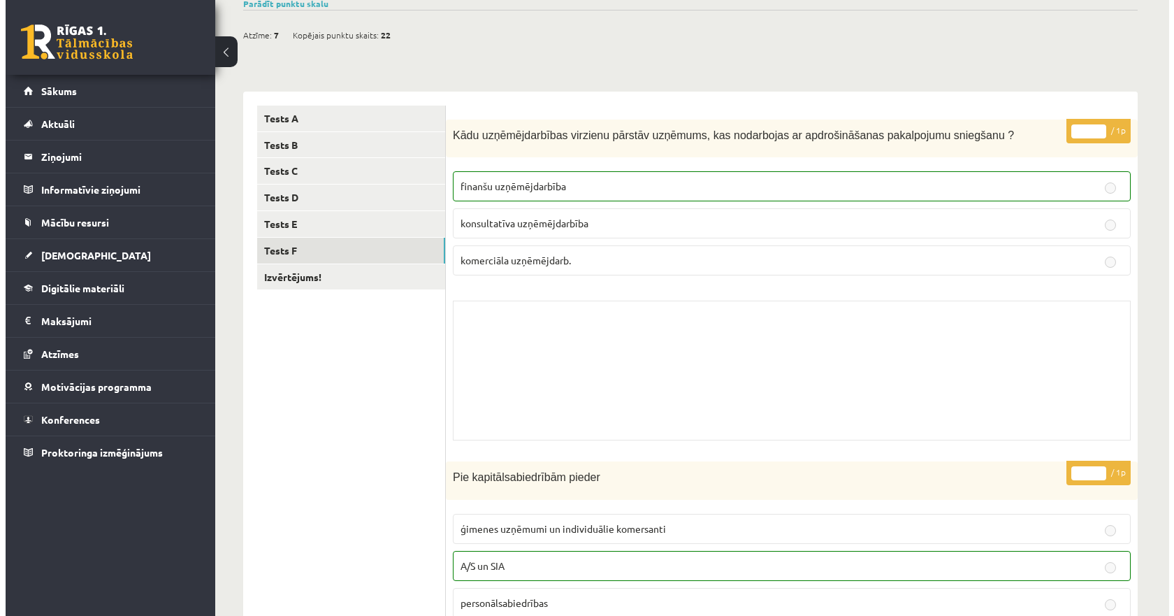
scroll to position [0, 0]
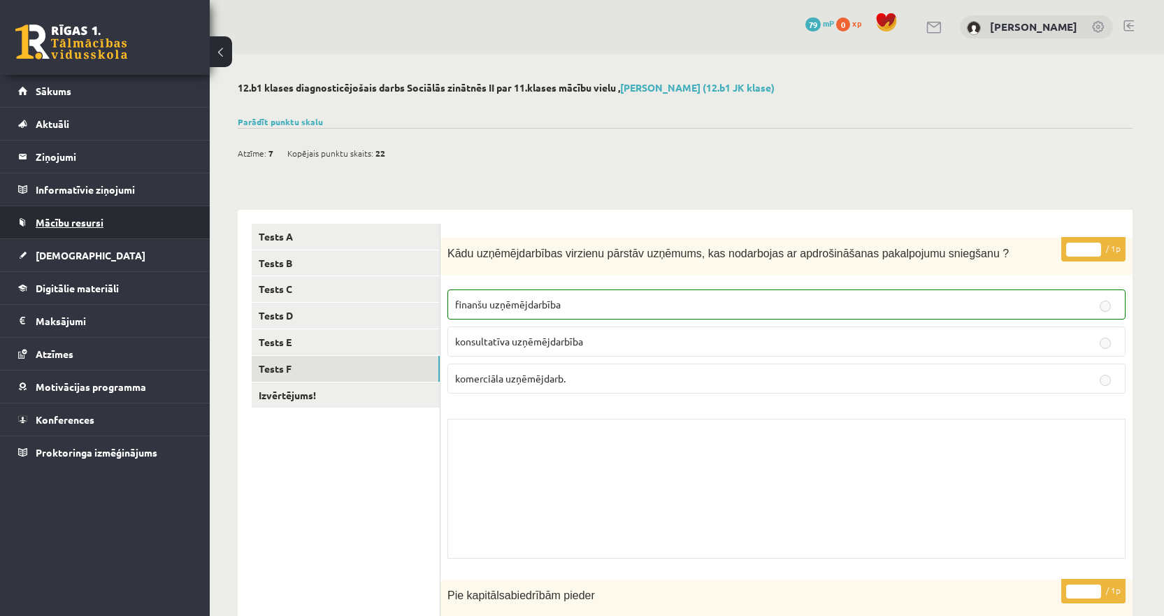
click at [97, 229] on link "Mācību resursi" at bounding box center [105, 222] width 174 height 32
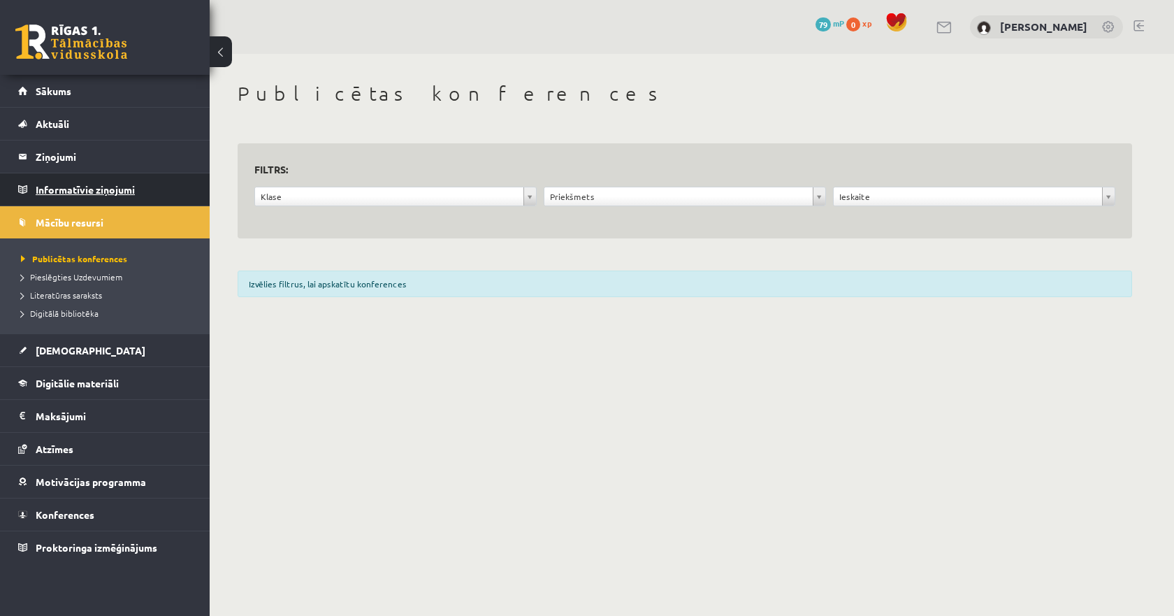
click at [98, 200] on legend "Informatīvie ziņojumi 0" at bounding box center [114, 189] width 157 height 32
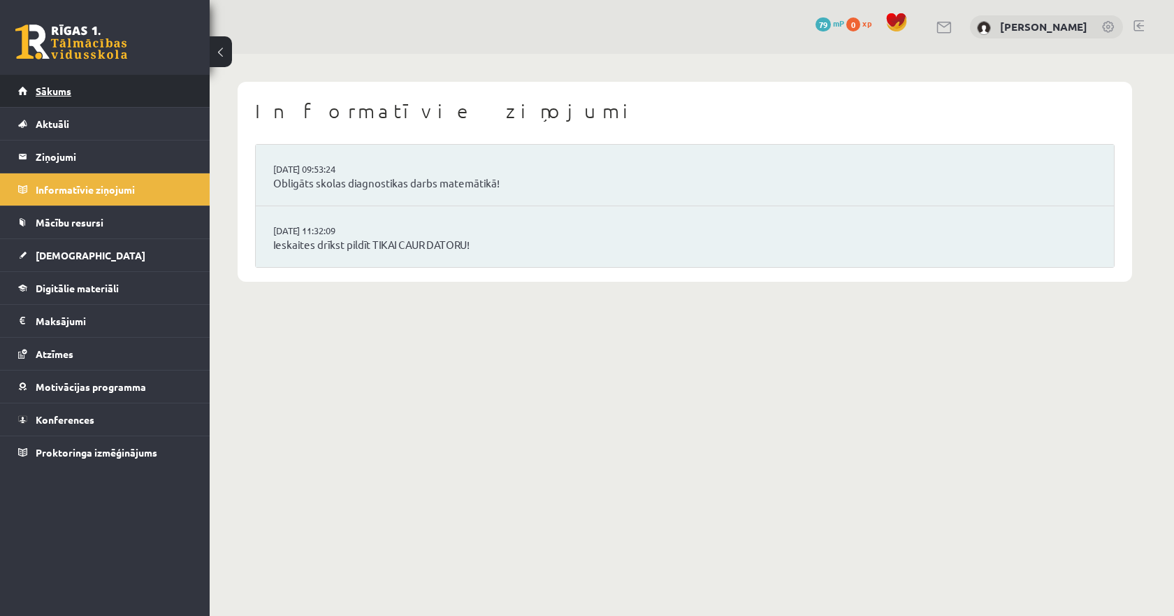
click at [67, 98] on link "Sākums" at bounding box center [105, 91] width 174 height 32
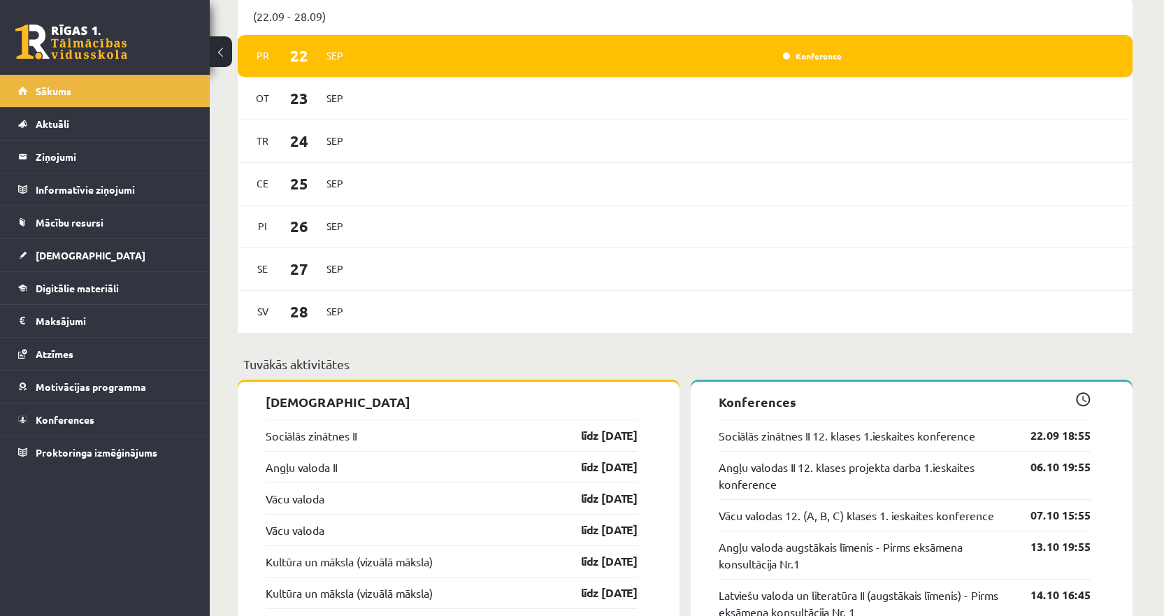
scroll to position [1188, 0]
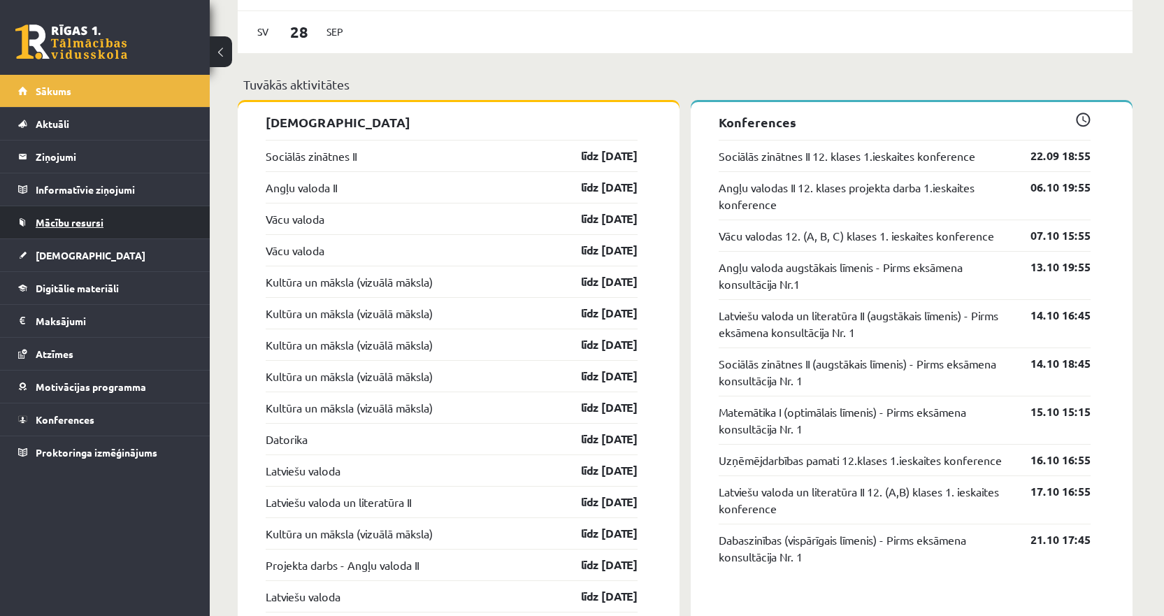
click at [93, 230] on link "Mācību resursi" at bounding box center [105, 222] width 174 height 32
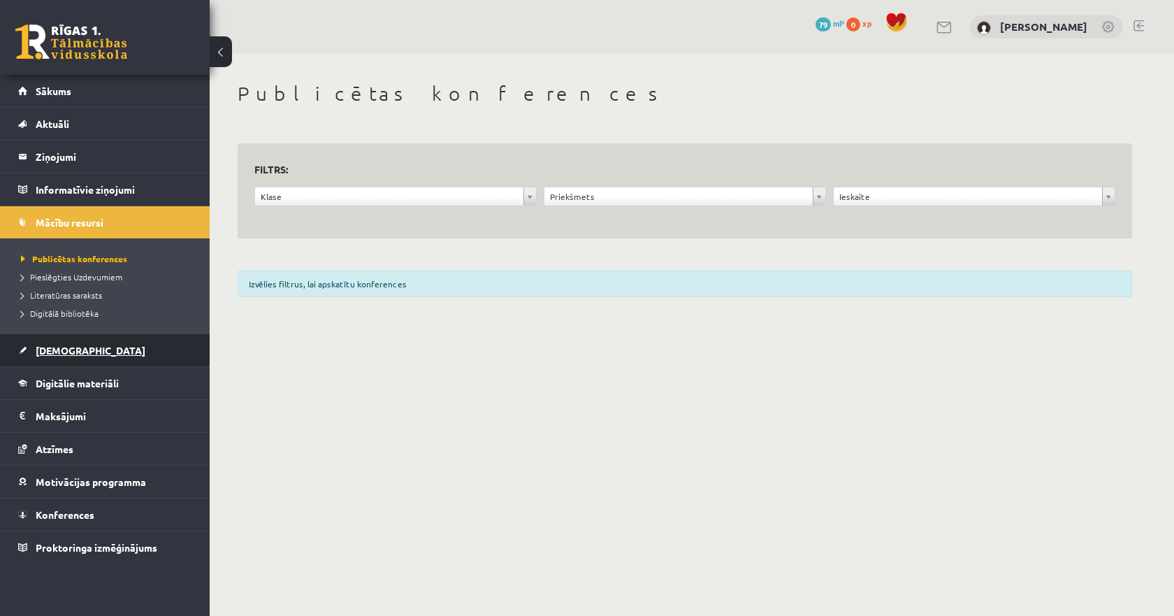
click at [100, 354] on link "[DEMOGRAPHIC_DATA]" at bounding box center [105, 350] width 174 height 32
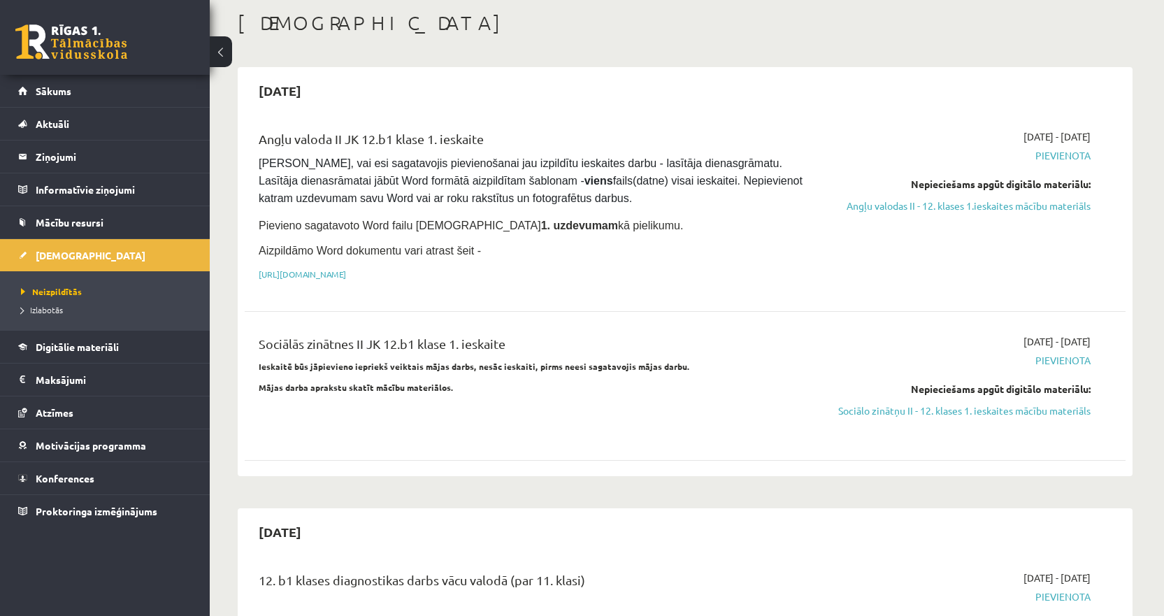
scroll to position [70, 0]
click at [72, 350] on span "Digitālie materiāli" at bounding box center [77, 346] width 83 height 13
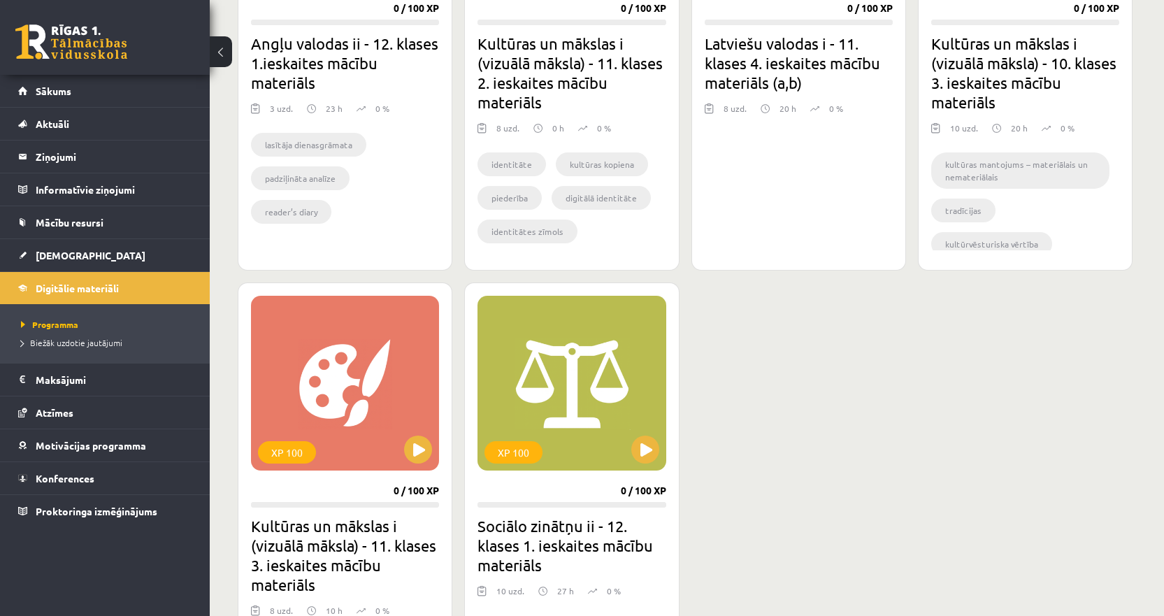
scroll to position [1608, 0]
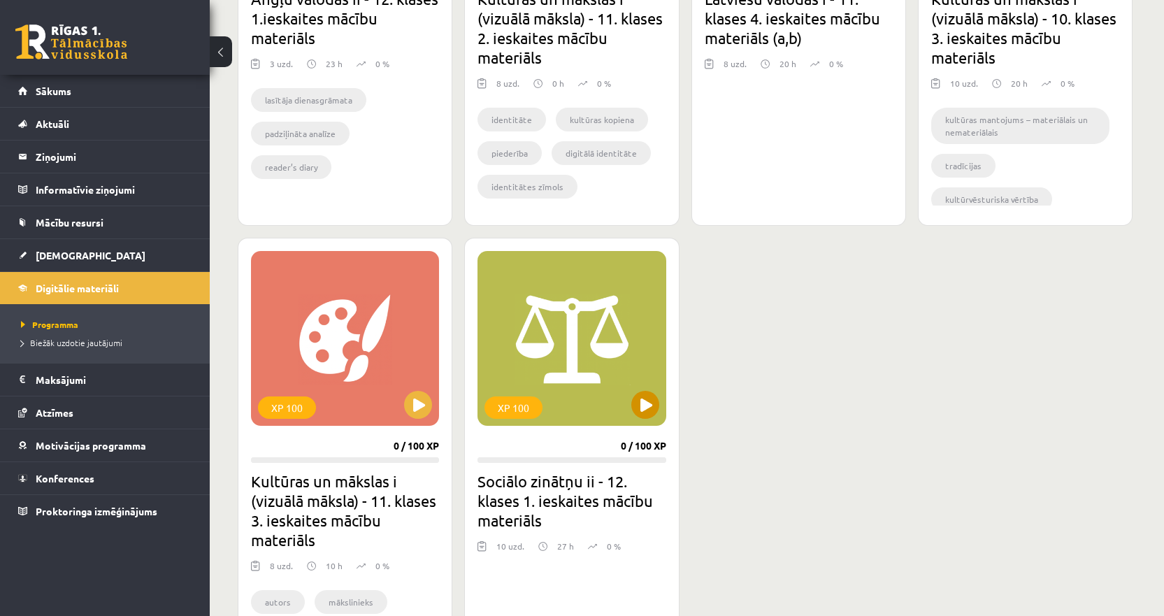
click at [517, 352] on div "XP 100" at bounding box center [571, 338] width 188 height 175
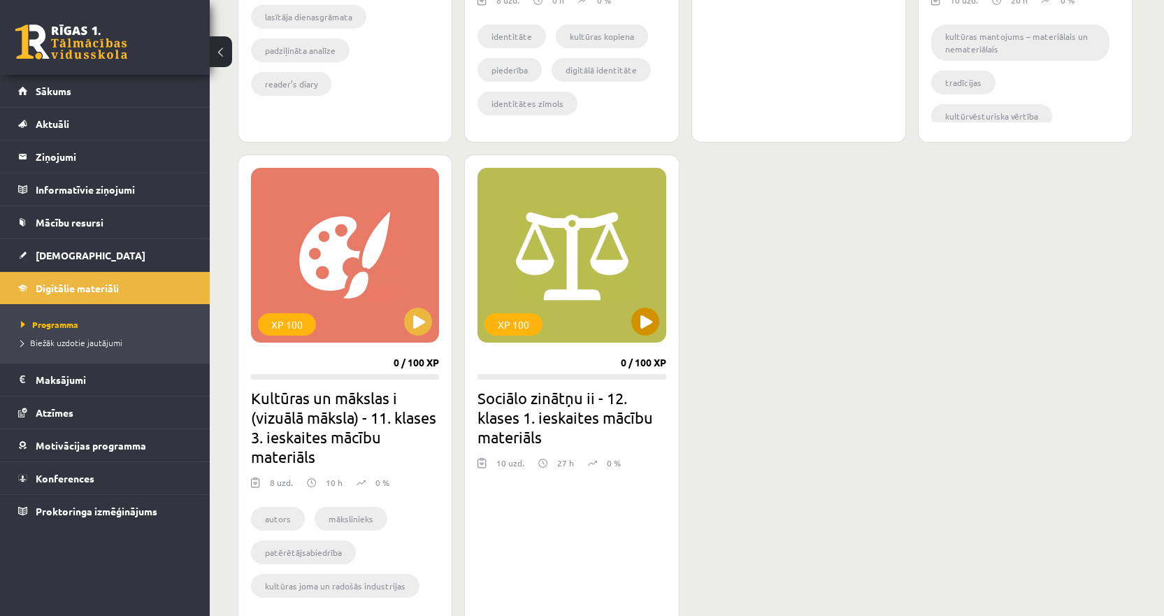
scroll to position [1807, 0]
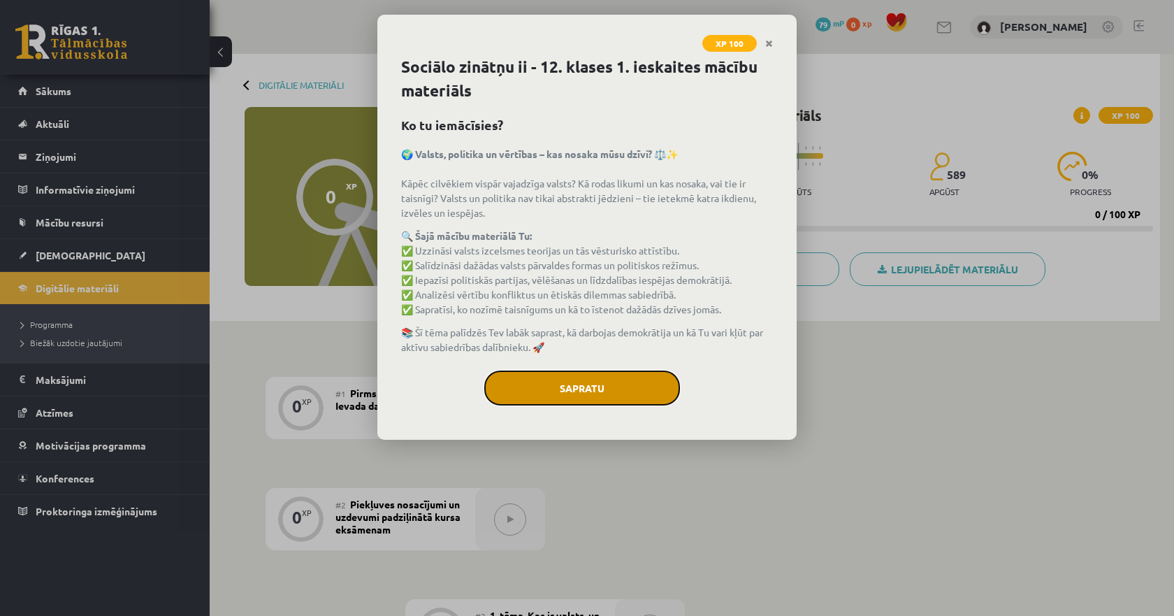
click at [611, 382] on button "Sapratu" at bounding box center [582, 388] width 196 height 35
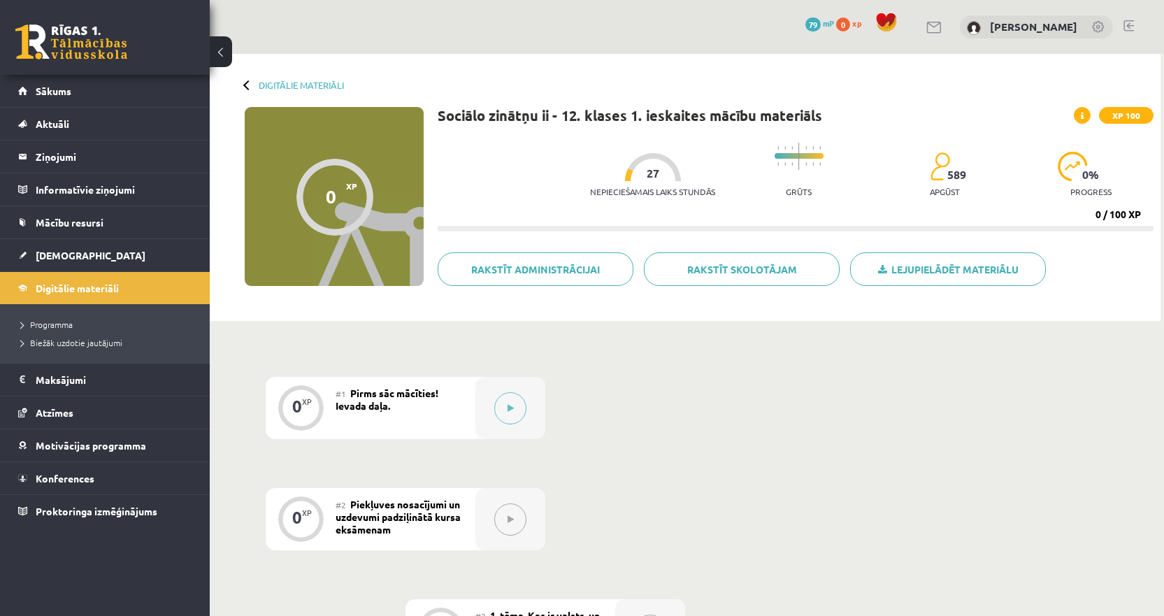
click at [654, 190] on p "Nepieciešamais laiks stundās" at bounding box center [652, 192] width 125 height 10
click at [1016, 278] on link "Lejupielādēt materiālu" at bounding box center [948, 269] width 196 height 34
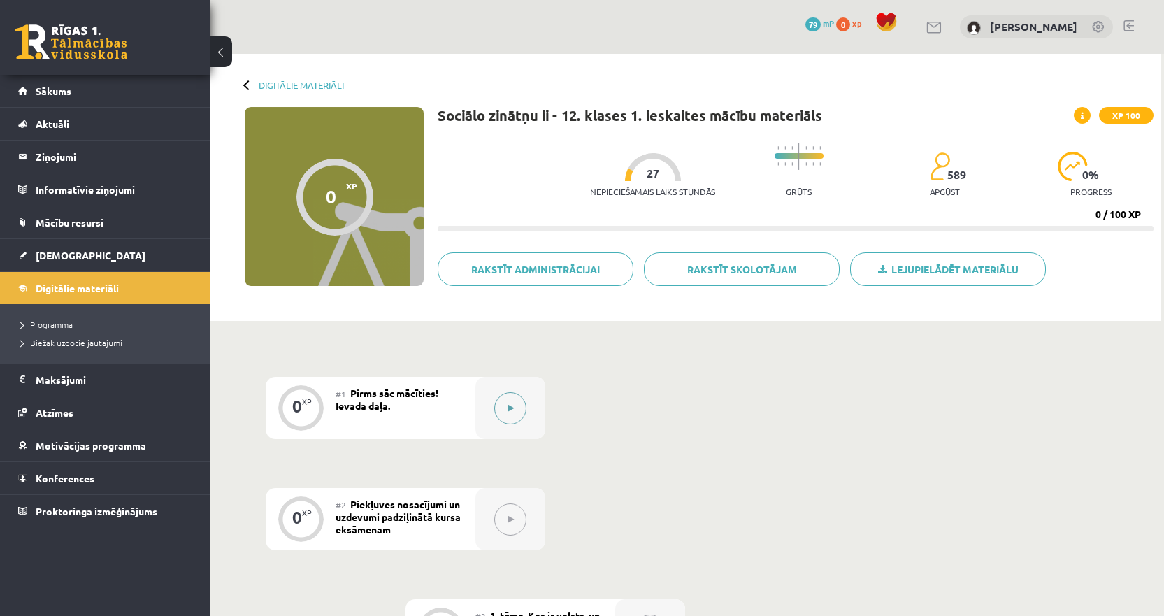
click at [508, 409] on icon at bounding box center [511, 408] width 6 height 8
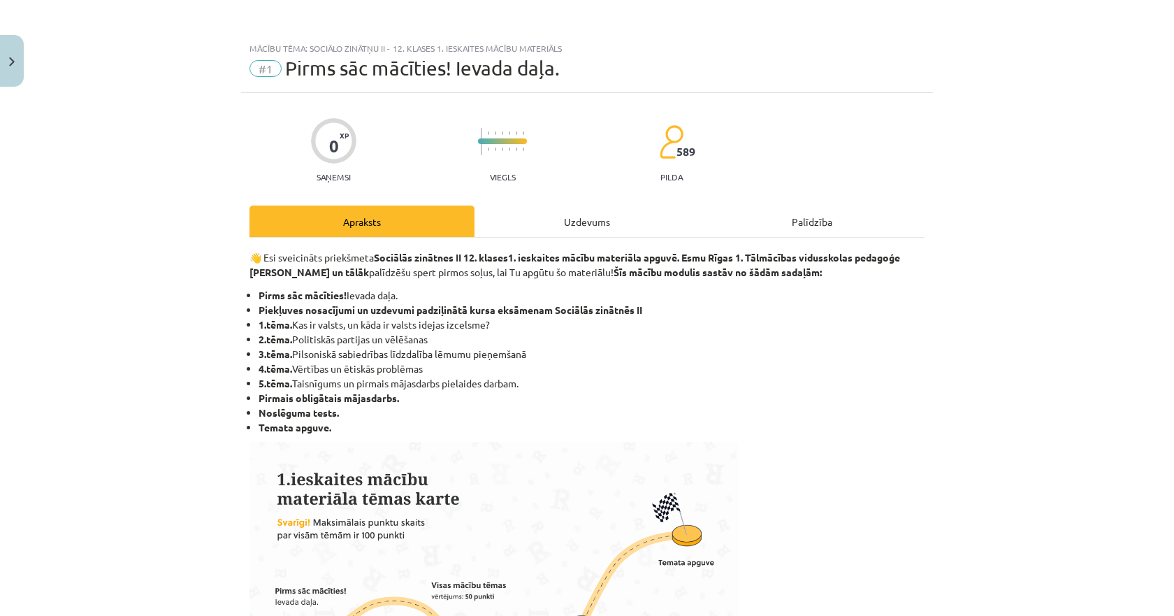
click at [617, 231] on div "Uzdevums" at bounding box center [587, 221] width 225 height 31
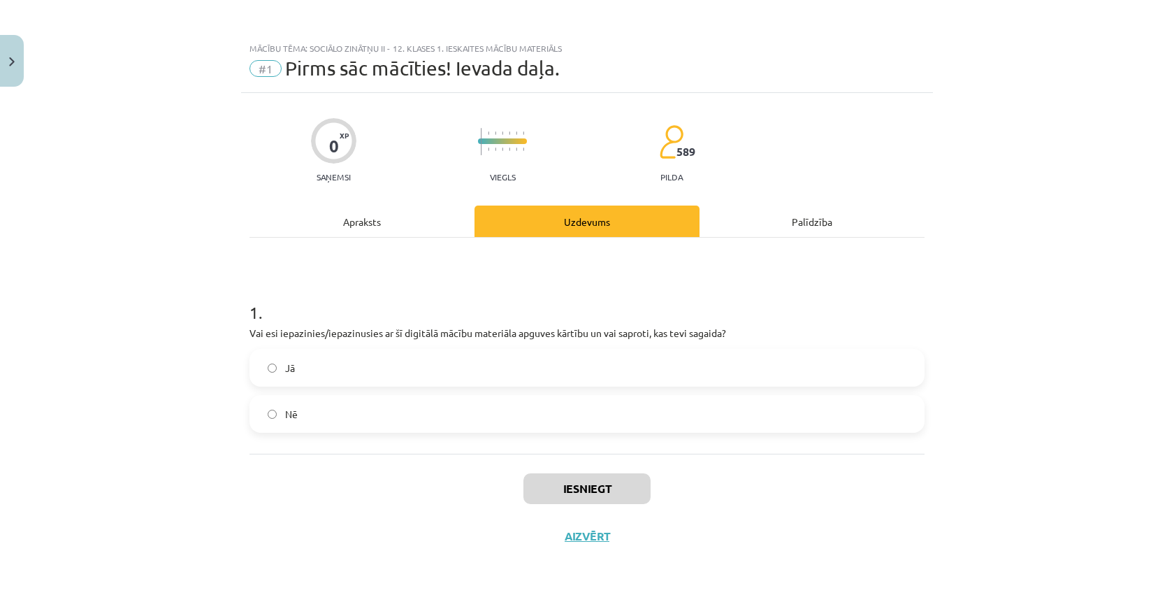
click at [342, 228] on div "Apraksts" at bounding box center [362, 221] width 225 height 31
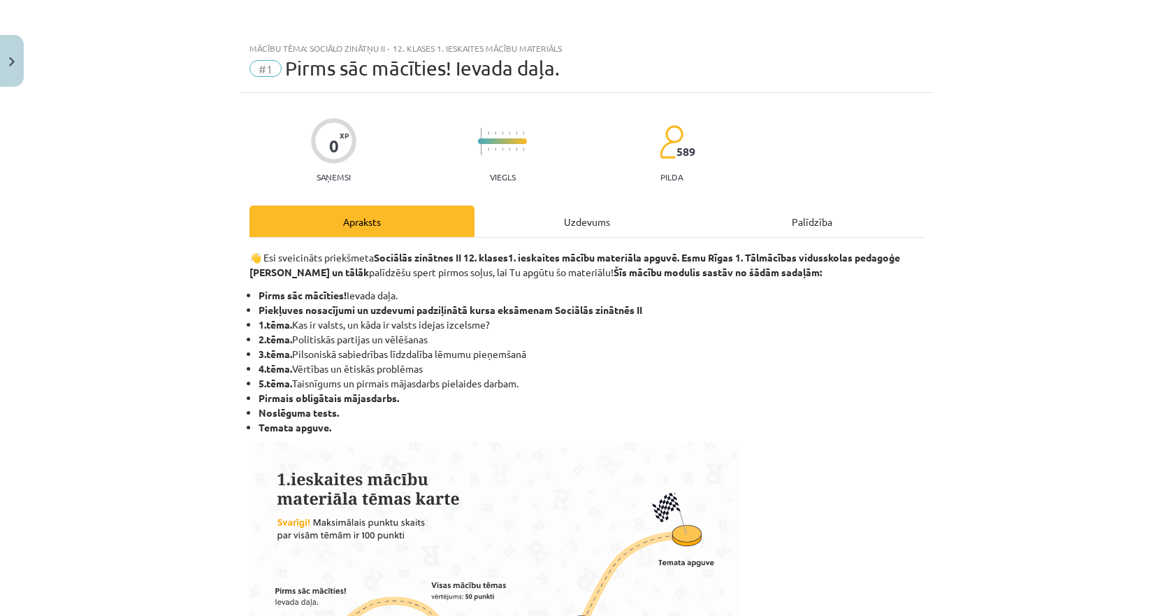
click at [840, 224] on div "Palīdzība" at bounding box center [812, 221] width 225 height 31
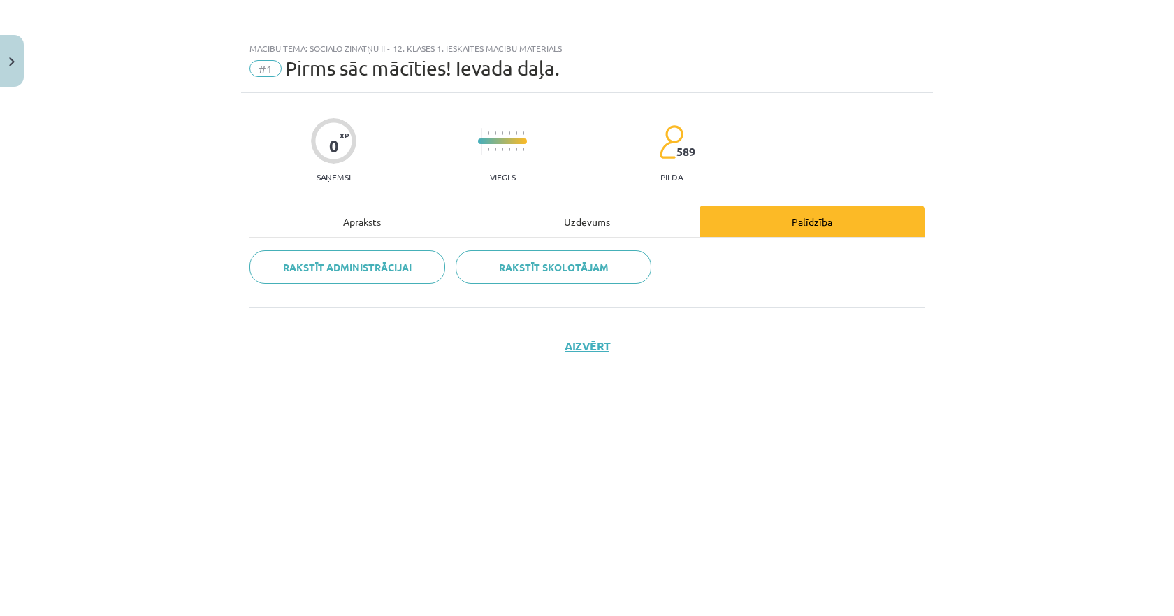
click at [389, 229] on div "Apraksts" at bounding box center [362, 221] width 225 height 31
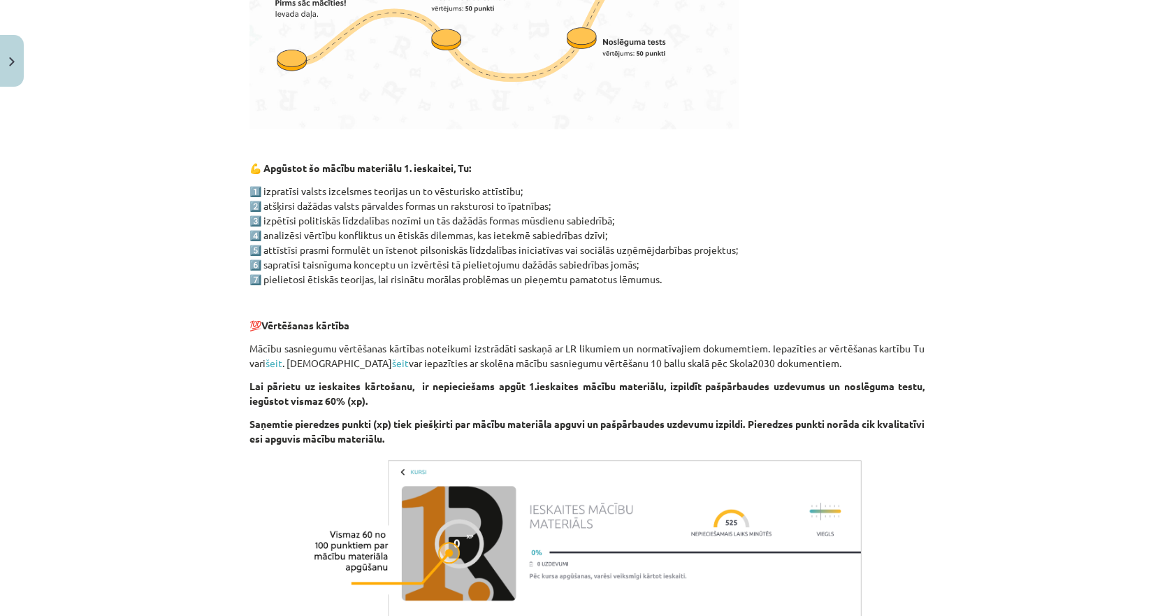
scroll to position [717, 0]
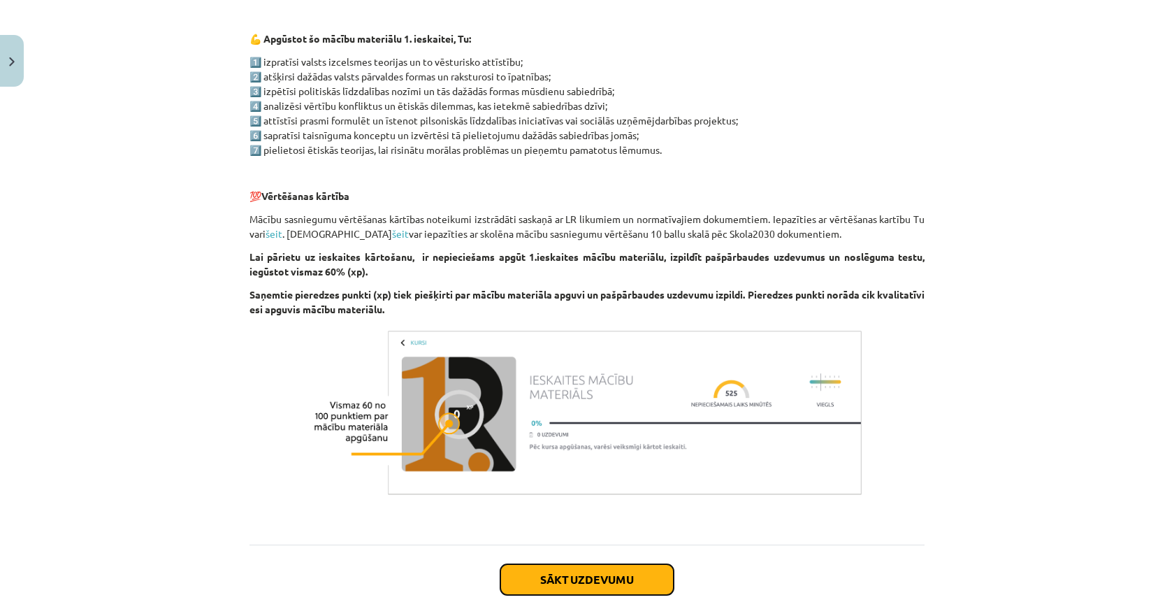
click at [598, 576] on button "Sākt uzdevumu" at bounding box center [587, 579] width 173 height 31
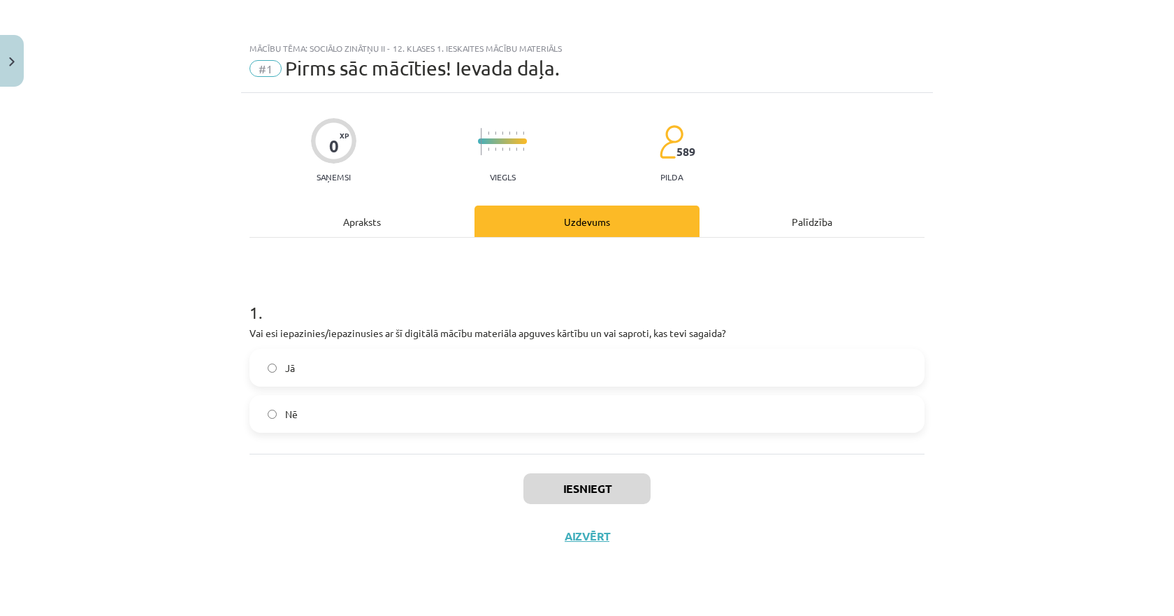
click at [375, 223] on div "Apraksts" at bounding box center [362, 221] width 225 height 31
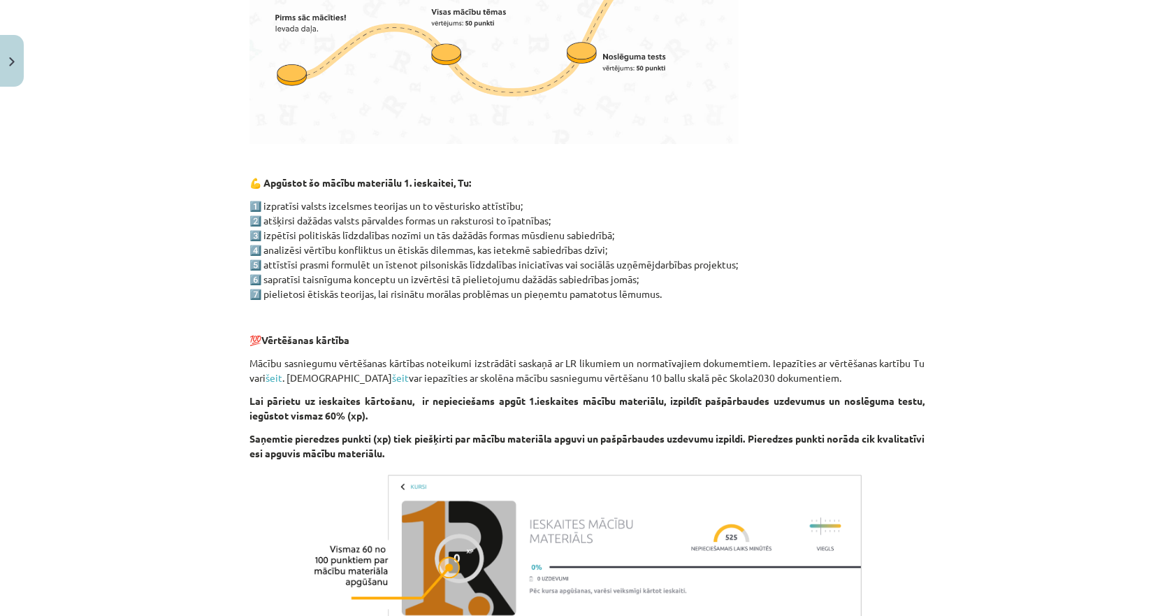
scroll to position [787, 0]
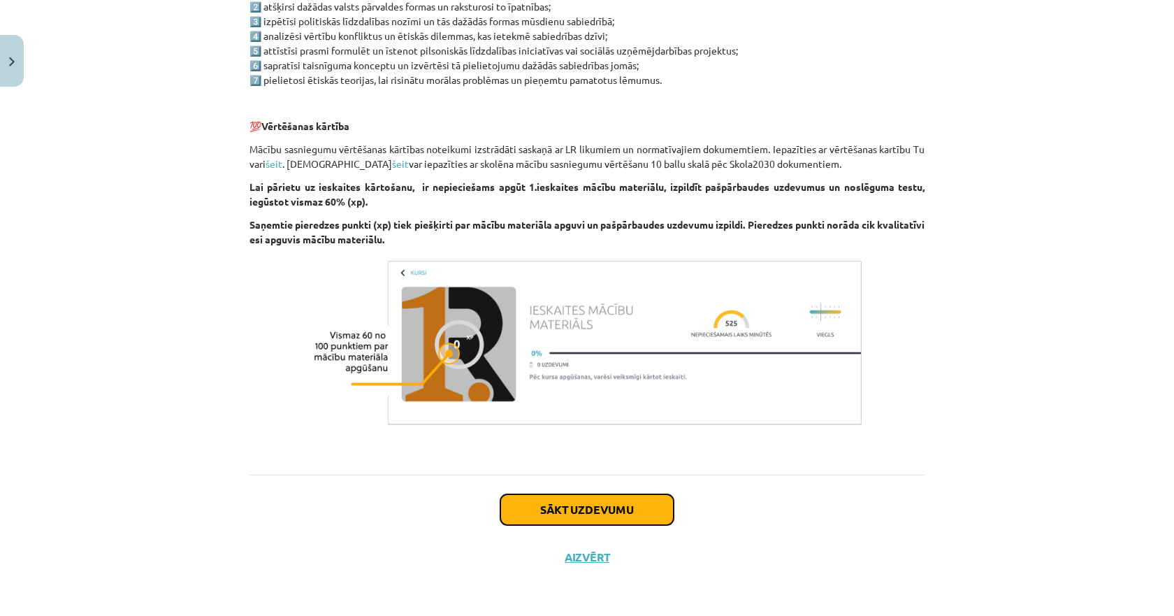
click at [568, 507] on button "Sākt uzdevumu" at bounding box center [587, 509] width 173 height 31
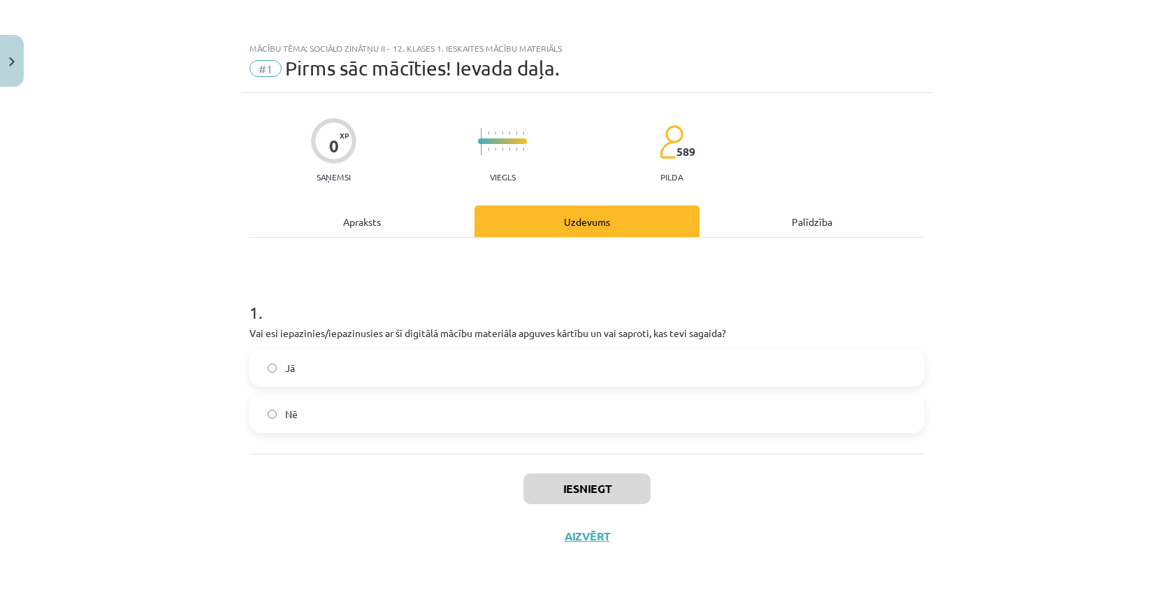
click at [298, 364] on label "Jā" at bounding box center [587, 367] width 673 height 35
click at [576, 492] on button "Iesniegt" at bounding box center [587, 488] width 127 height 31
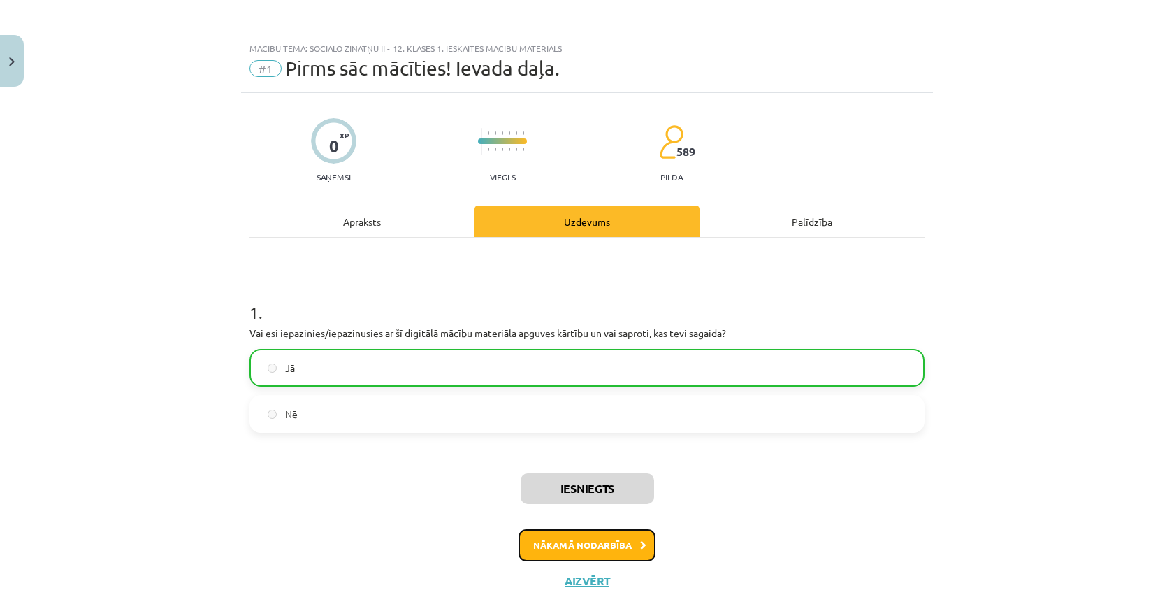
click at [561, 549] on button "Nākamā nodarbība" at bounding box center [587, 545] width 137 height 32
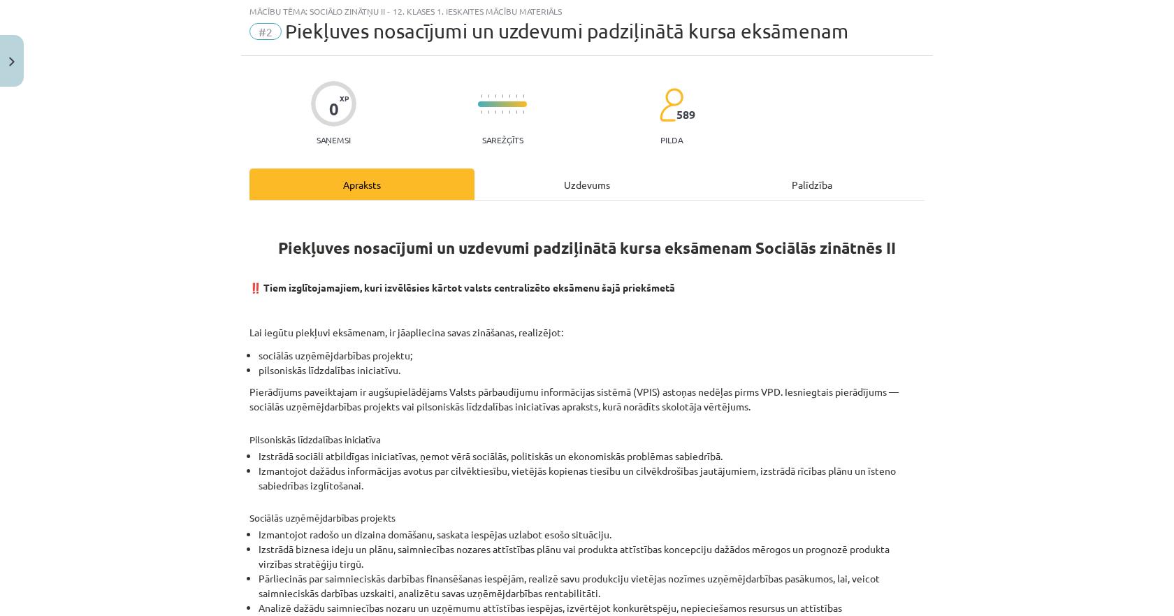
scroll to position [107, 0]
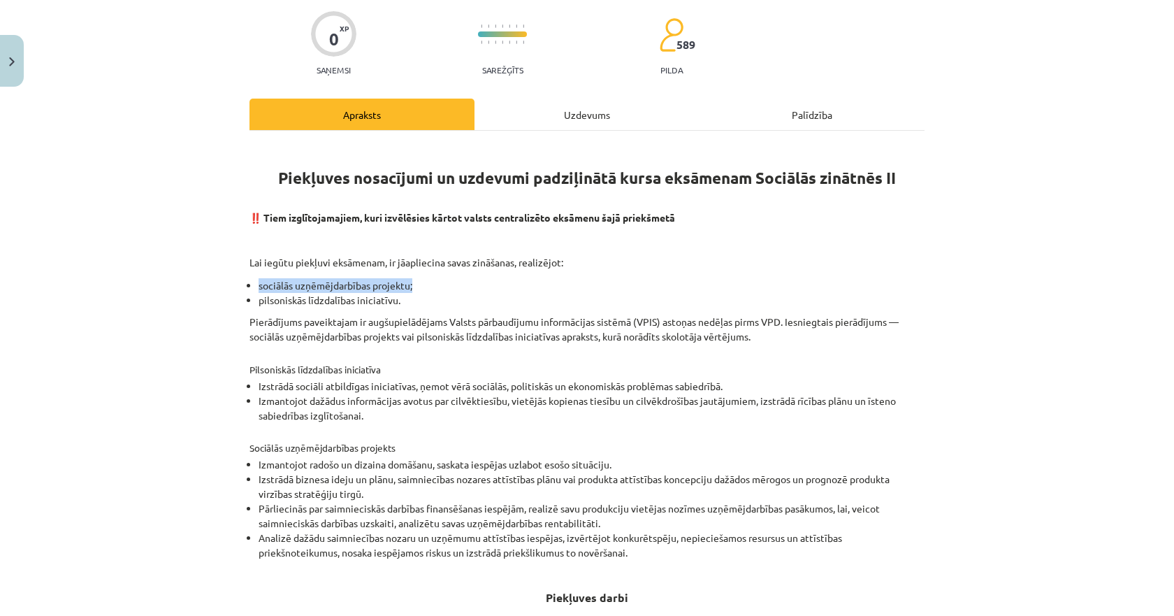
drag, startPoint x: 409, startPoint y: 285, endPoint x: 253, endPoint y: 279, distance: 156.0
click at [259, 279] on li "sociālās uzņēmējdarbības projektu;" at bounding box center [592, 285] width 666 height 15
drag, startPoint x: 250, startPoint y: 281, endPoint x: 424, endPoint y: 281, distance: 174.8
click at [424, 281] on ul "sociālās uzņēmējdarbības projektu; pilsoniskās līdzdalības iniciatīvu." at bounding box center [587, 292] width 675 height 29
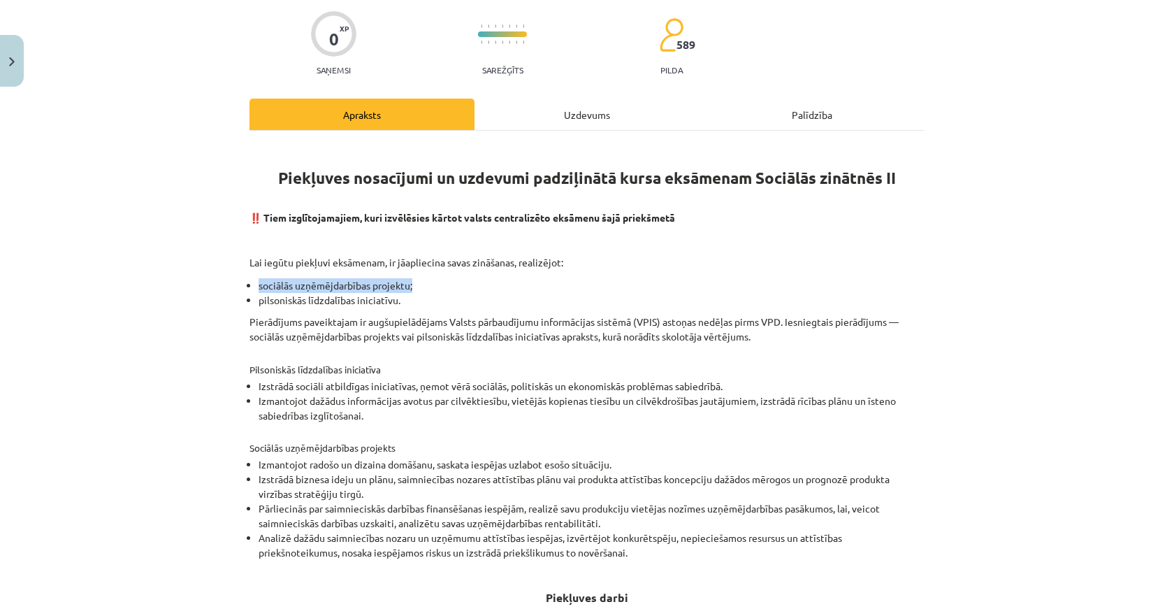
click at [401, 287] on li "sociālās uzņēmējdarbības projektu;" at bounding box center [592, 285] width 666 height 15
click at [275, 295] on li "pilsoniskās līdzdalības iniciatīvu." at bounding box center [592, 300] width 666 height 15
click at [417, 310] on div "Piekļuves nosacījumi un uzdevumi padziļinātā kursa eksāmenam Sociālās zinātnēs …" at bounding box center [587, 438] width 675 height 591
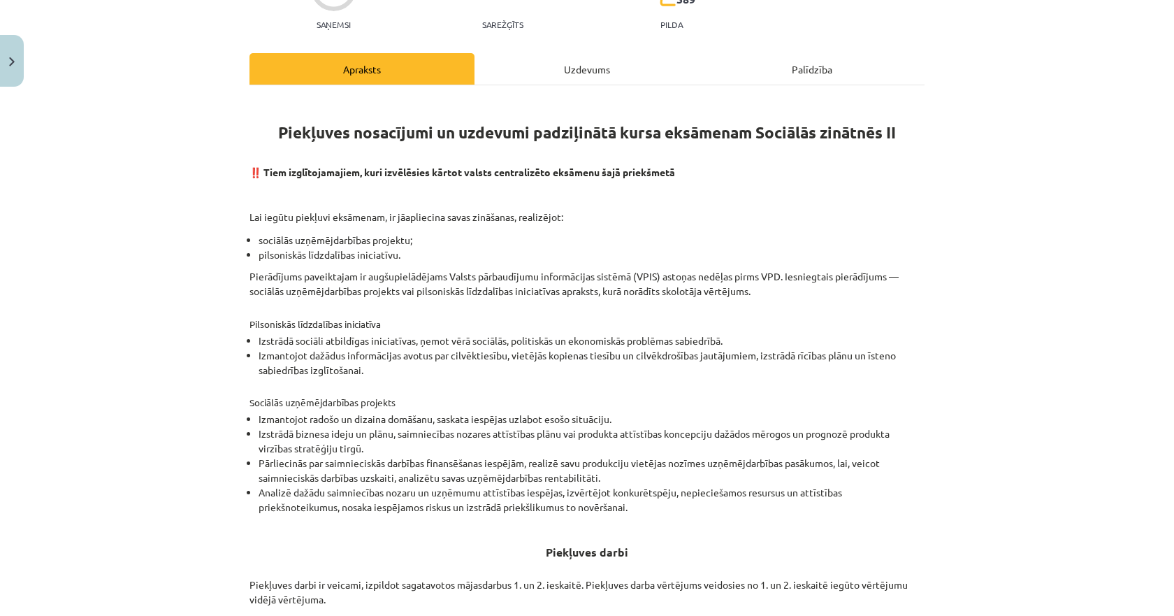
scroll to position [177, 0]
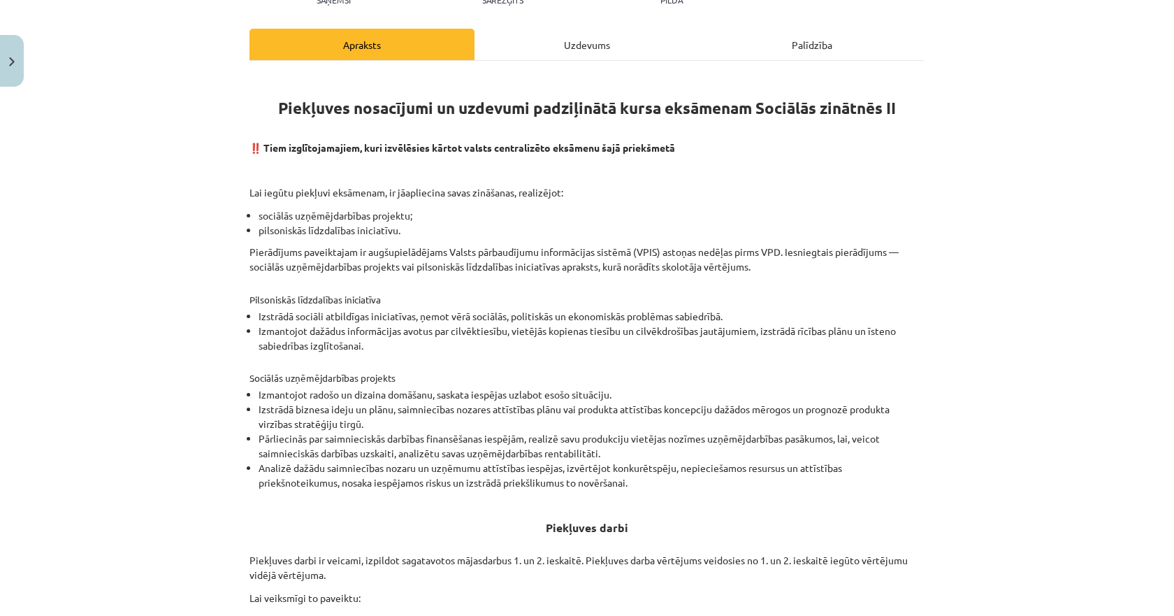
click at [582, 314] on li "Izstrādā sociāli atbildīgas iniciatīvas, ņemot vērā sociālās, politiskās un eko…" at bounding box center [592, 316] width 666 height 15
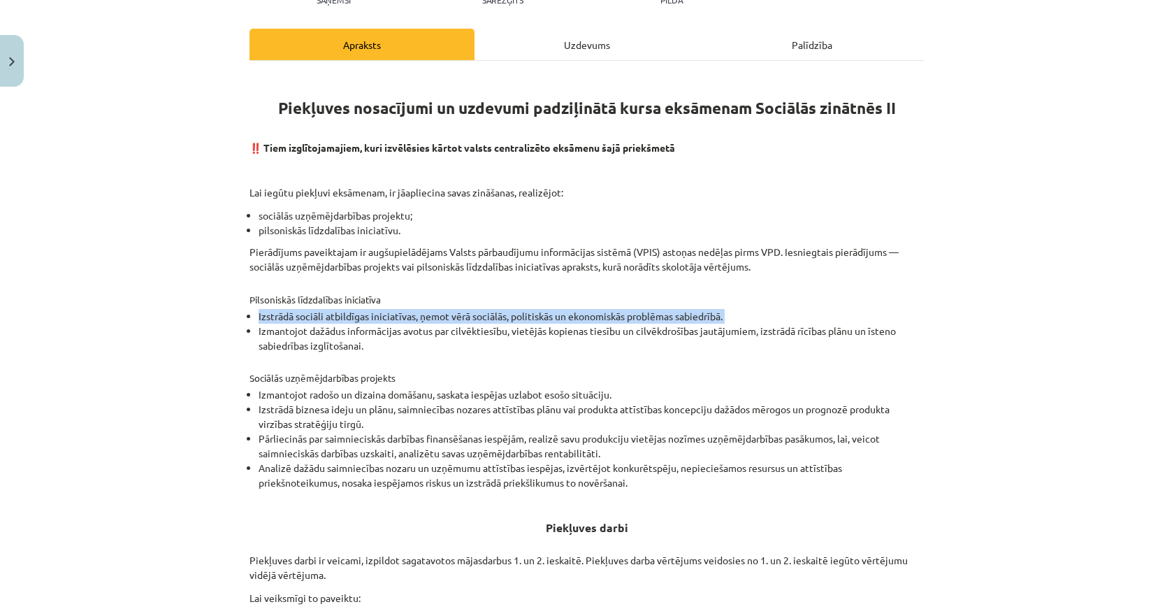
click at [582, 314] on li "Izstrādā sociāli atbildīgas iniciatīvas, ņemot vērā sociālās, politiskās un eko…" at bounding box center [592, 316] width 666 height 15
click at [404, 313] on li "Izstrādā sociāli atbildīgas iniciatīvas, ņemot vērā sociālās, politiskās un eko…" at bounding box center [592, 316] width 666 height 15
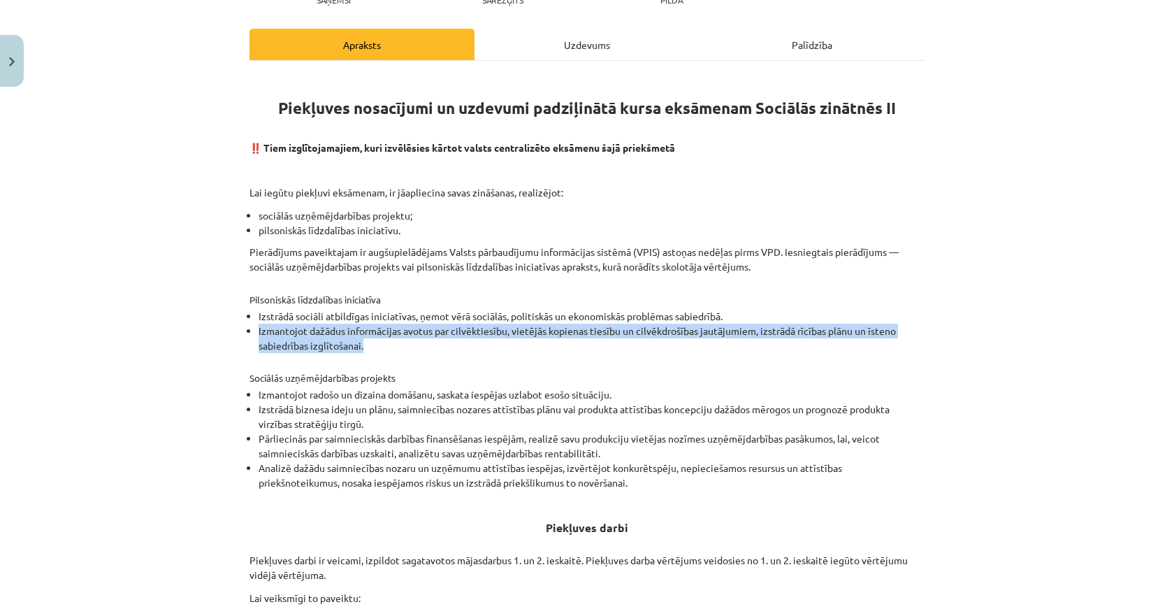
drag, startPoint x: 361, startPoint y: 347, endPoint x: 254, endPoint y: 326, distance: 109.0
click at [259, 326] on li "Izmantojot dažādus informācijas avotus par cilvēktiesību, vietējās kopienas tie…" at bounding box center [592, 338] width 666 height 29
click at [561, 336] on li "Izmantojot dažādus informācijas avotus par cilvēktiesību, vietējās kopienas tie…" at bounding box center [592, 338] width 666 height 29
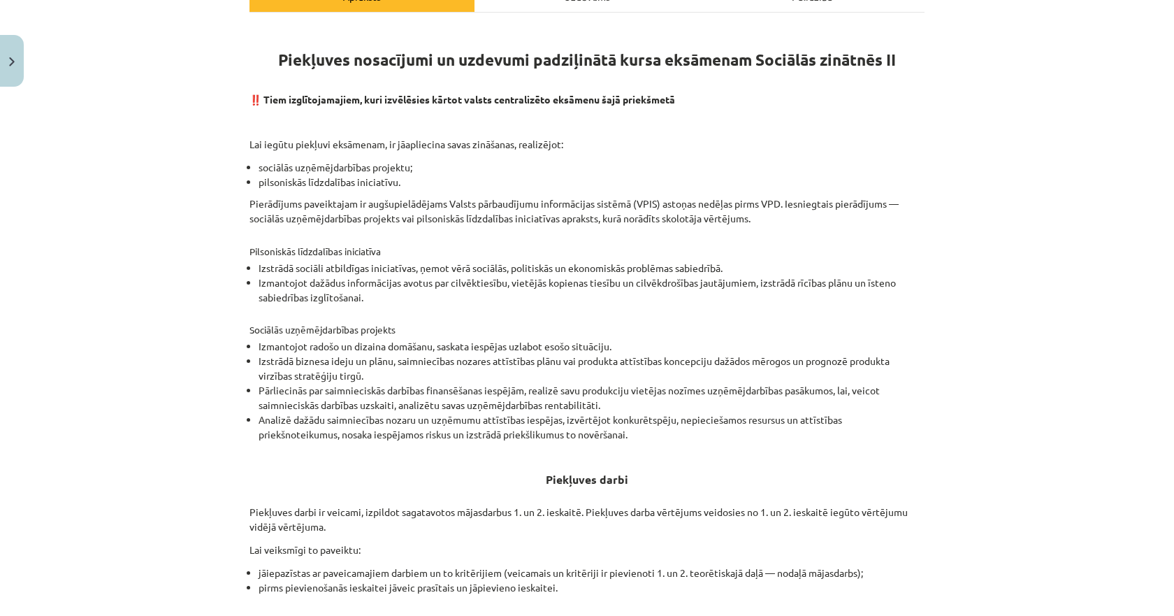
scroll to position [247, 0]
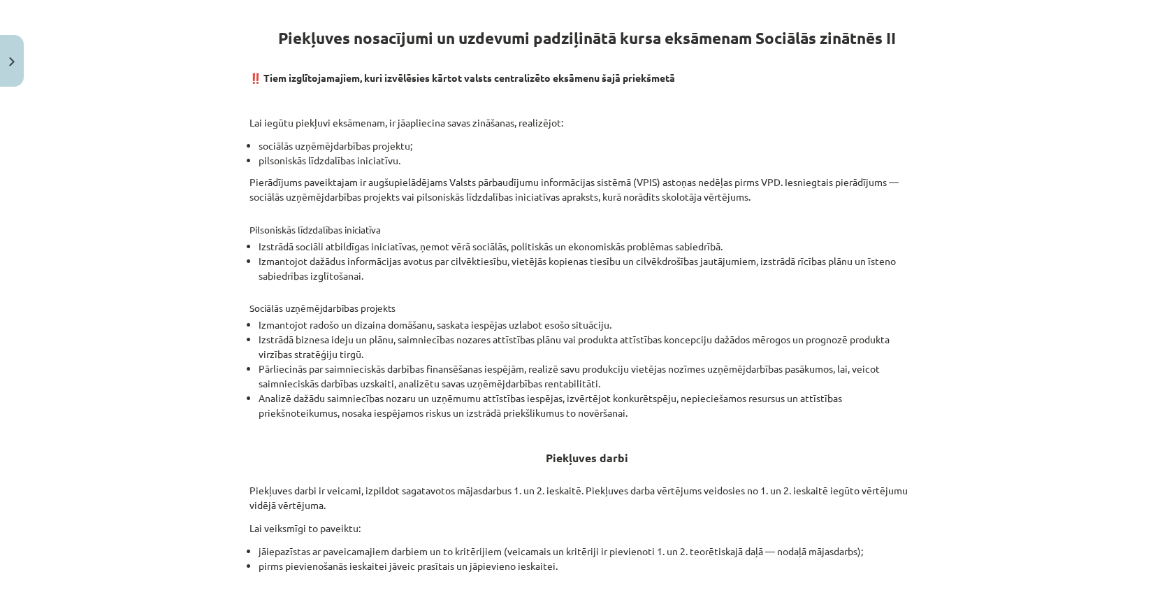
click at [541, 324] on li "Izmantojot radošo un dizaina domāšanu, saskata iespējas uzlabot esošo situāciju." at bounding box center [592, 324] width 666 height 15
click at [526, 329] on li "Izmantojot radošo un dizaina domāšanu, saskata iespējas uzlabot esošo situāciju." at bounding box center [592, 324] width 666 height 15
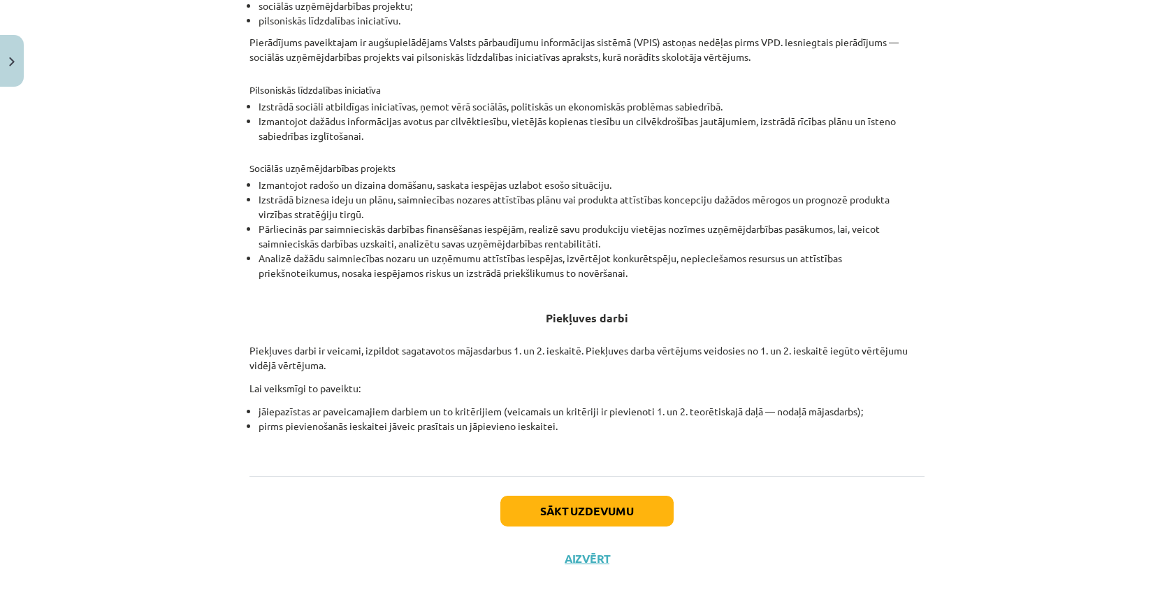
scroll to position [317, 0]
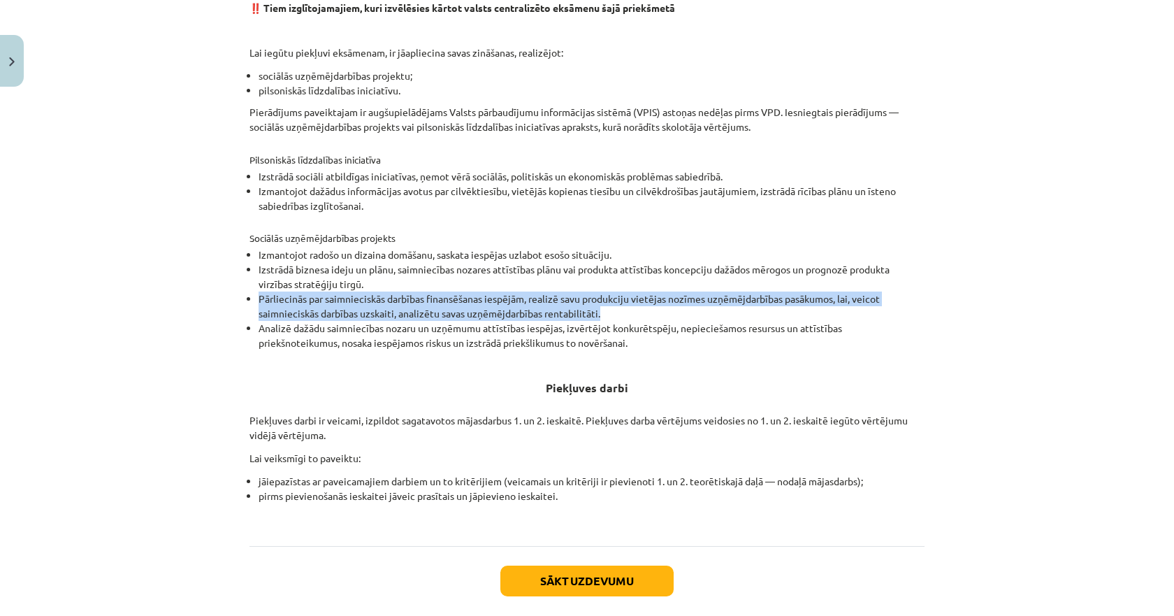
drag, startPoint x: 601, startPoint y: 310, endPoint x: 236, endPoint y: 303, distance: 365.7
click at [241, 303] on div "0 XP Saņemsi Sarežģīts 589 pilda Apraksts Uzdevums Palīdzība Piekļuves nosacīju…" at bounding box center [587, 214] width 692 height 876
click at [505, 295] on li "Pārliecinās par saimnieciskās darbības finansēšanas iespējām, realizē savu prod…" at bounding box center [592, 306] width 666 height 29
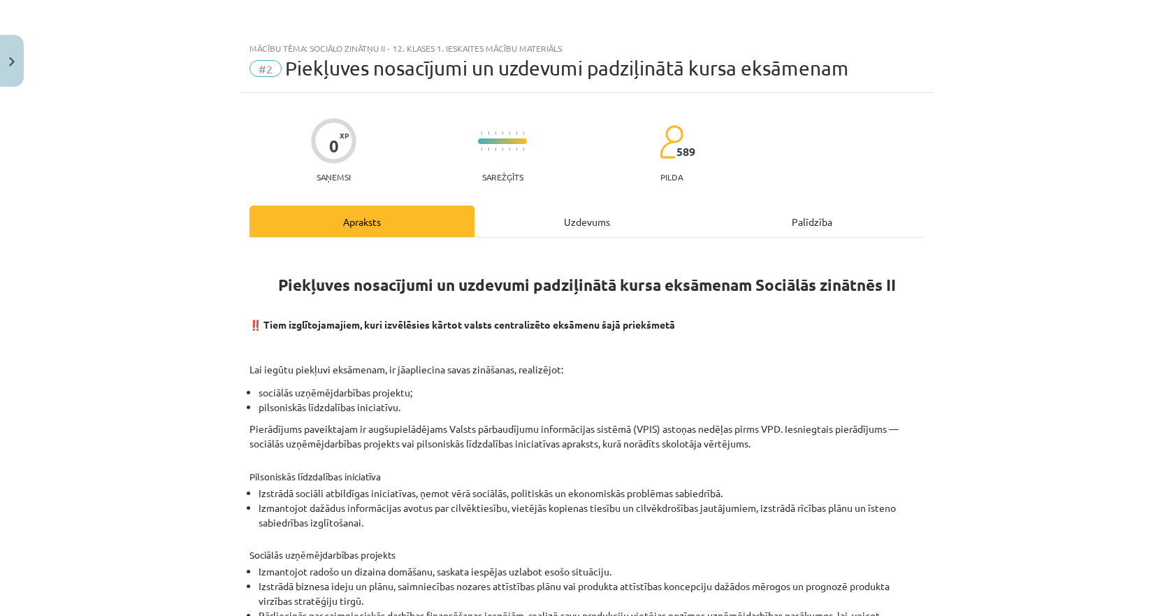
scroll to position [387, 0]
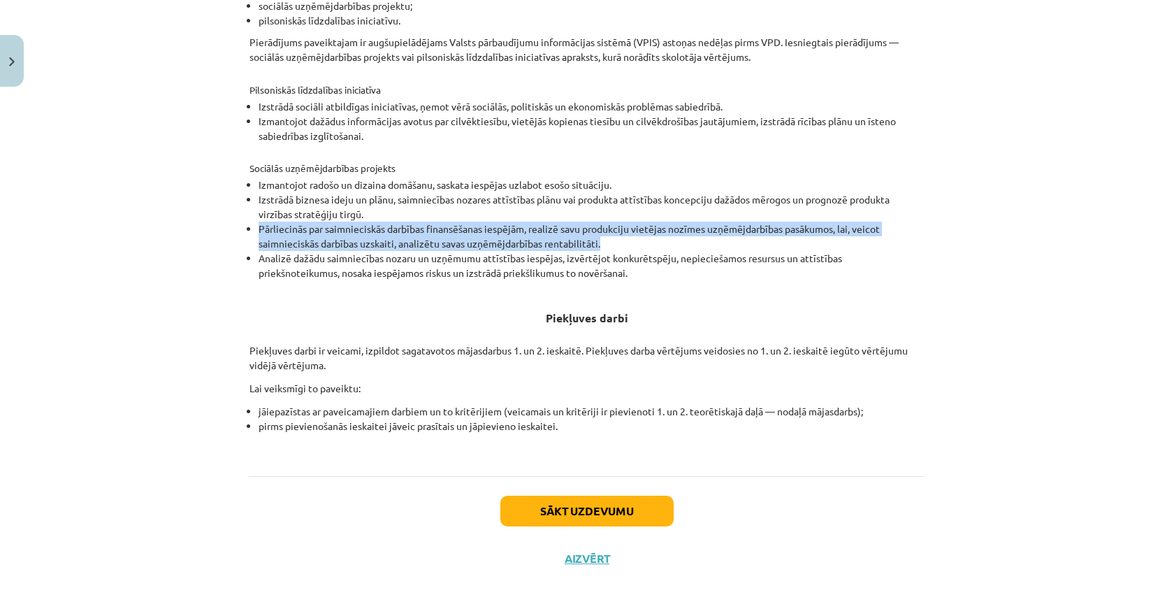
drag, startPoint x: 301, startPoint y: 227, endPoint x: 640, endPoint y: 240, distance: 339.3
click at [640, 240] on ul "Izmantojot radošo un dizaina domāšanu, saskata iespējas uzlabot esošo situāciju…" at bounding box center [587, 229] width 675 height 103
copy li "Pārliecinās par saimnieciskās darbības finansēšanas iespējām, realizē savu prod…"
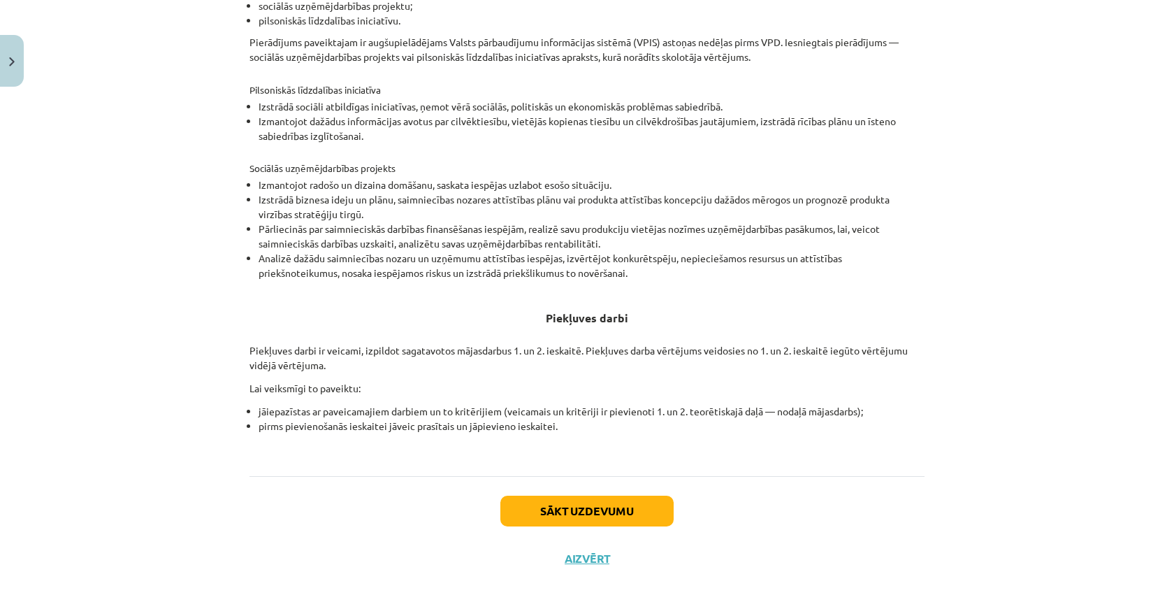
click at [385, 169] on h4 "Sociālās uzņēmējdarbības projekts" at bounding box center [587, 161] width 675 height 22
copy div "Sociālās uzņēmējdarbības projekts"
click at [349, 196] on li "Izstrādā biznesa ideju un plānu, saimniecības nozares attīstības plānu vai prod…" at bounding box center [592, 206] width 666 height 29
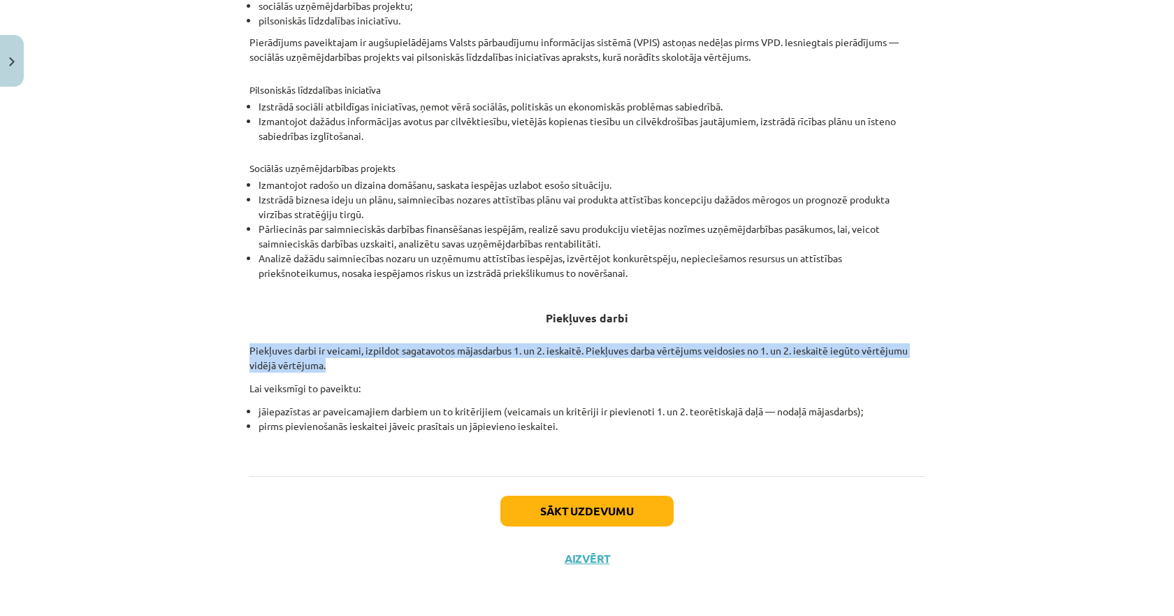
drag, startPoint x: 244, startPoint y: 346, endPoint x: 403, endPoint y: 363, distance: 160.3
click at [403, 363] on div "0 XP Saņemsi Sarežģīts 589 pilda Apraksts Uzdevums Palīdzība Piekļuves nosacīju…" at bounding box center [587, 144] width 692 height 876
click at [430, 365] on p "Piekļuves darbi ir veicami, izpildot sagatavotos mājasdarbus 1. un 2. ieskaitē.…" at bounding box center [587, 357] width 675 height 29
drag, startPoint x: 362, startPoint y: 368, endPoint x: 225, endPoint y: 352, distance: 138.0
click at [225, 352] on div "Mācību tēma: Sociālo zinātņu ii - 12. klases 1. ieskaites mācību materiāls #2 P…" at bounding box center [587, 308] width 1174 height 616
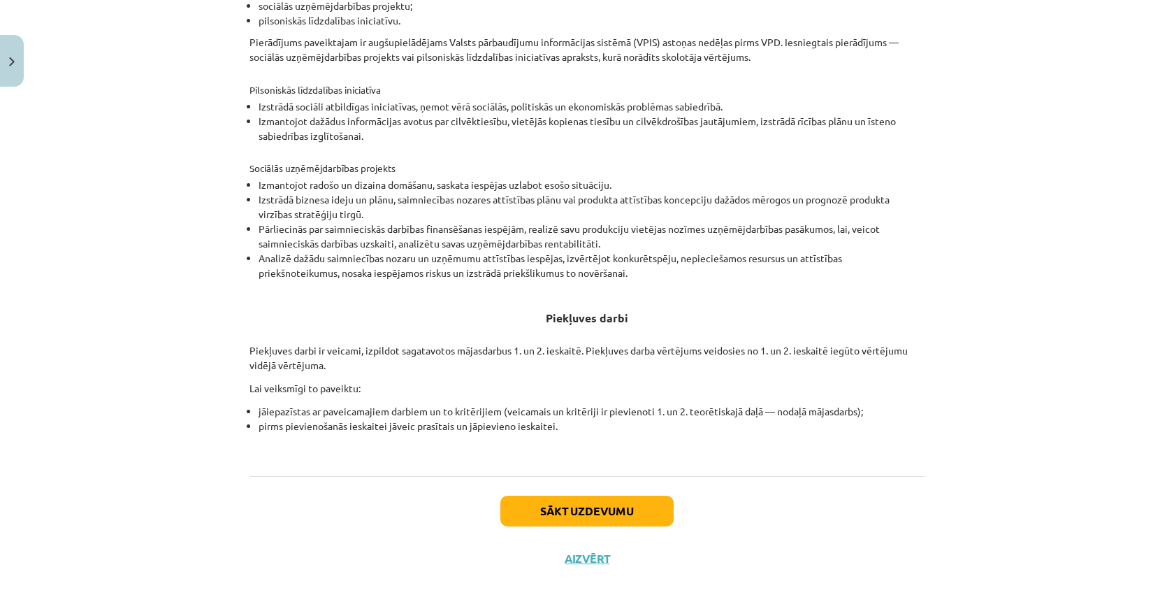
click at [362, 336] on h3 "Piekļuves darbi" at bounding box center [587, 313] width 675 height 52
click at [603, 501] on button "Sākt uzdevumu" at bounding box center [587, 511] width 173 height 31
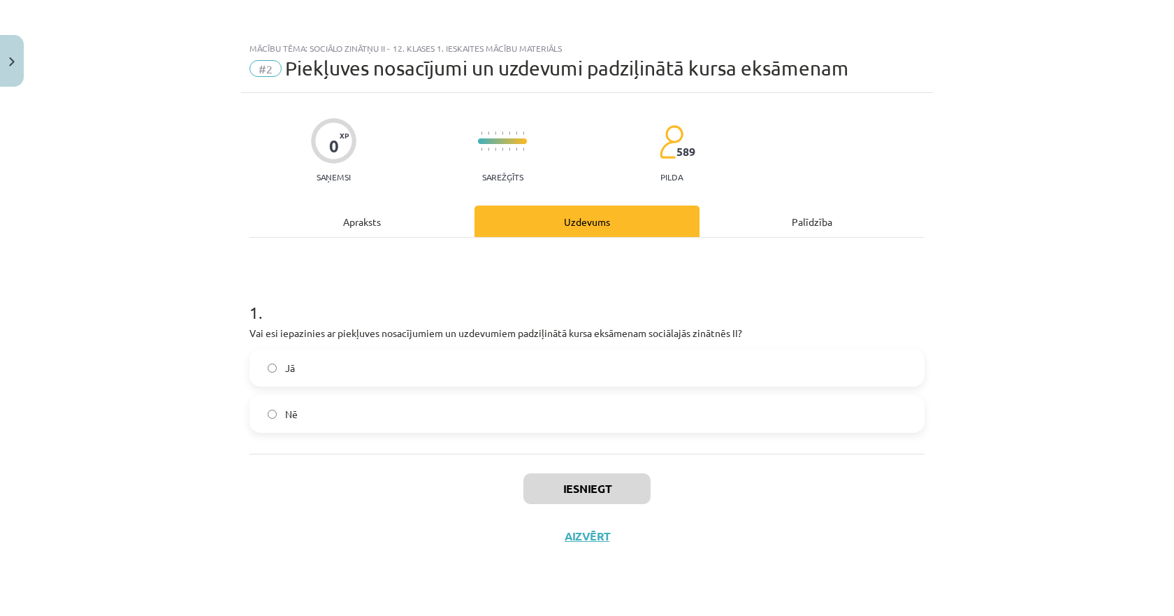
click at [413, 375] on label "Jā" at bounding box center [587, 367] width 673 height 35
click at [605, 491] on button "Iesniegt" at bounding box center [587, 488] width 127 height 31
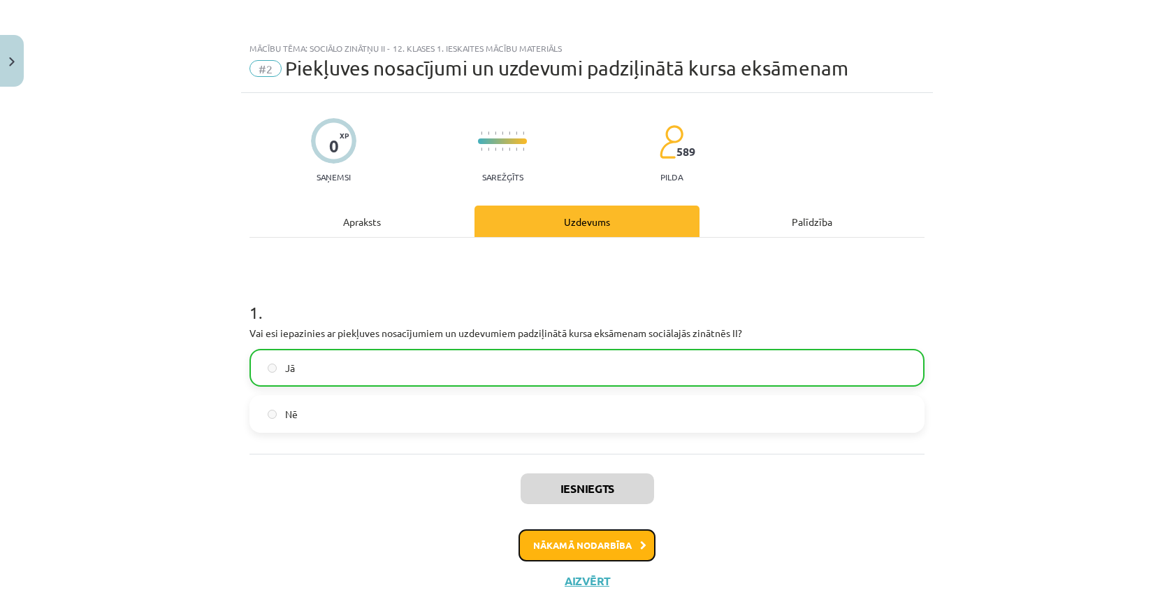
click at [580, 552] on button "Nākamā nodarbība" at bounding box center [587, 545] width 137 height 32
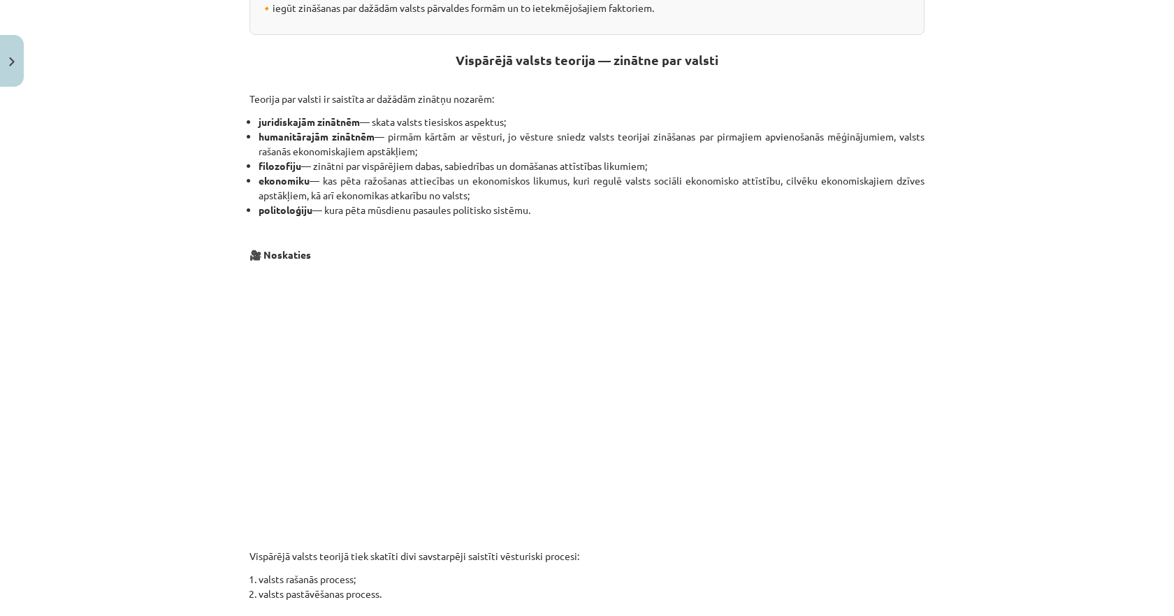
scroll to position [443, 0]
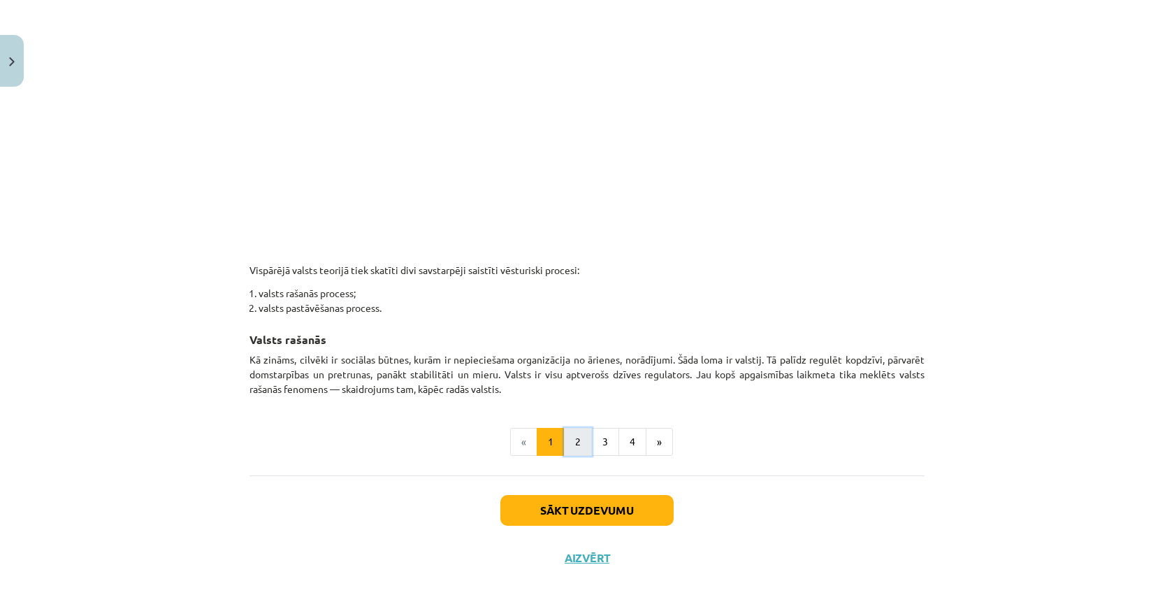
click at [571, 443] on button "2" at bounding box center [578, 442] width 28 height 28
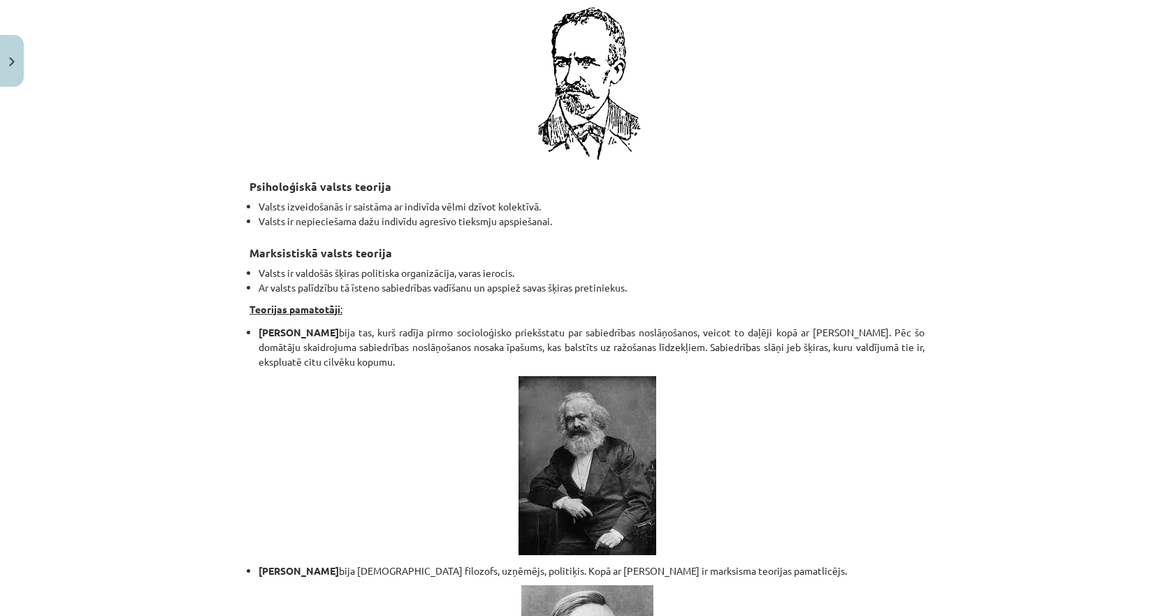
scroll to position [2914, 0]
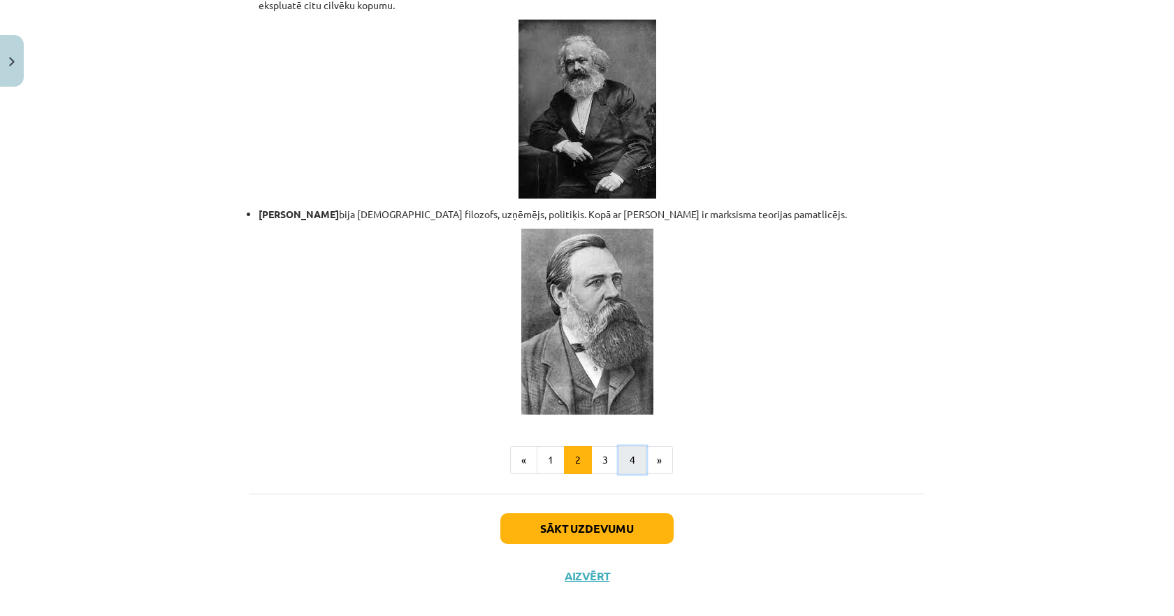
click at [628, 446] on button "4" at bounding box center [633, 460] width 28 height 28
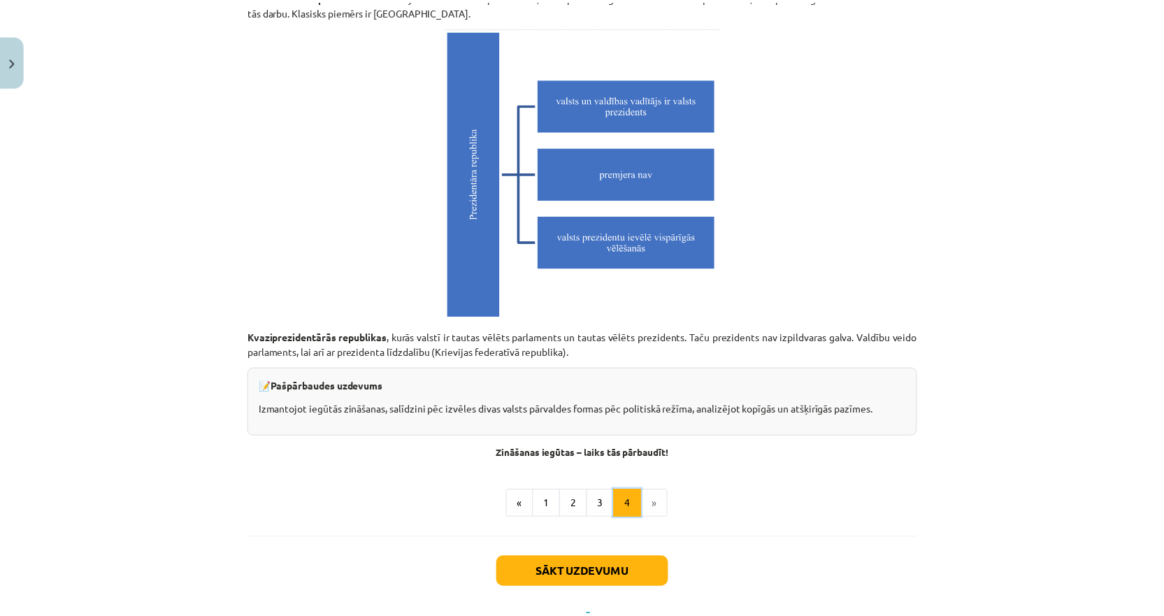
scroll to position [3879, 0]
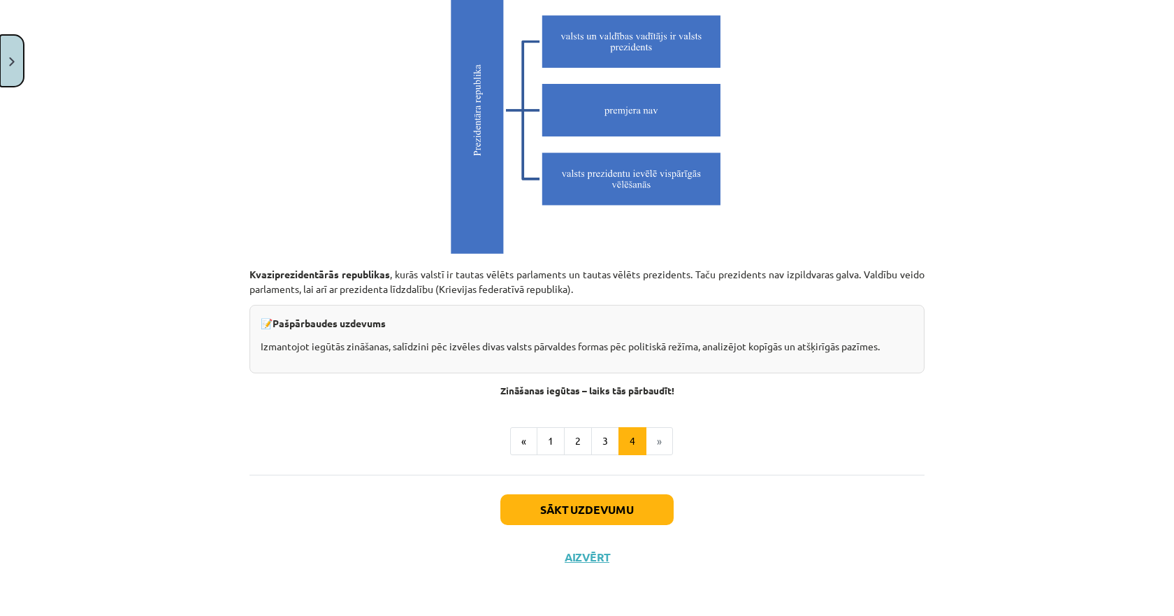
click at [12, 71] on button "Close" at bounding box center [12, 61] width 24 height 52
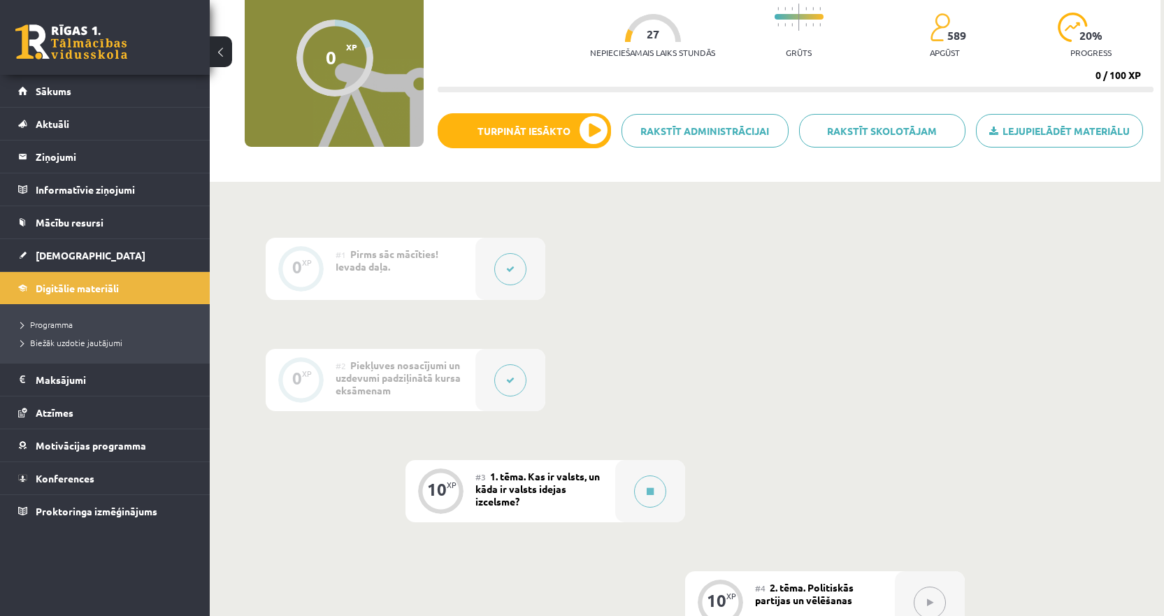
scroll to position [0, 0]
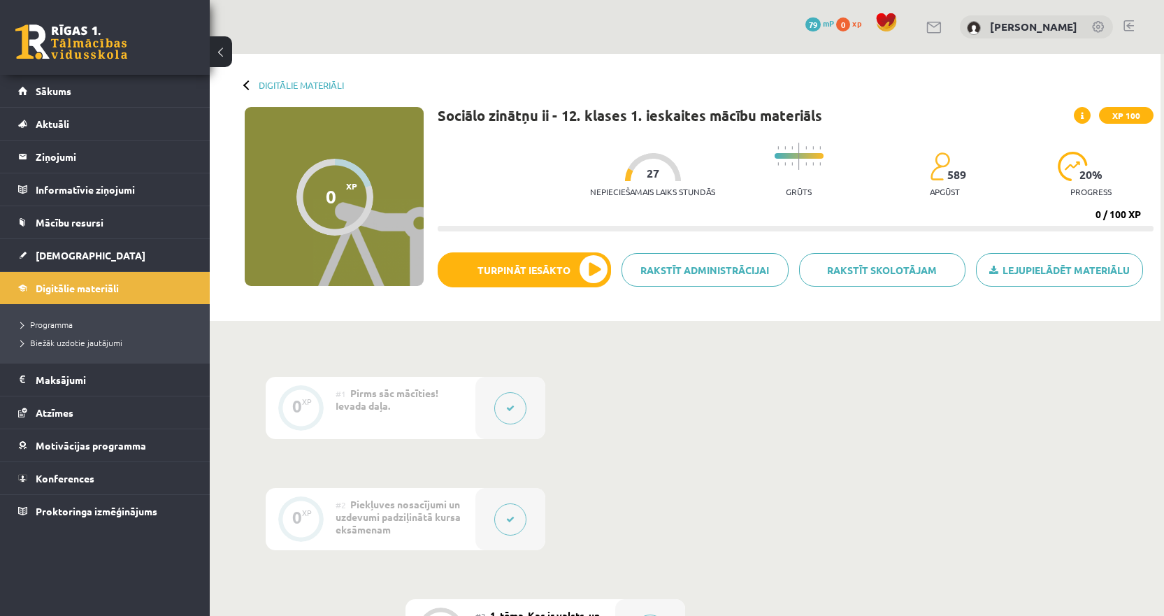
click at [1114, 117] on span "XP 100" at bounding box center [1126, 115] width 55 height 17
click at [1086, 115] on span at bounding box center [1082, 115] width 17 height 17
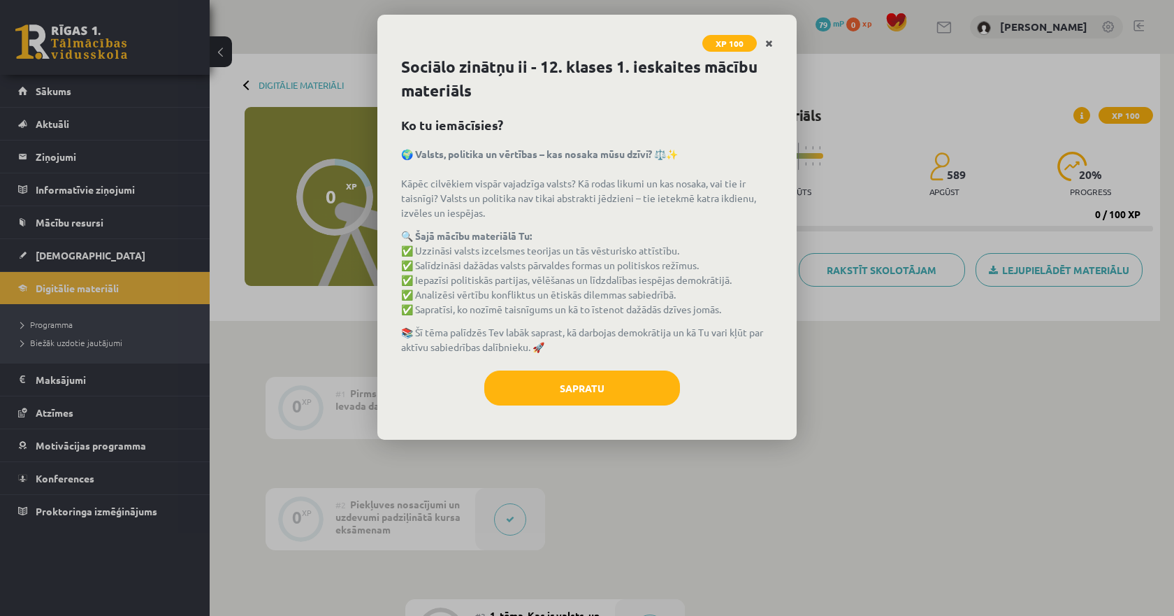
click at [775, 36] on link "Close" at bounding box center [769, 43] width 24 height 27
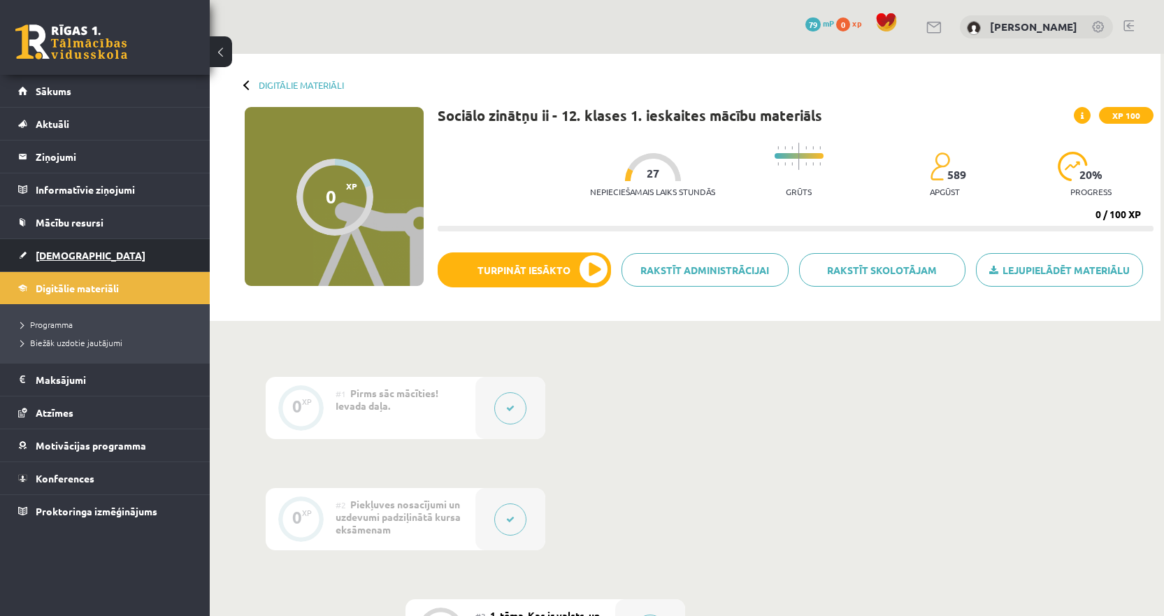
click at [73, 257] on span "[DEMOGRAPHIC_DATA]" at bounding box center [91, 255] width 110 height 13
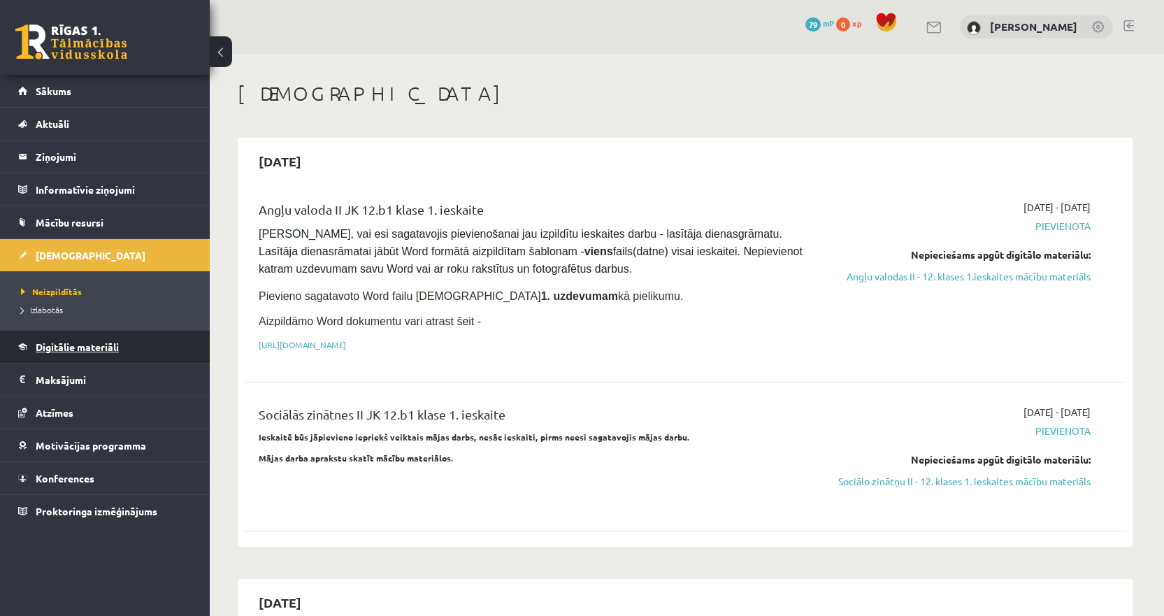
click at [78, 347] on span "Digitālie materiāli" at bounding box center [77, 346] width 83 height 13
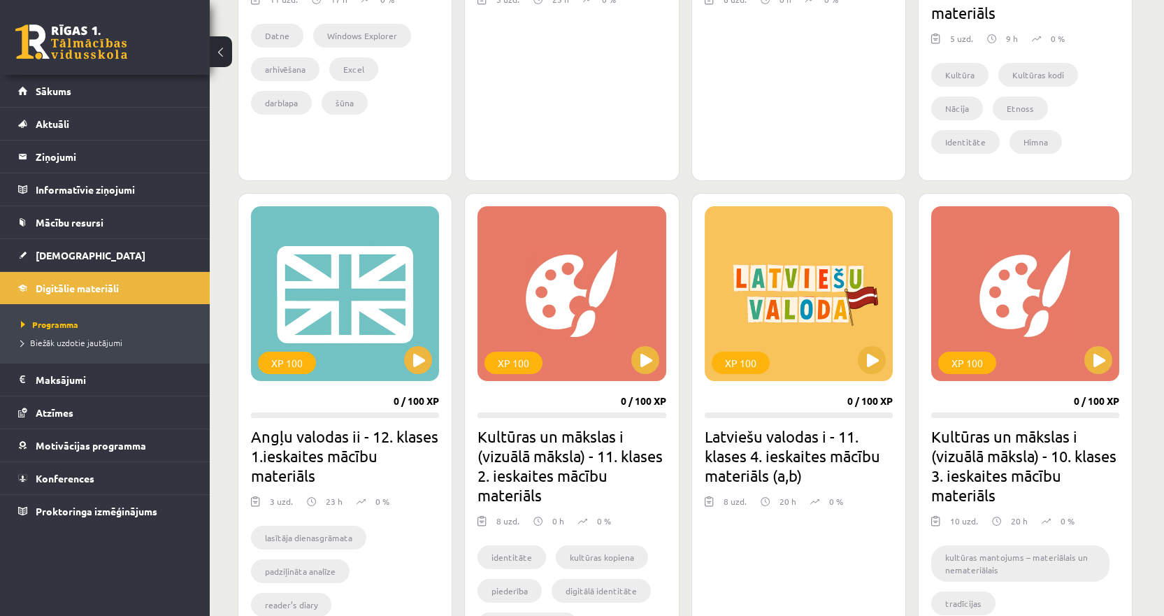
scroll to position [1178, 0]
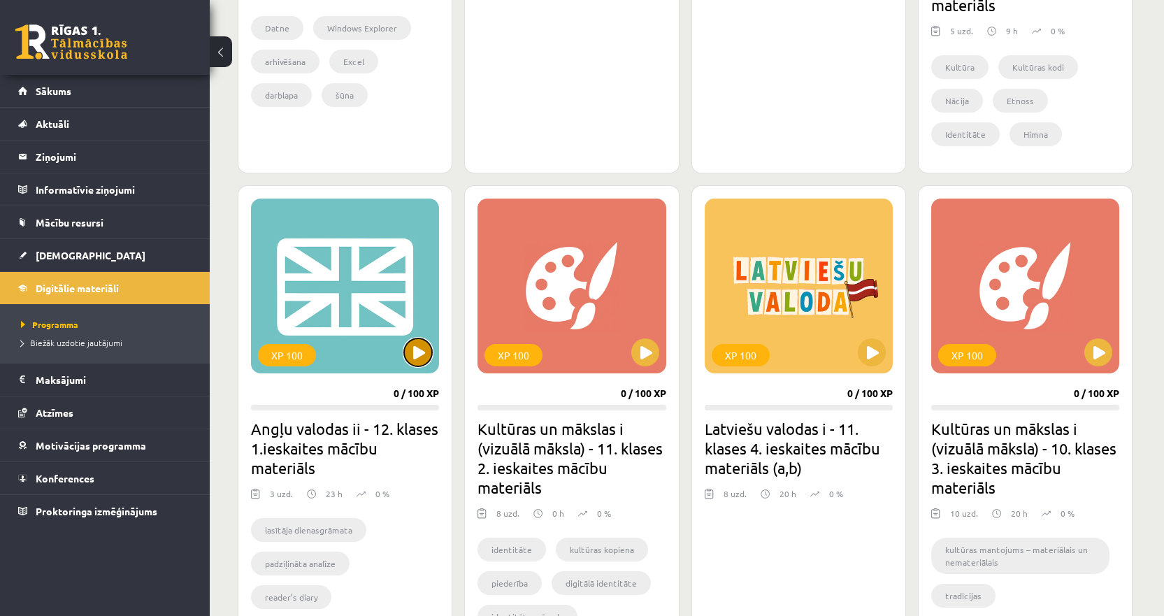
click at [408, 352] on button at bounding box center [418, 352] width 28 height 28
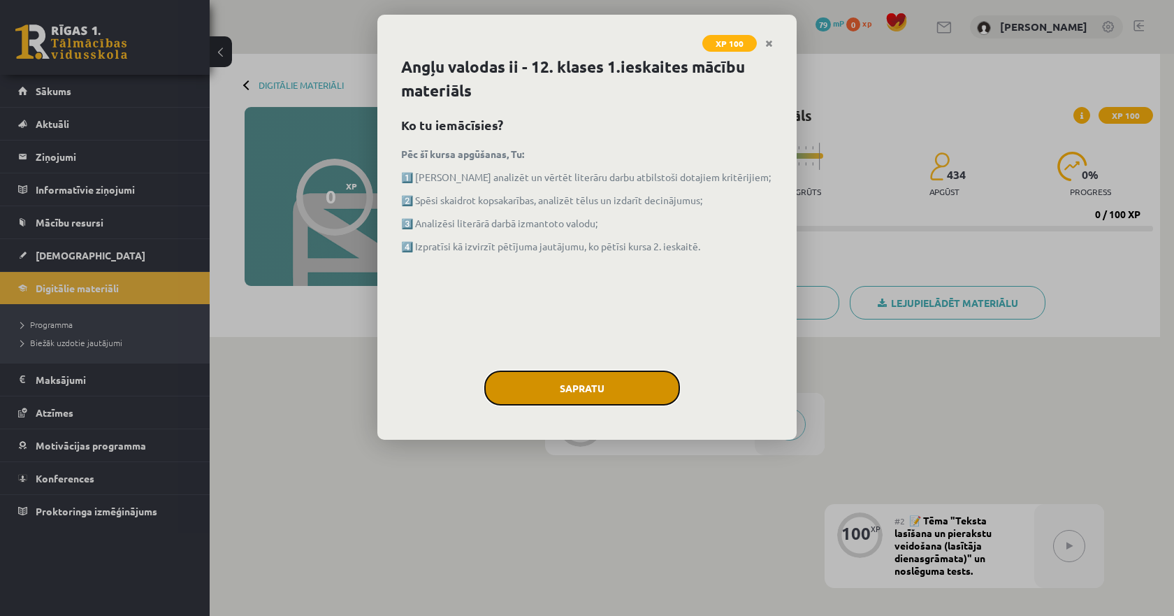
click at [608, 394] on button "Sapratu" at bounding box center [582, 388] width 196 height 35
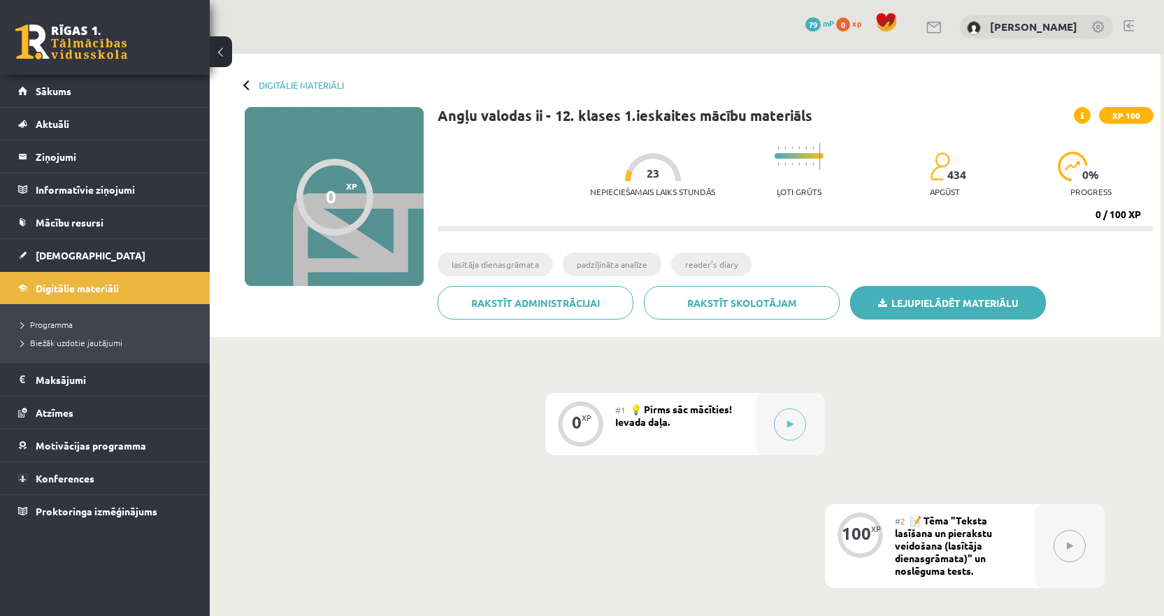
click at [1000, 304] on link "Lejupielādēt materiālu" at bounding box center [948, 303] width 196 height 34
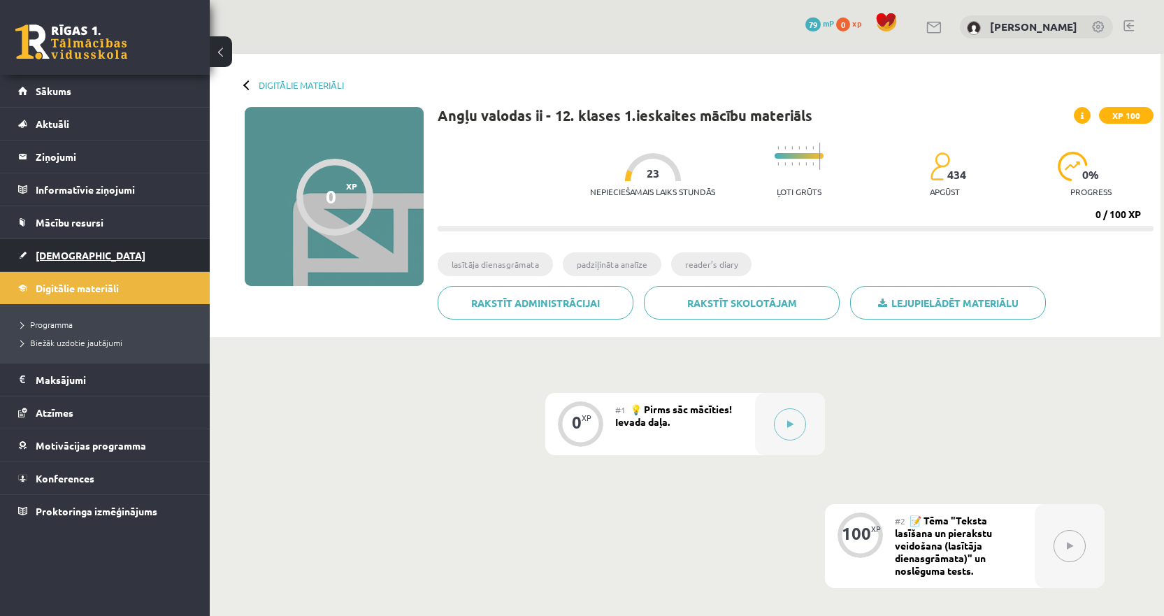
click at [73, 252] on span "[DEMOGRAPHIC_DATA]" at bounding box center [91, 255] width 110 height 13
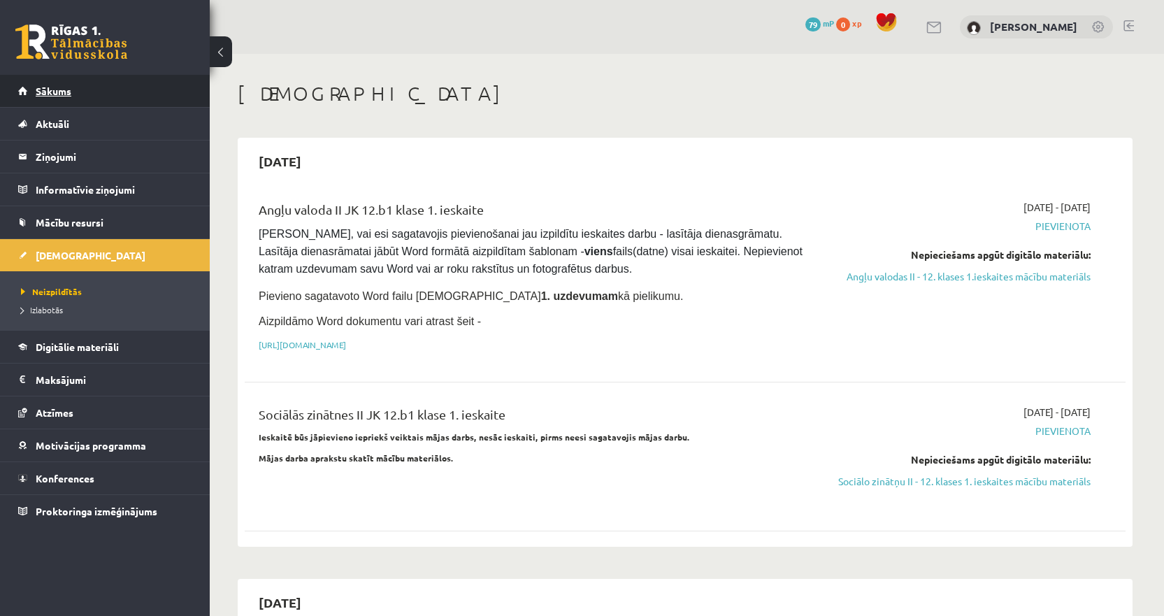
click at [57, 87] on span "Sākums" at bounding box center [54, 91] width 36 height 13
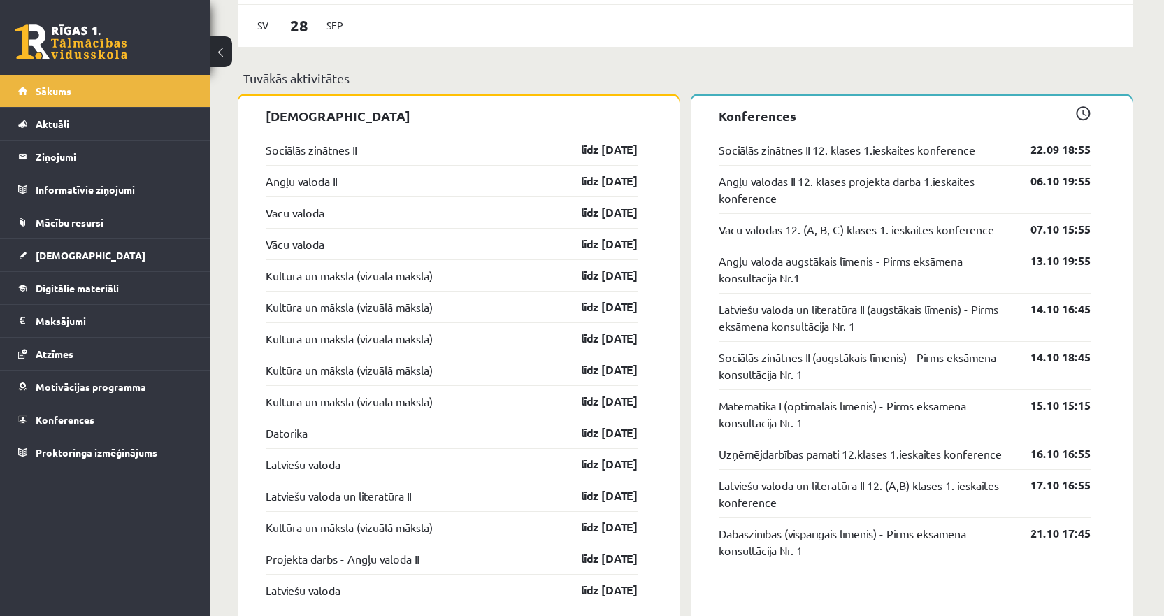
scroll to position [1119, 0]
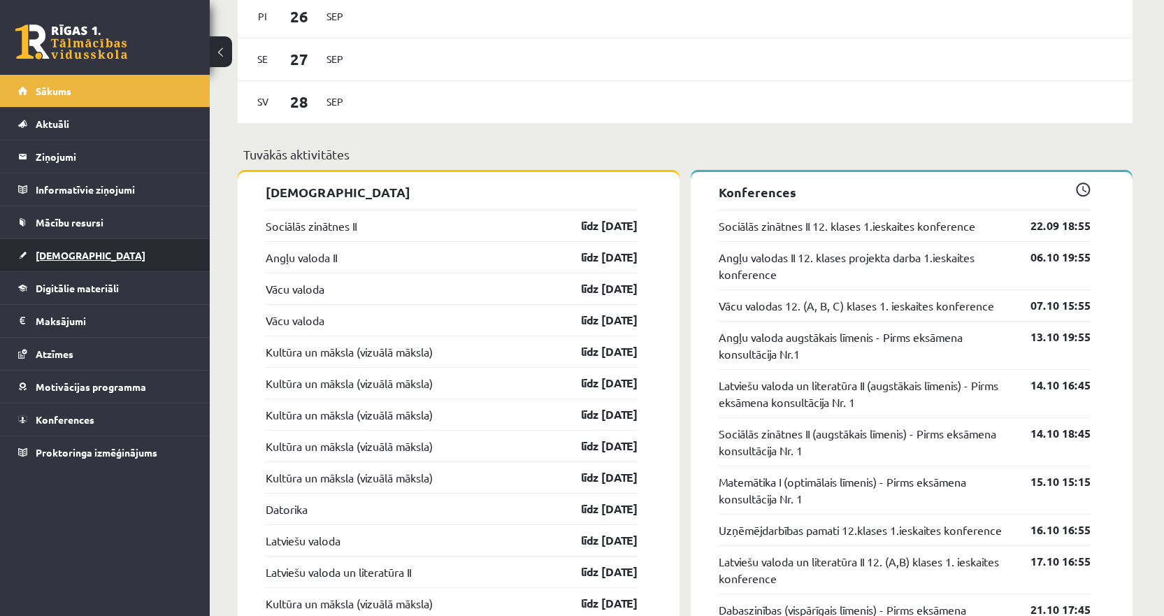
click at [80, 252] on link "[DEMOGRAPHIC_DATA]" at bounding box center [105, 255] width 174 height 32
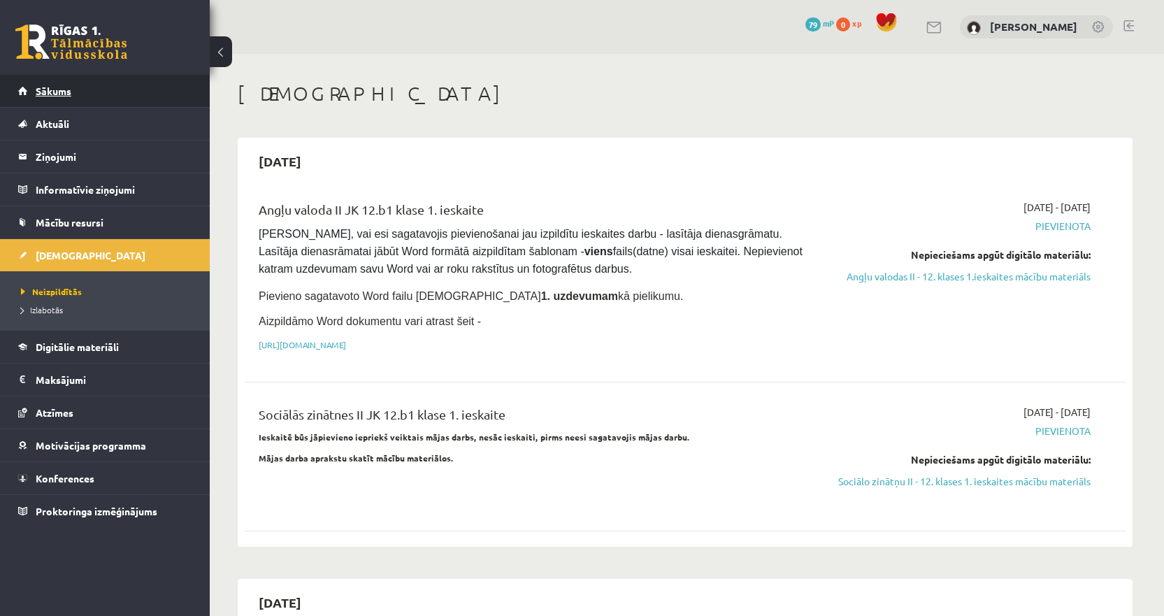
click at [53, 88] on span "Sākums" at bounding box center [54, 91] width 36 height 13
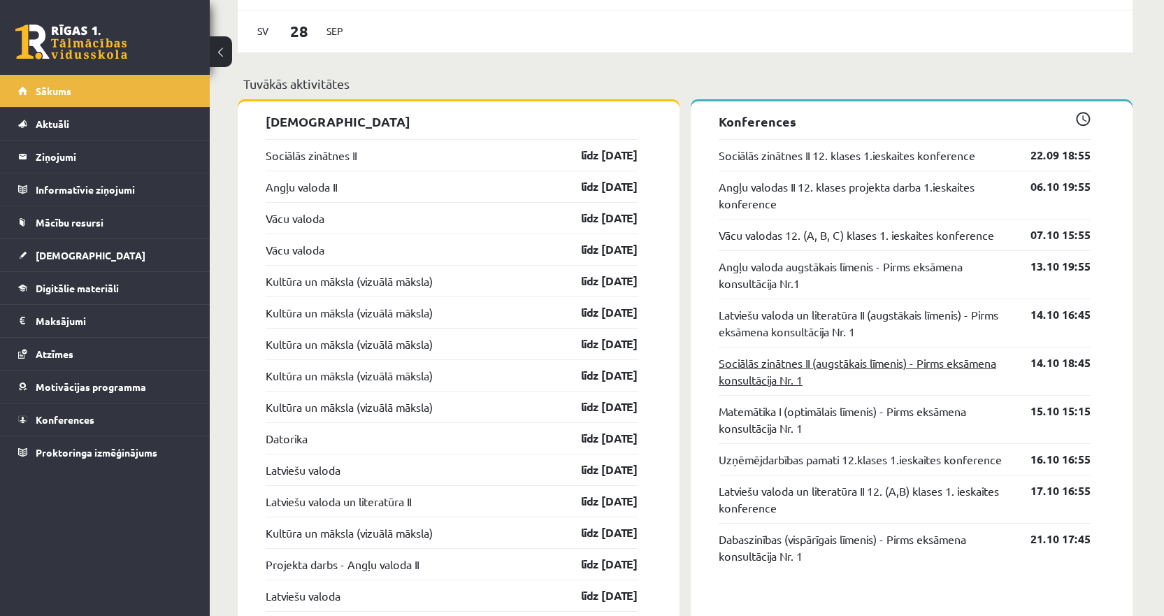
scroll to position [1188, 0]
